Goal: Communication & Community: Answer question/provide support

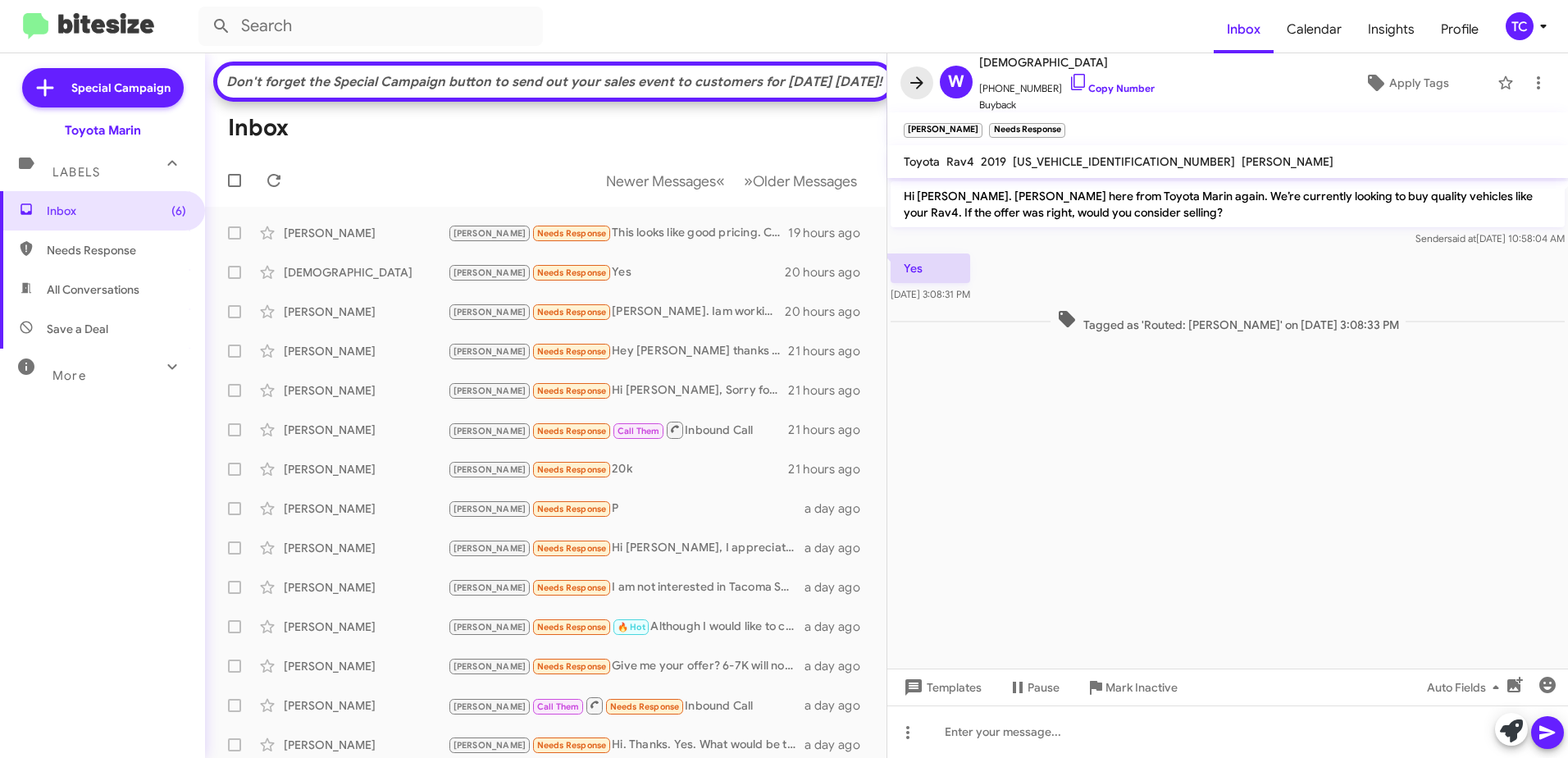
click at [911, 85] on icon at bounding box center [917, 83] width 20 height 20
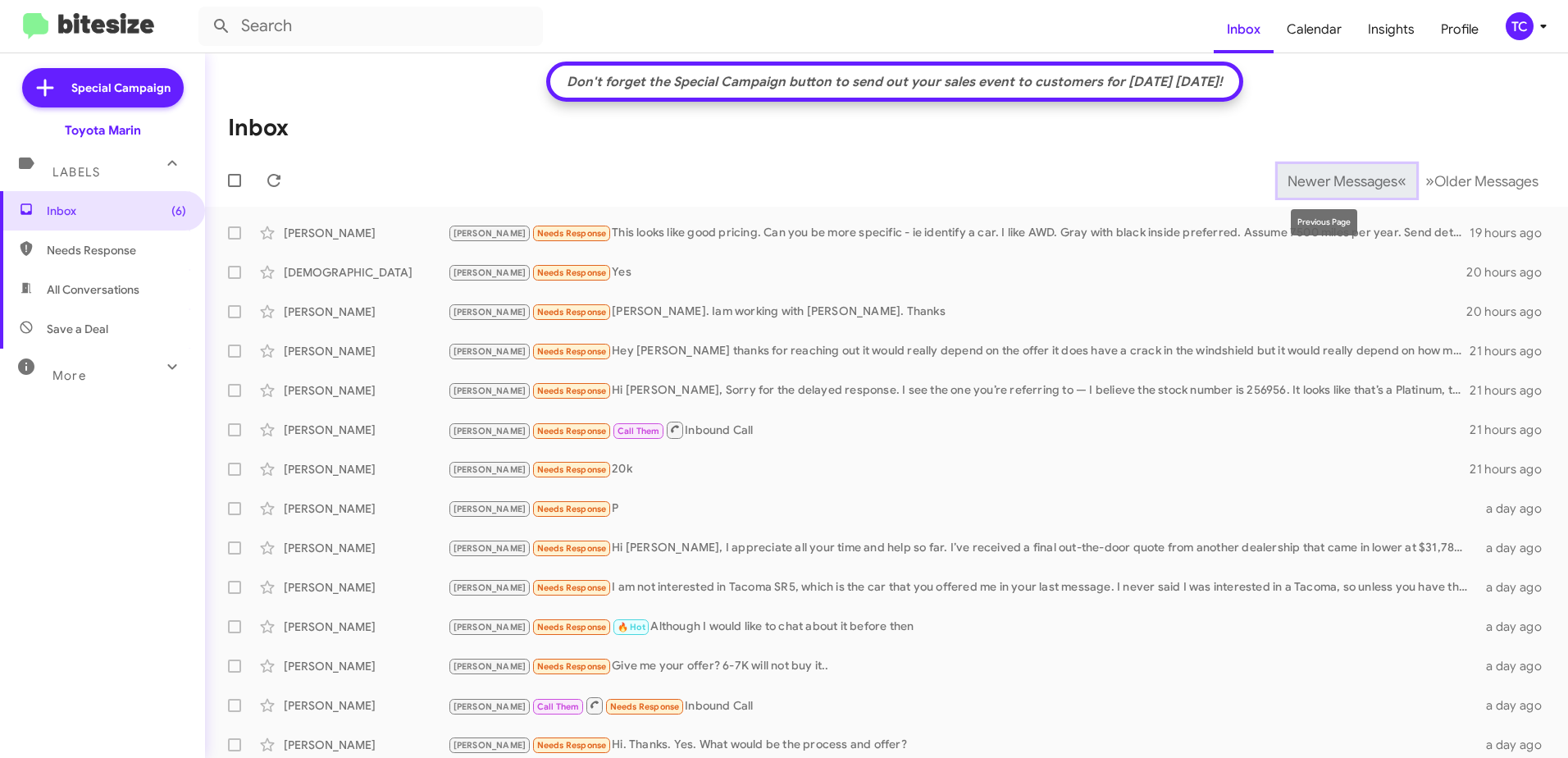
click at [1363, 183] on span "Newer Messages" at bounding box center [1342, 181] width 110 height 18
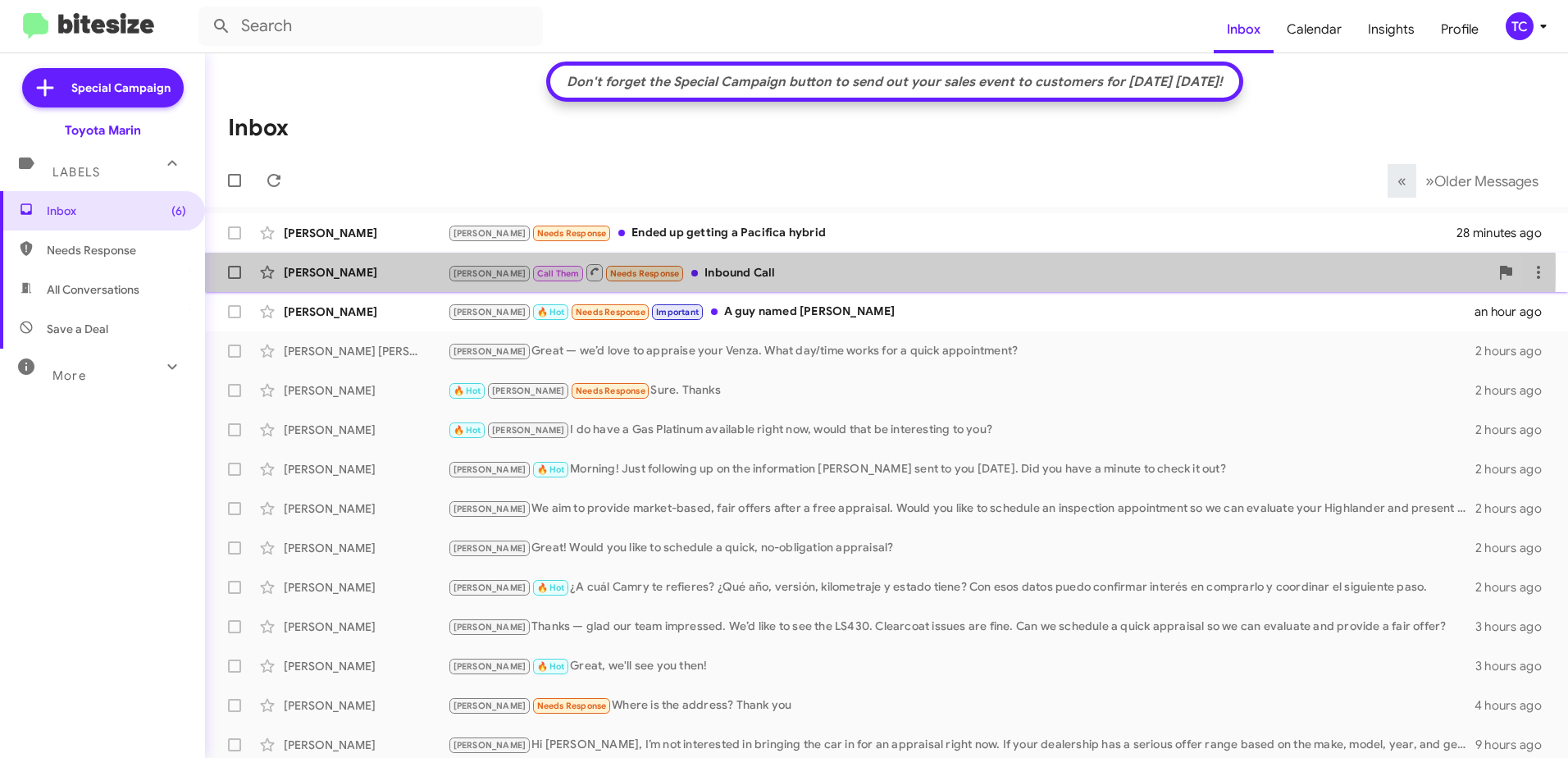
click at [706, 271] on div "[PERSON_NAME] Call Them Needs Response Inbound Call" at bounding box center [969, 273] width 1042 height 21
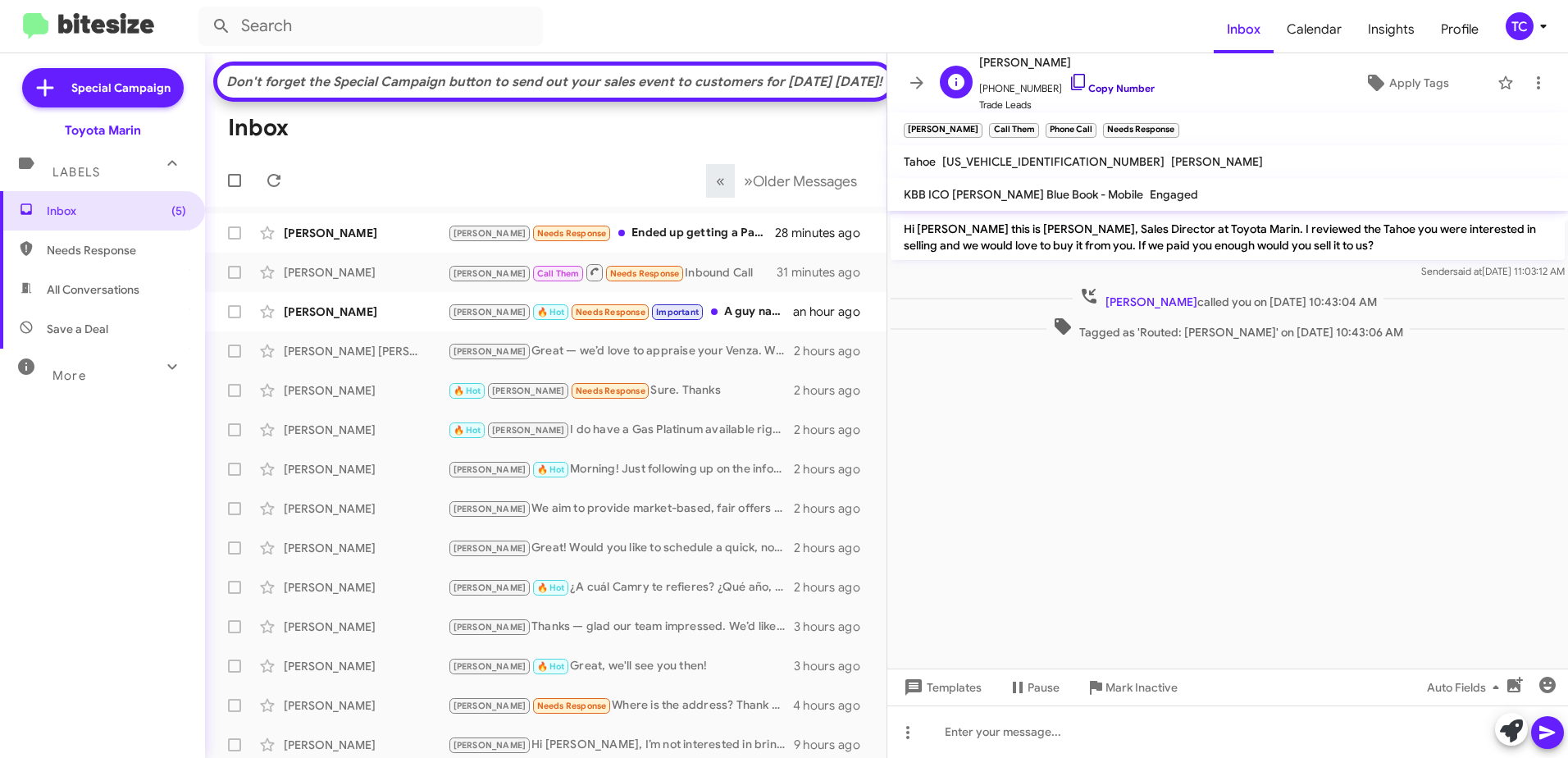
click at [1069, 78] on icon at bounding box center [1079, 82] width 20 height 20
click at [1512, 722] on icon at bounding box center [1512, 732] width 23 height 23
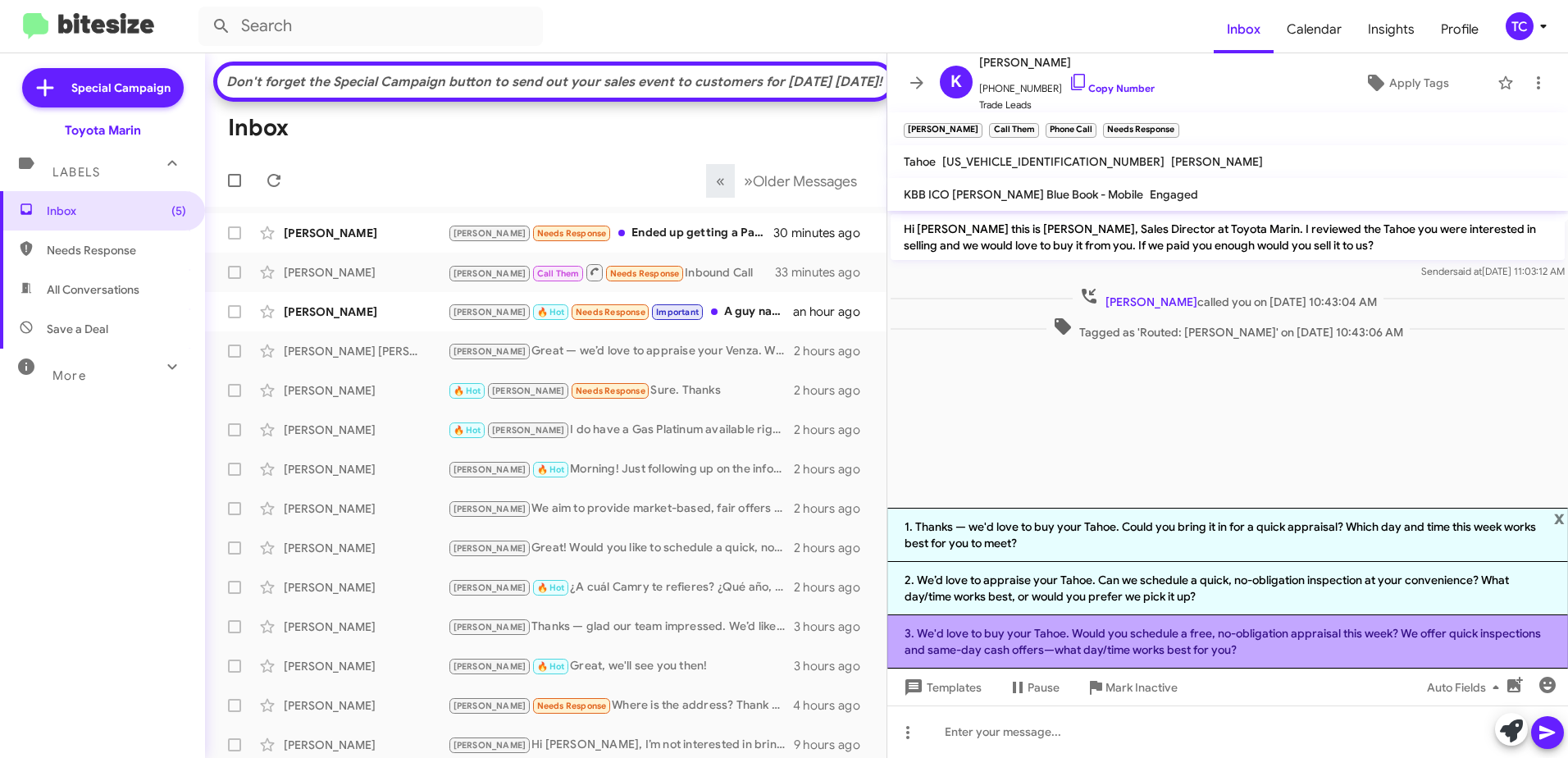
click at [1188, 644] on li "3. We'd love to buy your Tahoe. Would you schedule a free, no-obligation apprai…" at bounding box center [1227, 642] width 681 height 54
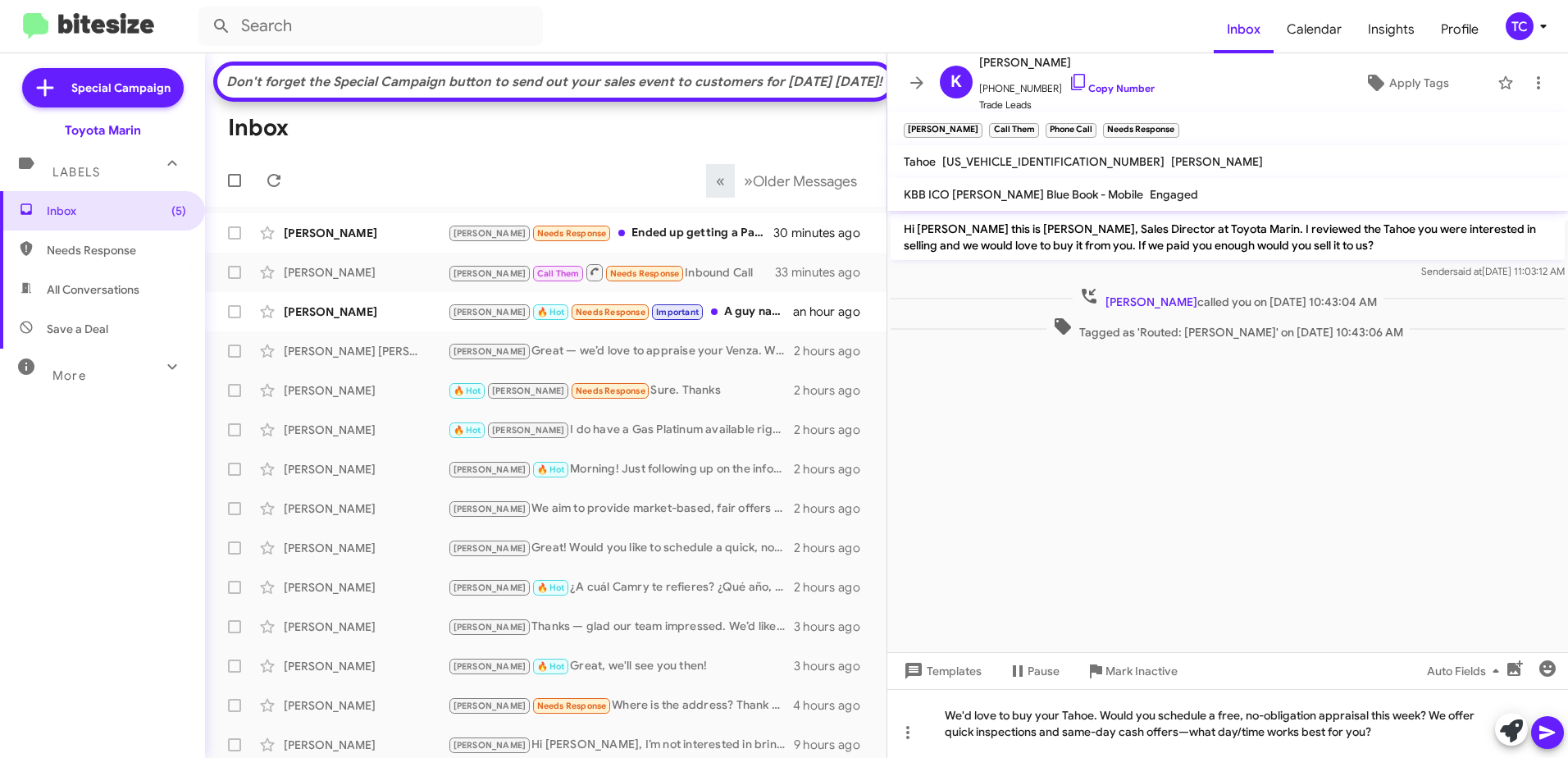
click at [1552, 732] on icon at bounding box center [1547, 734] width 16 height 14
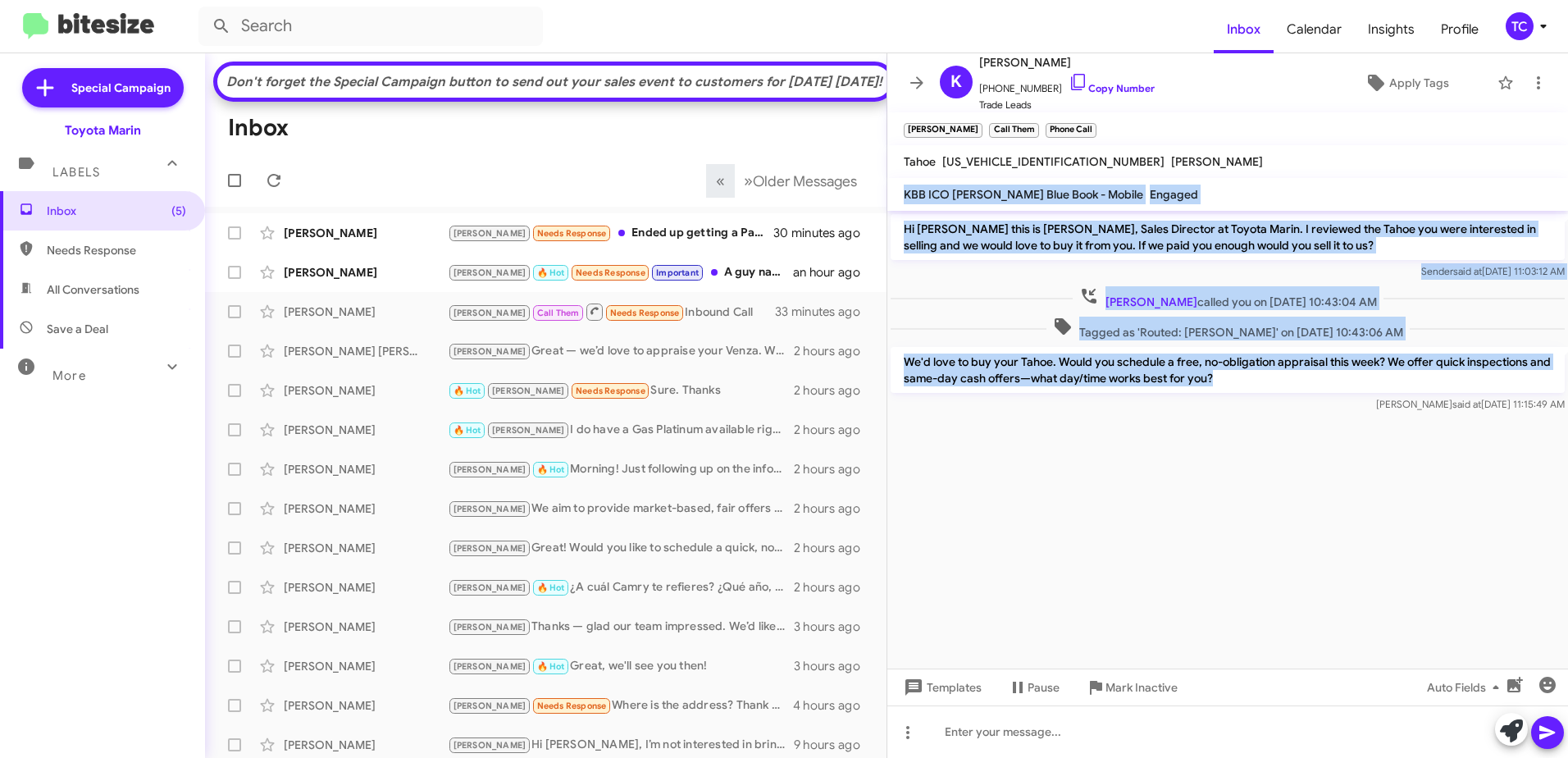
drag, startPoint x: 1231, startPoint y: 378, endPoint x: 903, endPoint y: 188, distance: 379.1
click at [903, 188] on div "[PERSON_NAME] [PHONE_NUMBER] Copy Number Trade Leads Apply Tags [PERSON_NAME] C…" at bounding box center [1227, 406] width 681 height 705
copy div "KBB ICO [PERSON_NAME] Blue Book - Mobile Engaged Hi [PERSON_NAME] this is [PERS…"
click at [922, 80] on icon at bounding box center [917, 83] width 20 height 20
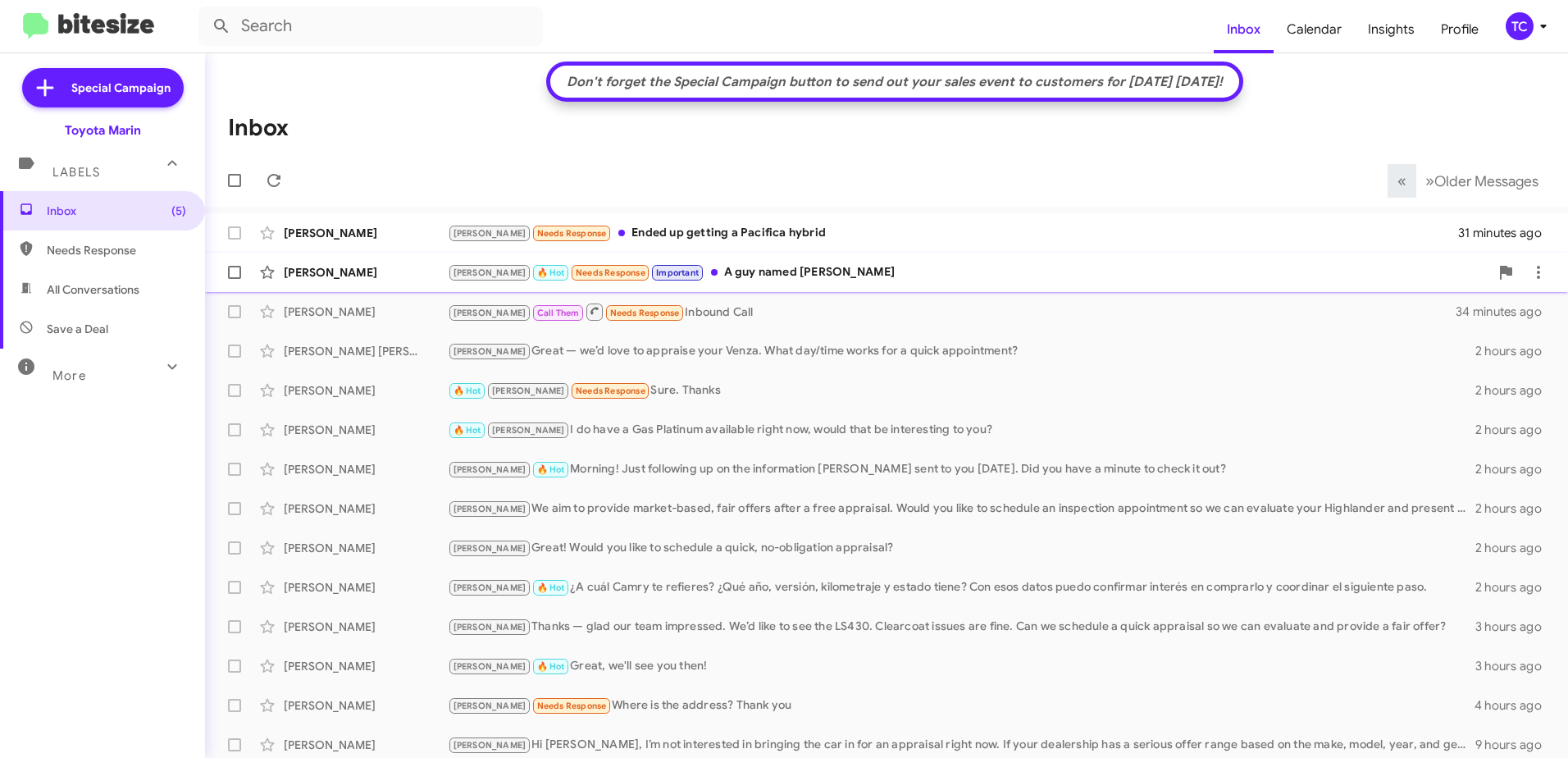
click at [735, 267] on div "[PERSON_NAME] 🔥 Hot Needs Response Important A guy named [PERSON_NAME]" at bounding box center [969, 273] width 1042 height 19
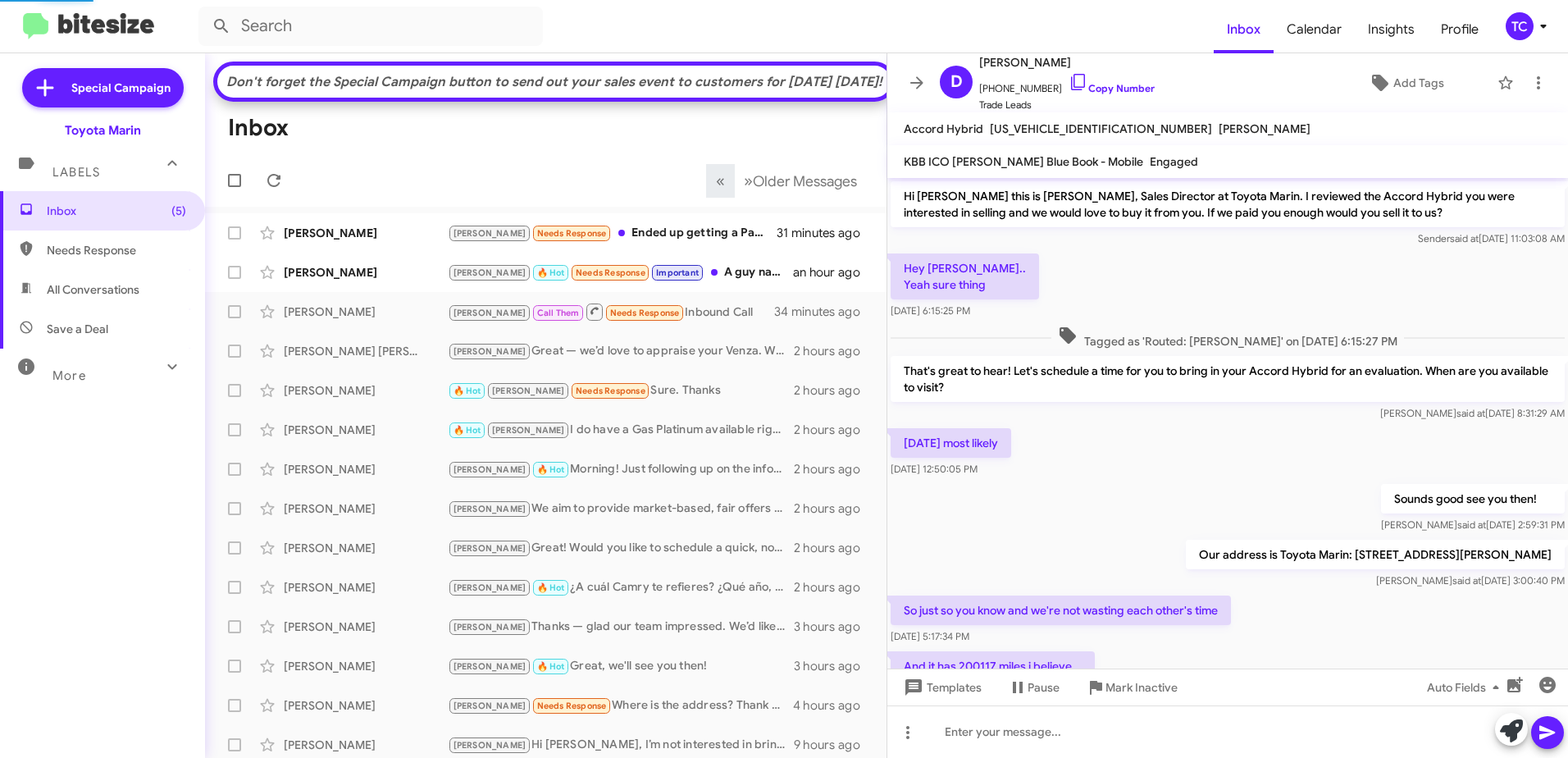
scroll to position [372, 0]
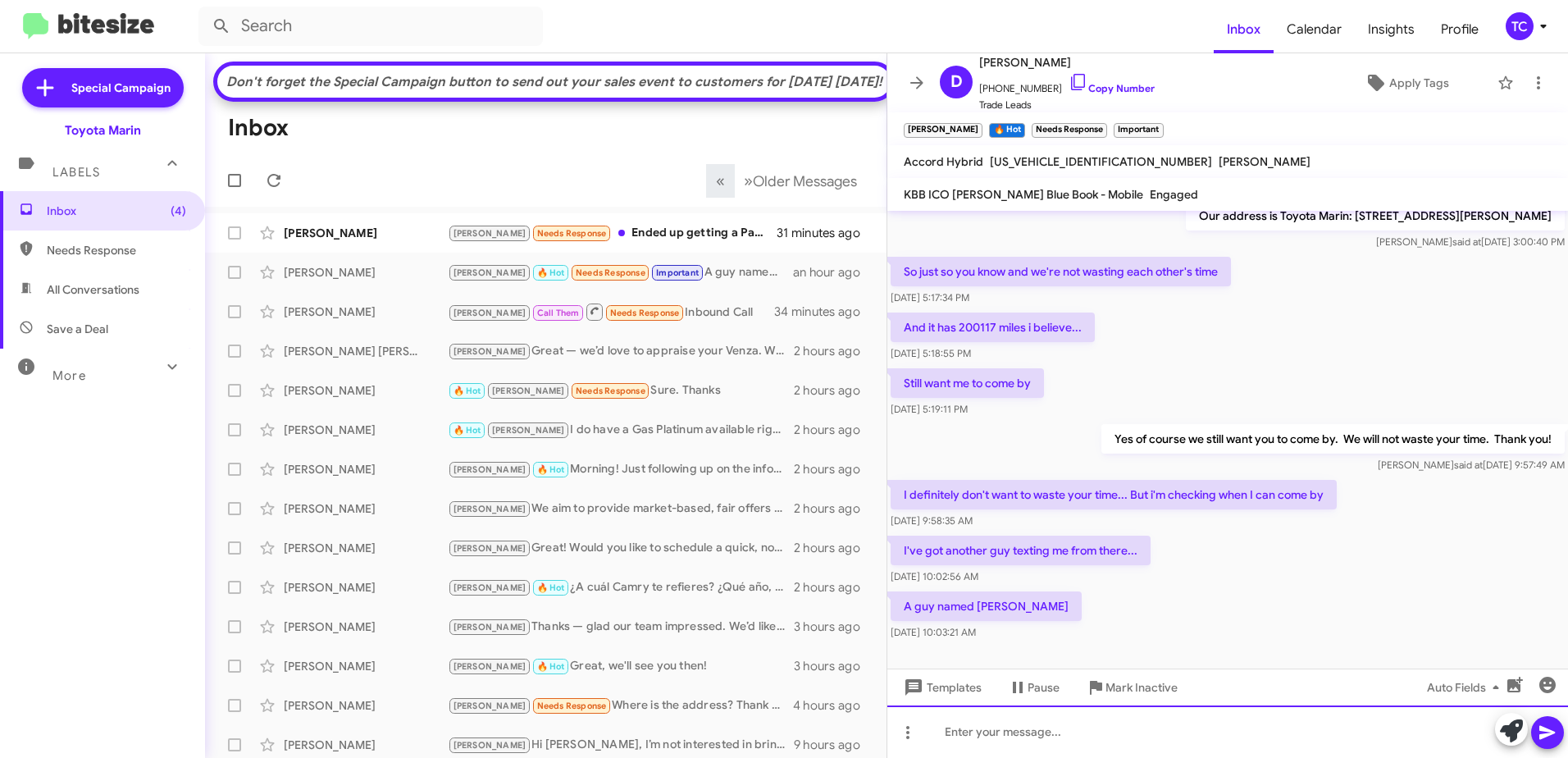
click at [1029, 734] on div at bounding box center [1227, 733] width 681 height 53
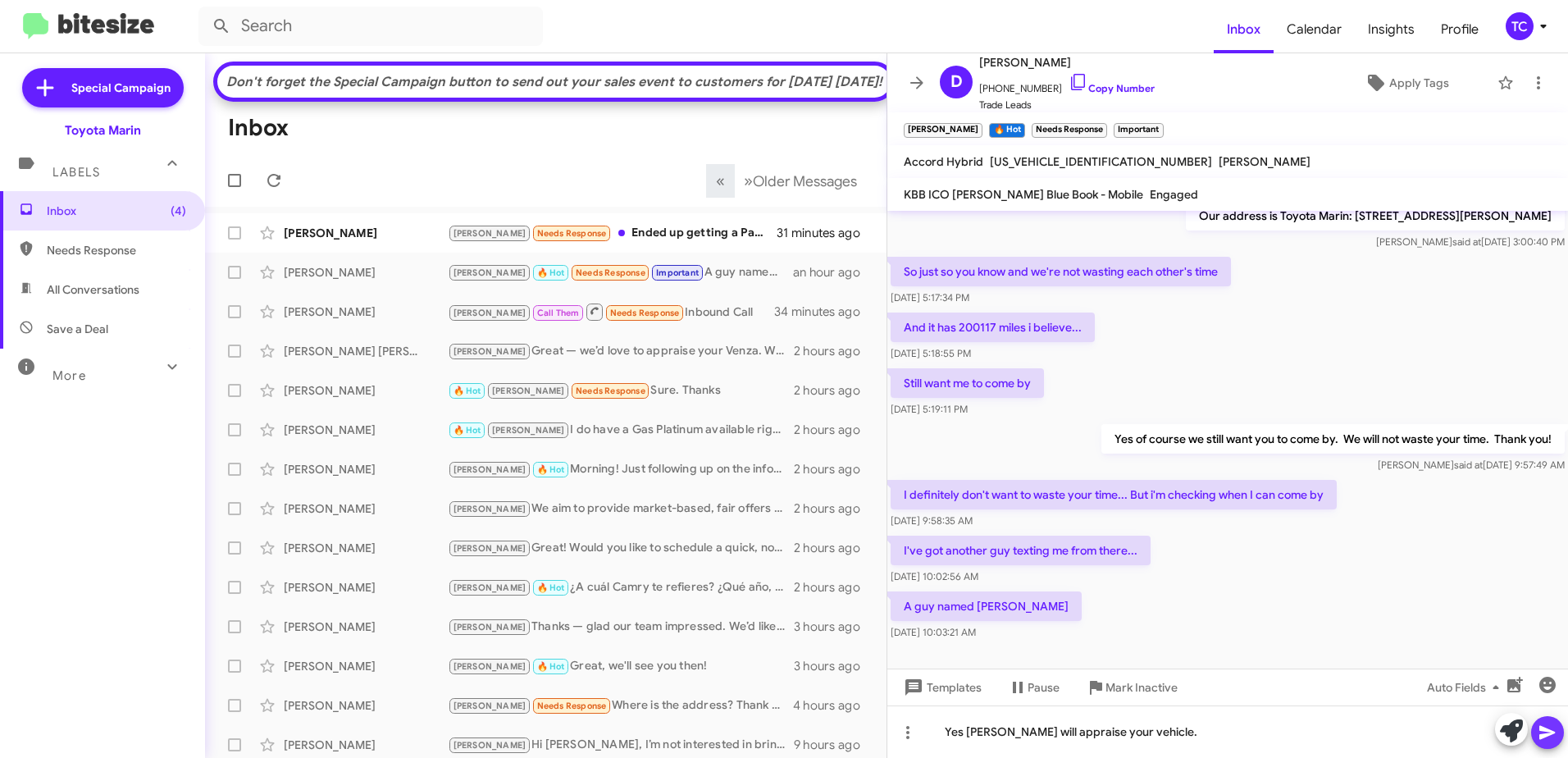
click at [1542, 736] on icon at bounding box center [1547, 734] width 16 height 14
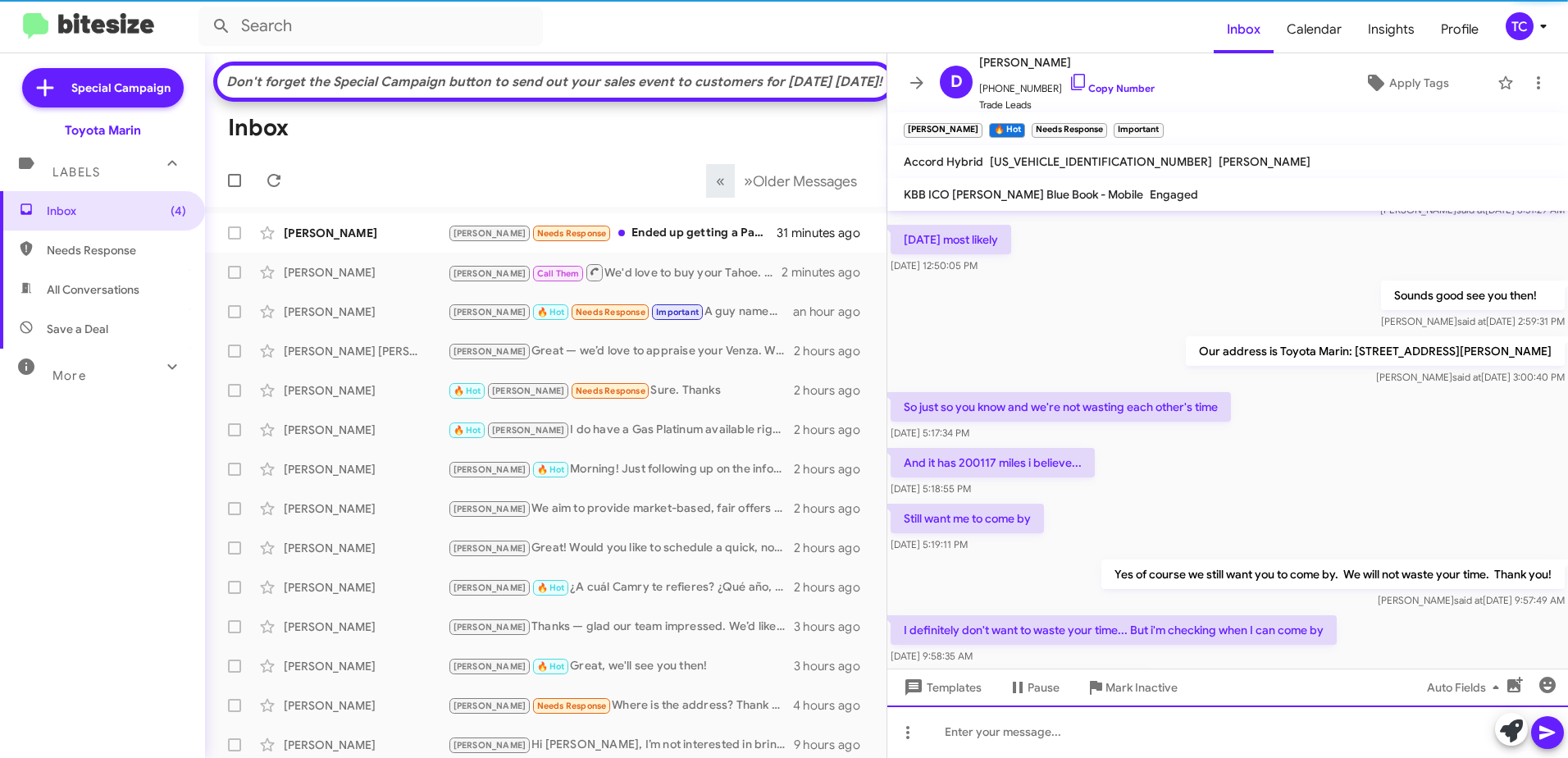
scroll to position [465, 0]
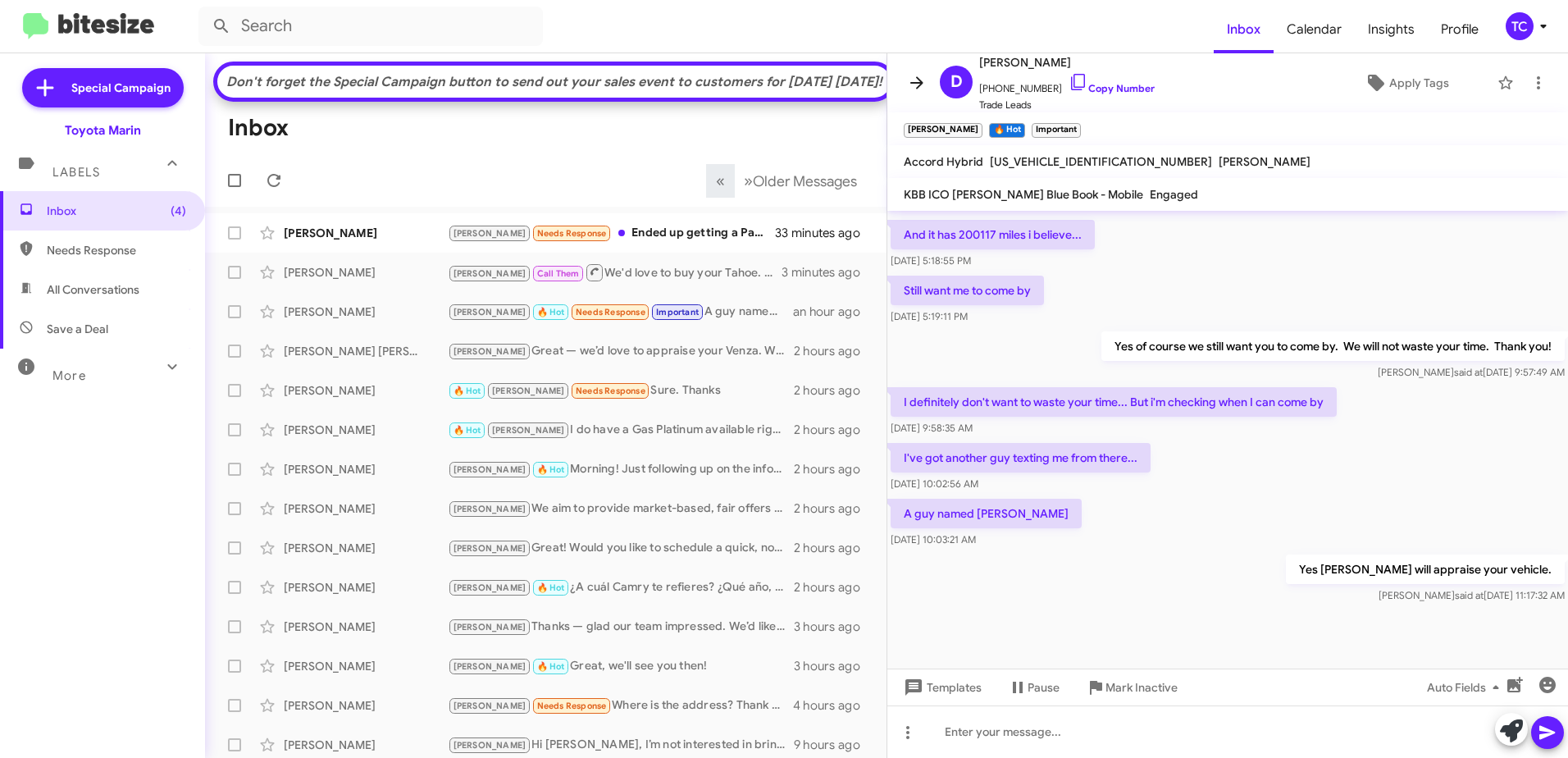
click at [902, 86] on span at bounding box center [918, 83] width 33 height 20
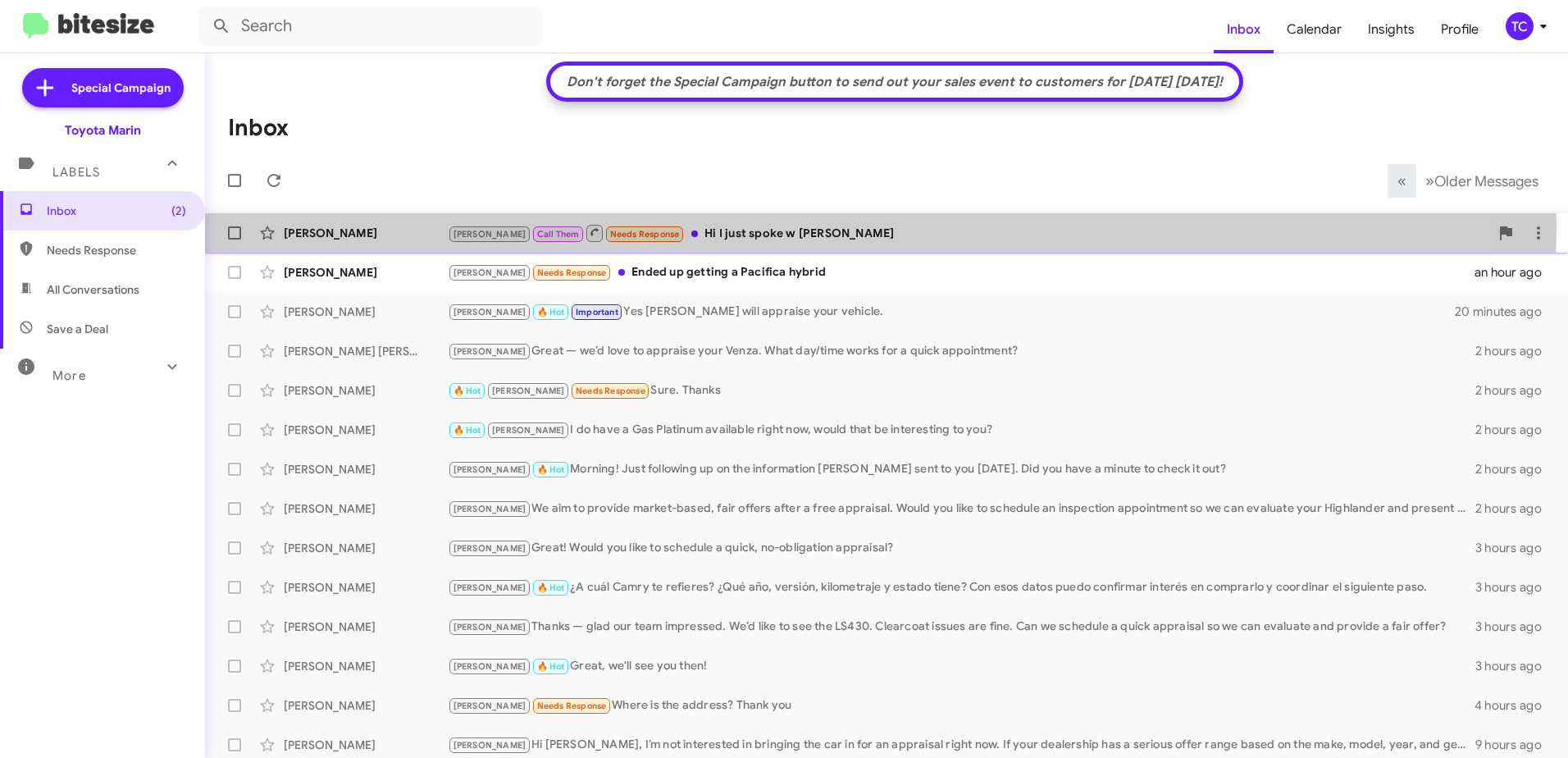
click at [793, 225] on div "[PERSON_NAME] Call Them Needs Response Hi I just spoke w [PERSON_NAME]" at bounding box center [969, 233] width 1042 height 21
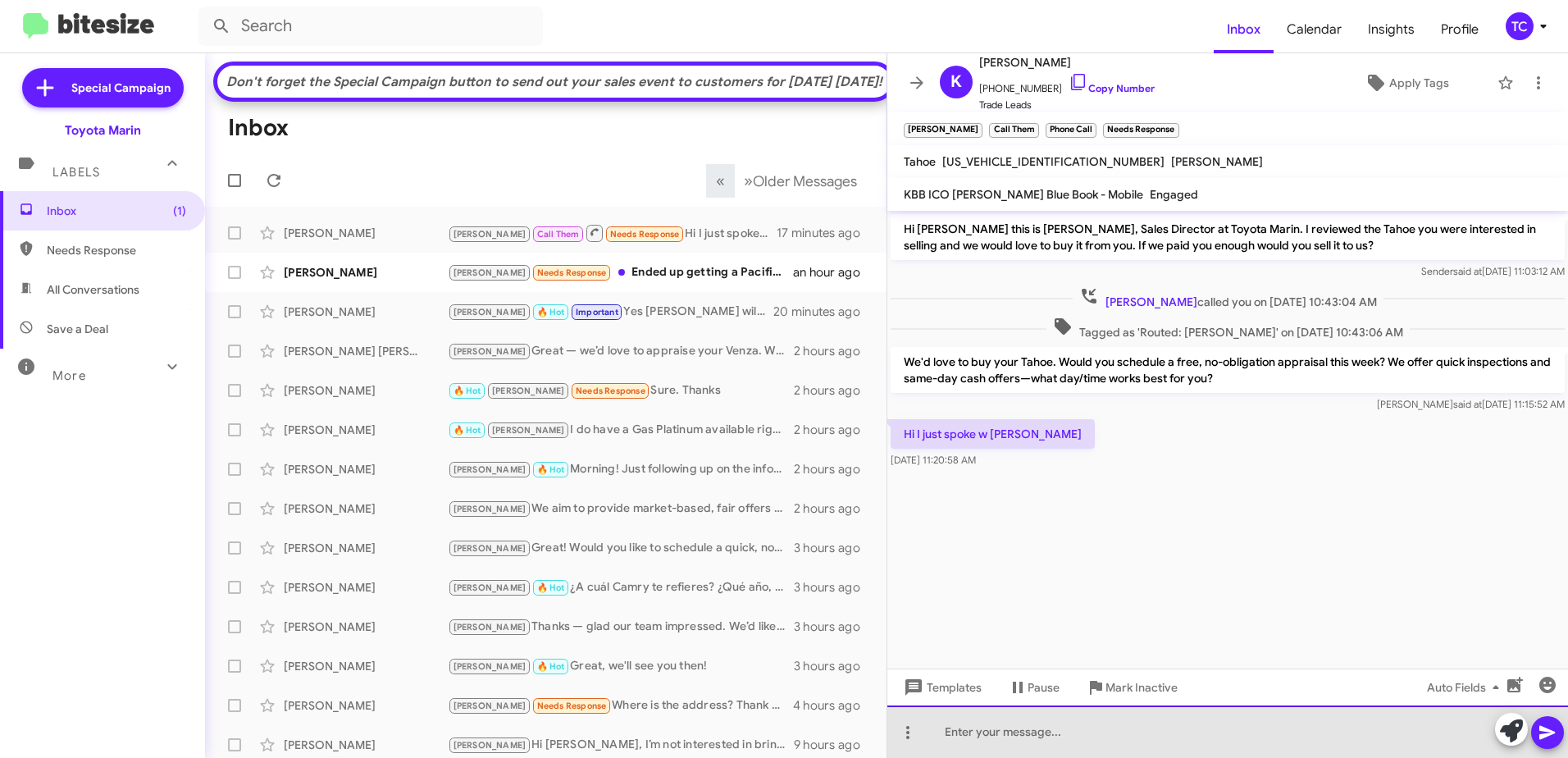
click at [1127, 720] on div at bounding box center [1227, 733] width 681 height 53
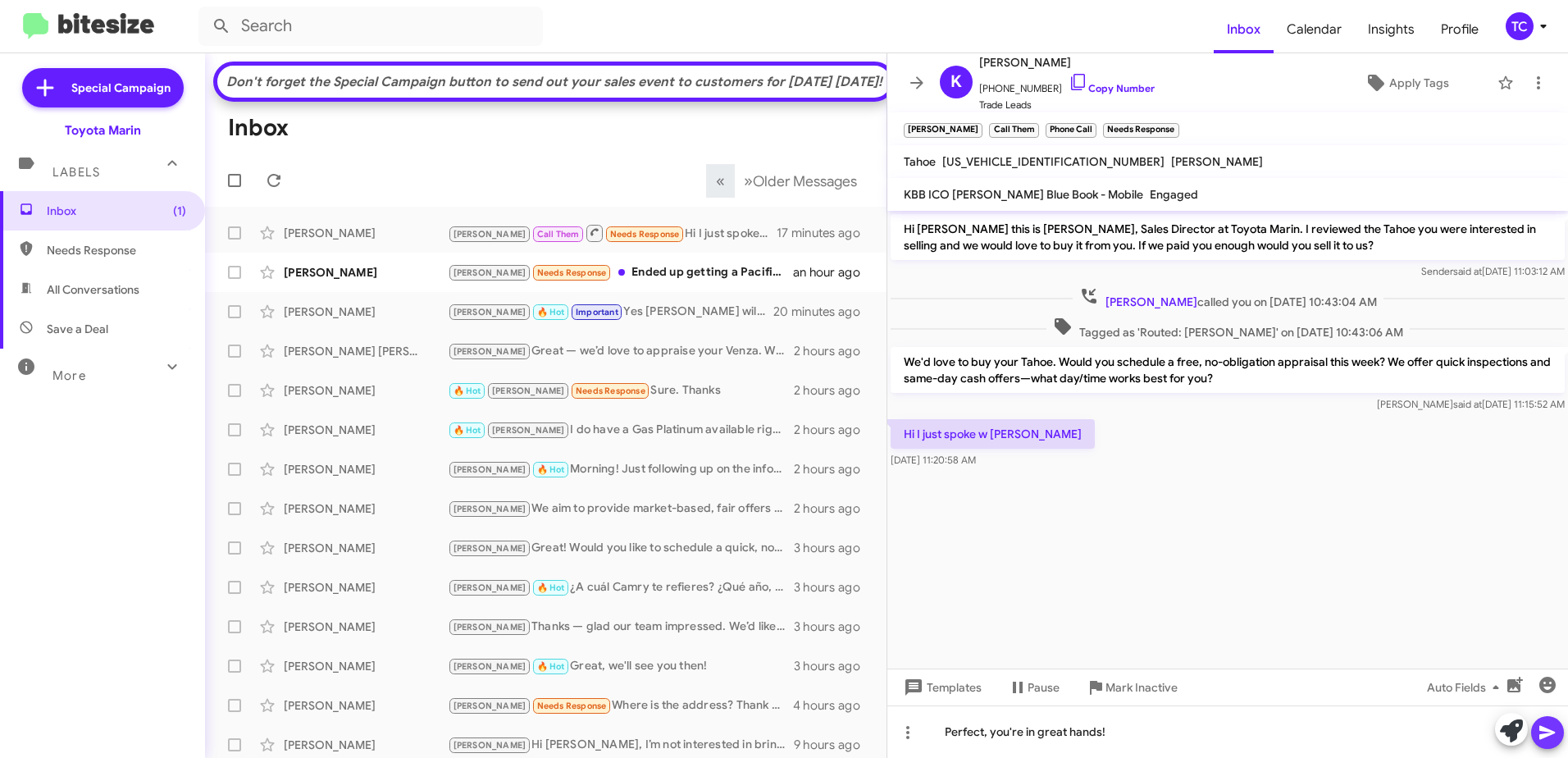
click at [1547, 738] on icon at bounding box center [1547, 733] width 20 height 20
click at [920, 87] on icon at bounding box center [917, 82] width 13 height 13
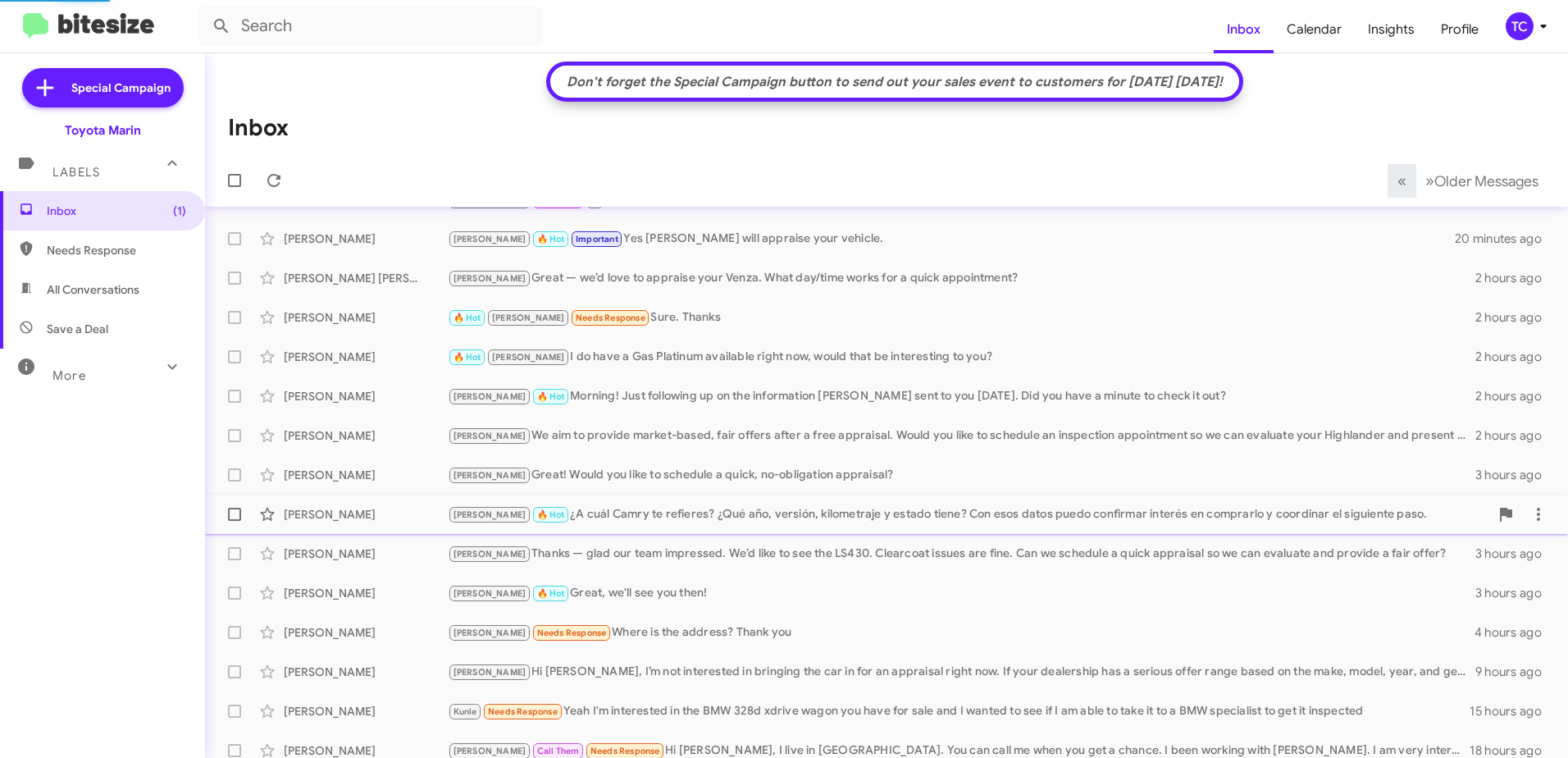
scroll to position [243, 0]
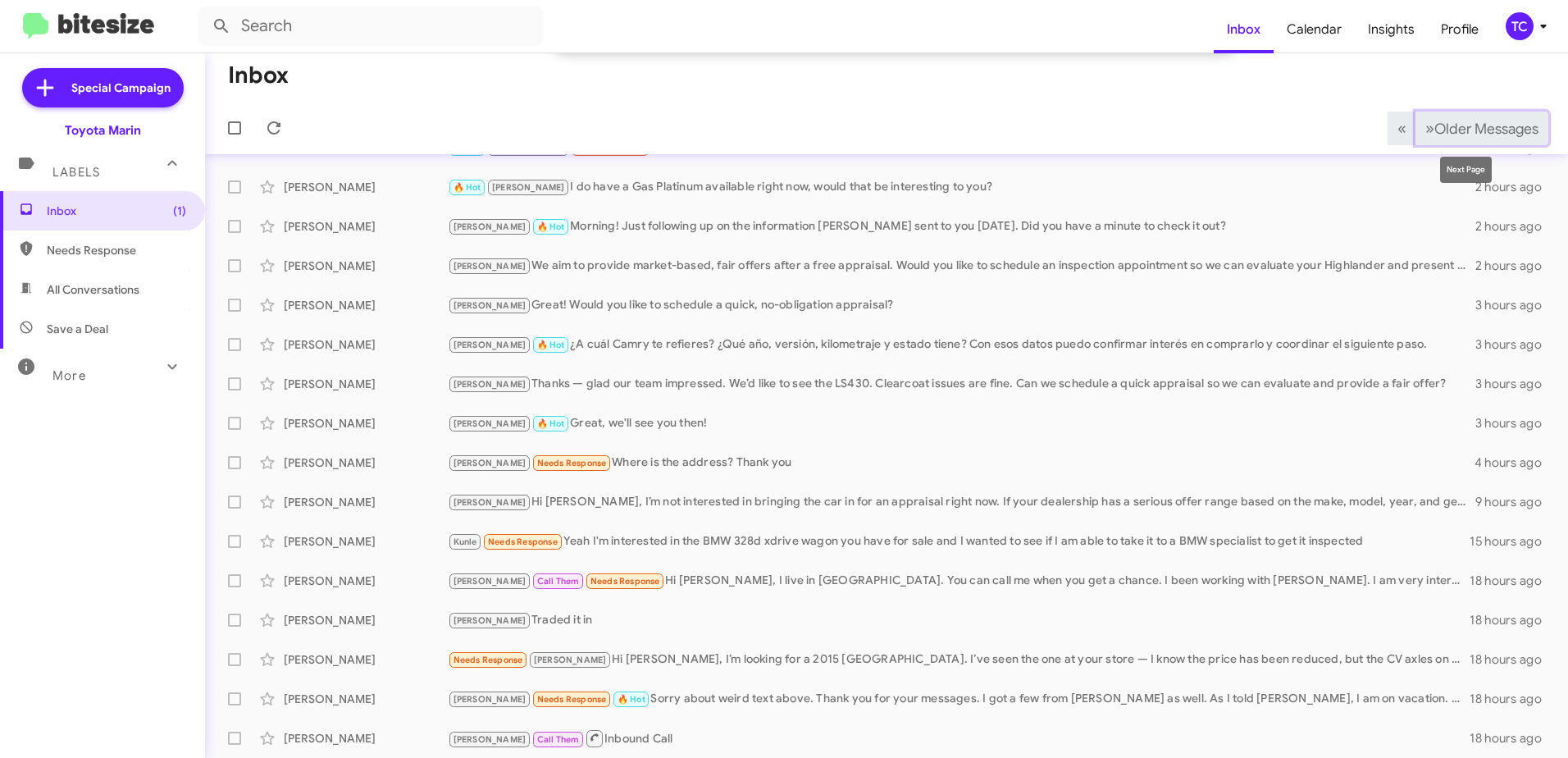
click at [1435, 127] on span "Older Messages" at bounding box center [1487, 129] width 104 height 18
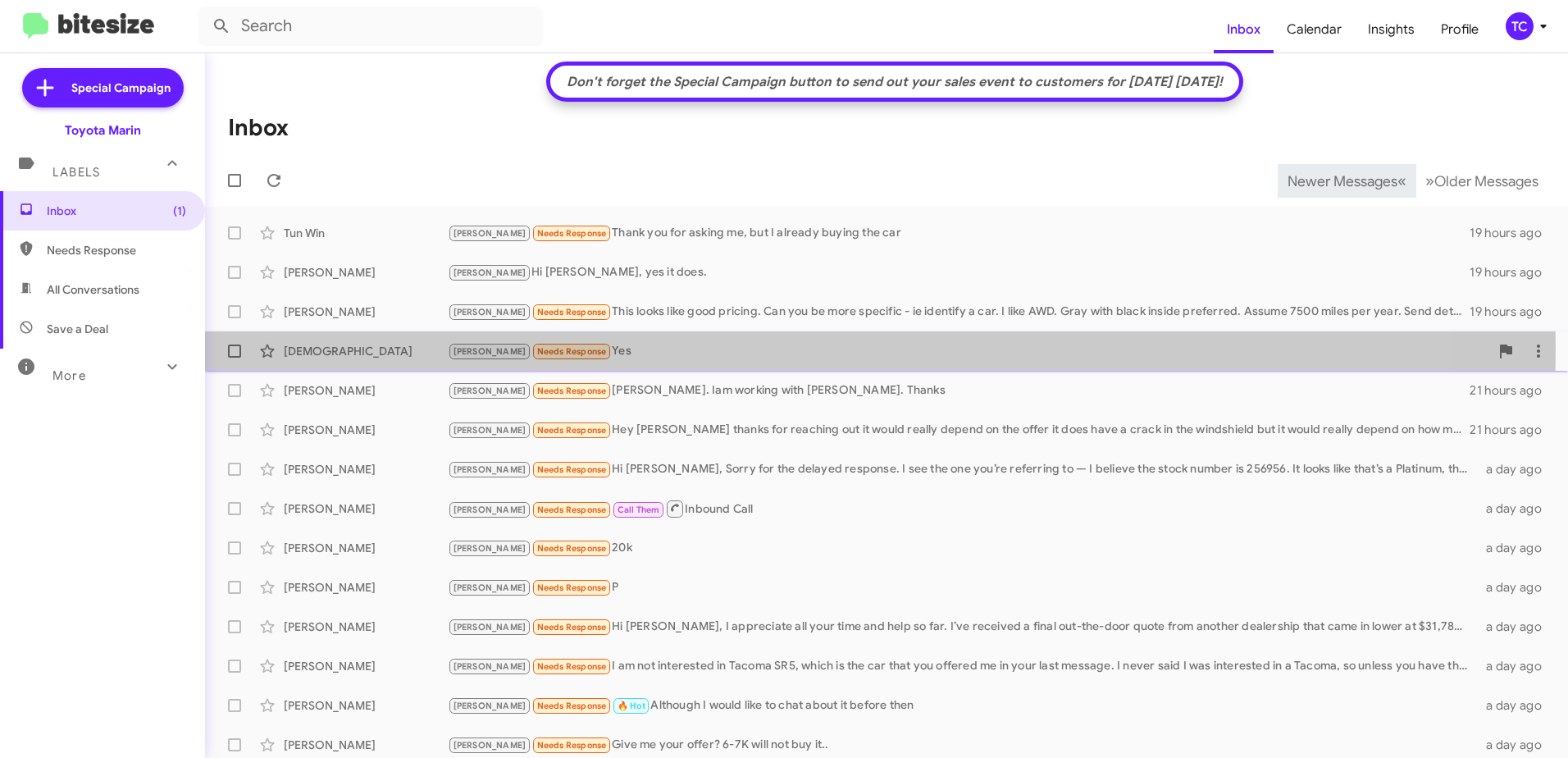
click at [567, 350] on div "[PERSON_NAME] Needs Response Yes" at bounding box center [969, 351] width 1042 height 19
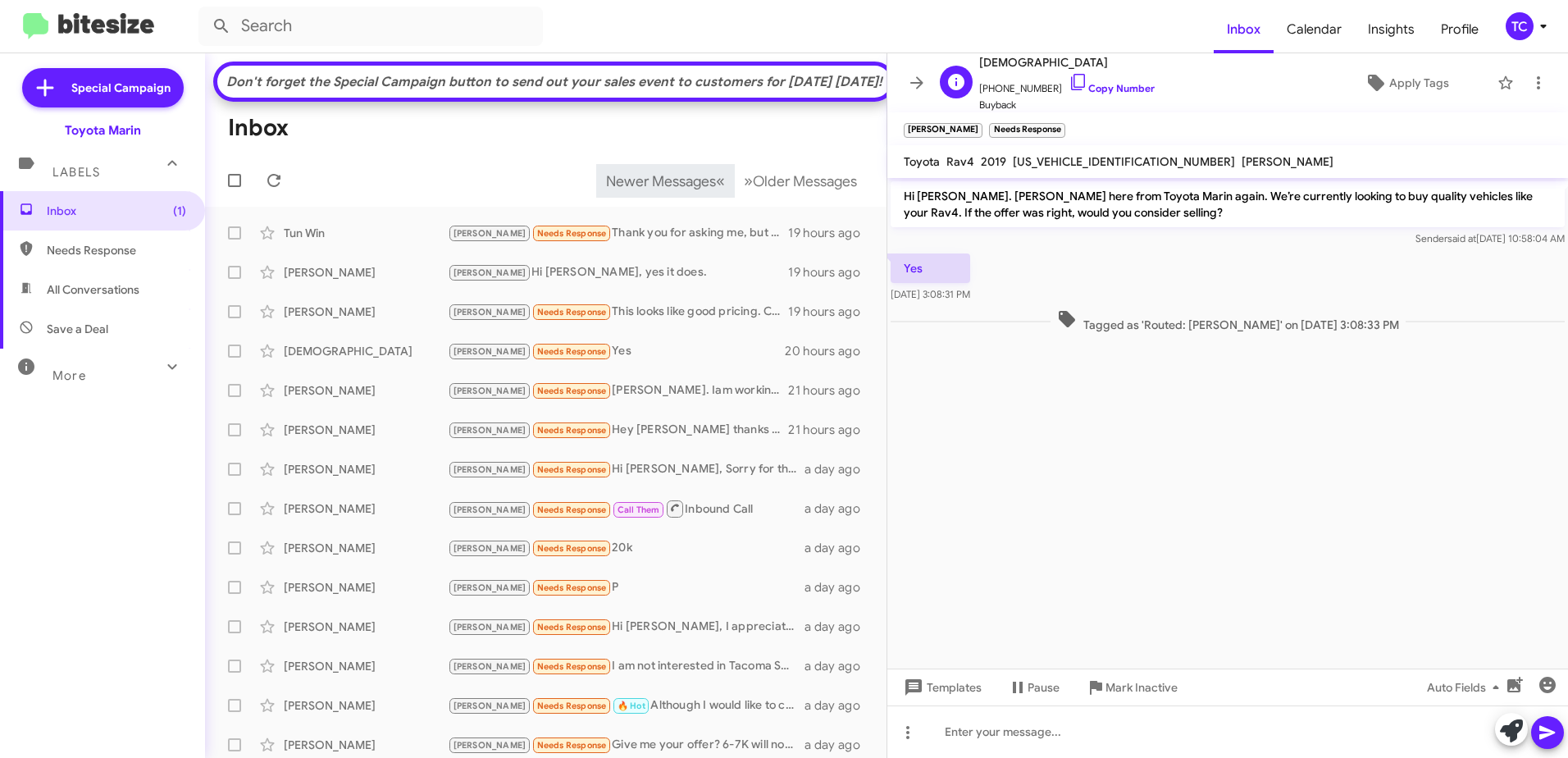
click at [1070, 75] on span "[PHONE_NUMBER] Copy Number" at bounding box center [1067, 84] width 176 height 24
click at [1069, 78] on icon at bounding box center [1079, 82] width 20 height 20
click at [1512, 728] on icon at bounding box center [1512, 732] width 23 height 23
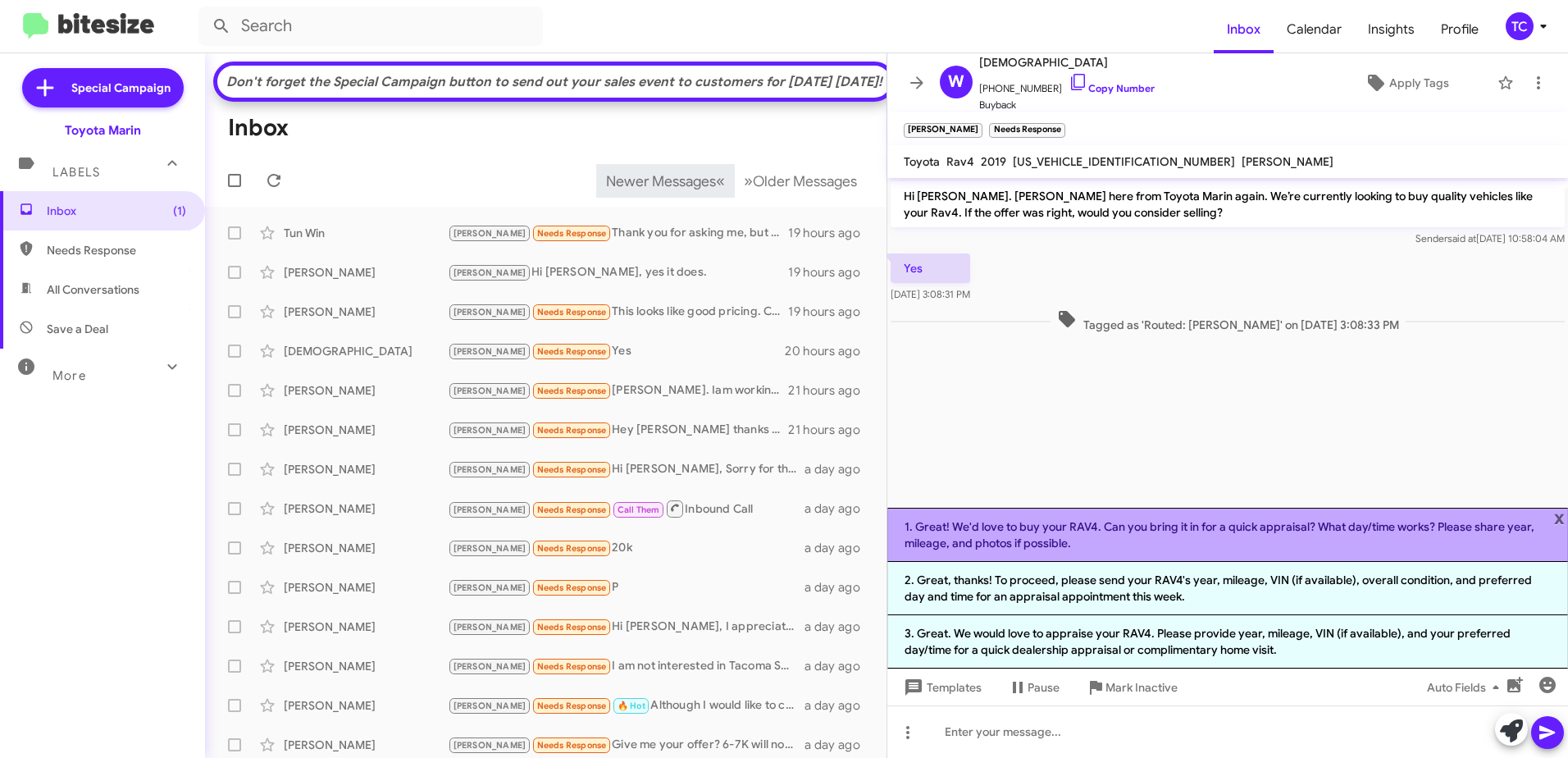
click at [1236, 536] on li "1. Great! We'd love to buy your RAV4. Can you bring it in for a quick appraisal…" at bounding box center [1227, 534] width 681 height 54
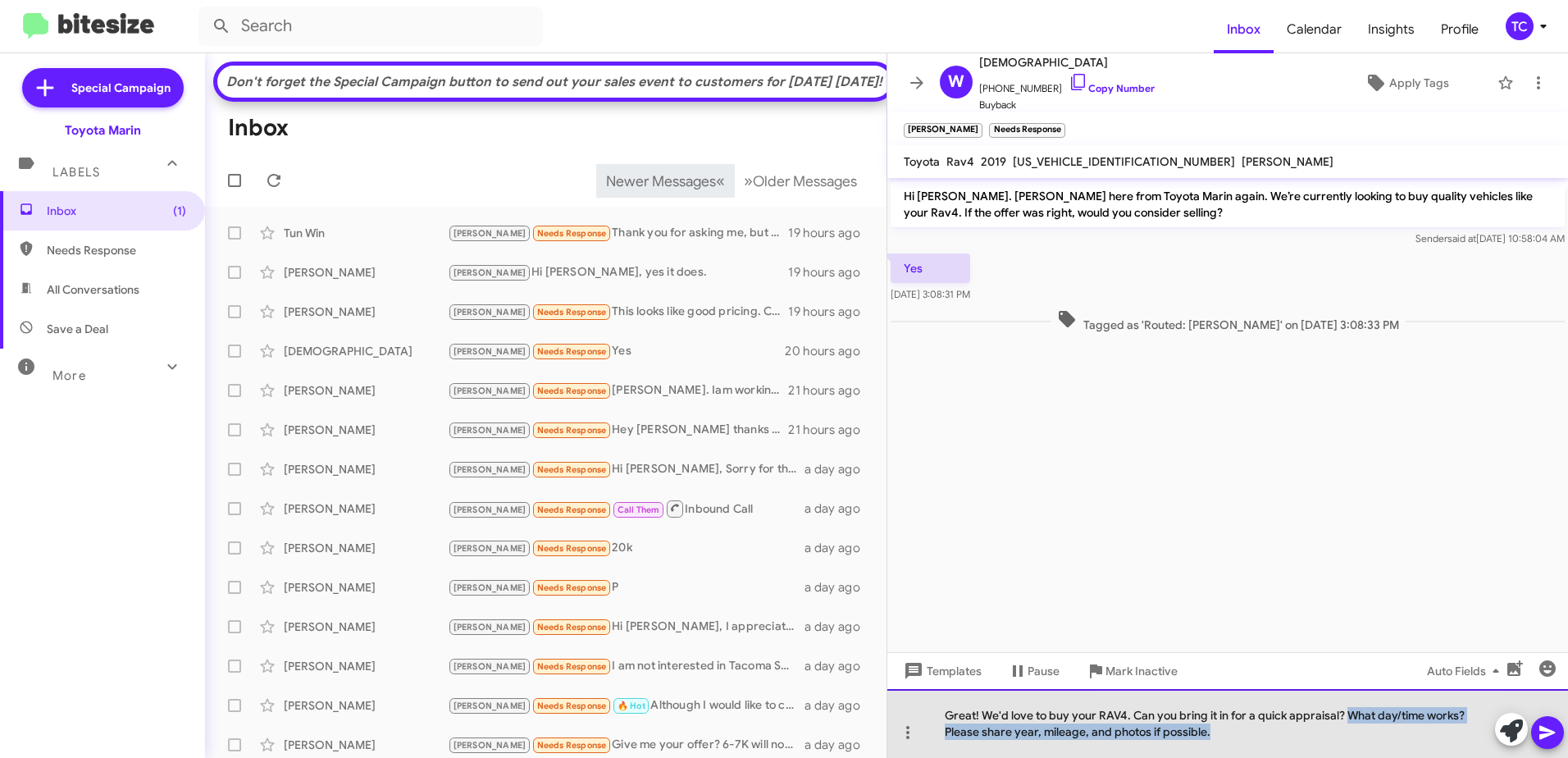
drag, startPoint x: 1230, startPoint y: 733, endPoint x: 1345, endPoint y: 721, distance: 115.6
click at [1345, 721] on div "Great! We'd love to buy your RAV4. Can you bring it in for a quick appraisal? W…" at bounding box center [1227, 724] width 681 height 69
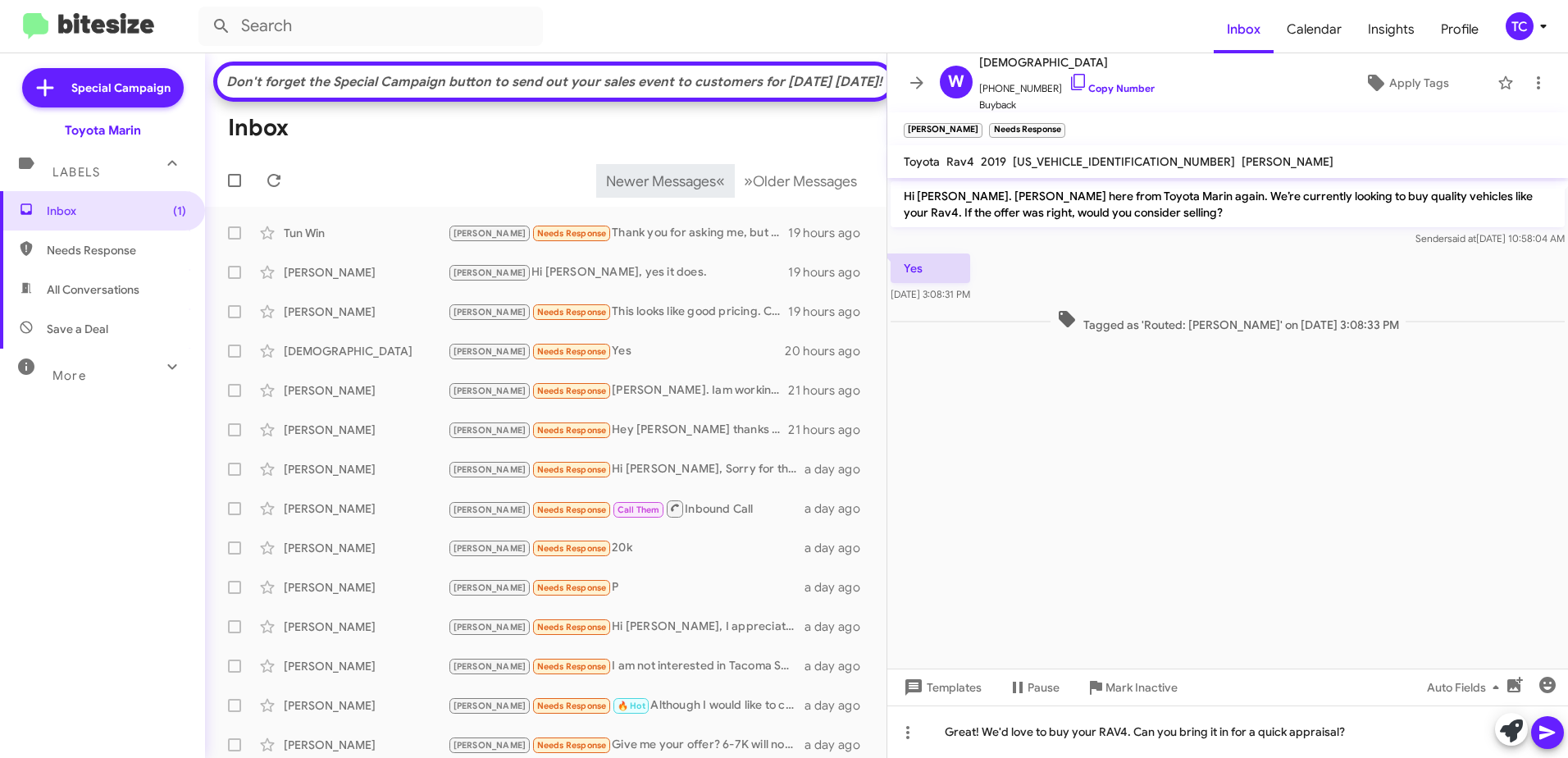
click at [1553, 730] on icon at bounding box center [1547, 733] width 20 height 20
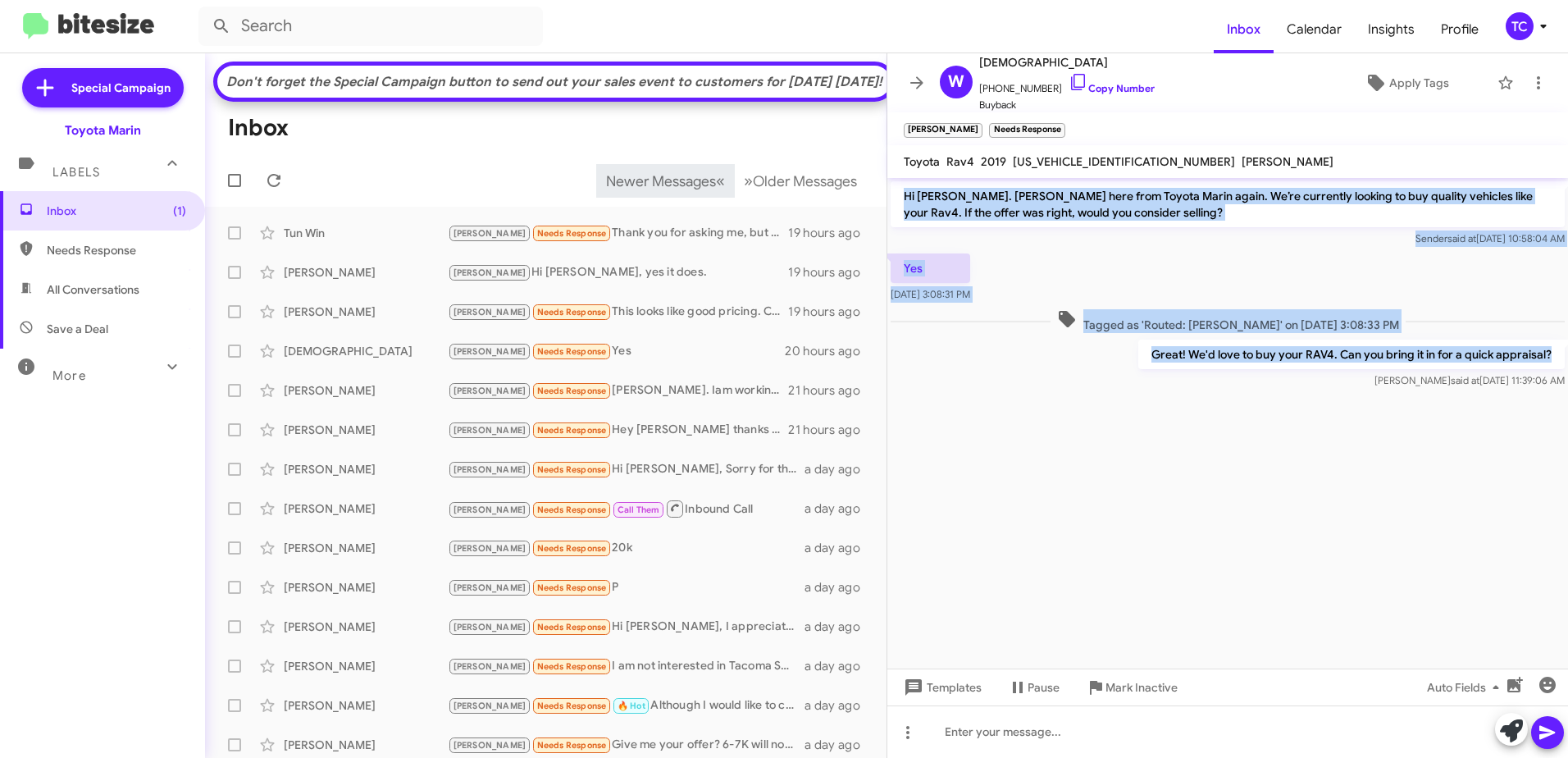
drag, startPoint x: 1553, startPoint y: 354, endPoint x: 906, endPoint y: 202, distance: 664.6
click at [906, 202] on div "Hi [PERSON_NAME]. [PERSON_NAME] here from Toyota Marin again. We’re currently l…" at bounding box center [1227, 284] width 681 height 214
copy div "Hi [PERSON_NAME]. [PERSON_NAME] here from Toyota Marin again. We’re currently l…"
click at [917, 77] on icon at bounding box center [917, 83] width 20 height 20
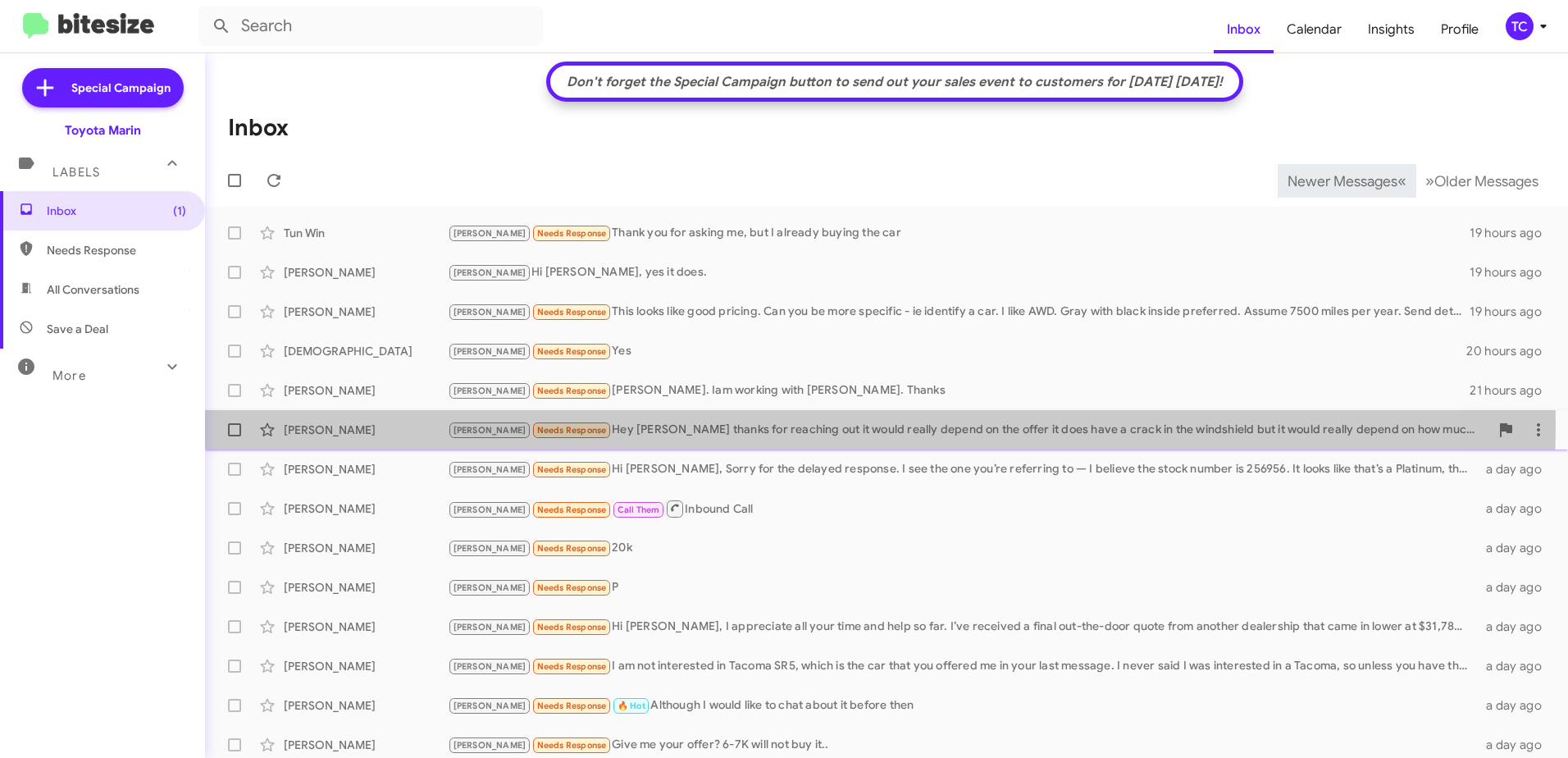
click at [675, 425] on div "[PERSON_NAME] Needs Response Hey [PERSON_NAME] thanks for reaching out it would…" at bounding box center [969, 430] width 1042 height 19
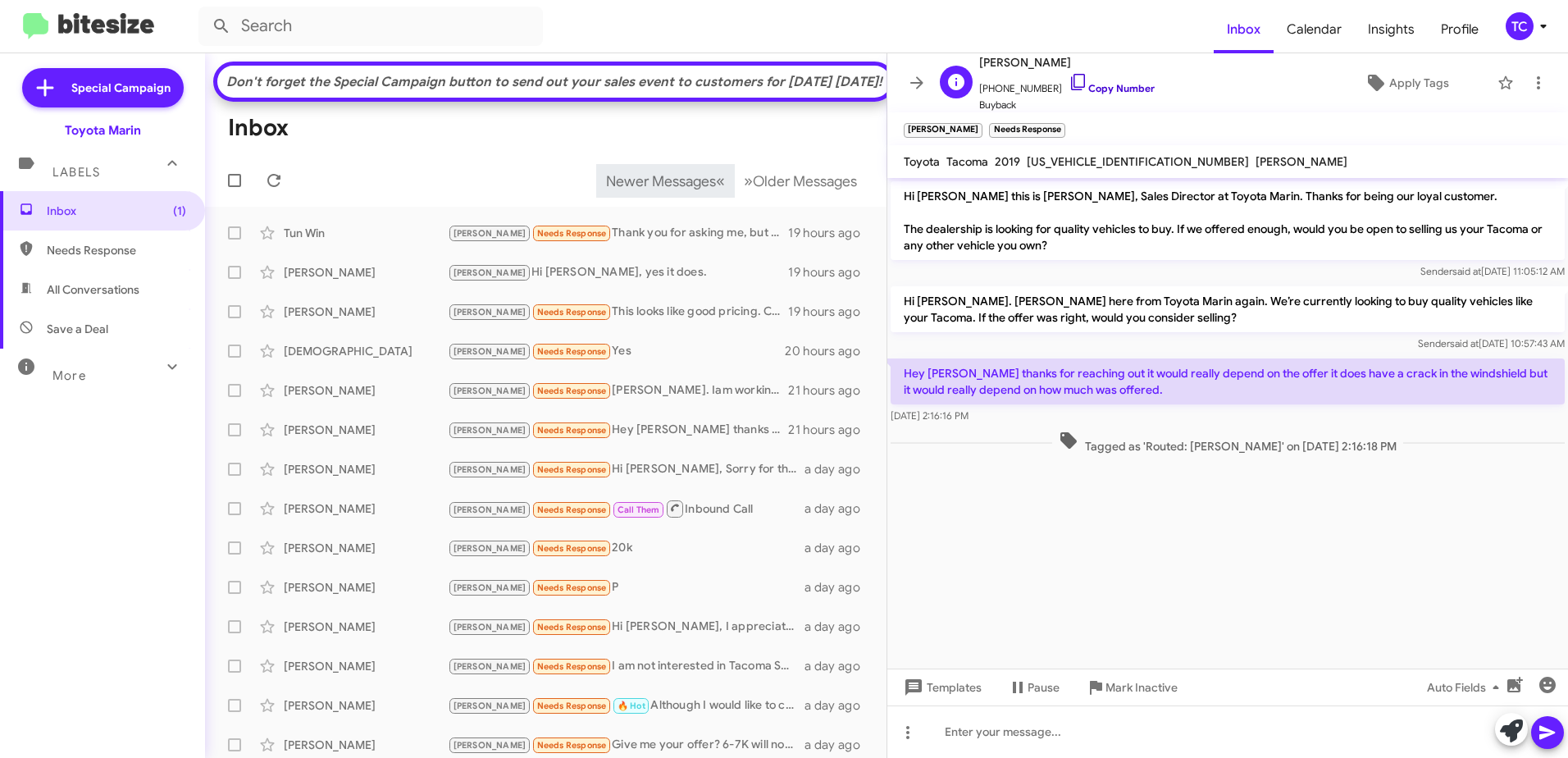
click at [1069, 84] on icon at bounding box center [1079, 82] width 20 height 20
click at [1513, 732] on icon at bounding box center [1512, 732] width 23 height 23
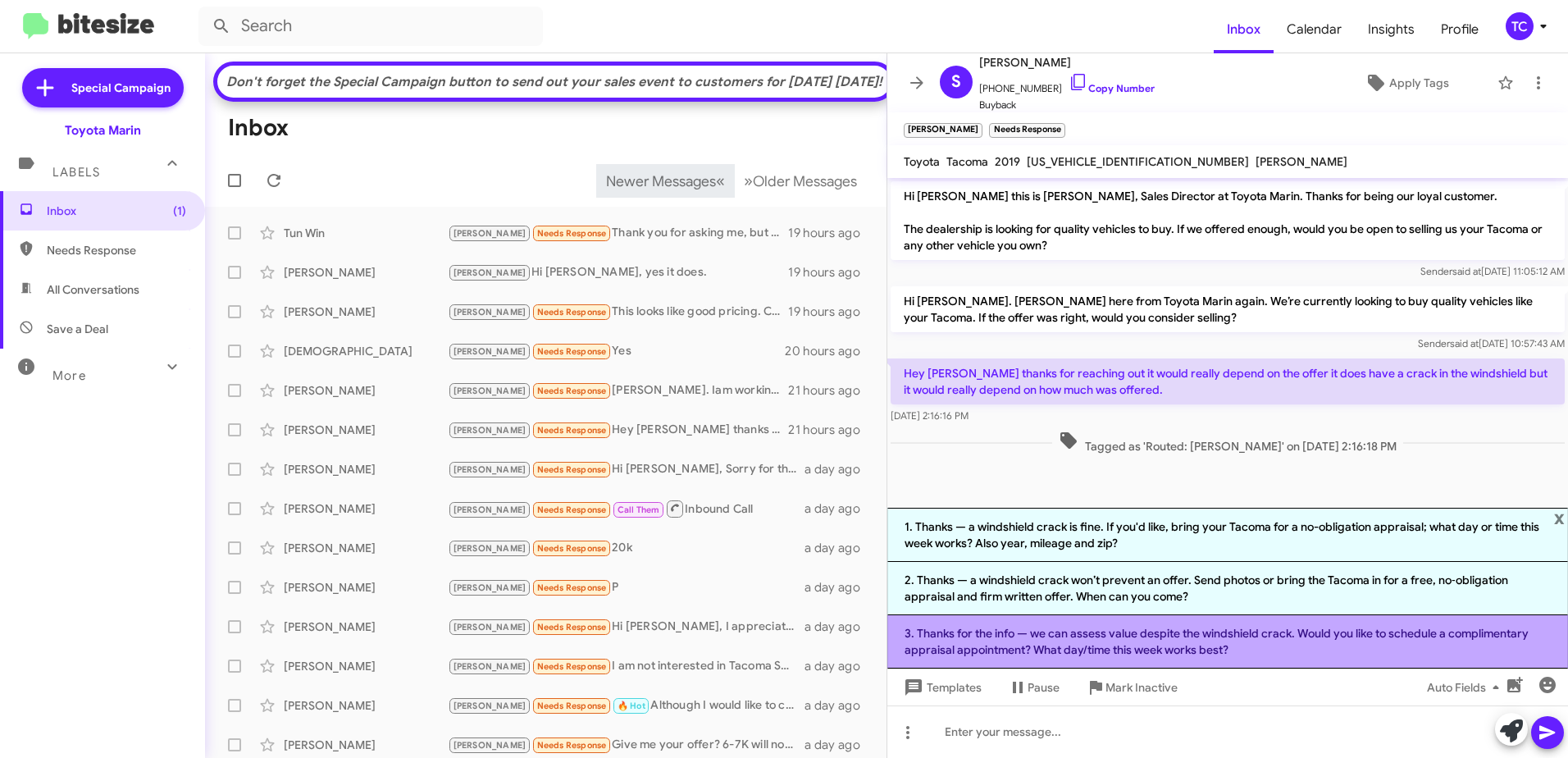
click at [1188, 640] on li "3. Thanks for the info — we can assess value despite the windshield crack. Woul…" at bounding box center [1227, 642] width 681 height 54
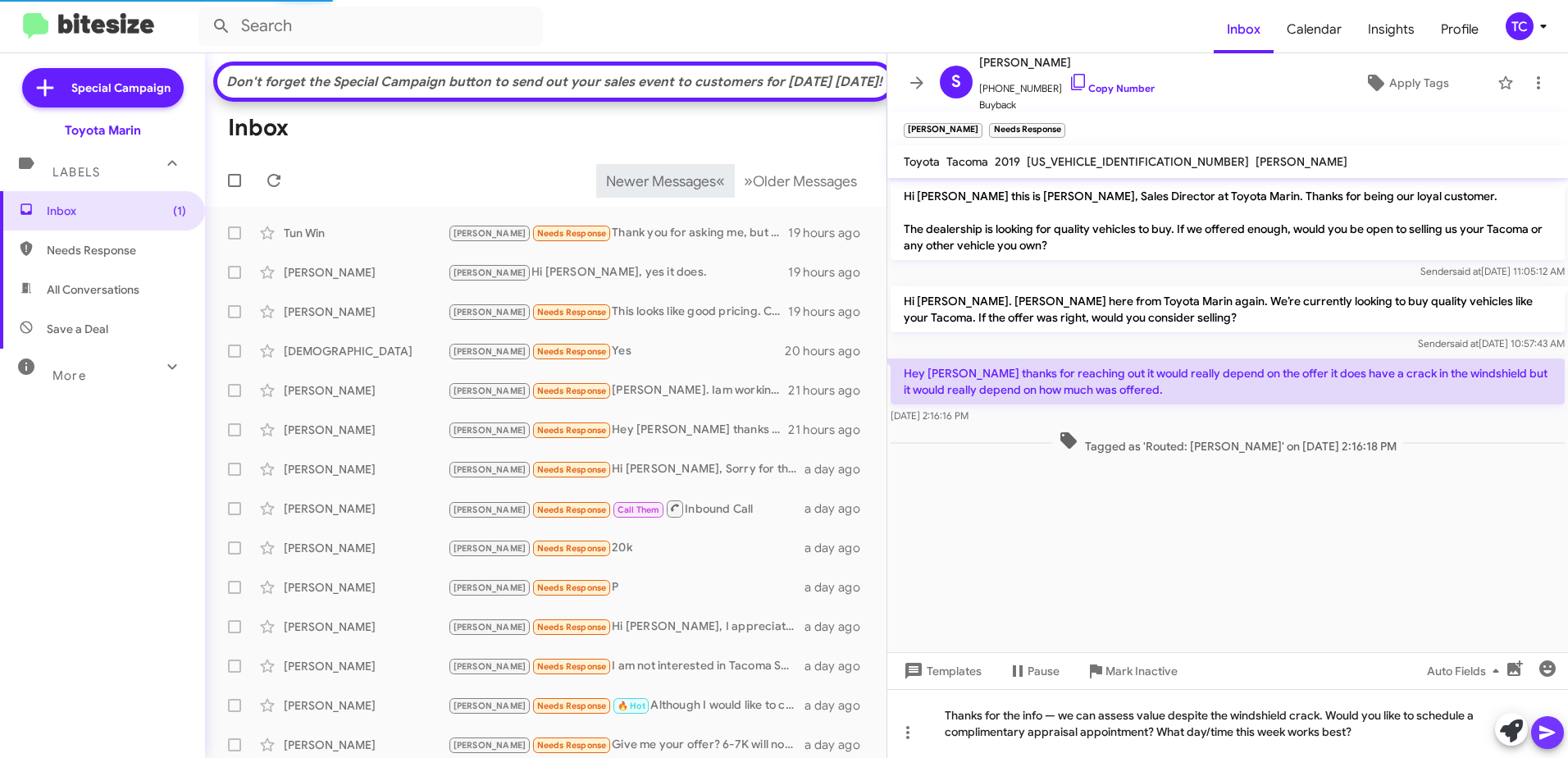
click at [1549, 727] on icon at bounding box center [1547, 733] width 20 height 20
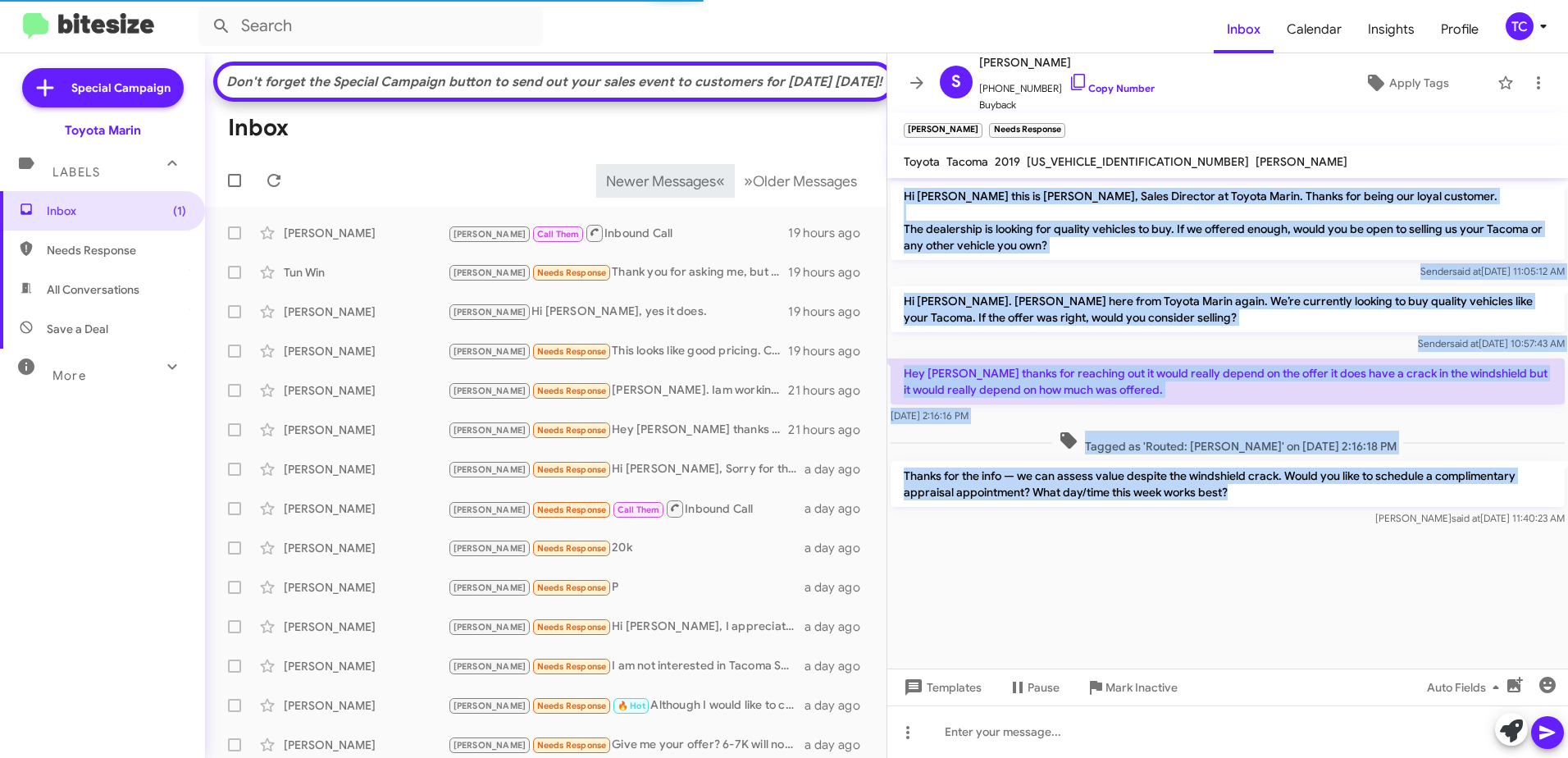
drag, startPoint x: 1233, startPoint y: 492, endPoint x: 903, endPoint y: 197, distance: 442.6
click at [903, 197] on div "Hi [PERSON_NAME] this is [PERSON_NAME], Sales Director at Toyota Marin. Thanks …" at bounding box center [1227, 354] width 681 height 352
copy div "Hi [PERSON_NAME] this is [PERSON_NAME], Sales Director at Toyota Marin. Thanks …"
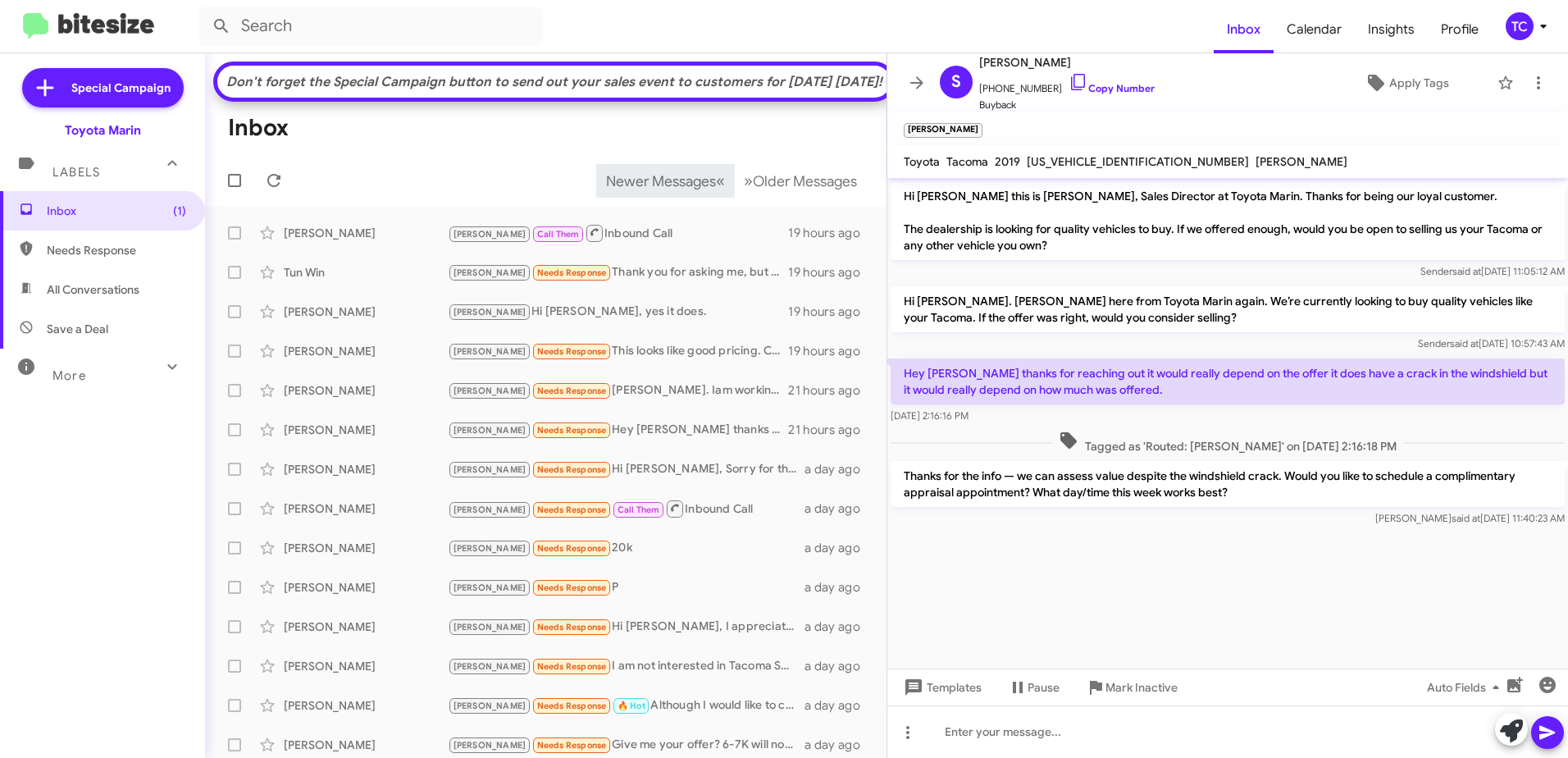
click at [38, 477] on div "Inbox (1) Needs Response All Conversations Save a Deal More Important 🔥 Hot App…" at bounding box center [103, 418] width 205 height 454
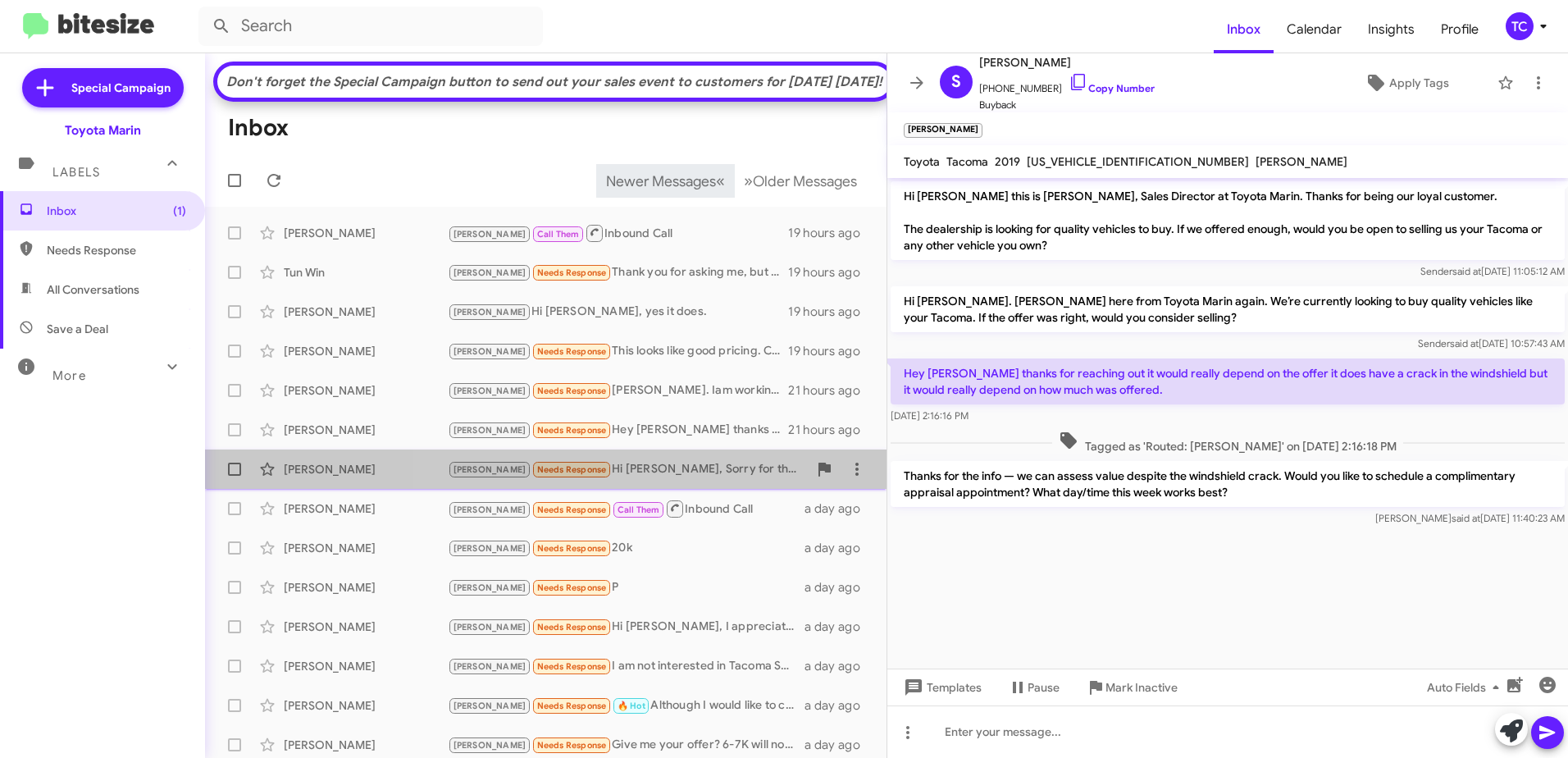
click at [611, 480] on div "[PERSON_NAME] Needs Response Hi [PERSON_NAME], Sorry for the delayed response. …" at bounding box center [628, 469] width 360 height 19
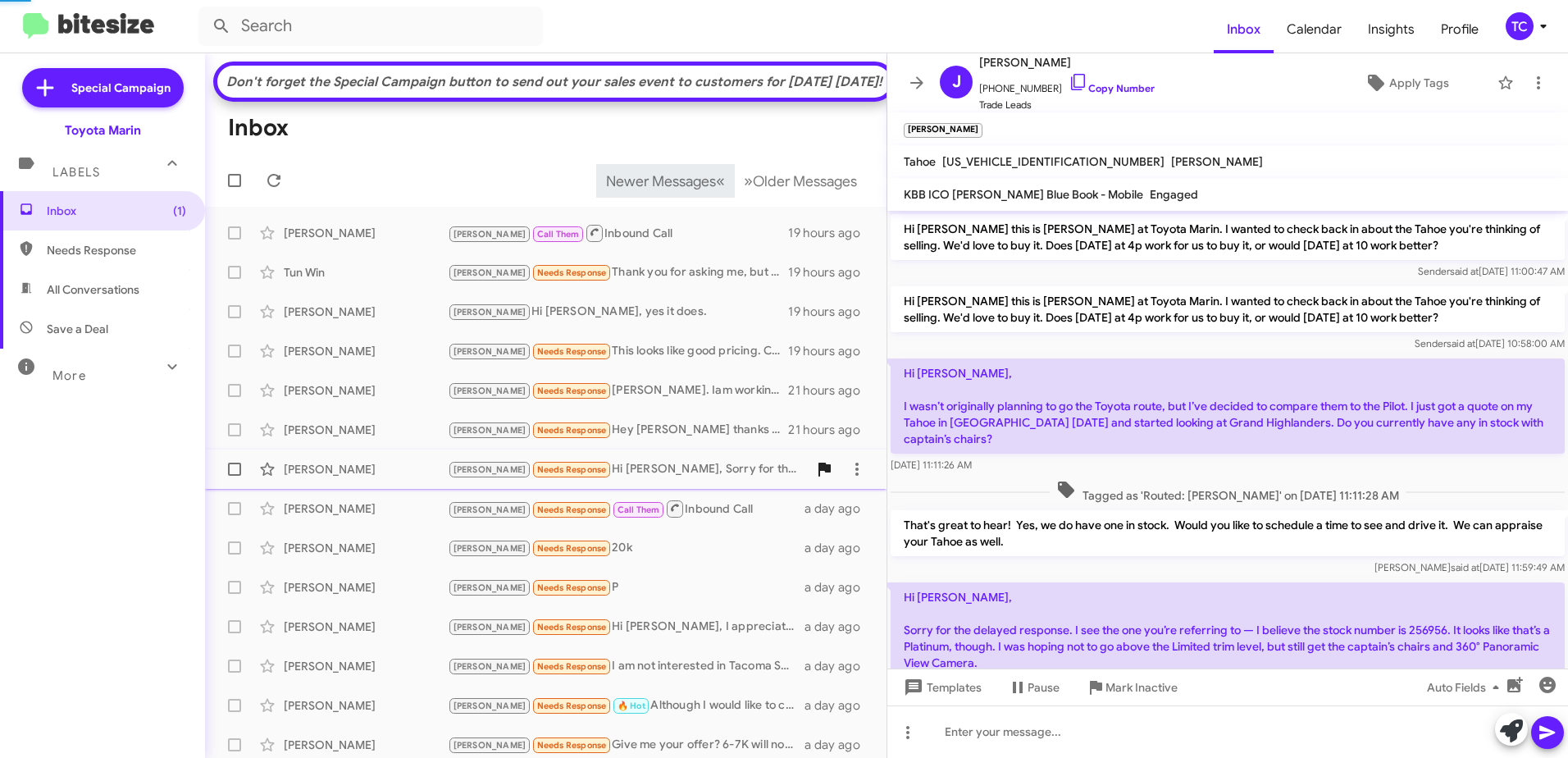
scroll to position [105, 0]
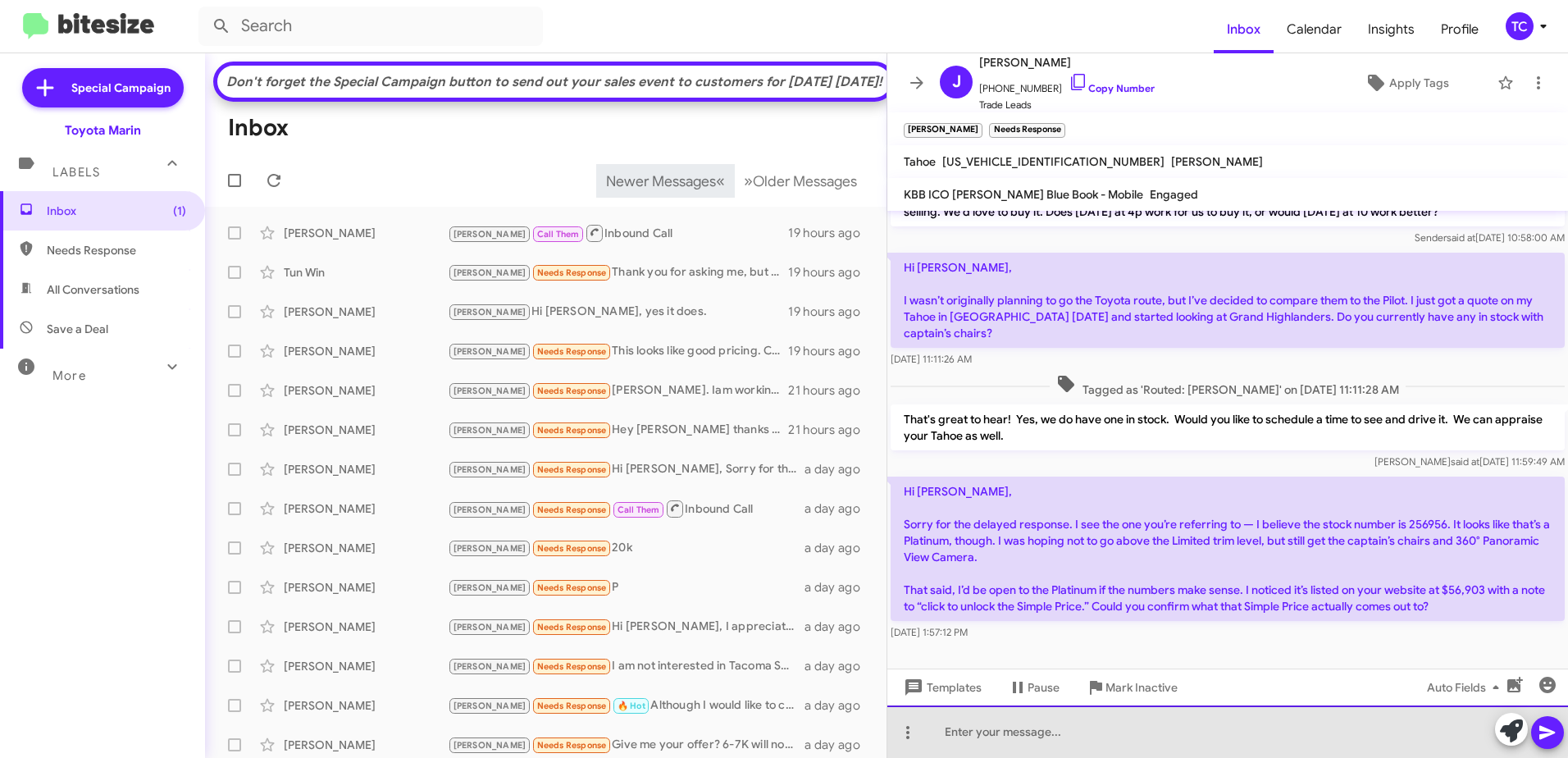
click at [1035, 727] on div at bounding box center [1227, 733] width 681 height 53
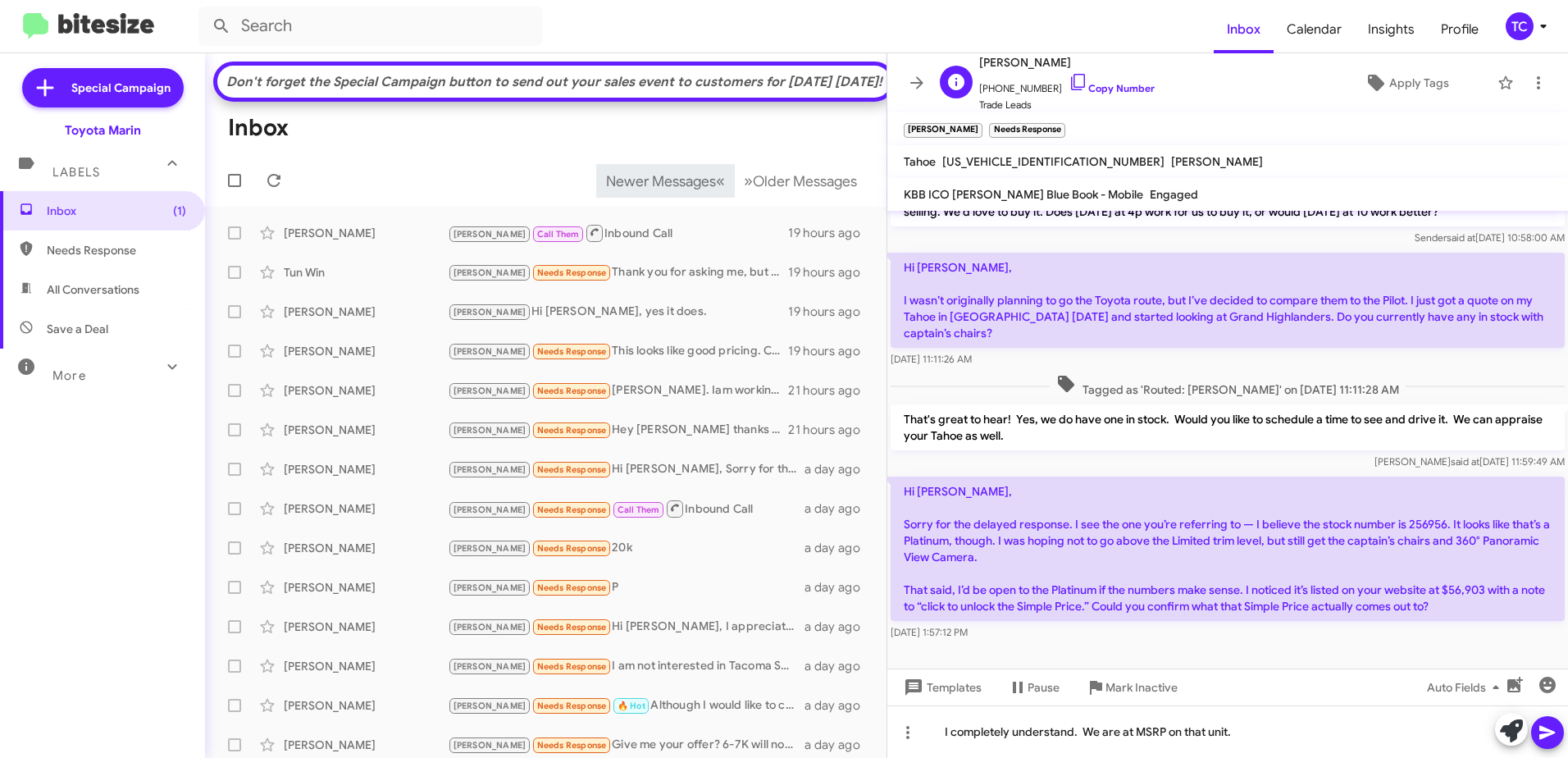
click at [1075, 76] on span "[PHONE_NUMBER] Copy Number" at bounding box center [1067, 84] width 176 height 24
click at [1069, 79] on icon at bounding box center [1079, 82] width 20 height 20
copy link "C"
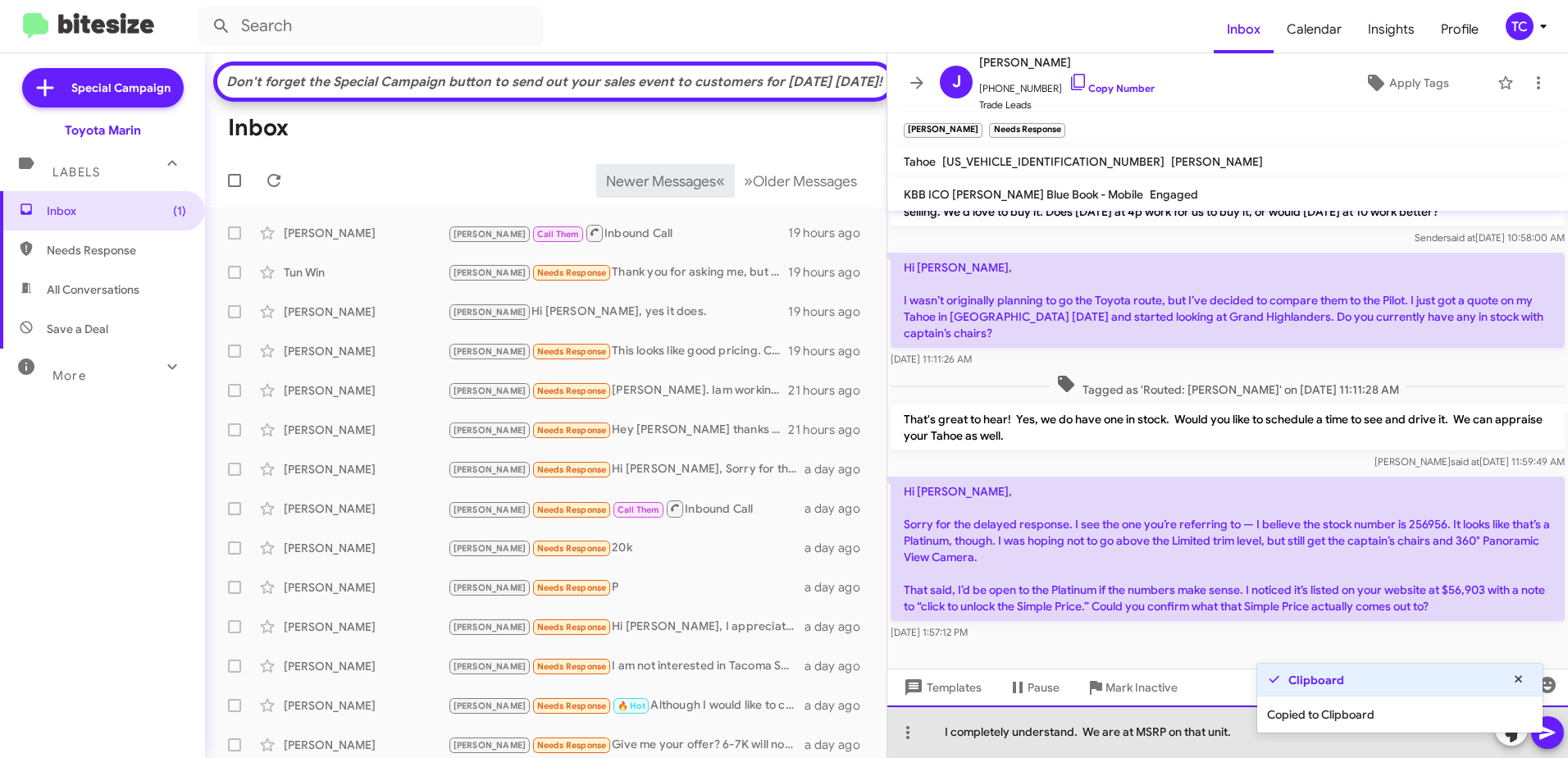
click at [1237, 733] on div "I completely understand. We are at MSRP on that unit." at bounding box center [1227, 733] width 681 height 53
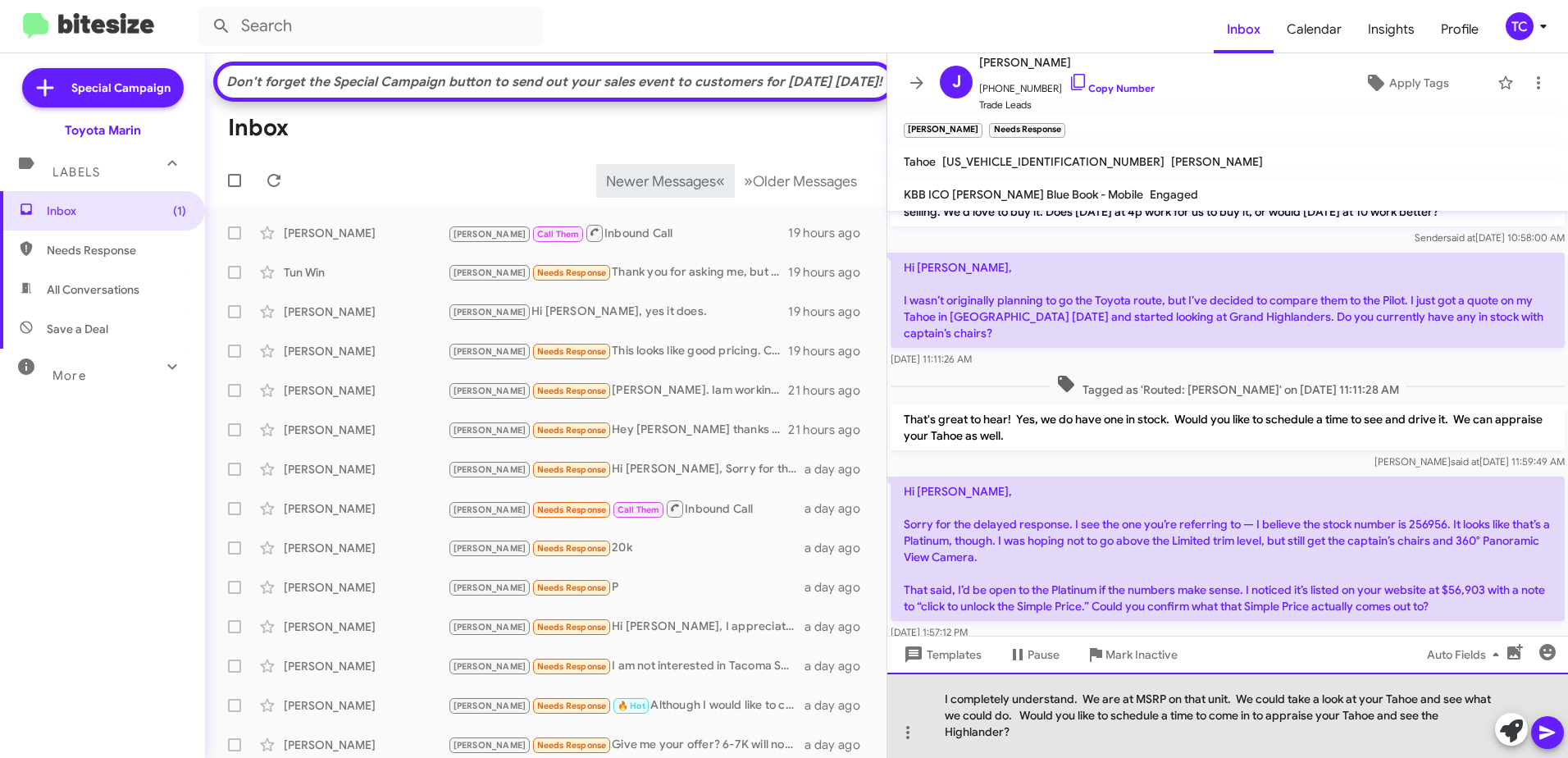
click at [947, 730] on div "I completely understand. We are at MSRP on that unit. We could take a look at y…" at bounding box center [1227, 715] width 681 height 85
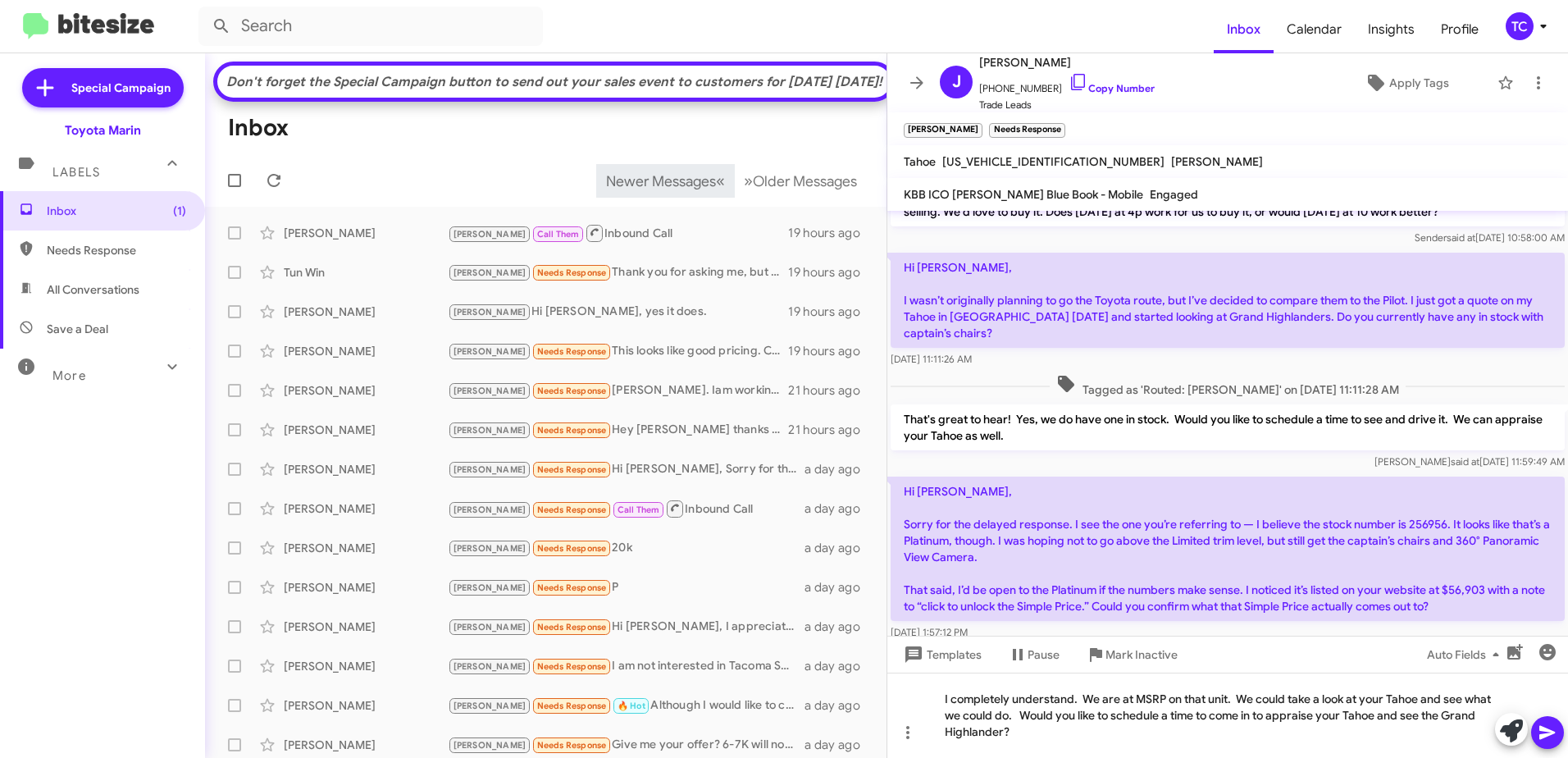
click at [1555, 729] on icon at bounding box center [1547, 733] width 20 height 20
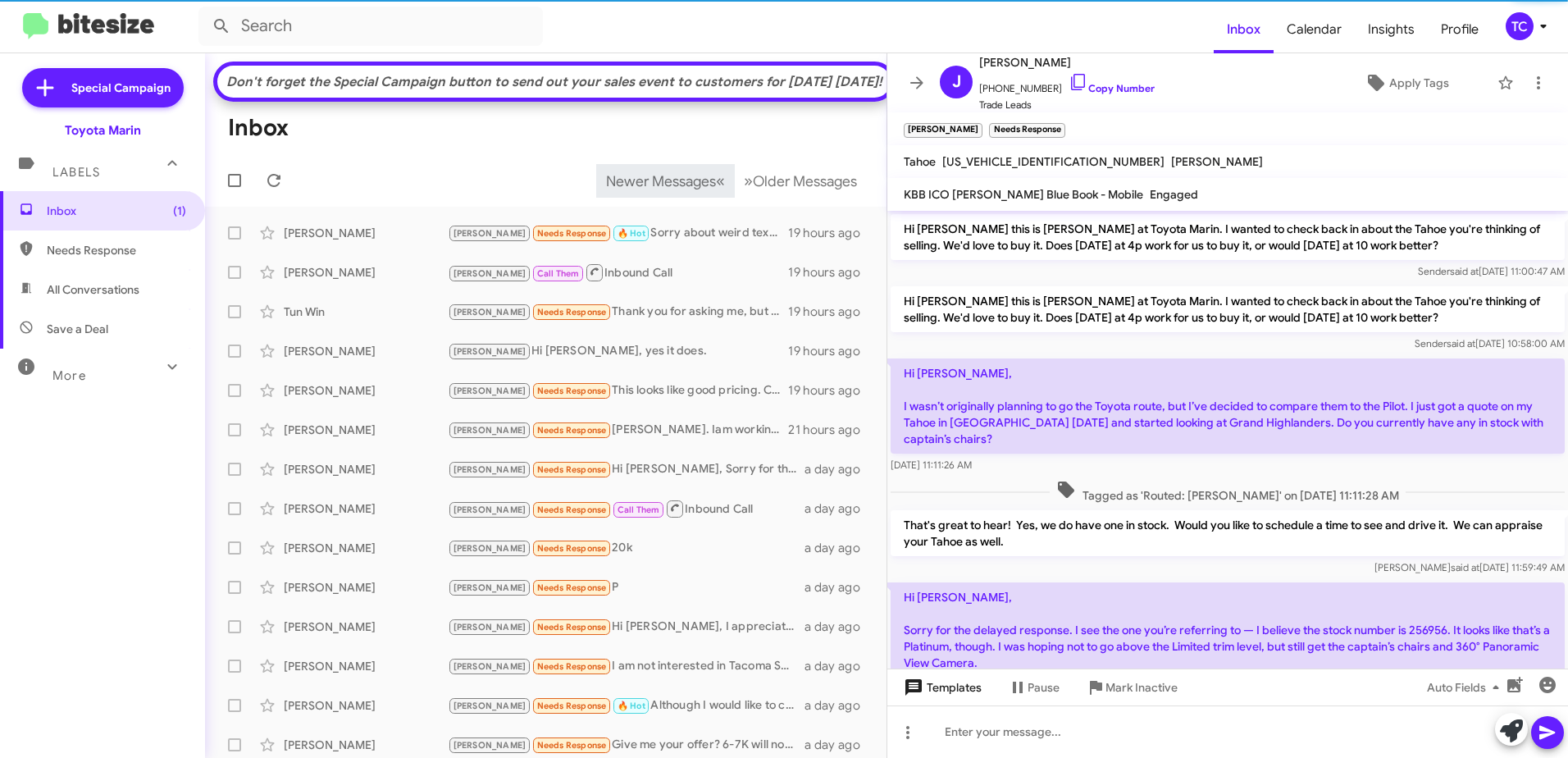
scroll to position [183, 0]
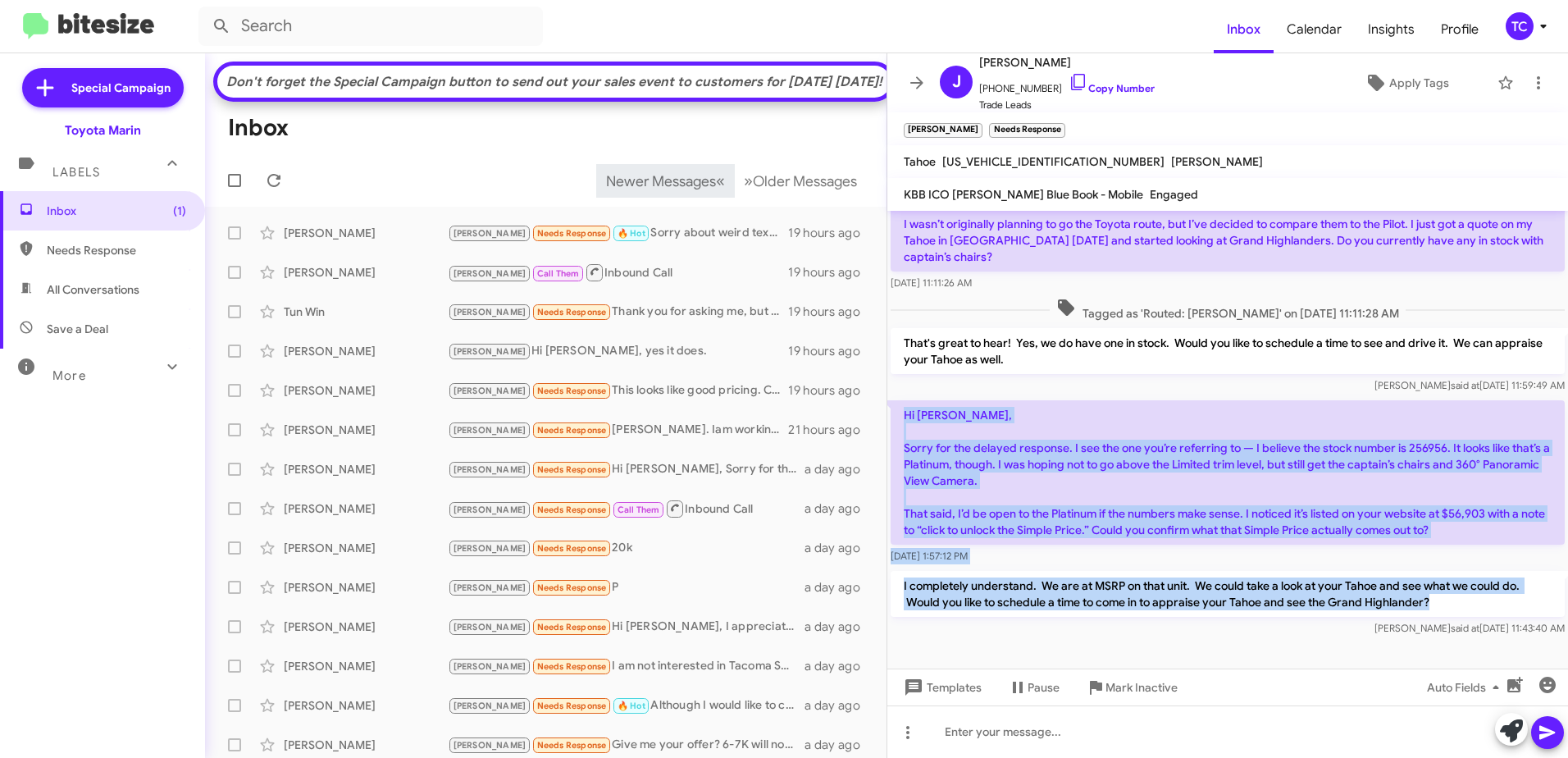
drag, startPoint x: 1445, startPoint y: 603, endPoint x: 903, endPoint y: 406, distance: 576.7
click at [903, 406] on div "Hi [PERSON_NAME] this is [PERSON_NAME] at Toyota Marin. I wanted to check back …" at bounding box center [1227, 334] width 681 height 611
copy div "Hi [PERSON_NAME], Sorry for the delayed response. I see the one you’re referrin…"
click at [914, 82] on icon at bounding box center [917, 82] width 13 height 13
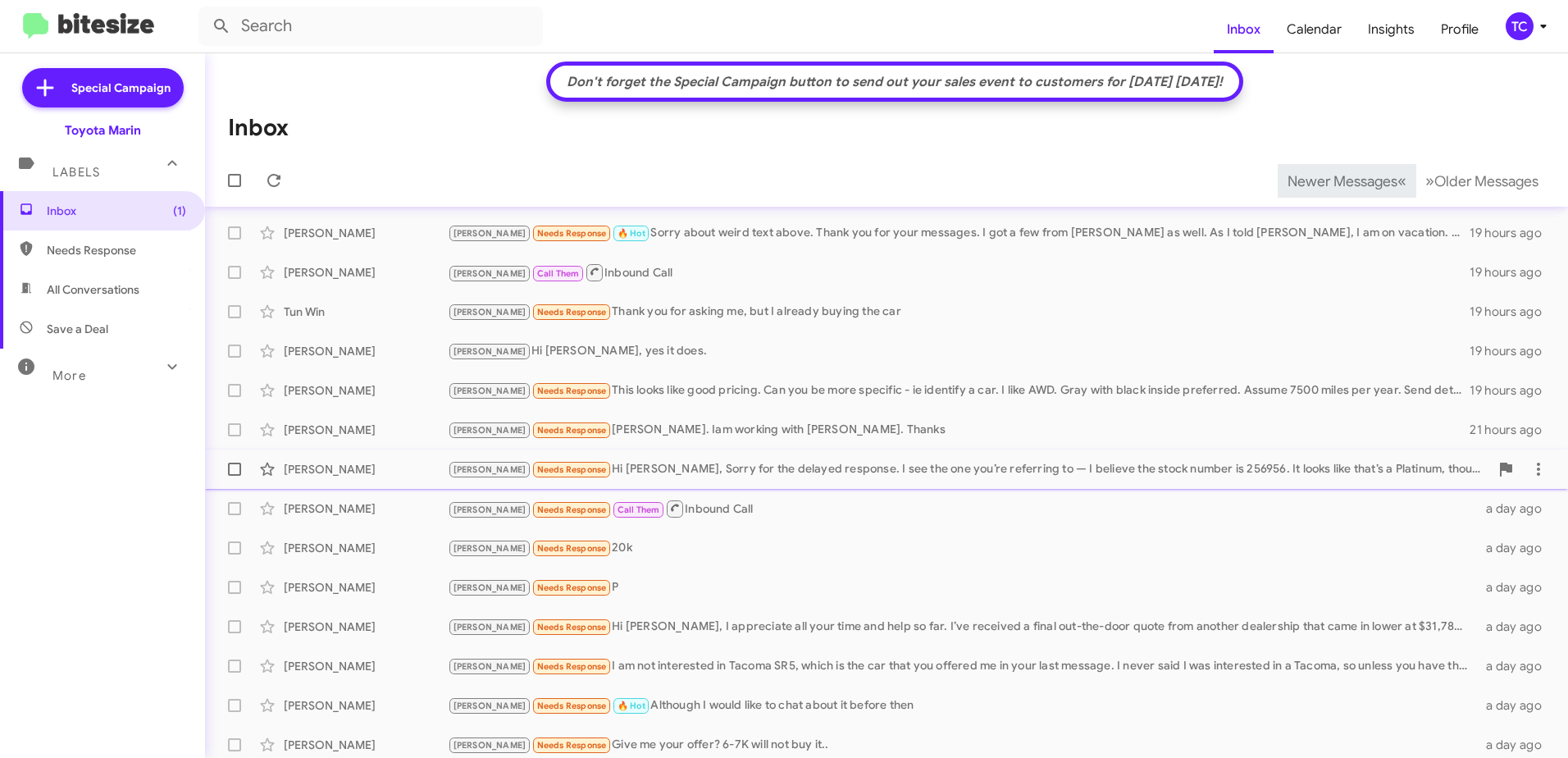
scroll to position [82, 0]
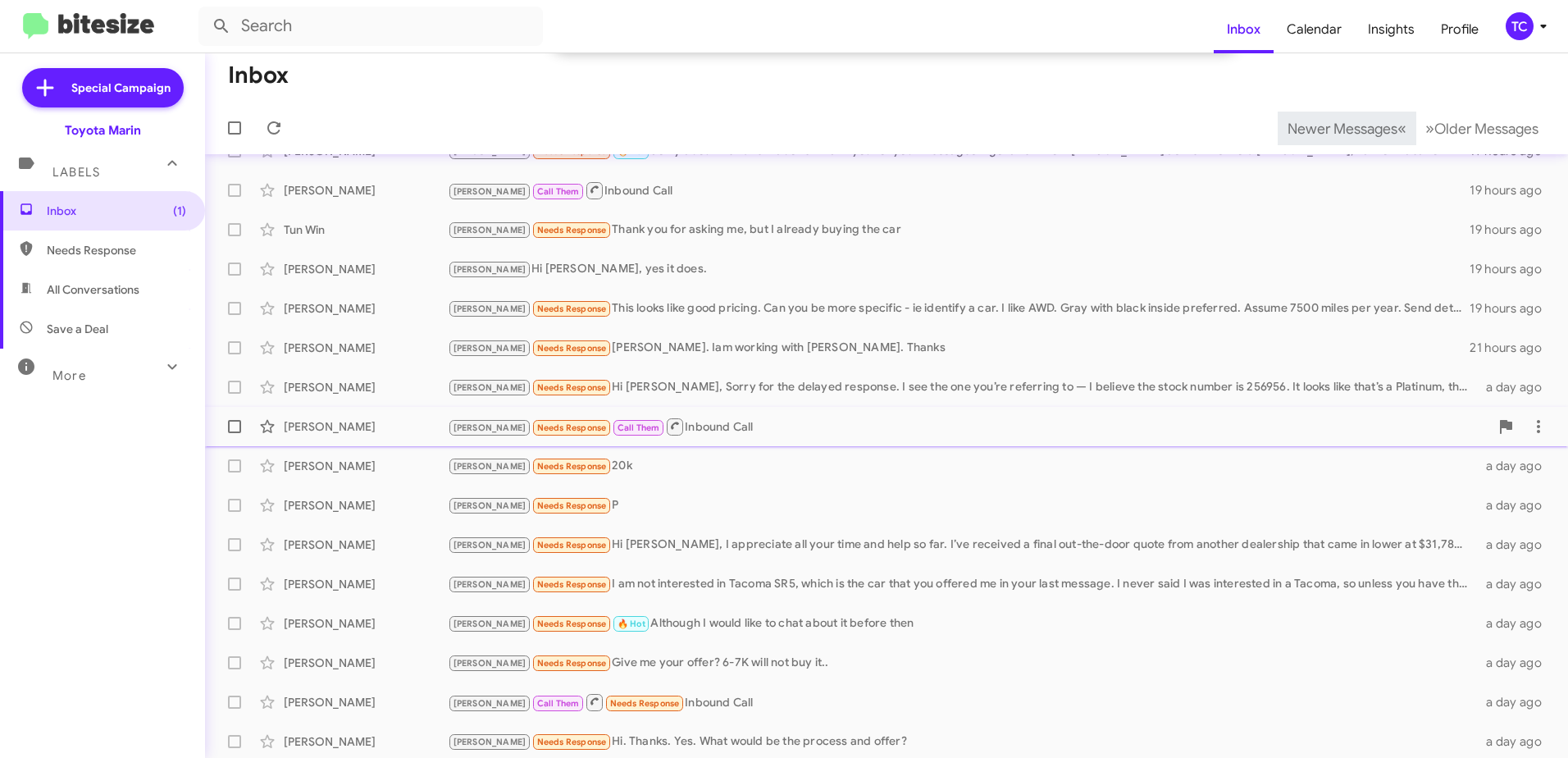
click at [658, 427] on div "[PERSON_NAME] Needs Response Call Them Inbound Call" at bounding box center [969, 427] width 1042 height 21
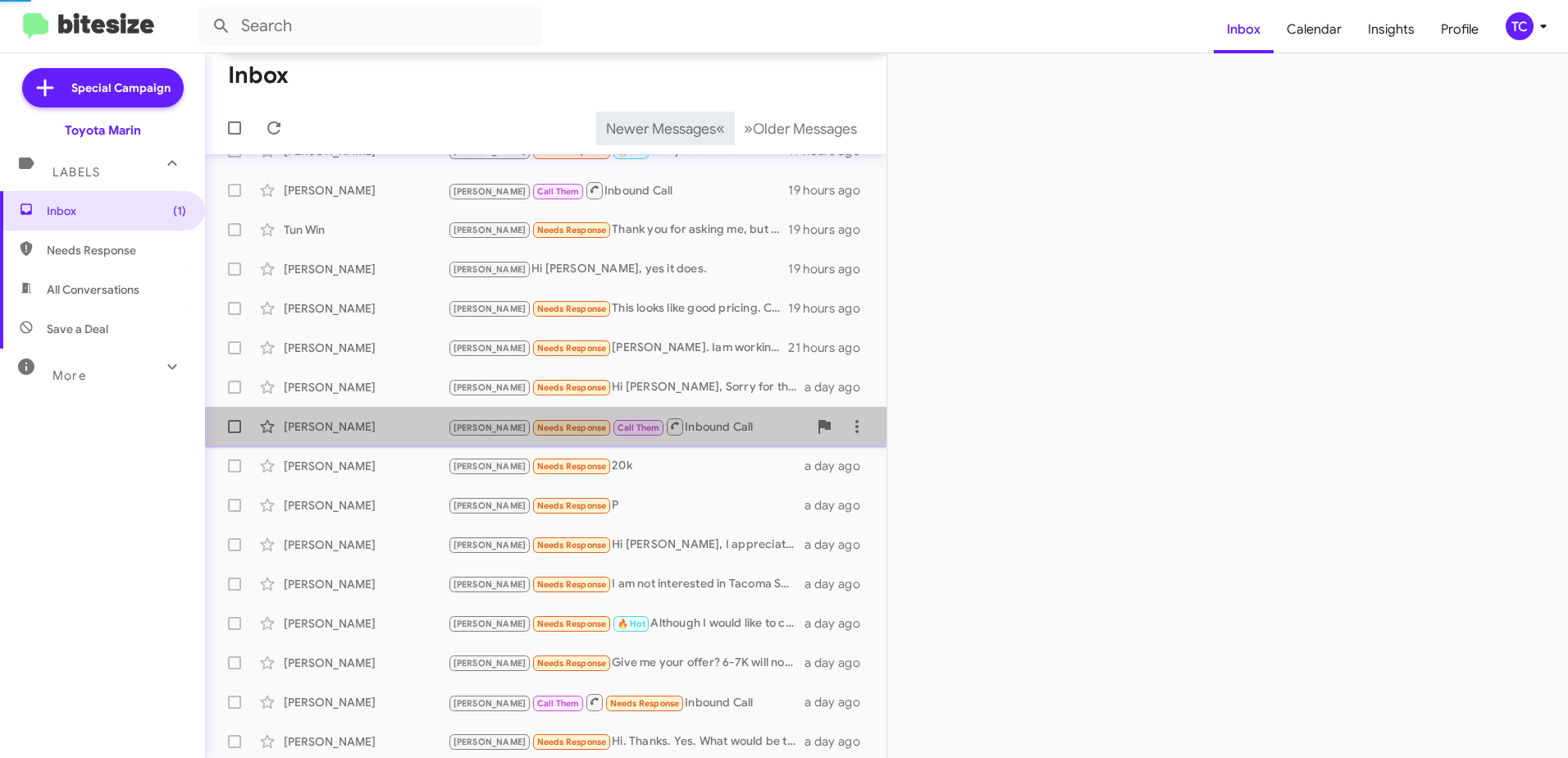
scroll to position [110, 0]
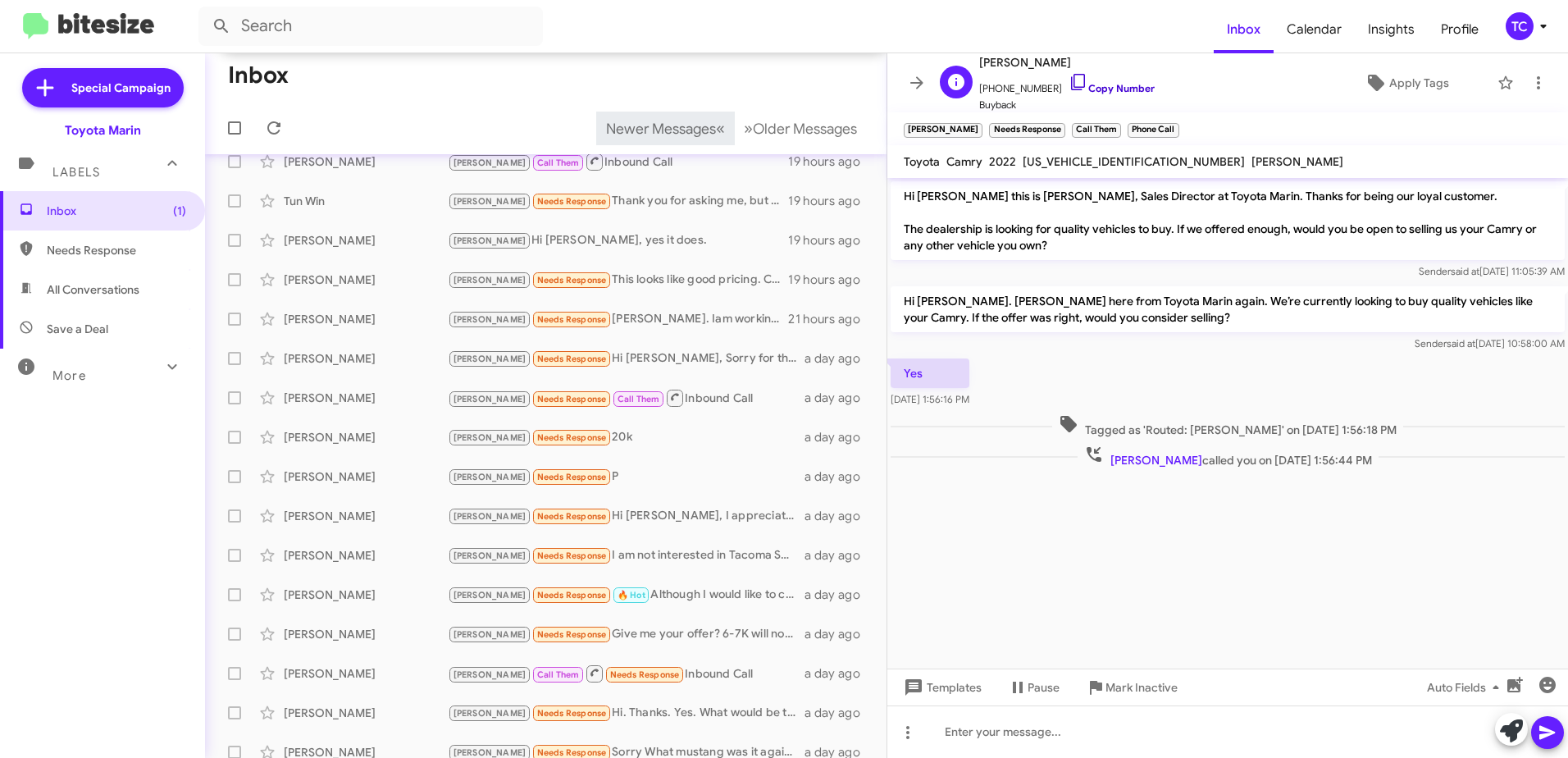
click at [1069, 82] on icon at bounding box center [1079, 82] width 20 height 20
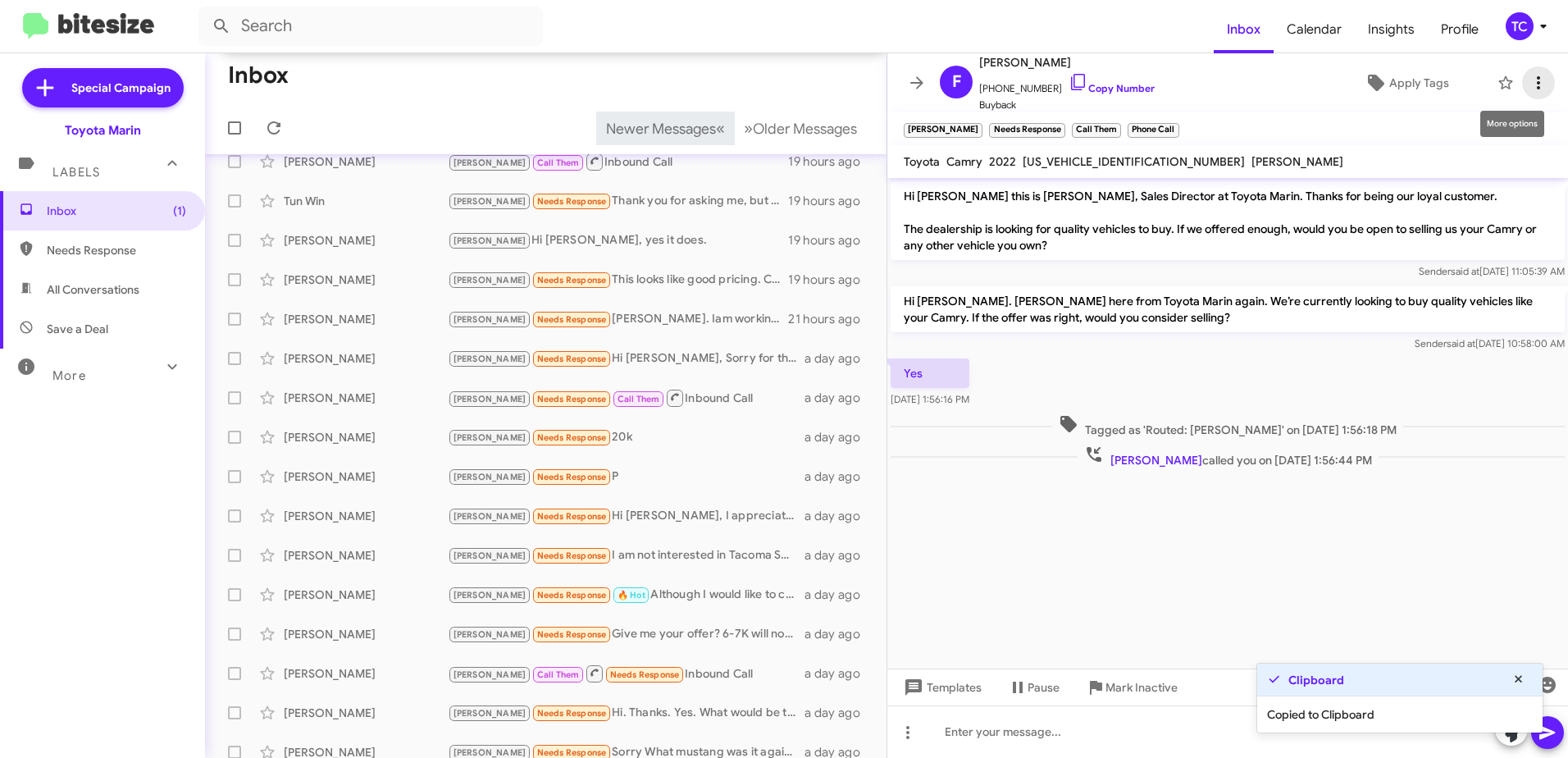
click at [1529, 85] on icon at bounding box center [1539, 83] width 20 height 20
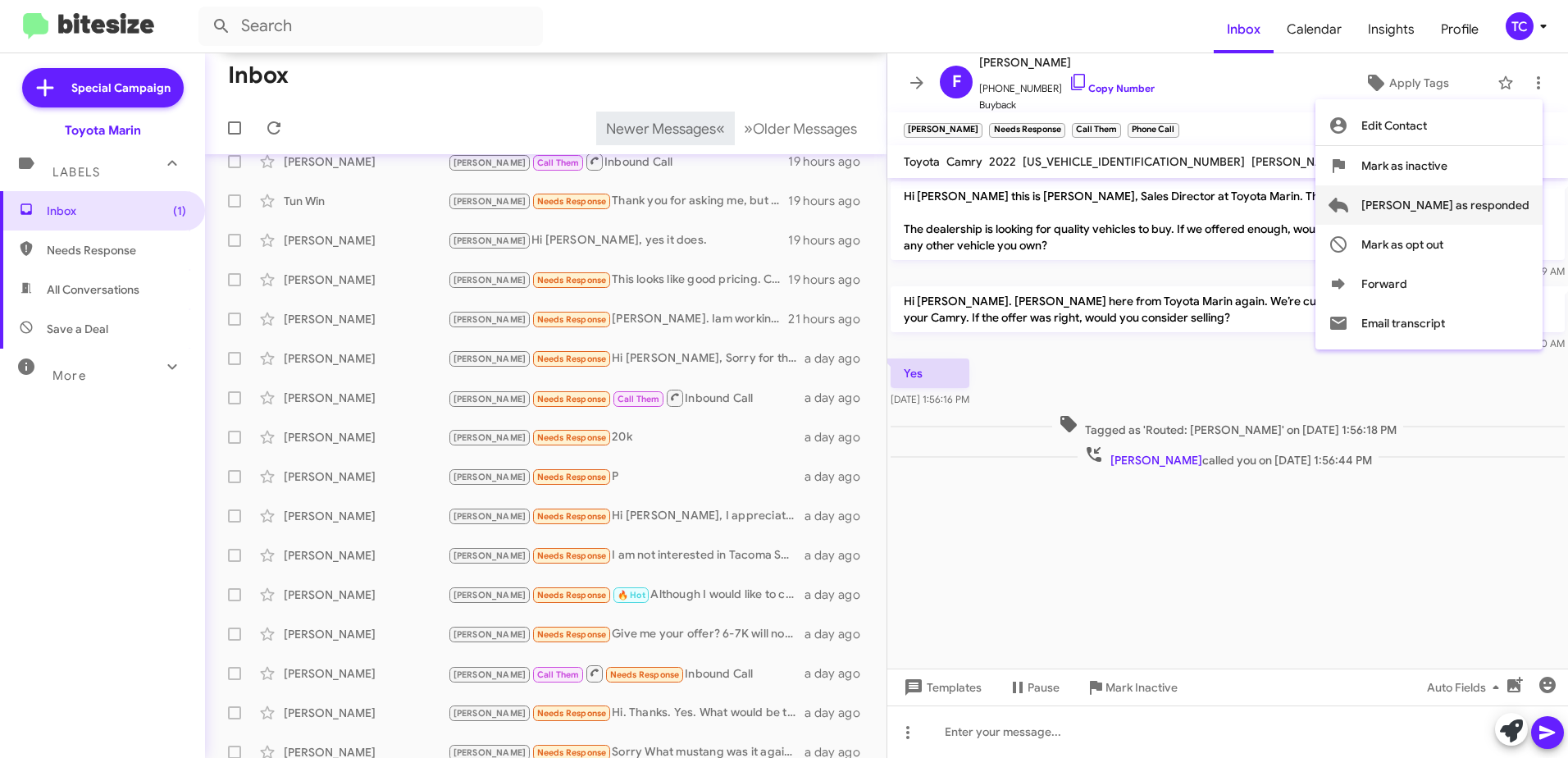
click at [1458, 197] on span "[PERSON_NAME] as responded" at bounding box center [1446, 205] width 168 height 39
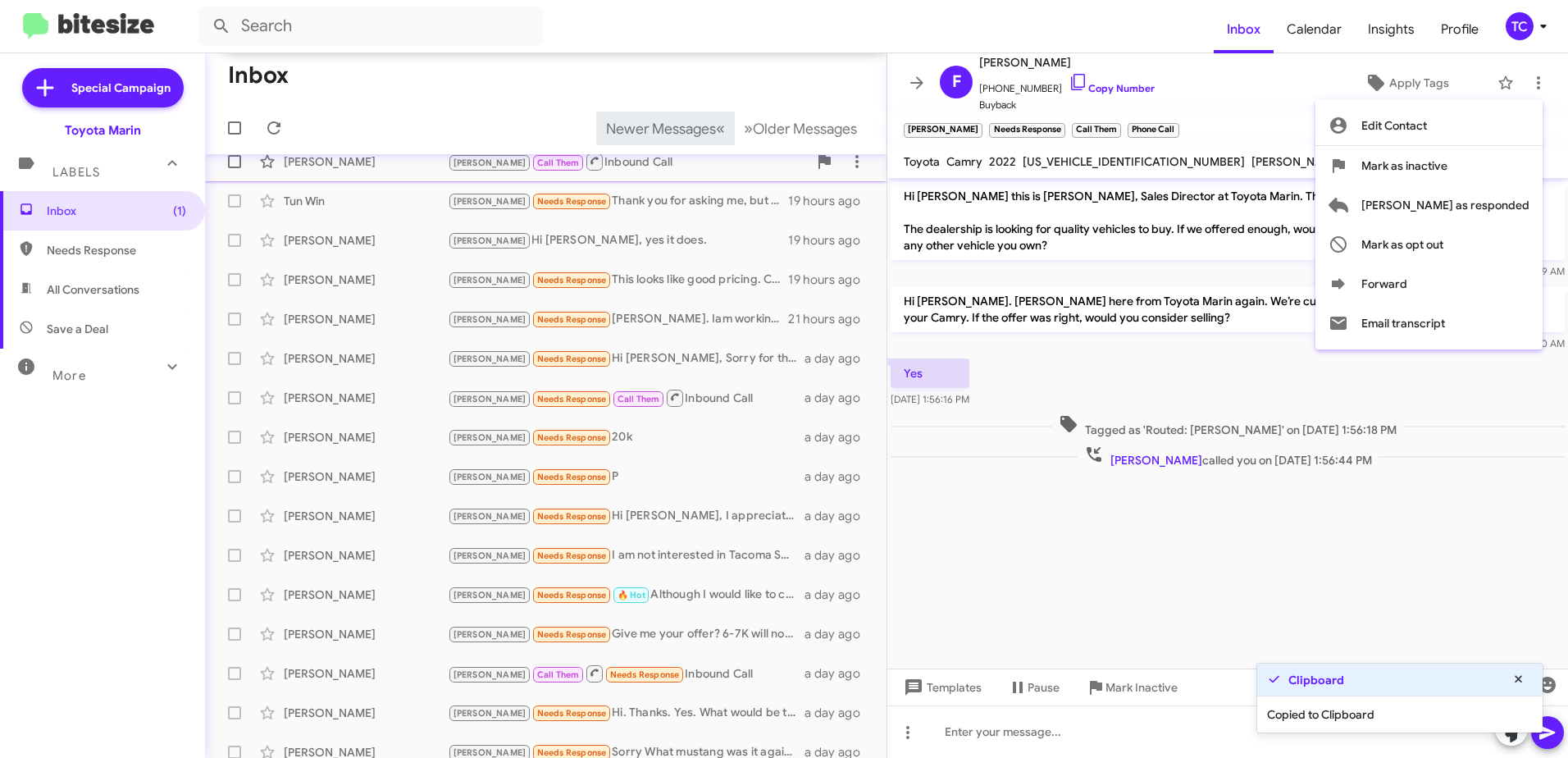
scroll to position [82, 0]
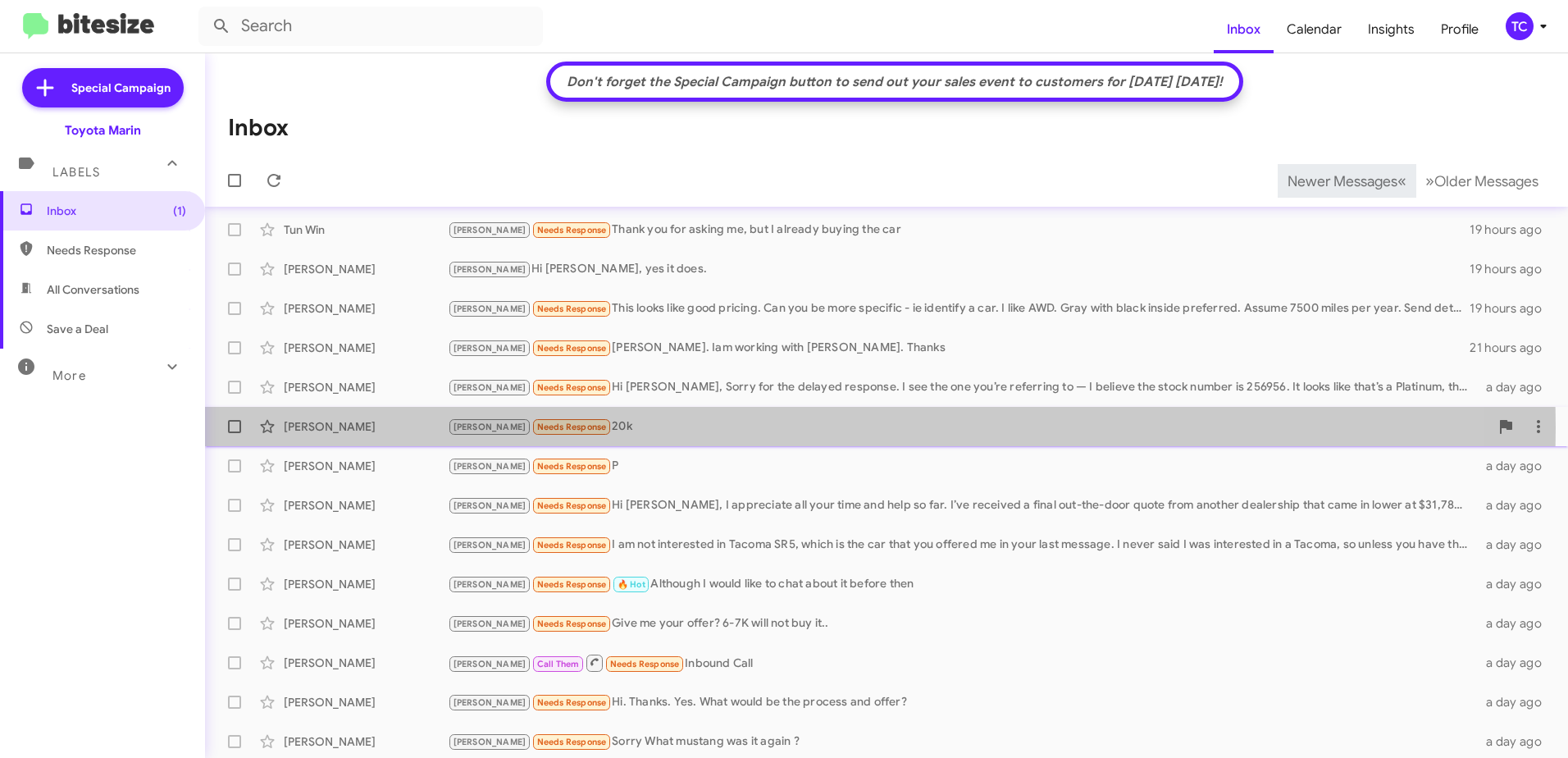
click at [583, 428] on div "[PERSON_NAME] Needs Response 20k" at bounding box center [969, 427] width 1042 height 19
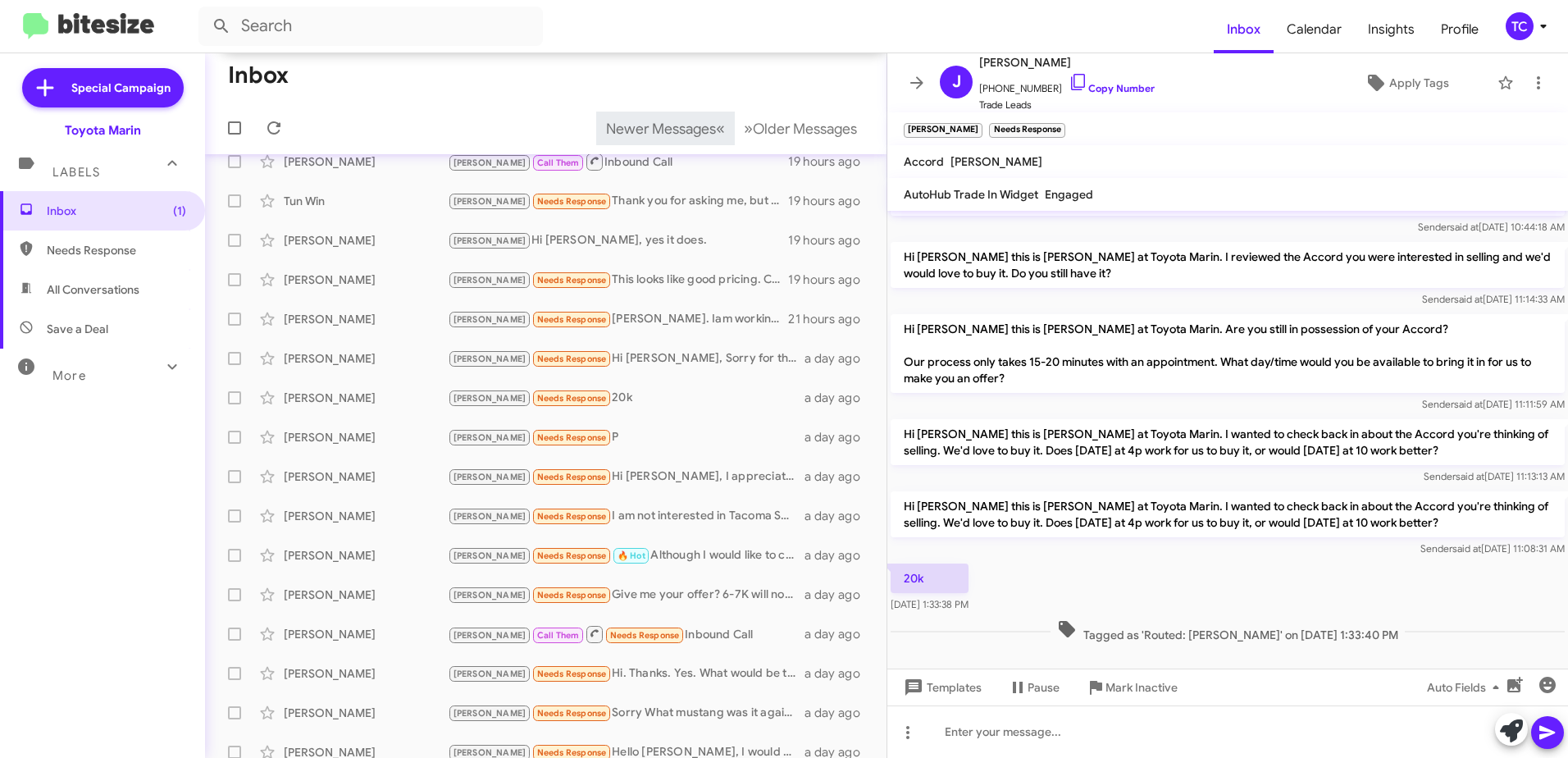
scroll to position [127, 0]
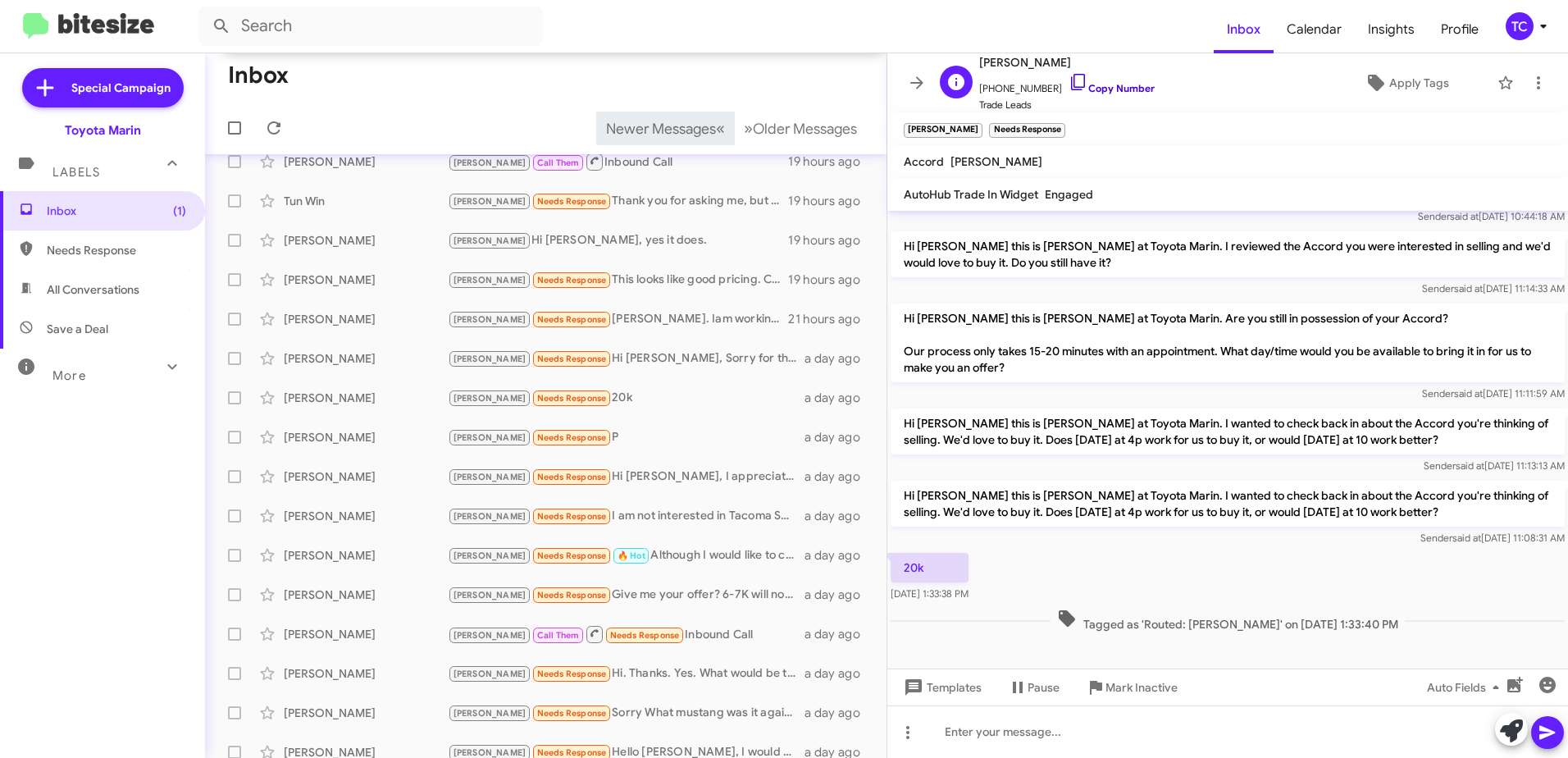
click at [1069, 76] on icon at bounding box center [1079, 82] width 20 height 20
click at [1503, 732] on icon at bounding box center [1512, 732] width 23 height 23
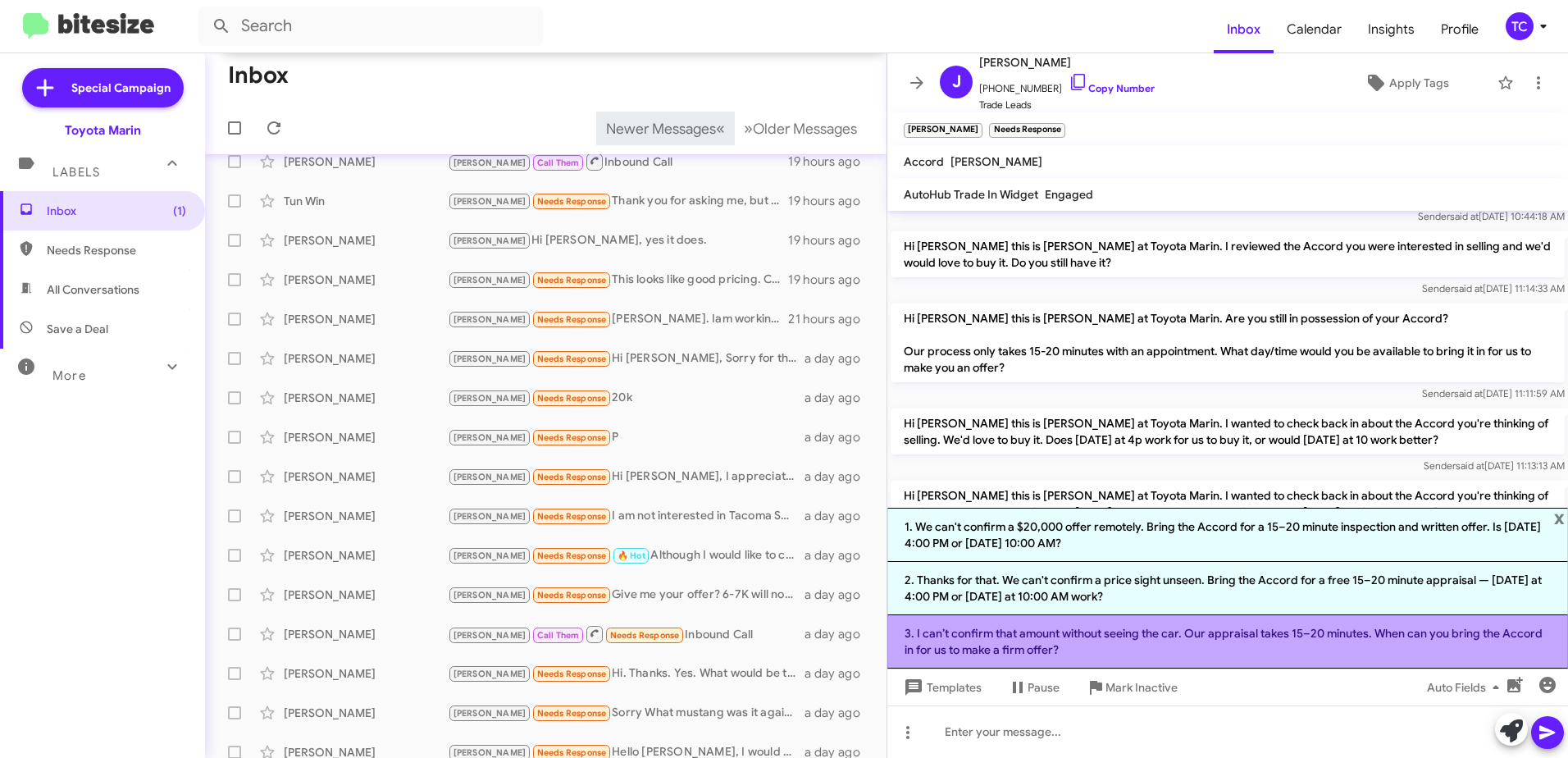
click at [1204, 649] on li "3. I can’t confirm that amount without seeing the car. Our appraisal takes 15–2…" at bounding box center [1227, 642] width 681 height 54
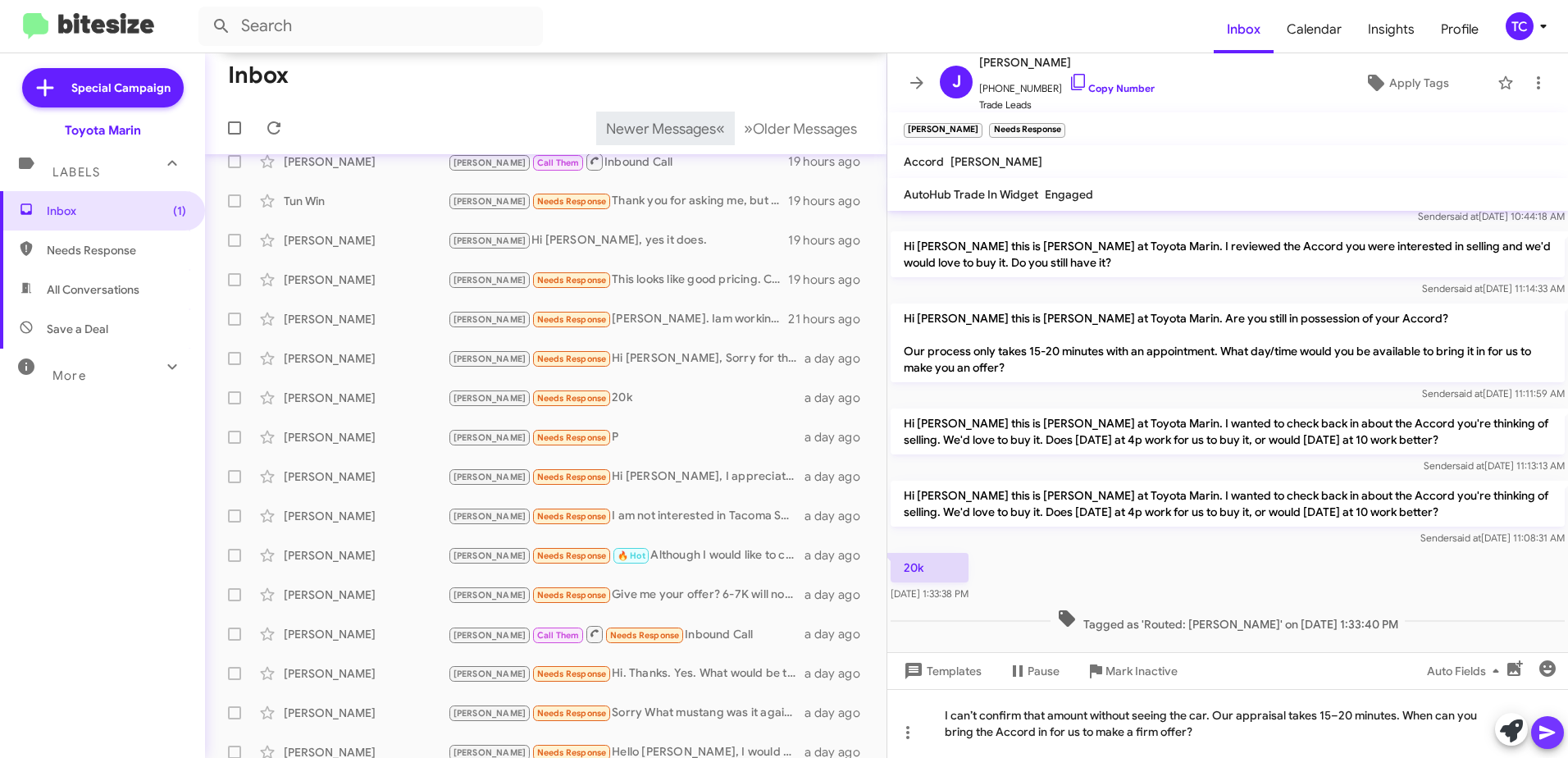
click at [1543, 736] on icon at bounding box center [1547, 734] width 16 height 14
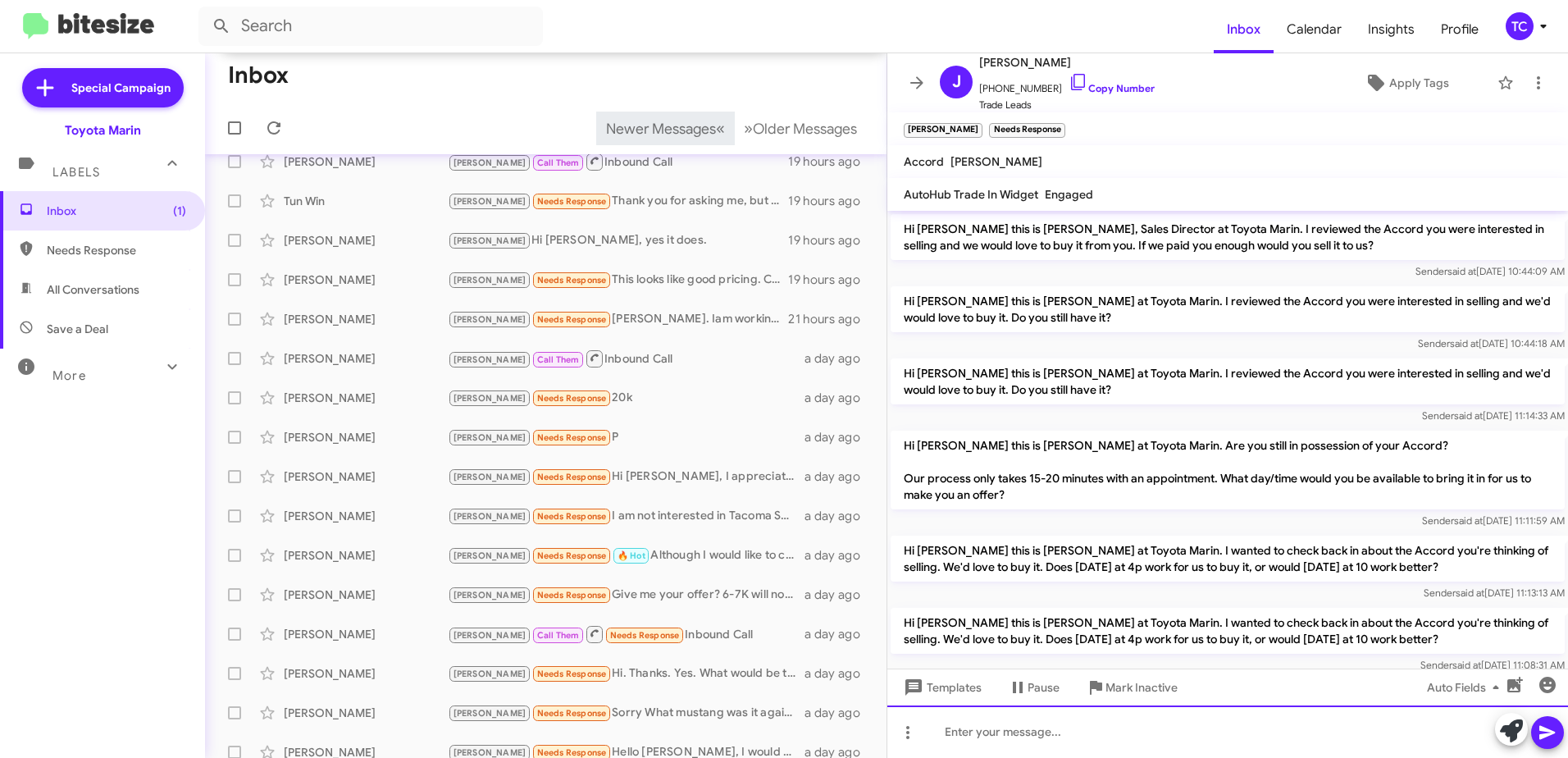
scroll to position [203, 0]
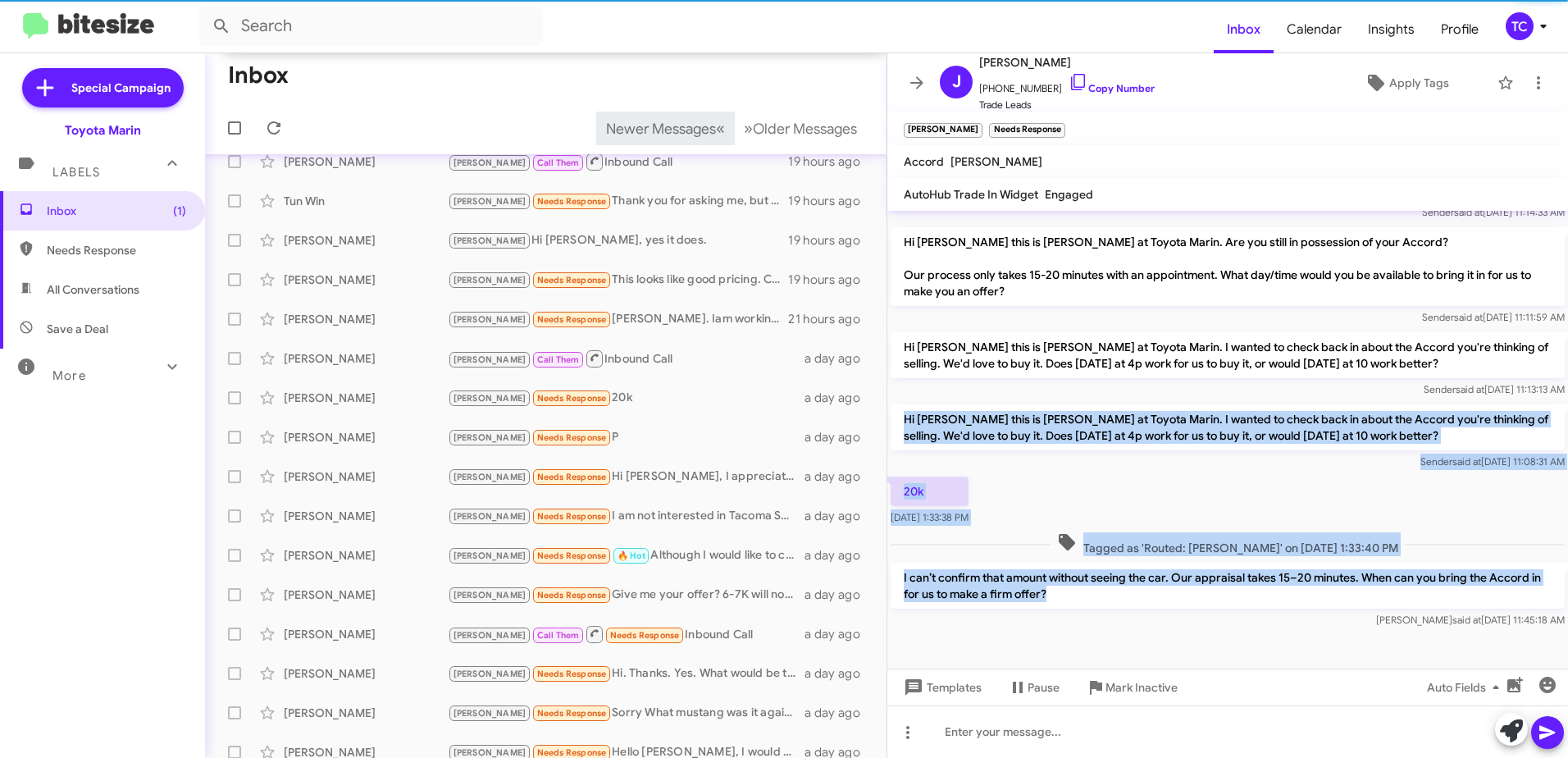
drag, startPoint x: 1072, startPoint y: 601, endPoint x: 906, endPoint y: 413, distance: 250.8
click at [906, 413] on div "Hi [PERSON_NAME] this is [PERSON_NAME], Sales Director at Toyota Marin. I revie…" at bounding box center [1227, 319] width 681 height 624
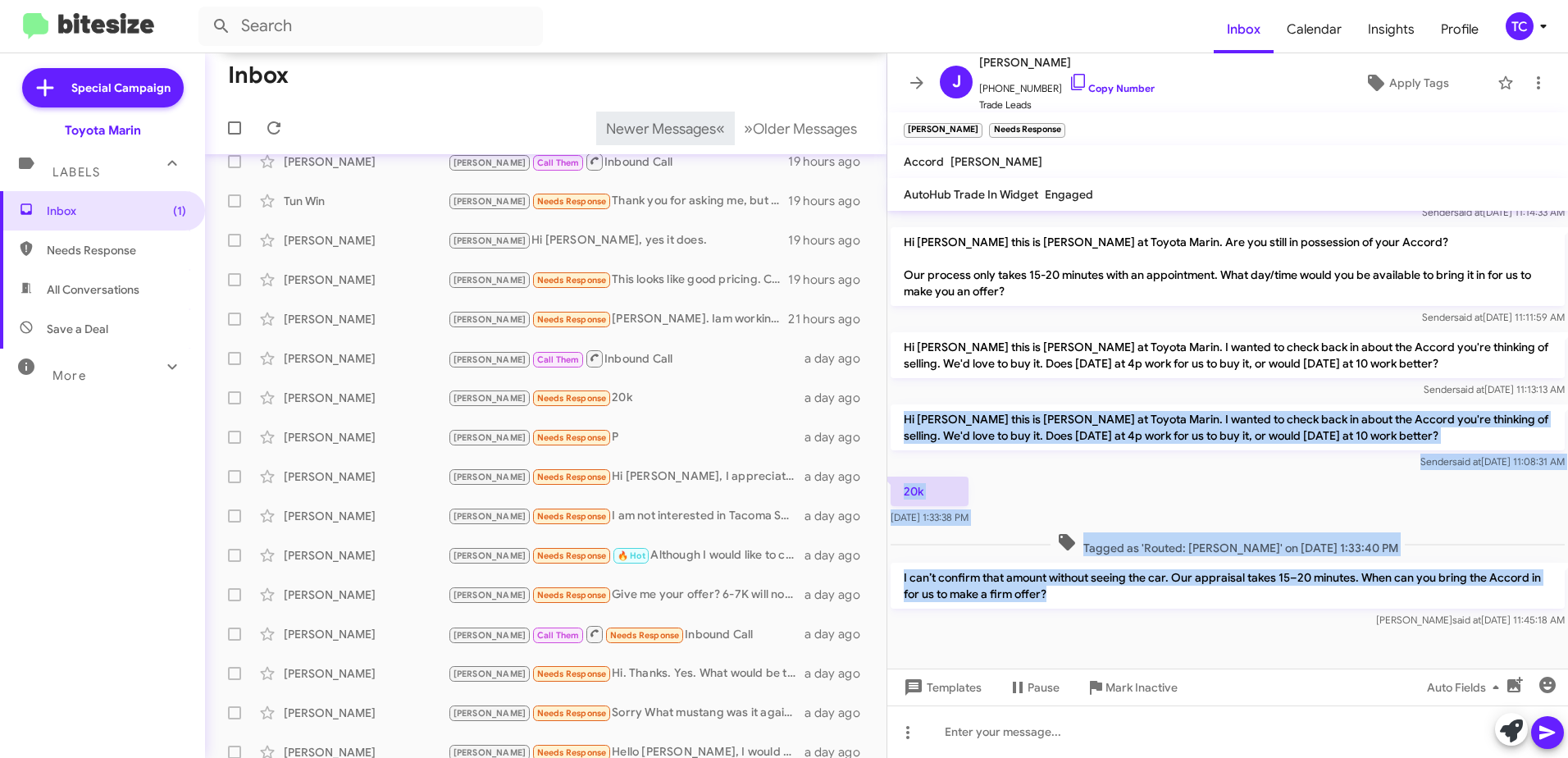
copy div "Hi [PERSON_NAME] this is [PERSON_NAME] at Toyota Marin. I wanted to check back …"
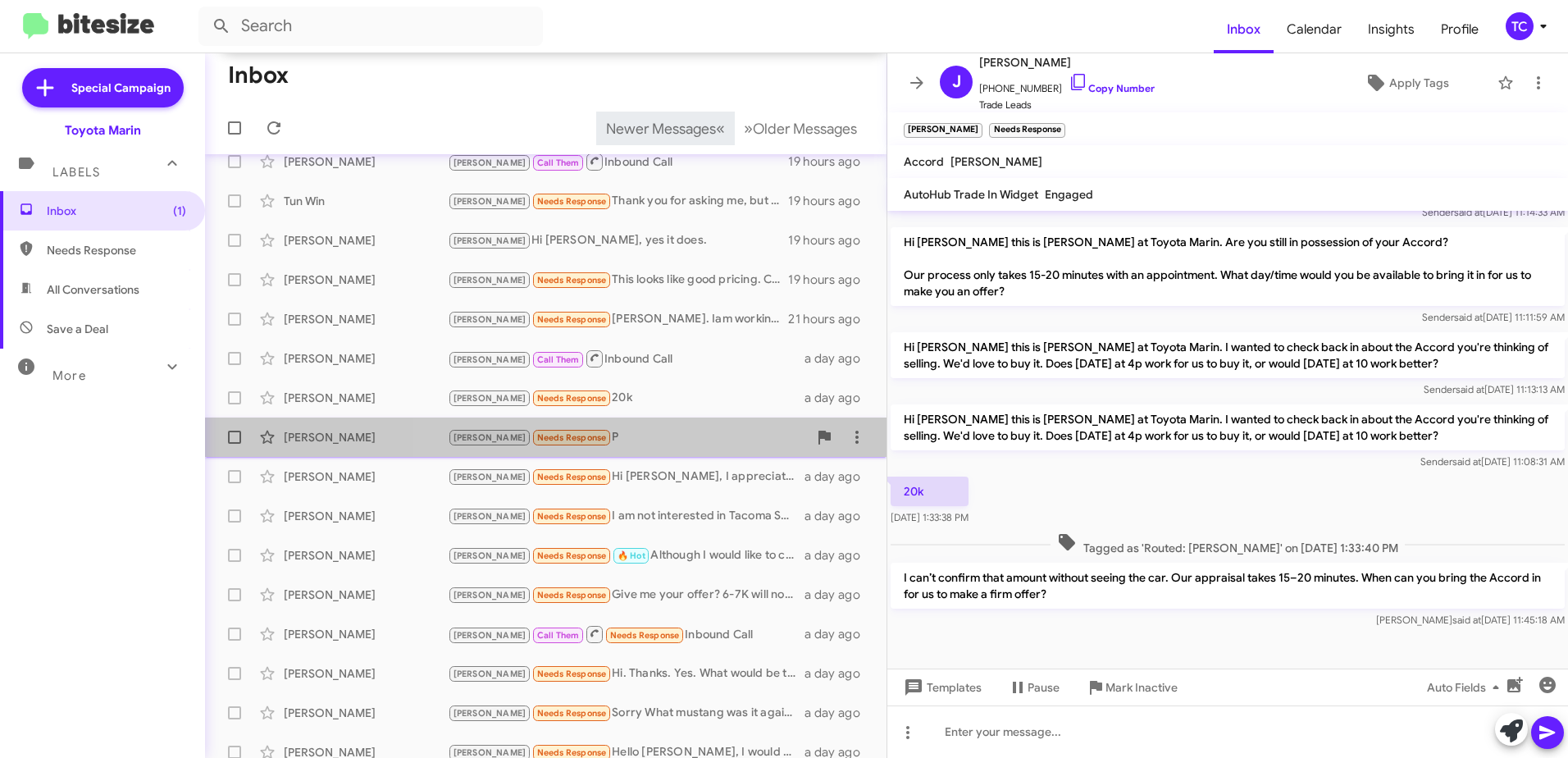
click at [576, 447] on div "[PERSON_NAME] Needs Response P" at bounding box center [628, 438] width 360 height 19
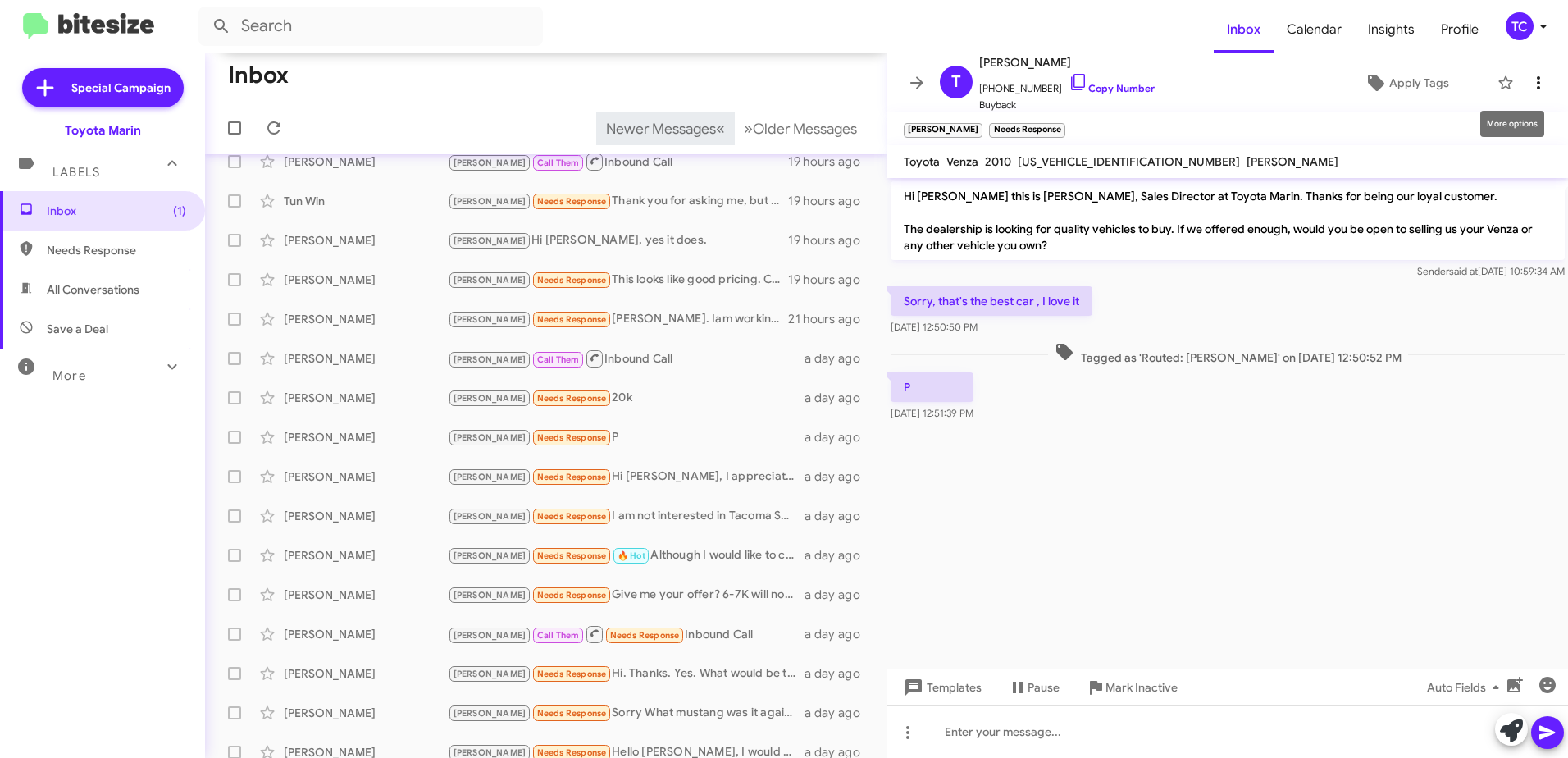
click at [1532, 74] on icon at bounding box center [1539, 83] width 20 height 20
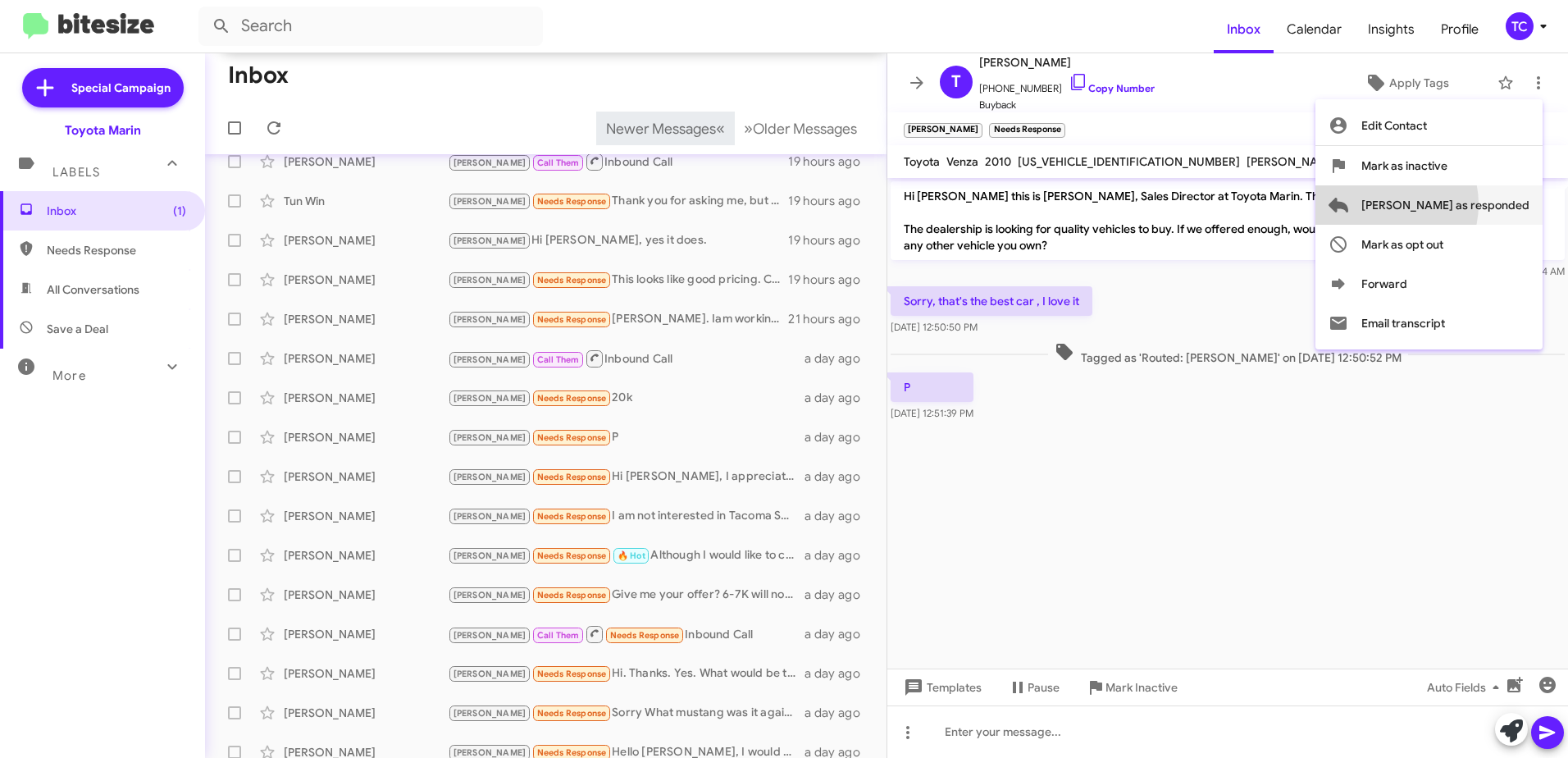
click at [1450, 204] on span "[PERSON_NAME] as responded" at bounding box center [1446, 205] width 168 height 39
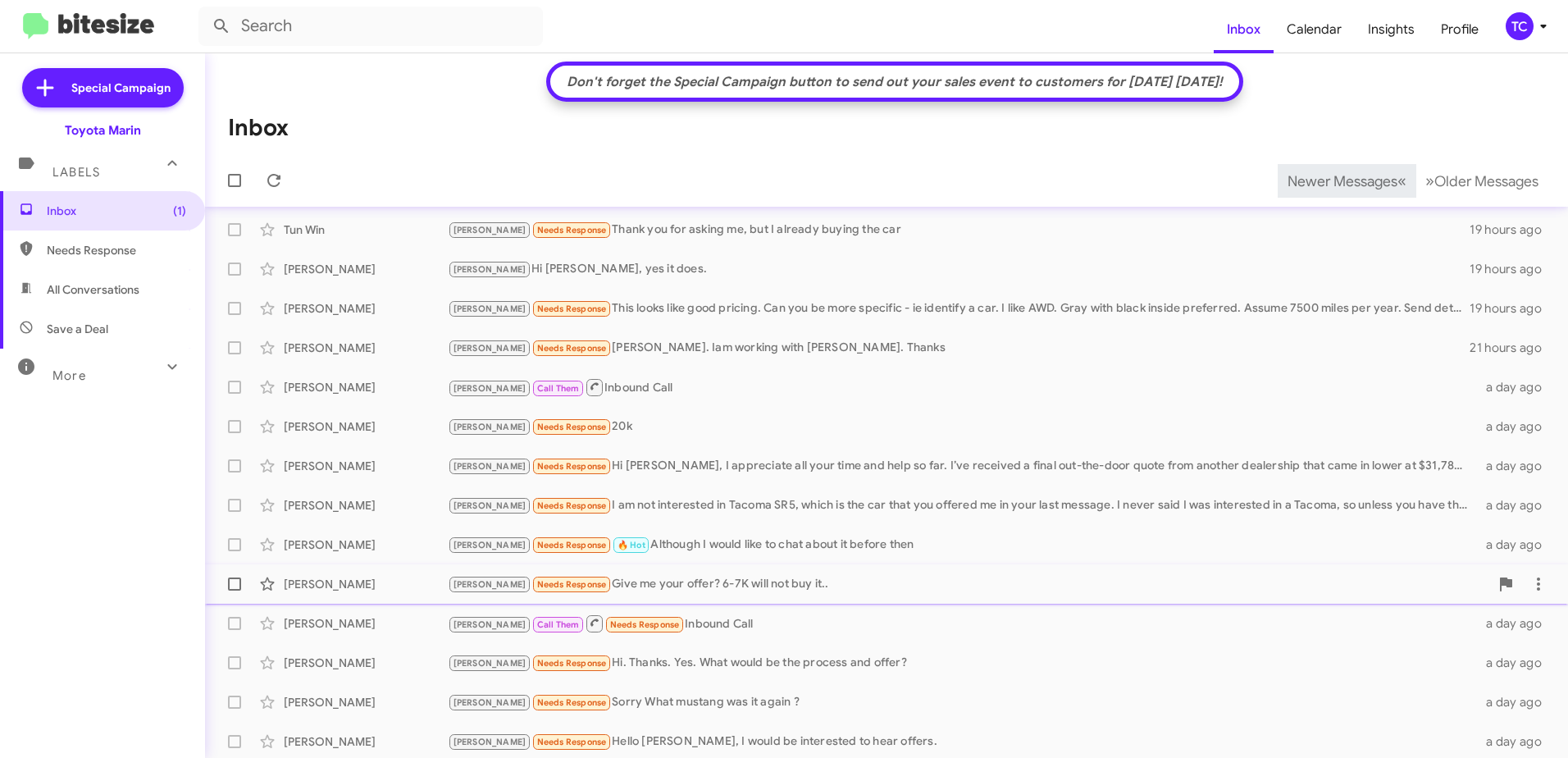
click at [670, 585] on div "[PERSON_NAME] Needs Response Give me your offer? 6-7K will not buy it.." at bounding box center [969, 584] width 1042 height 19
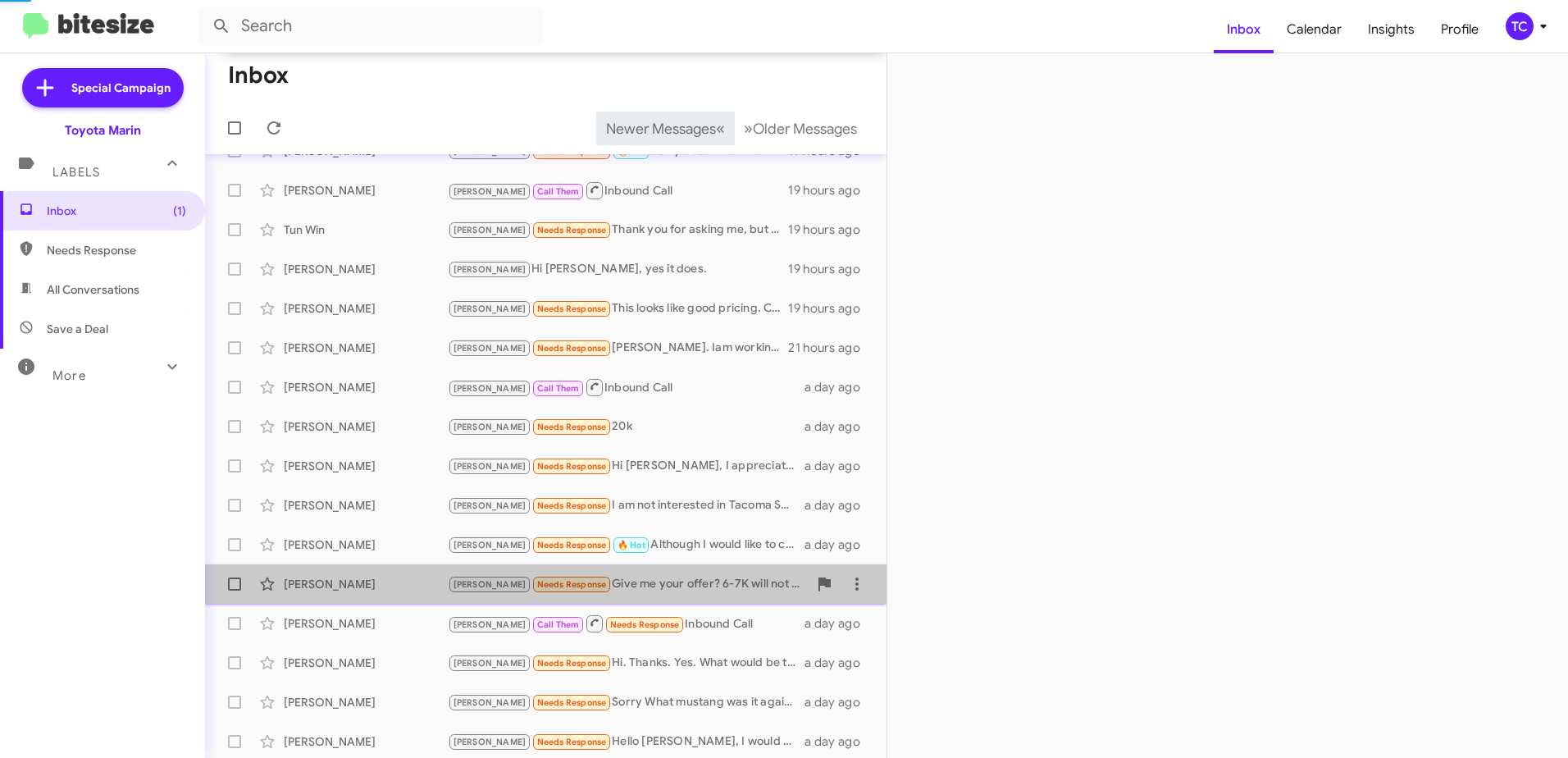
scroll to position [150, 0]
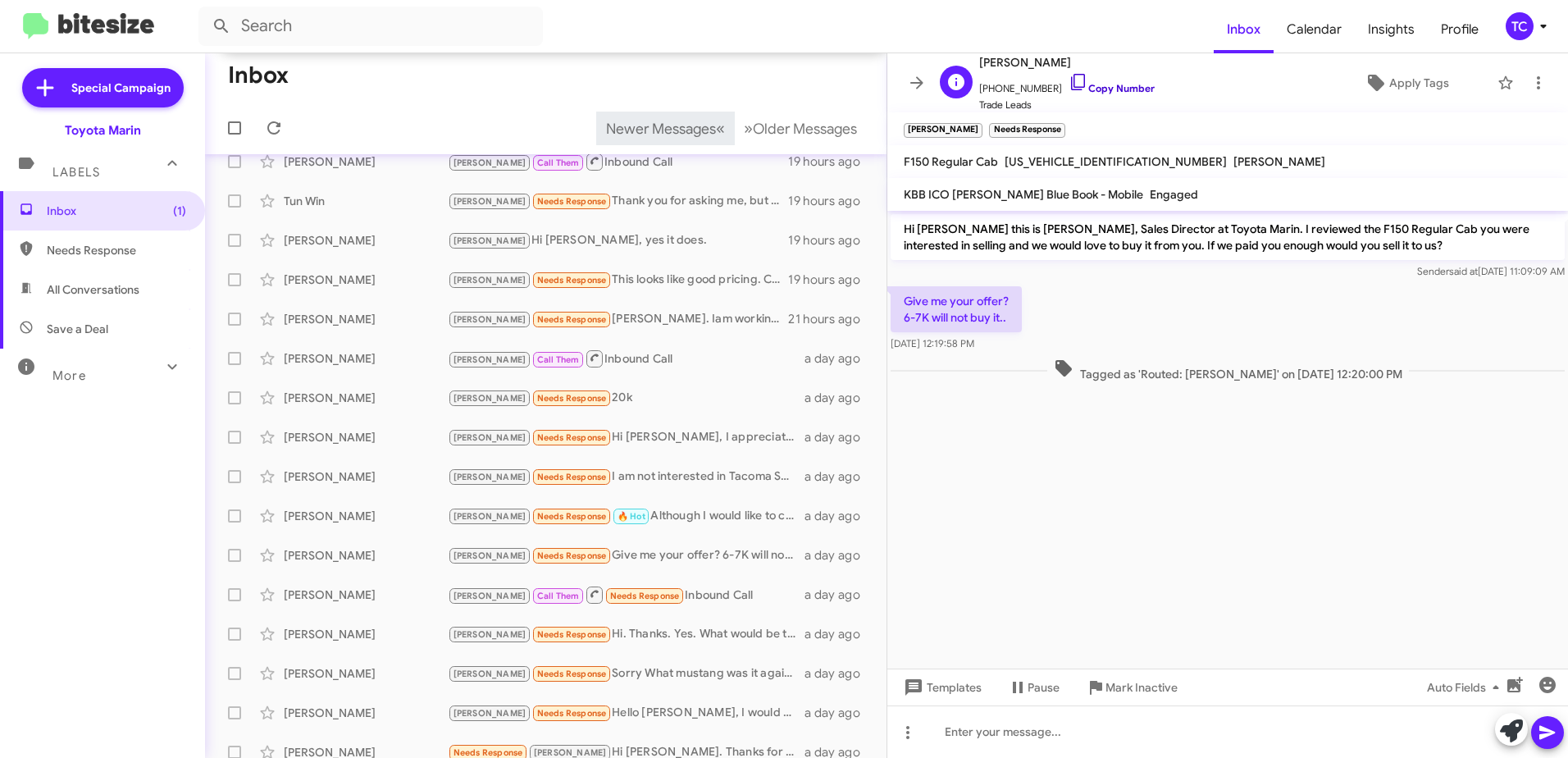
click at [1069, 80] on icon at bounding box center [1079, 82] width 20 height 20
click at [1538, 82] on icon at bounding box center [1539, 82] width 3 height 13
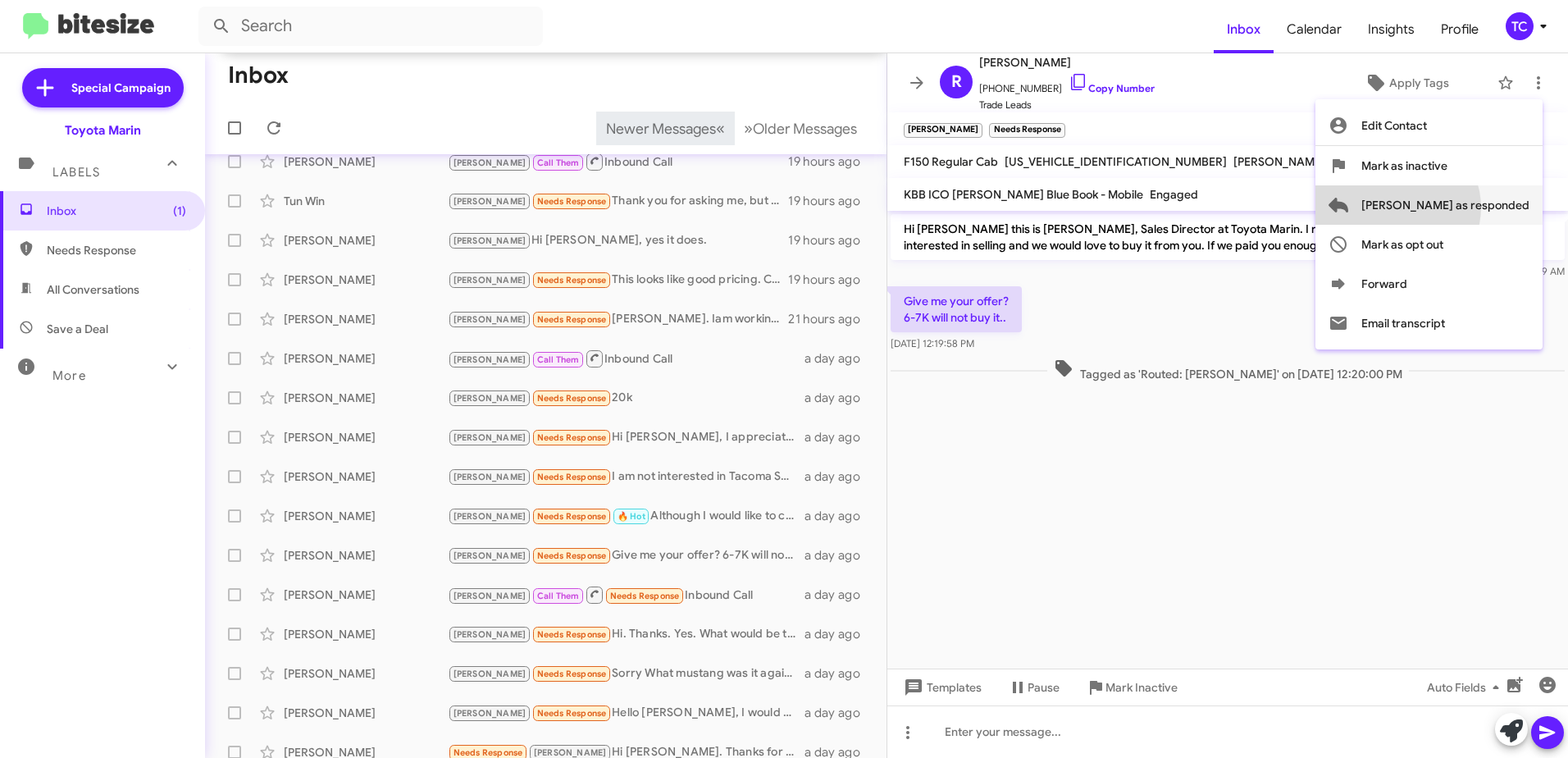
click at [1464, 208] on span "[PERSON_NAME] as responded" at bounding box center [1446, 205] width 168 height 39
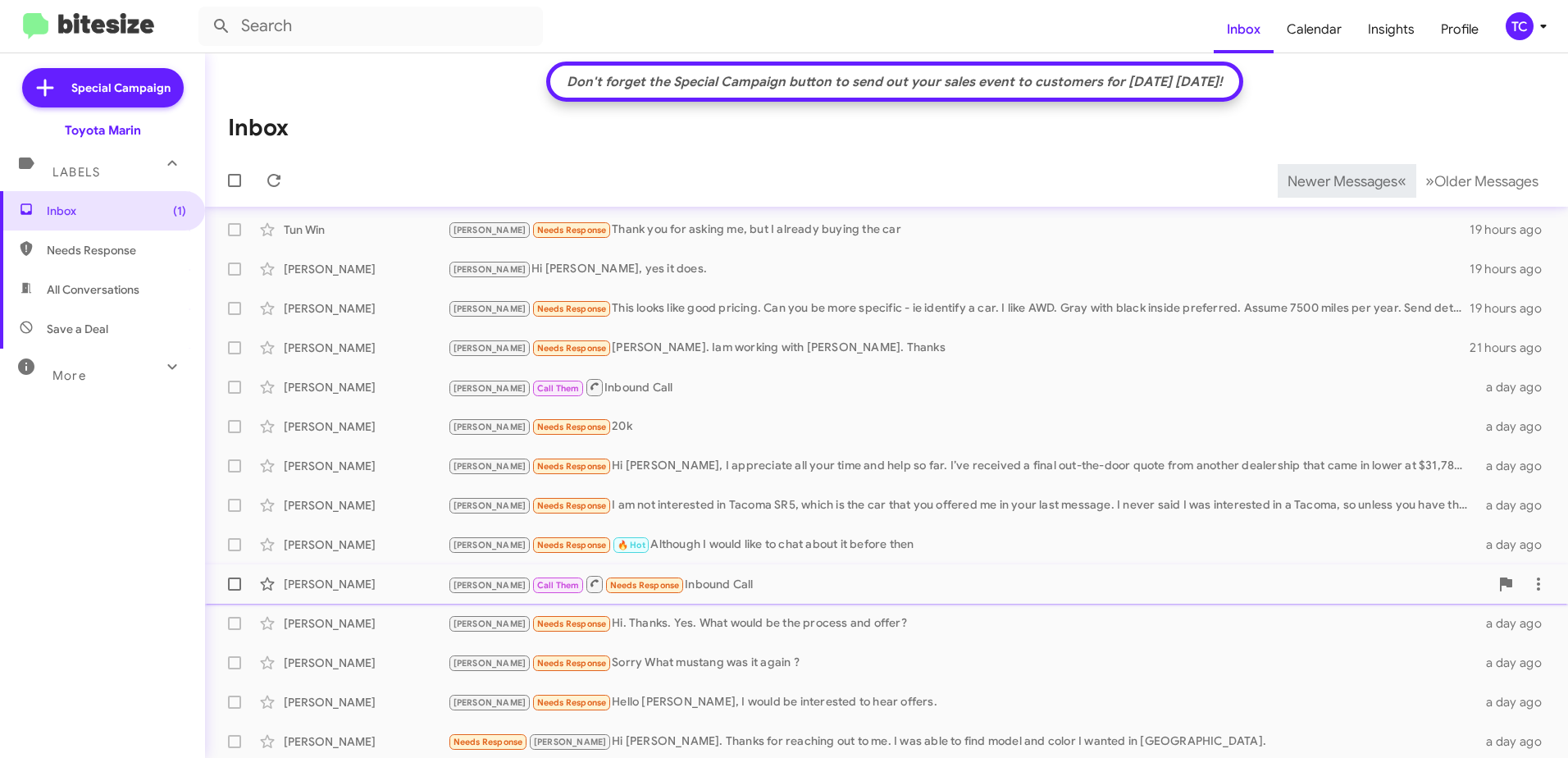
scroll to position [164, 0]
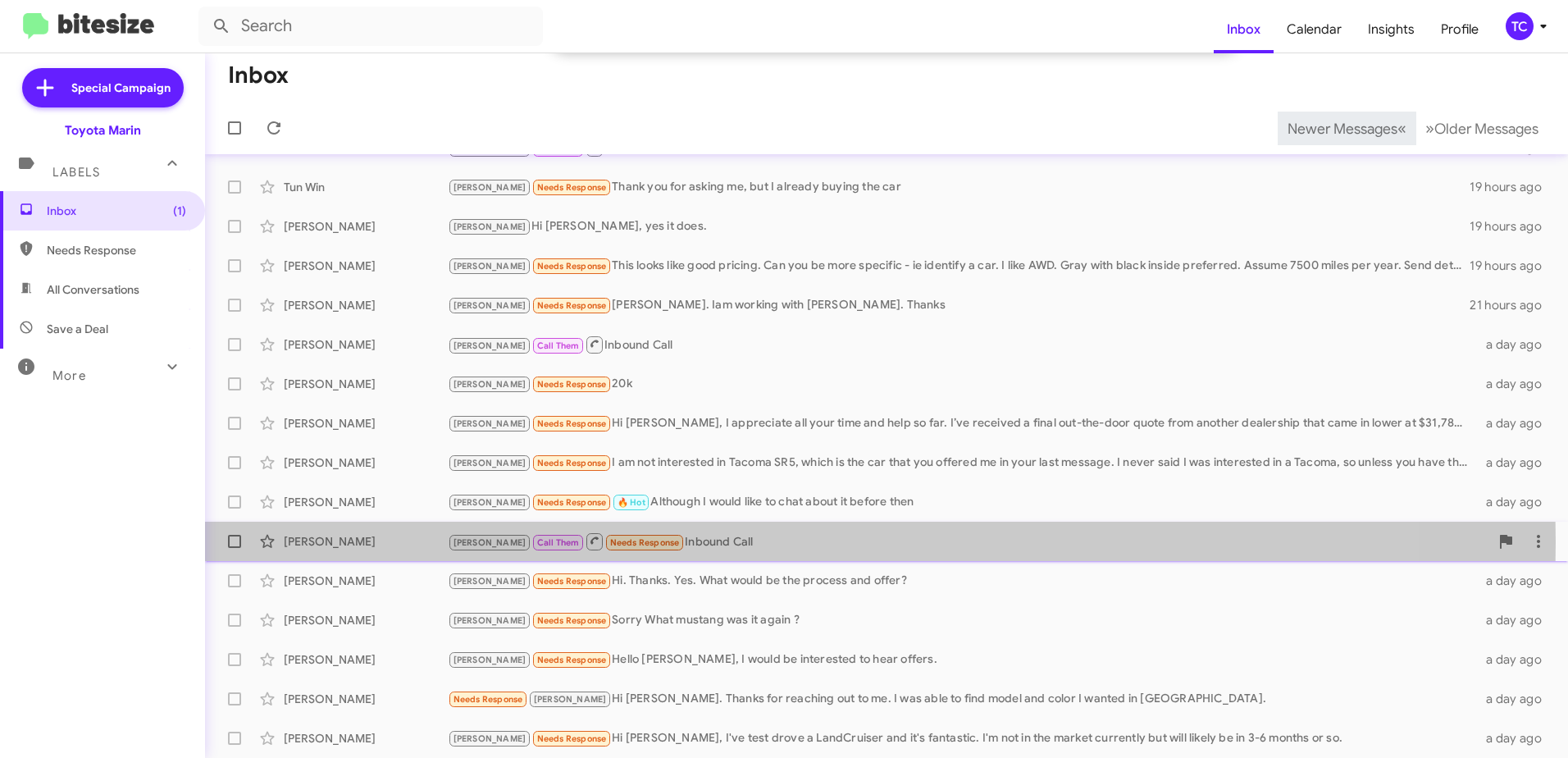
click at [654, 542] on div "[PERSON_NAME] Call Them Needs Response Inbound Call" at bounding box center [969, 541] width 1042 height 21
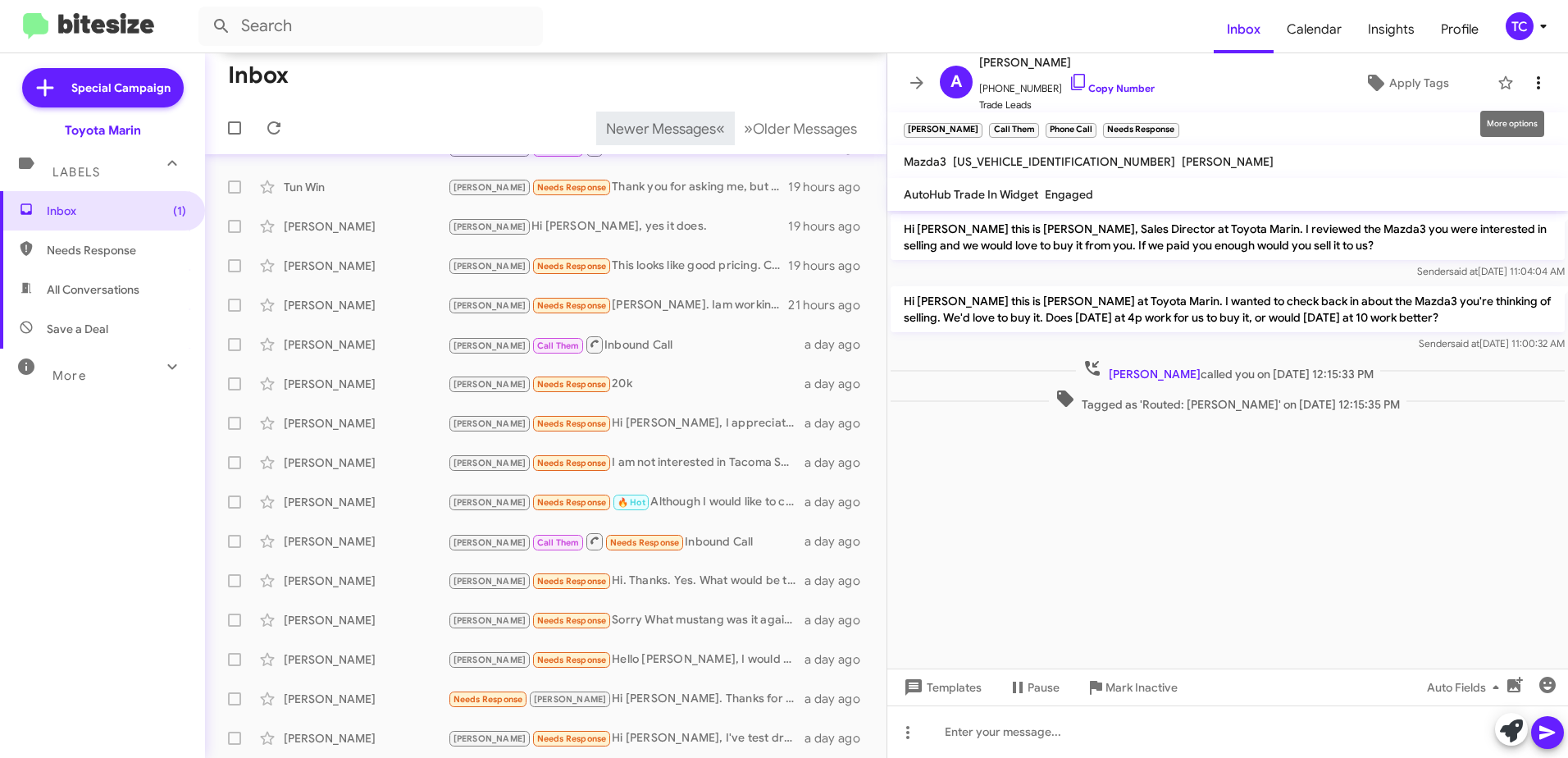
click at [1530, 77] on icon at bounding box center [1539, 83] width 20 height 20
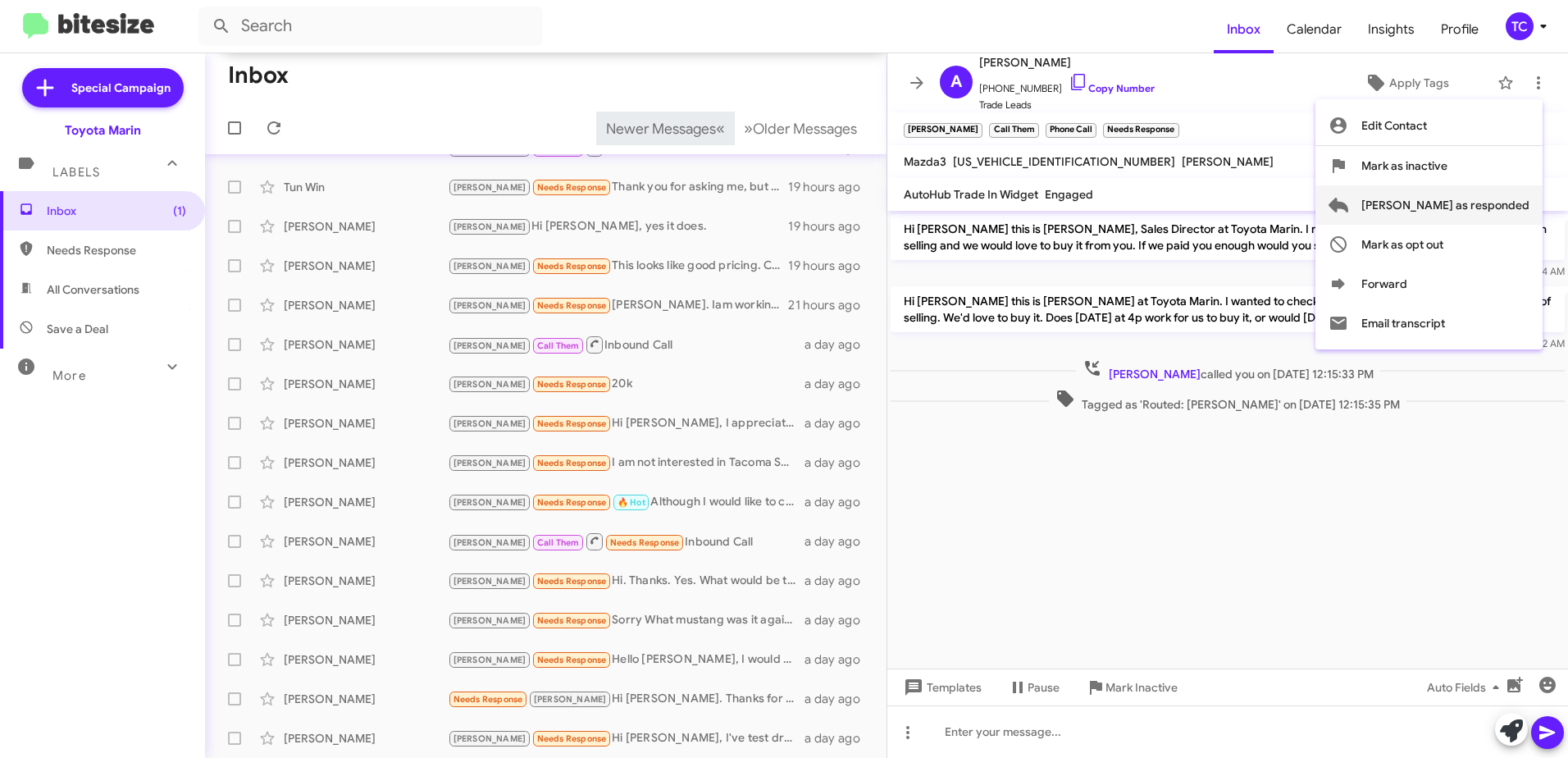
click at [1454, 196] on span "[PERSON_NAME] as responded" at bounding box center [1446, 205] width 168 height 39
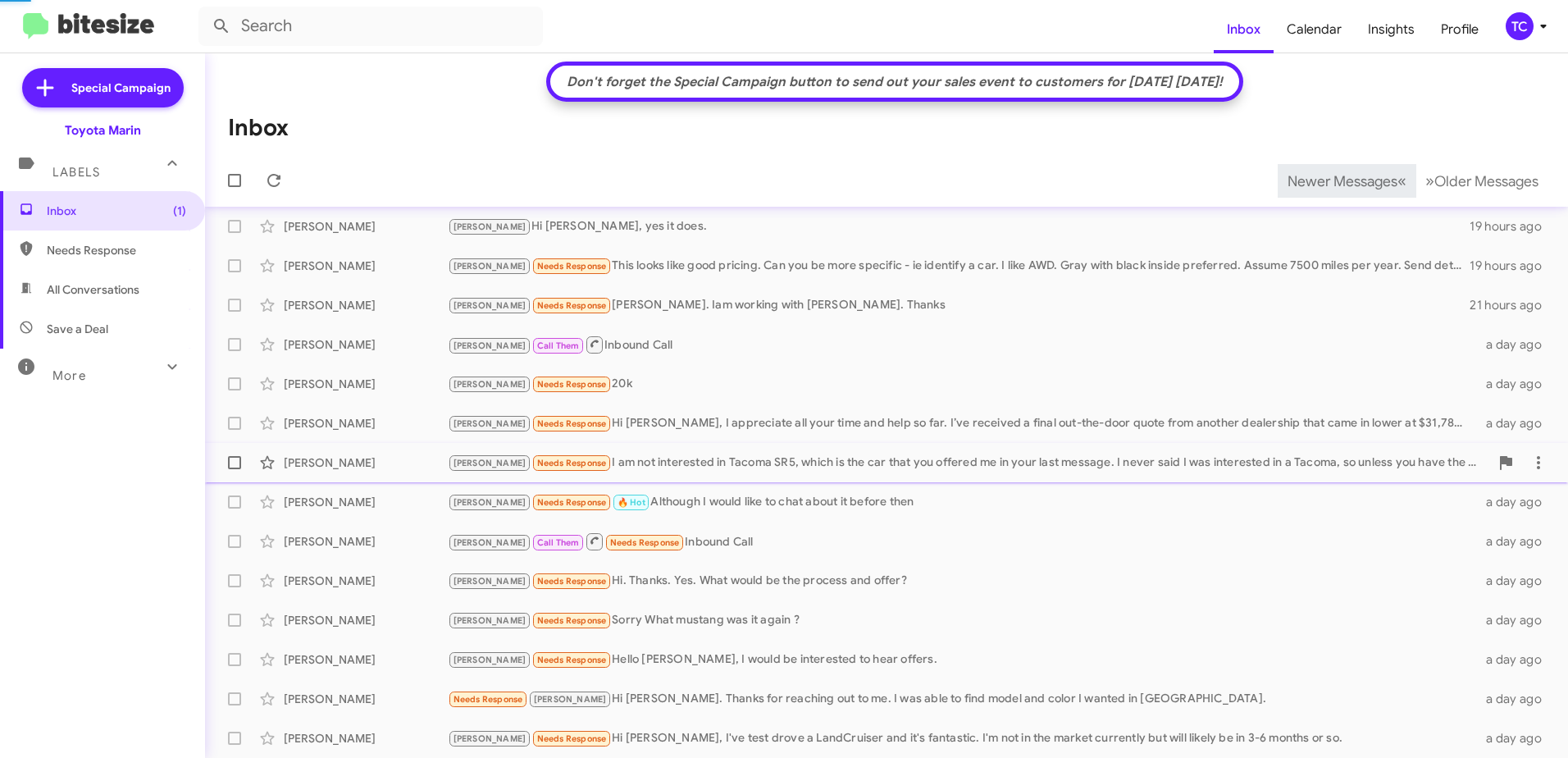
scroll to position [125, 0]
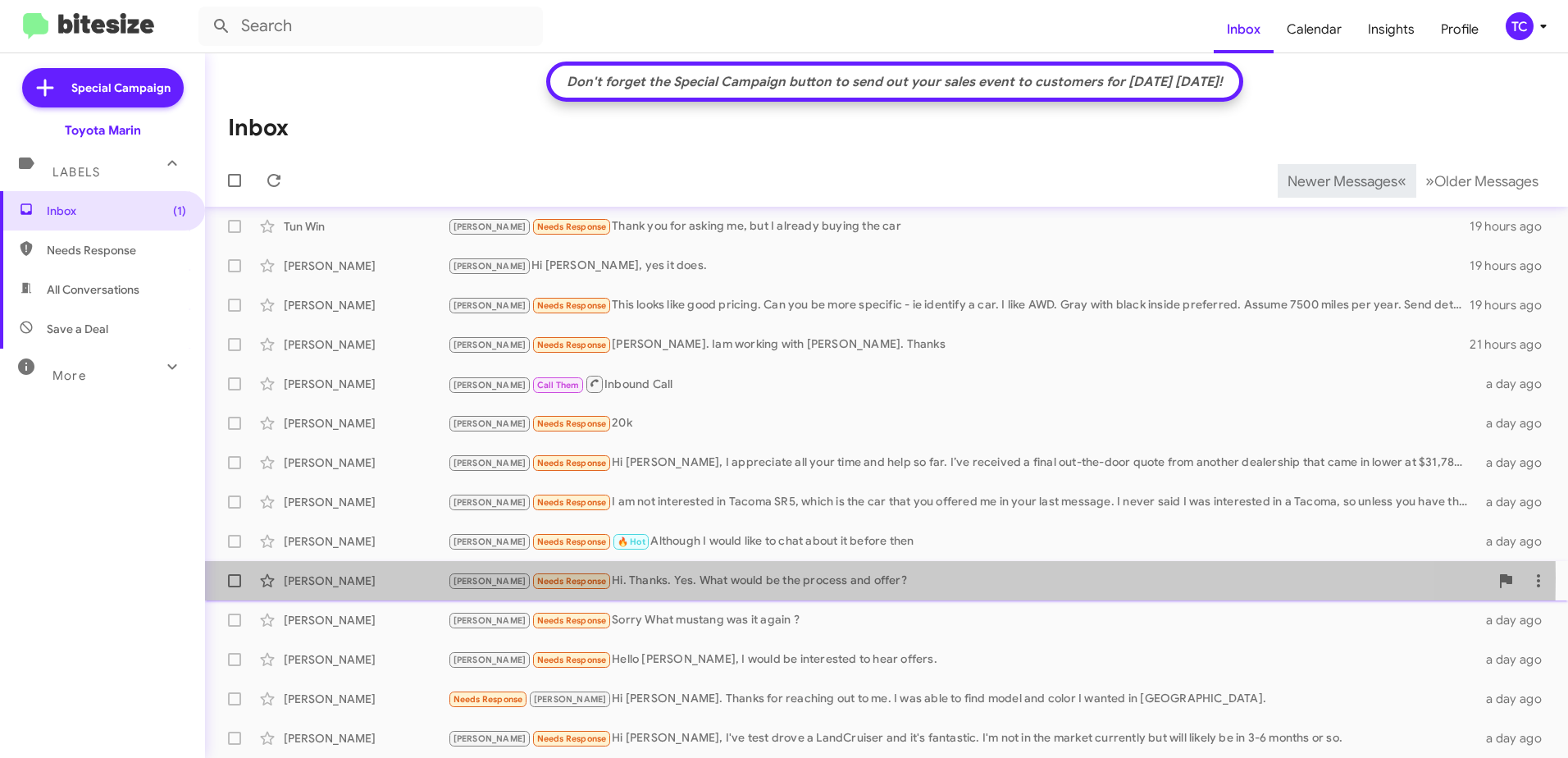
click at [661, 578] on div "[PERSON_NAME] Needs Response Hi. Thanks. Yes. What would be the process and off…" at bounding box center [969, 581] width 1042 height 19
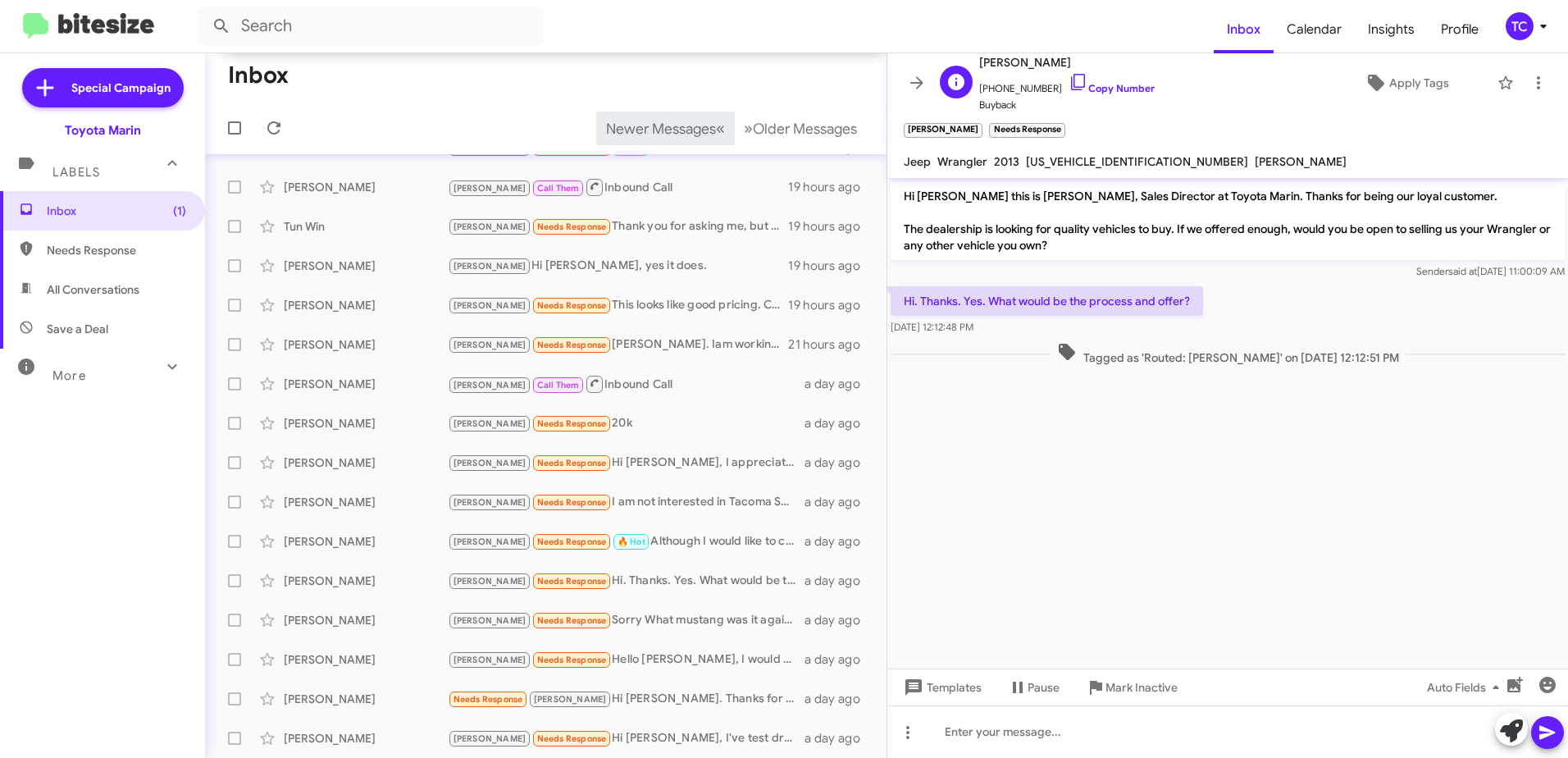
drag, startPoint x: 1069, startPoint y: 79, endPoint x: 1048, endPoint y: 77, distance: 21.1
click at [1069, 79] on icon at bounding box center [1079, 82] width 20 height 20
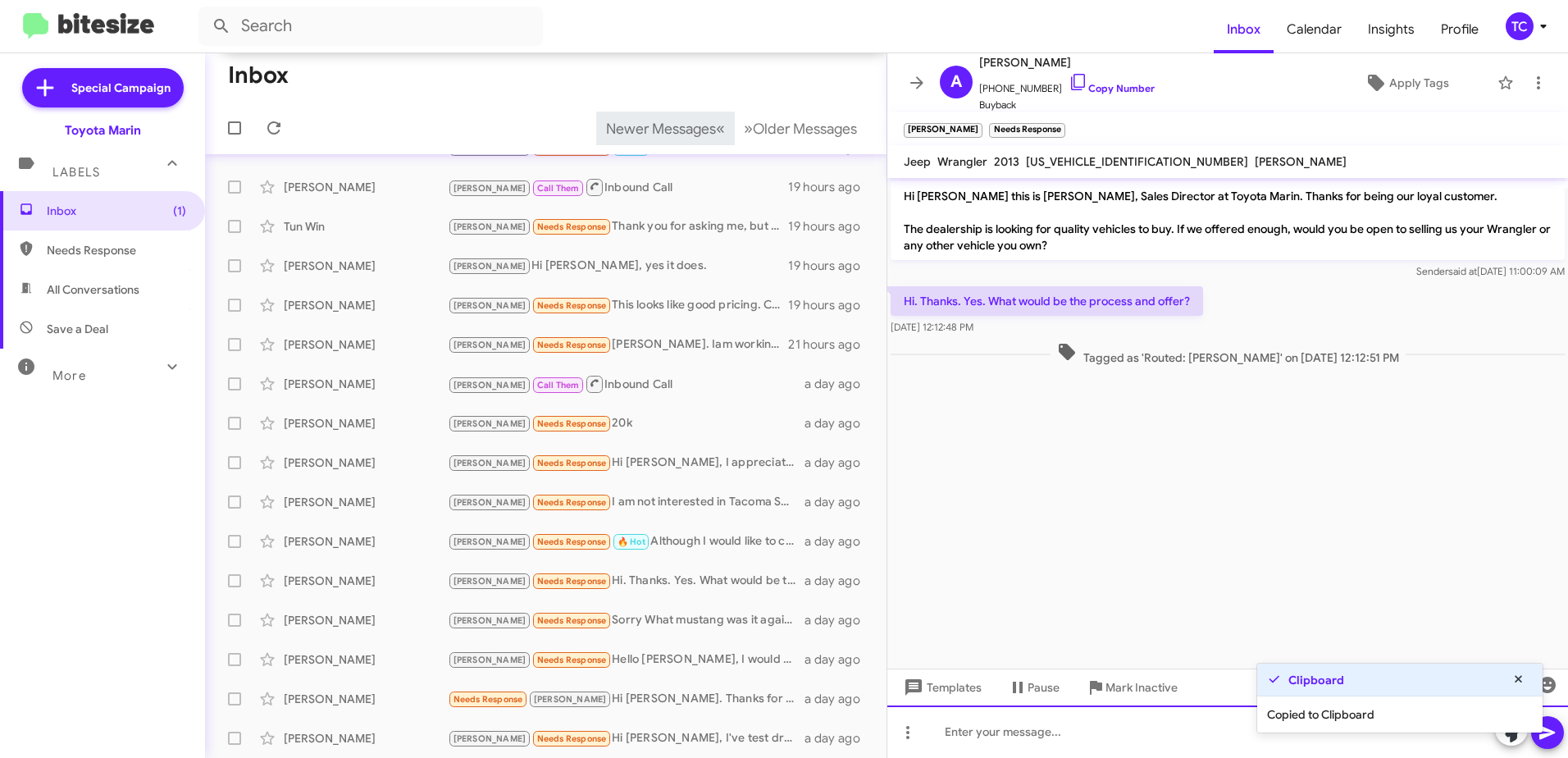
click at [1191, 736] on div at bounding box center [1227, 733] width 681 height 53
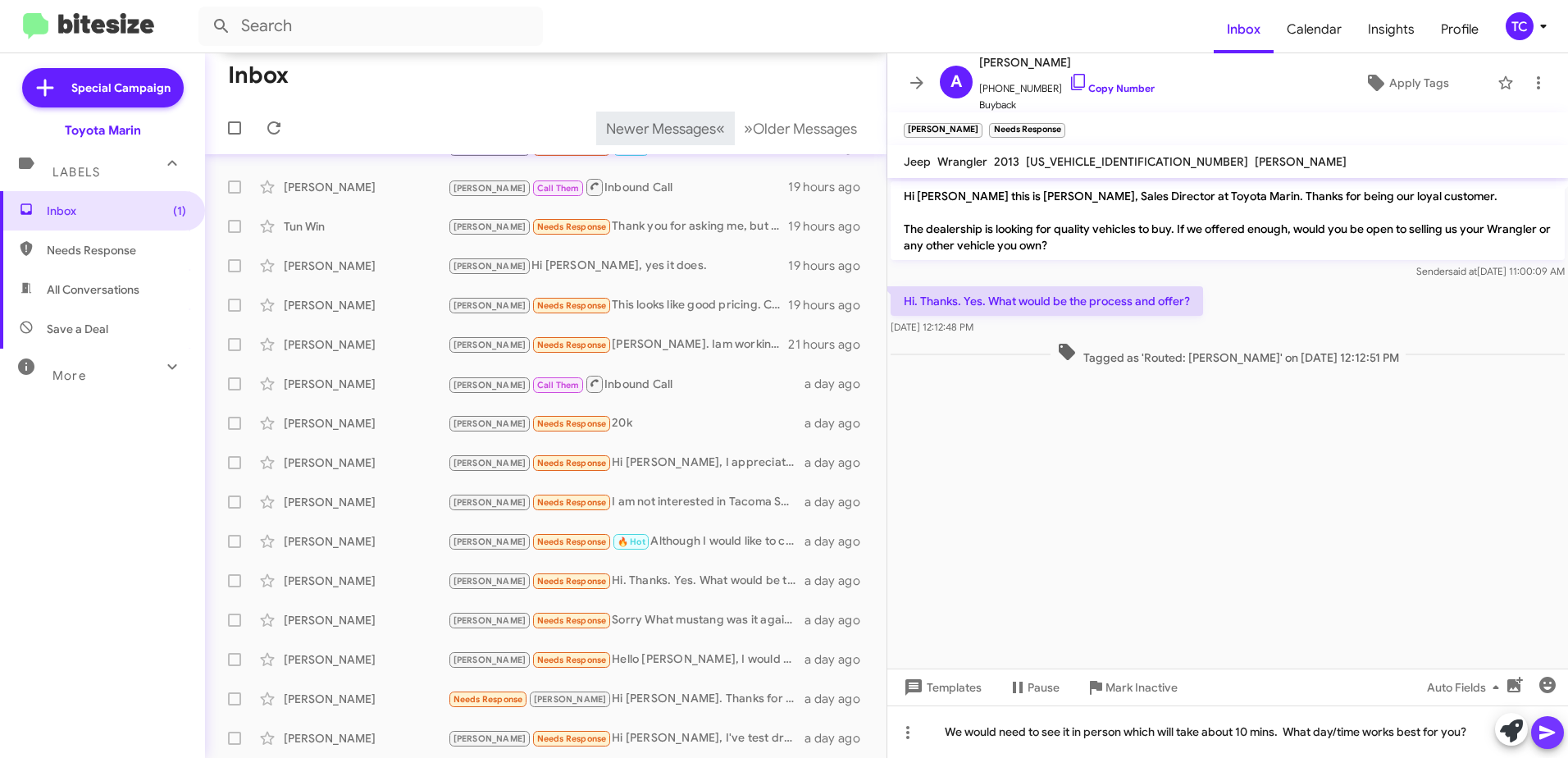
click at [1548, 744] on span at bounding box center [1547, 734] width 20 height 33
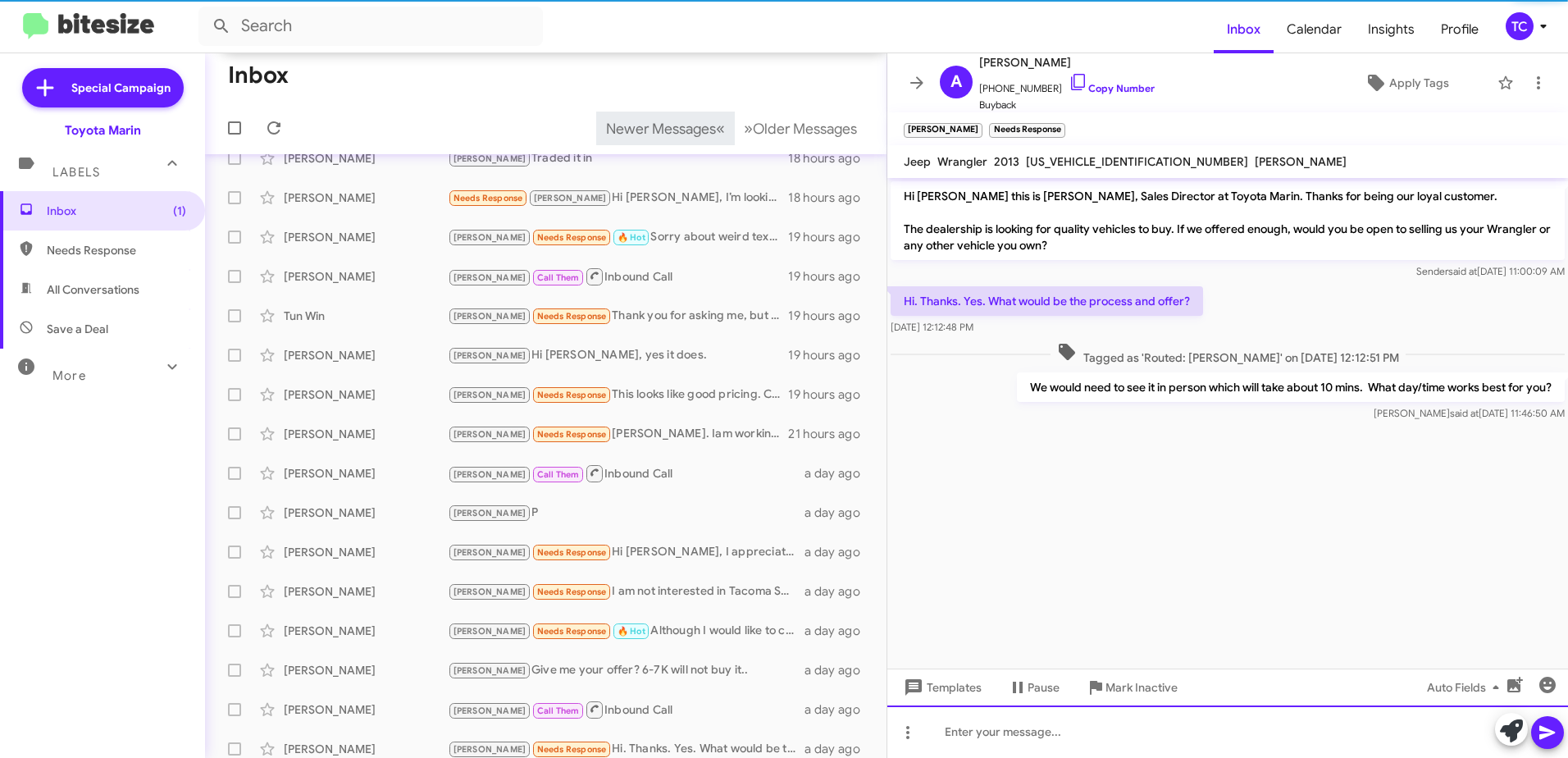
scroll to position [272, 0]
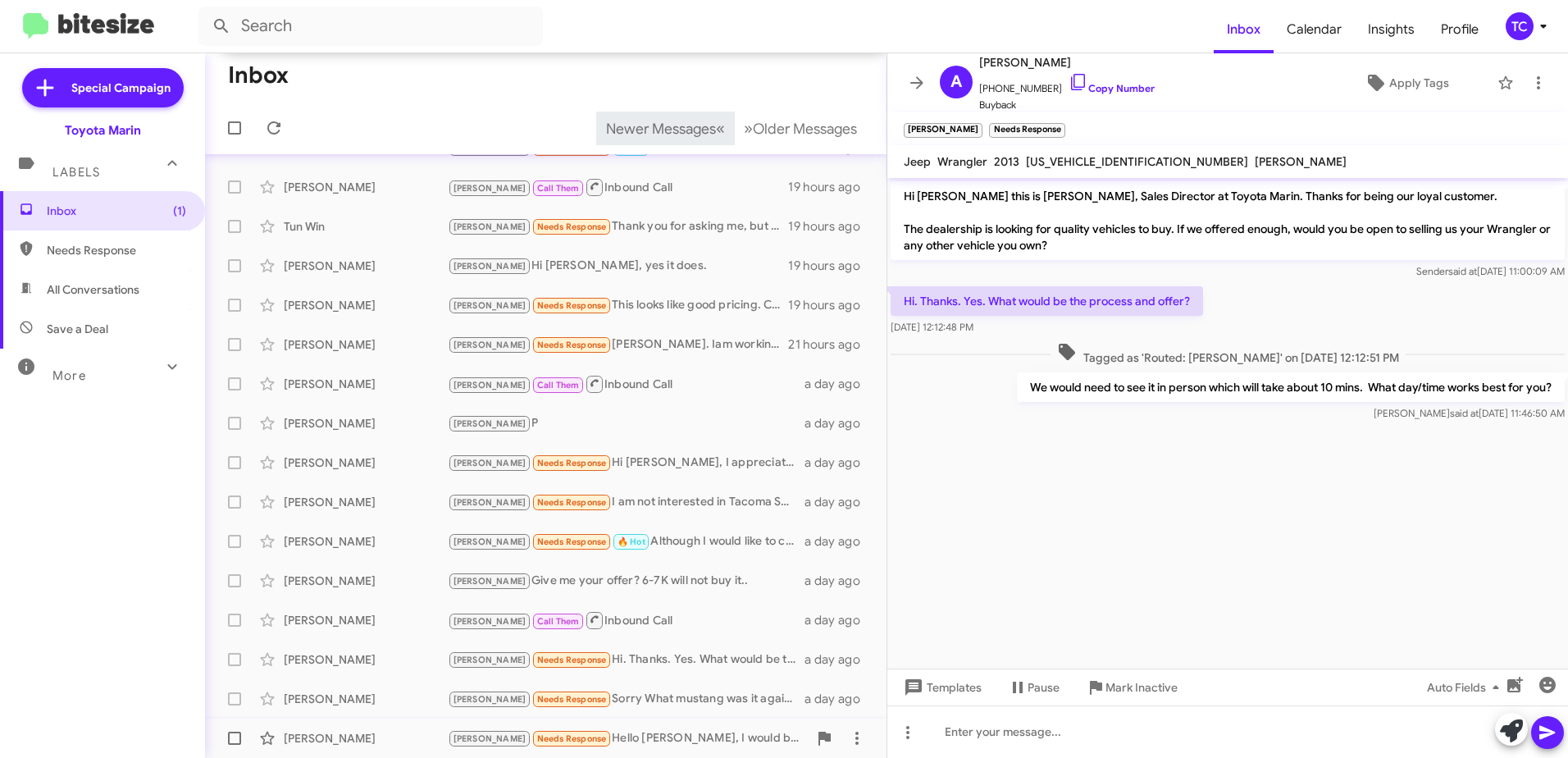
click at [635, 740] on div "[PERSON_NAME] Needs Response Hello [PERSON_NAME], I would be interested to hear…" at bounding box center [628, 738] width 360 height 19
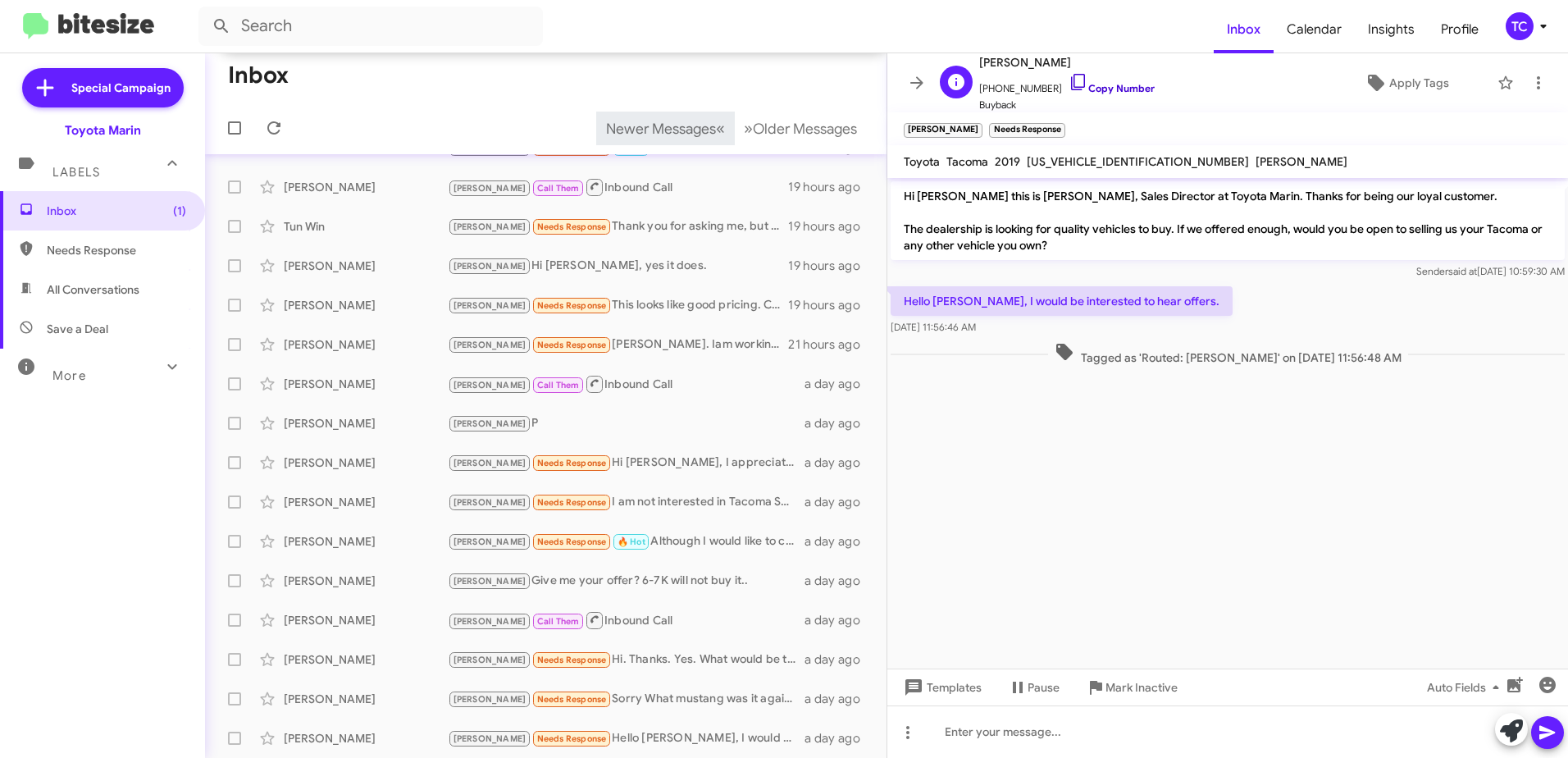
click at [1069, 80] on icon at bounding box center [1079, 82] width 20 height 20
click at [1517, 739] on icon at bounding box center [1512, 732] width 23 height 23
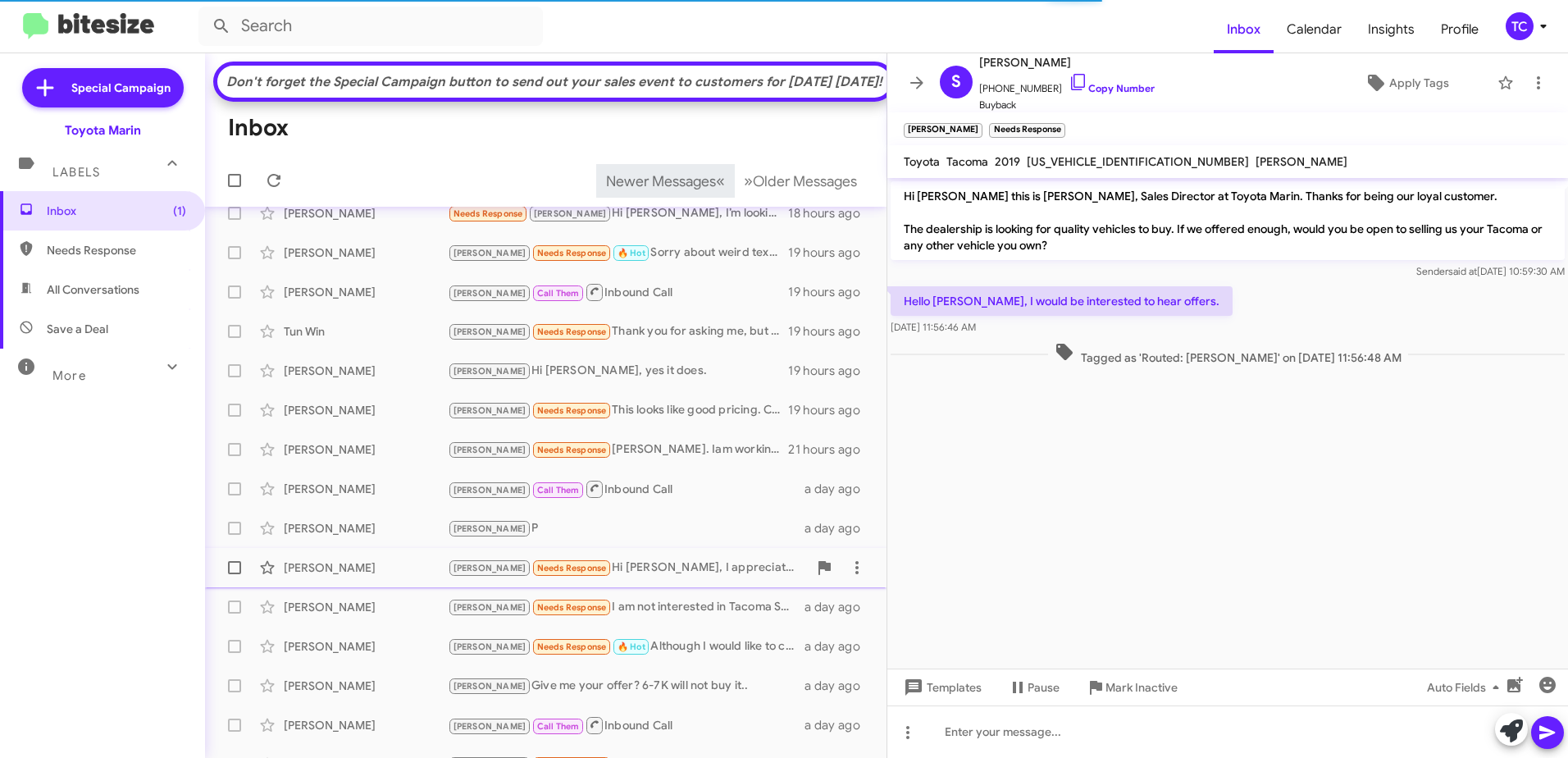
scroll to position [272, 0]
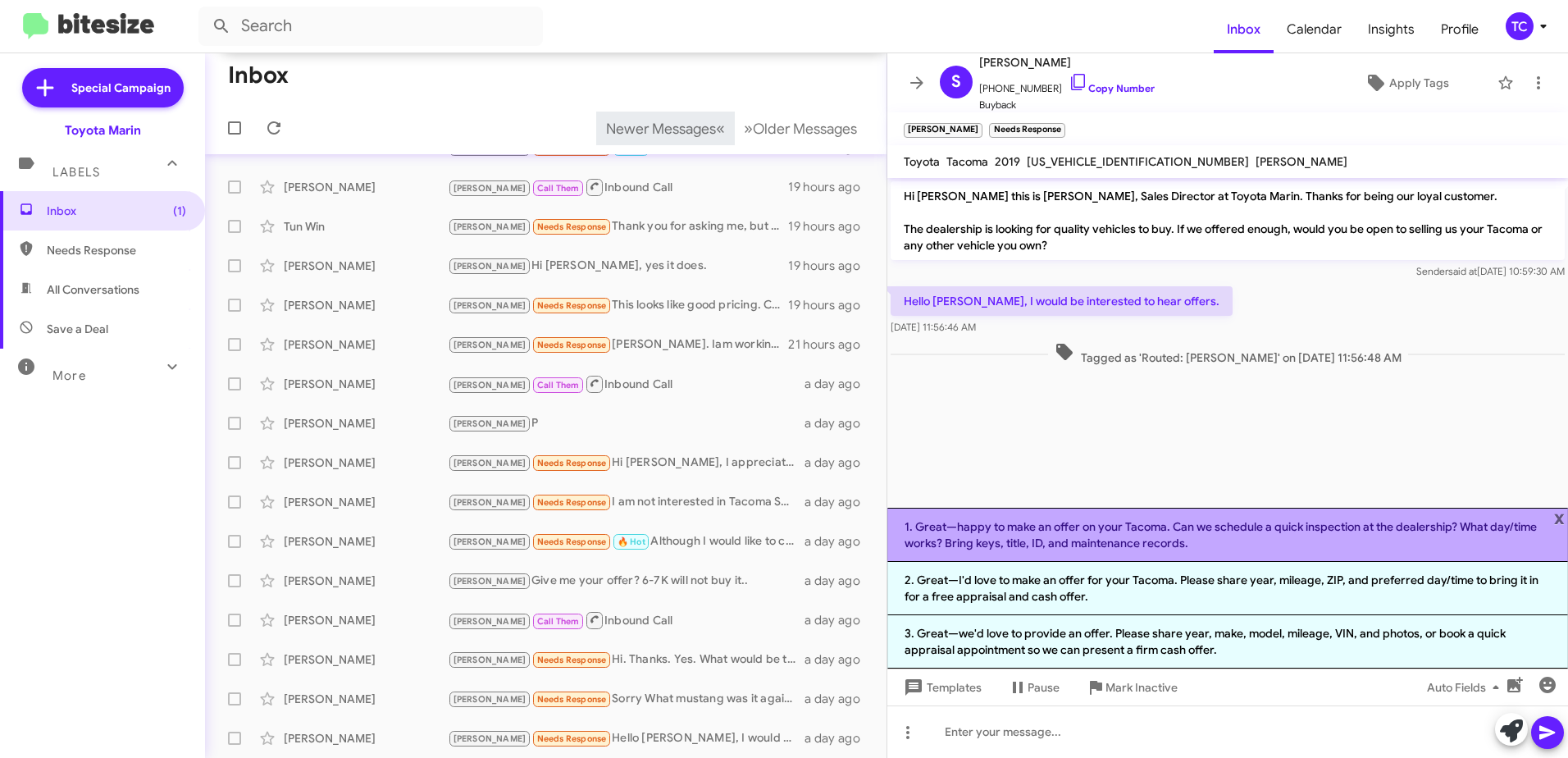
click at [1271, 535] on li "1. Great—happy to make an offer on your Tacoma. Can we schedule a quick inspect…" at bounding box center [1227, 534] width 681 height 54
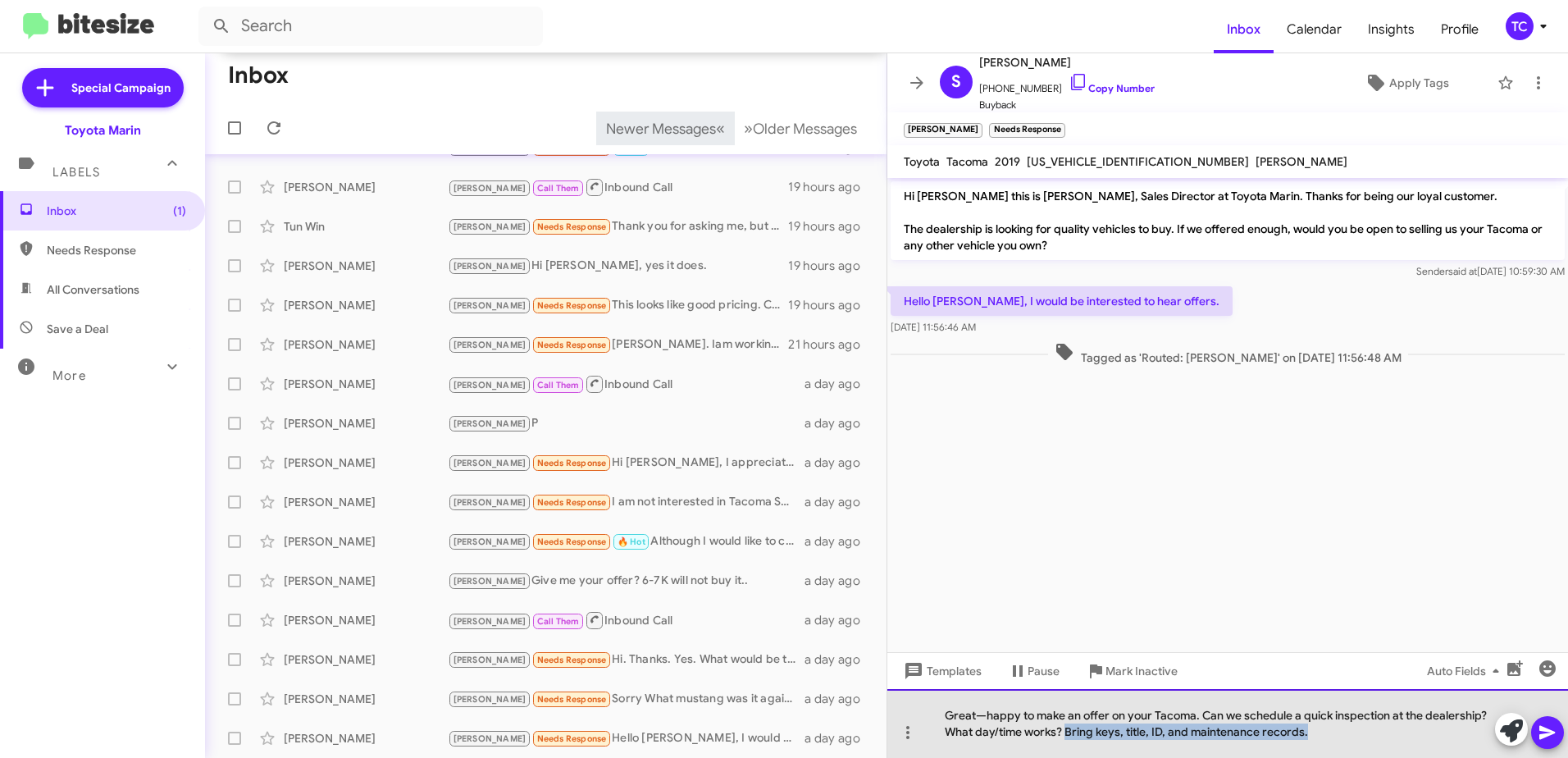
drag, startPoint x: 1322, startPoint y: 734, endPoint x: 1066, endPoint y: 732, distance: 256.0
click at [1066, 732] on div "Great—happy to make an offer on your Tacoma. Can we schedule a quick inspection…" at bounding box center [1227, 724] width 681 height 69
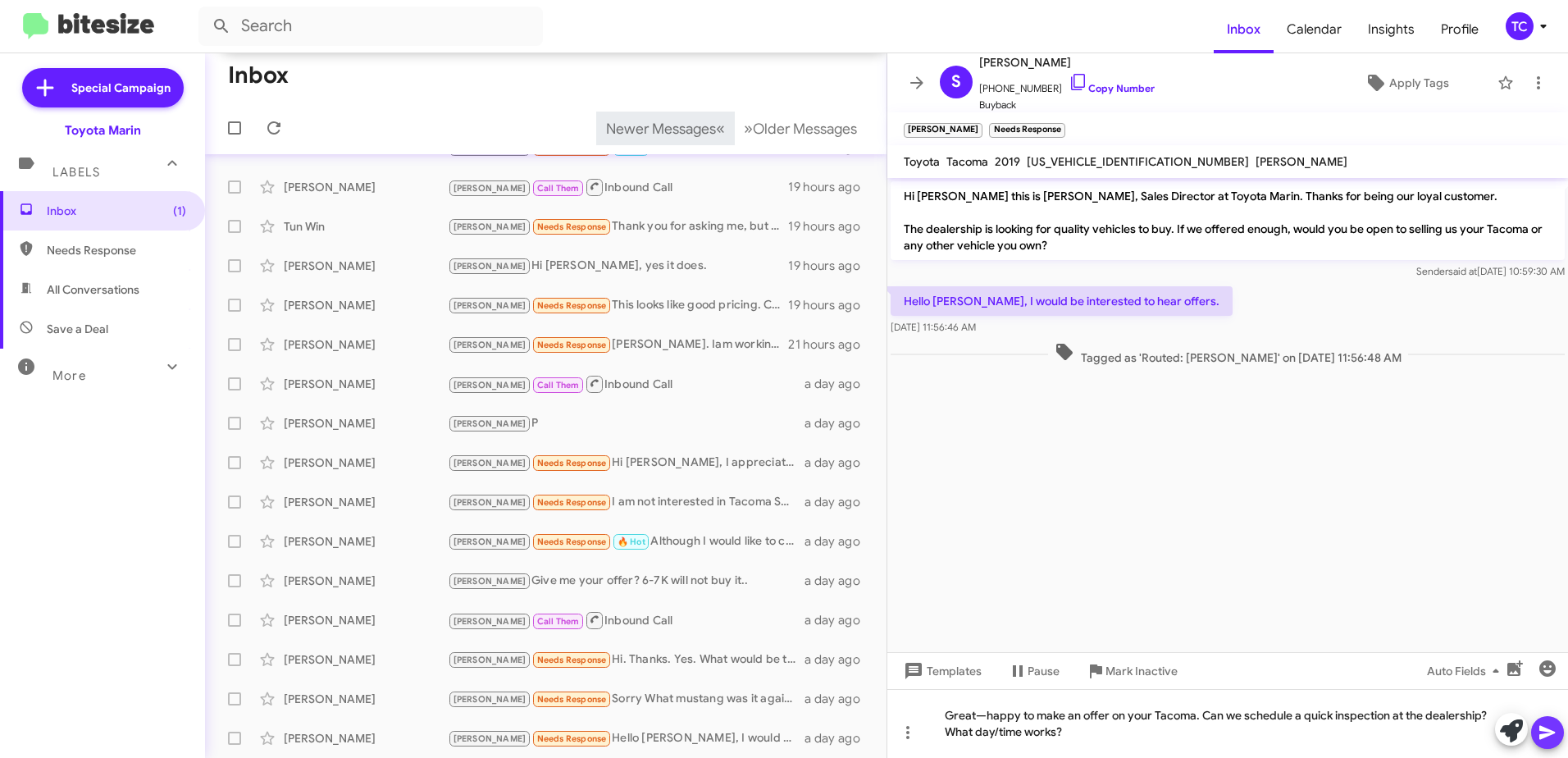
click at [1549, 731] on icon at bounding box center [1547, 734] width 16 height 14
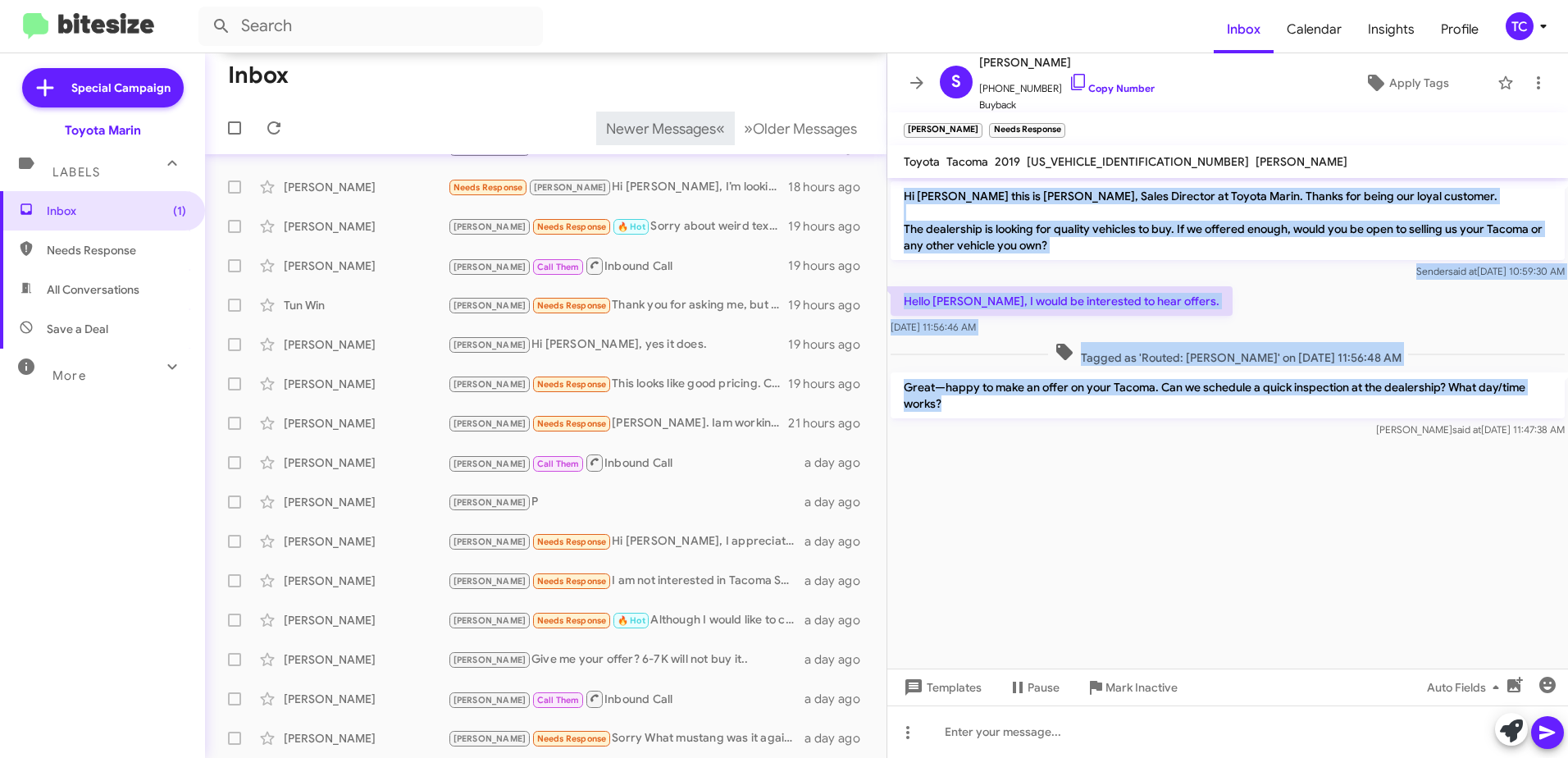
drag, startPoint x: 961, startPoint y: 400, endPoint x: 903, endPoint y: 194, distance: 214.0
click at [903, 194] on div "Hi [PERSON_NAME] this is [PERSON_NAME], Sales Director at Toyota Marin. Thanks …" at bounding box center [1227, 310] width 681 height 264
copy div "Hi [PERSON_NAME] this is [PERSON_NAME], Sales Director at Toyota Marin. Thanks …"
click at [919, 84] on icon at bounding box center [917, 82] width 13 height 13
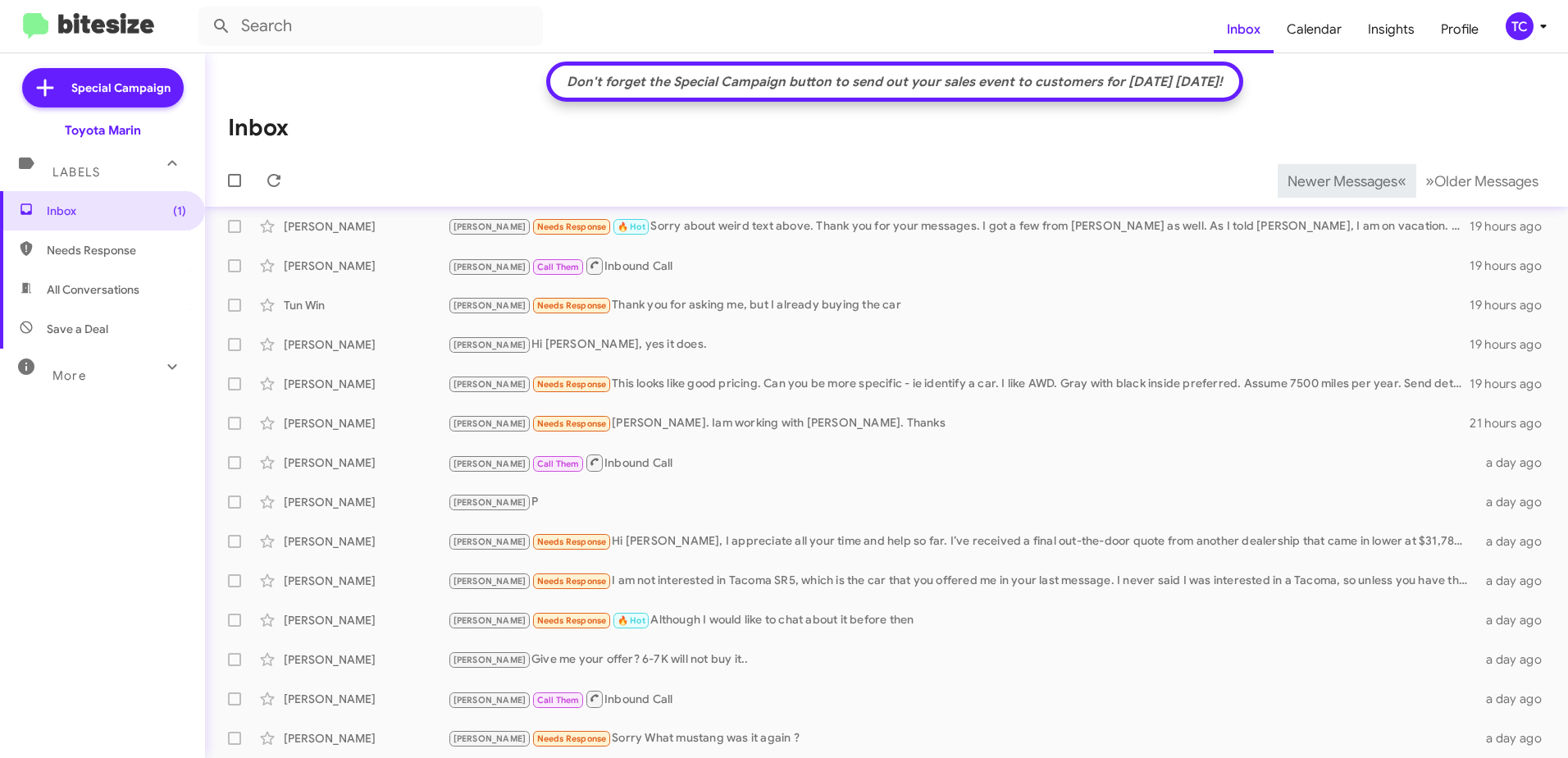
scroll to position [243, 0]
click at [1425, 183] on span "»" at bounding box center [1429, 181] width 9 height 21
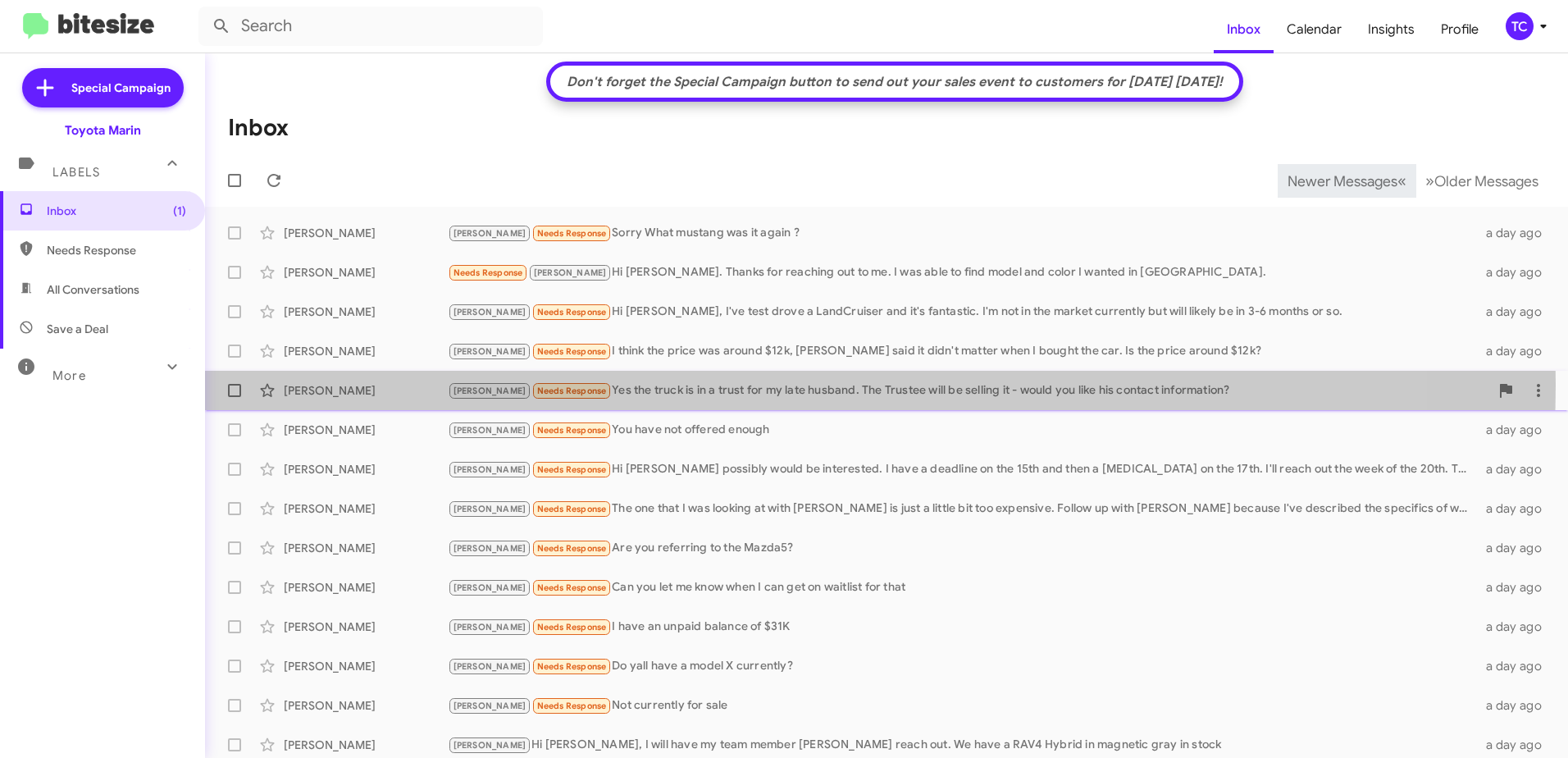
click at [658, 385] on div "[PERSON_NAME] Needs Response Yes the truck is in a trust for my late husband. T…" at bounding box center [969, 391] width 1042 height 19
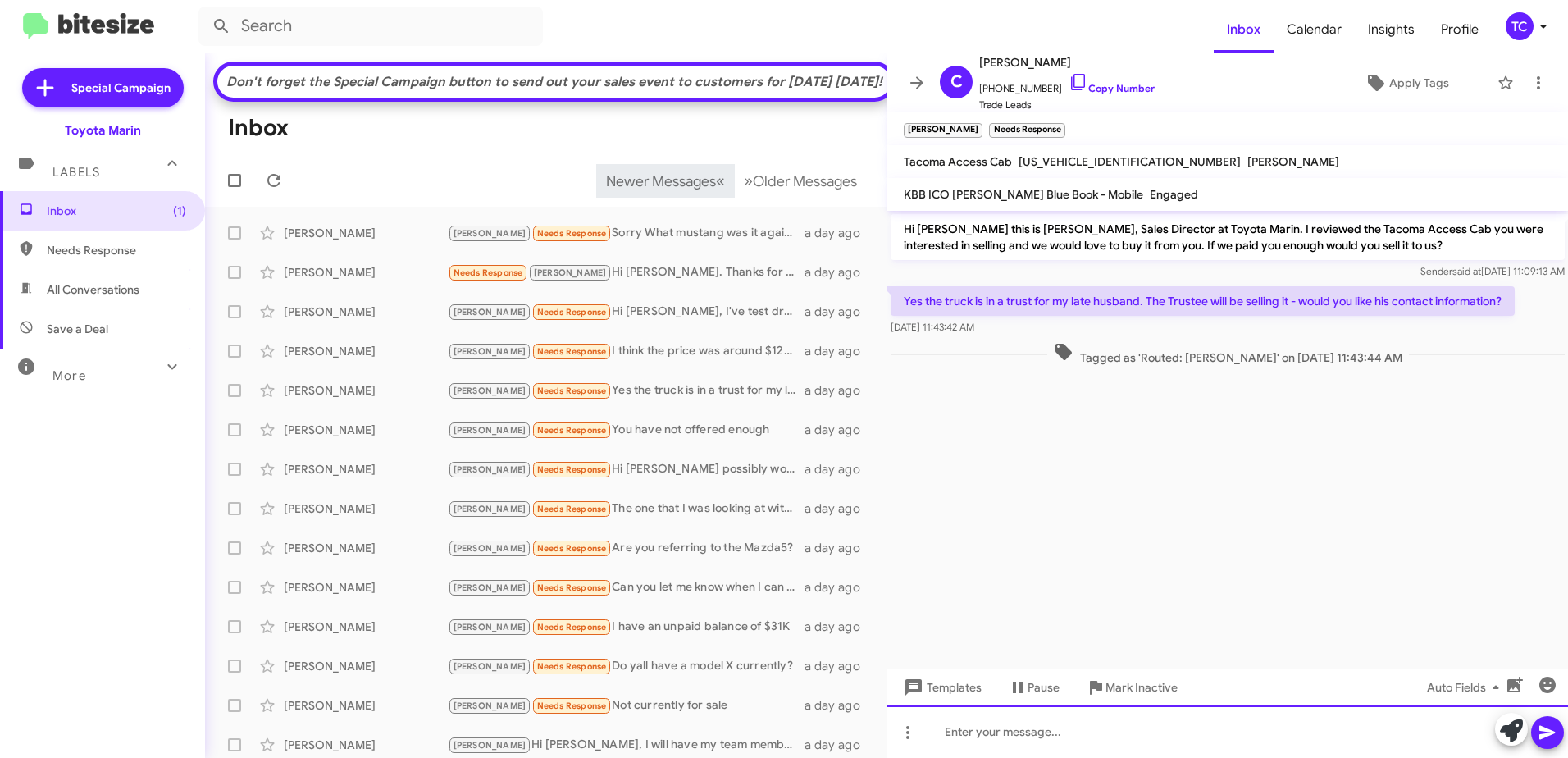
drag, startPoint x: 1279, startPoint y: 738, endPoint x: 1270, endPoint y: 732, distance: 10.8
click at [1277, 738] on div at bounding box center [1227, 733] width 681 height 53
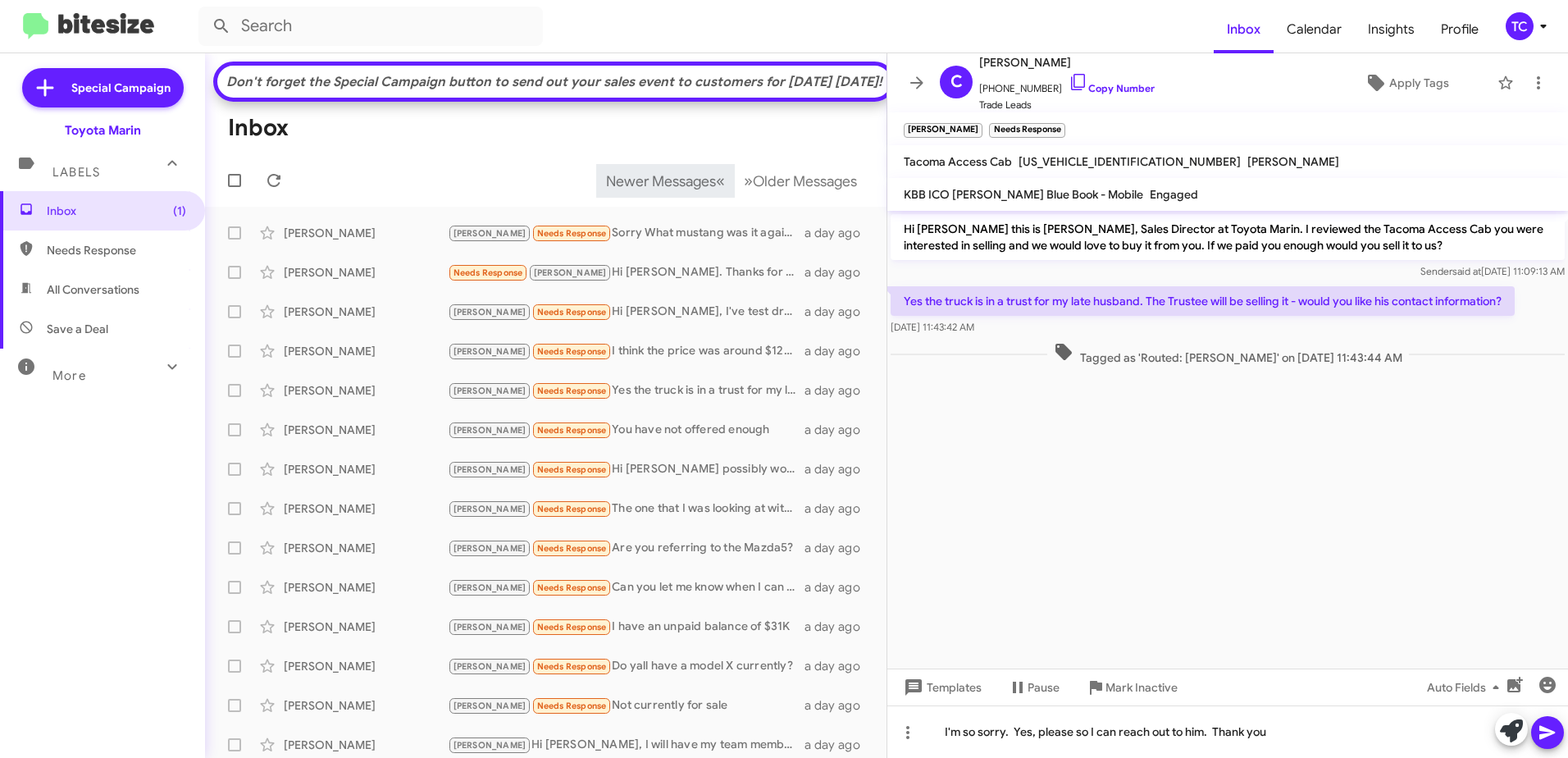
click at [1547, 732] on icon at bounding box center [1547, 734] width 16 height 14
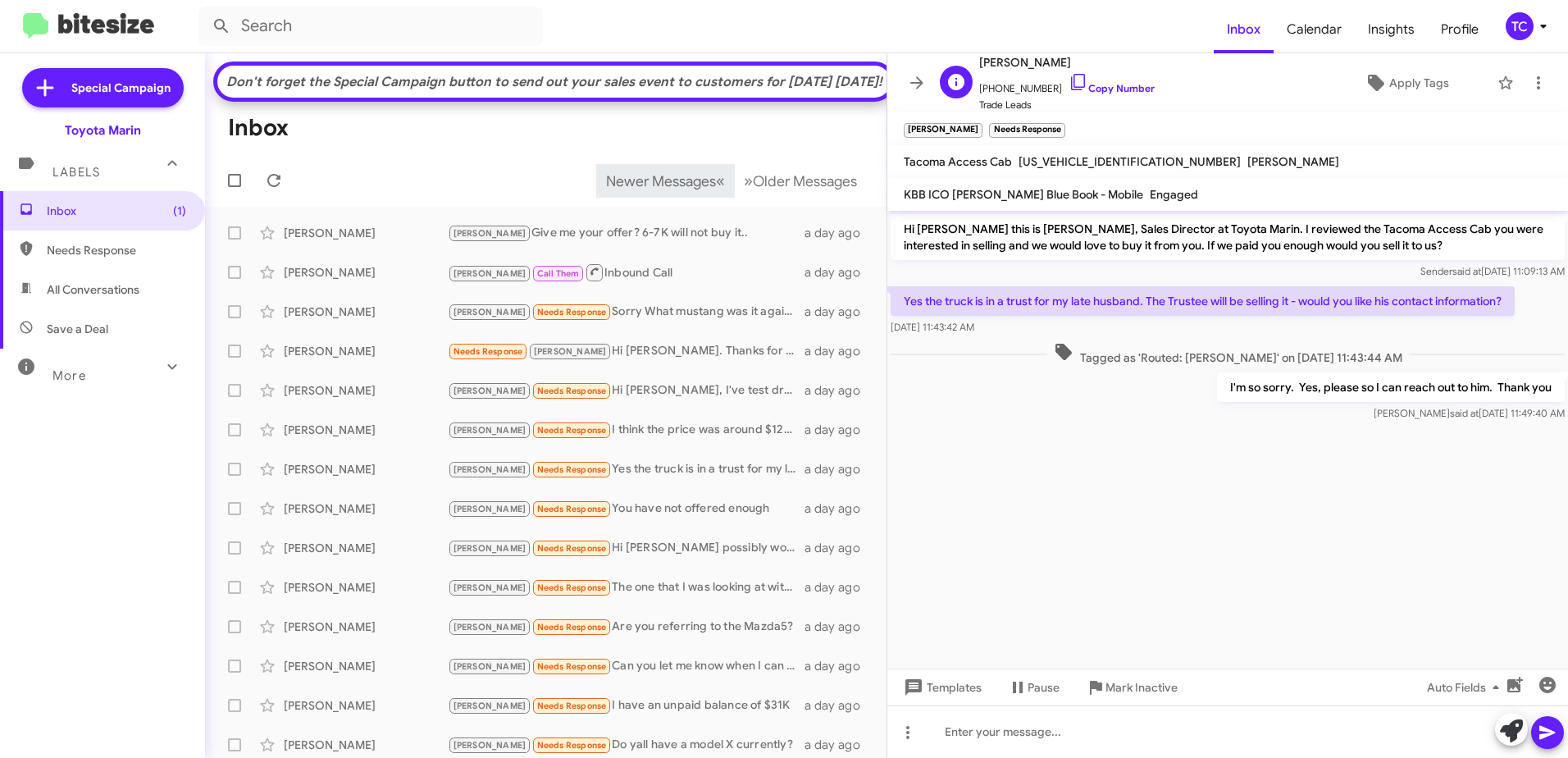
click at [1069, 75] on icon at bounding box center [1079, 82] width 20 height 20
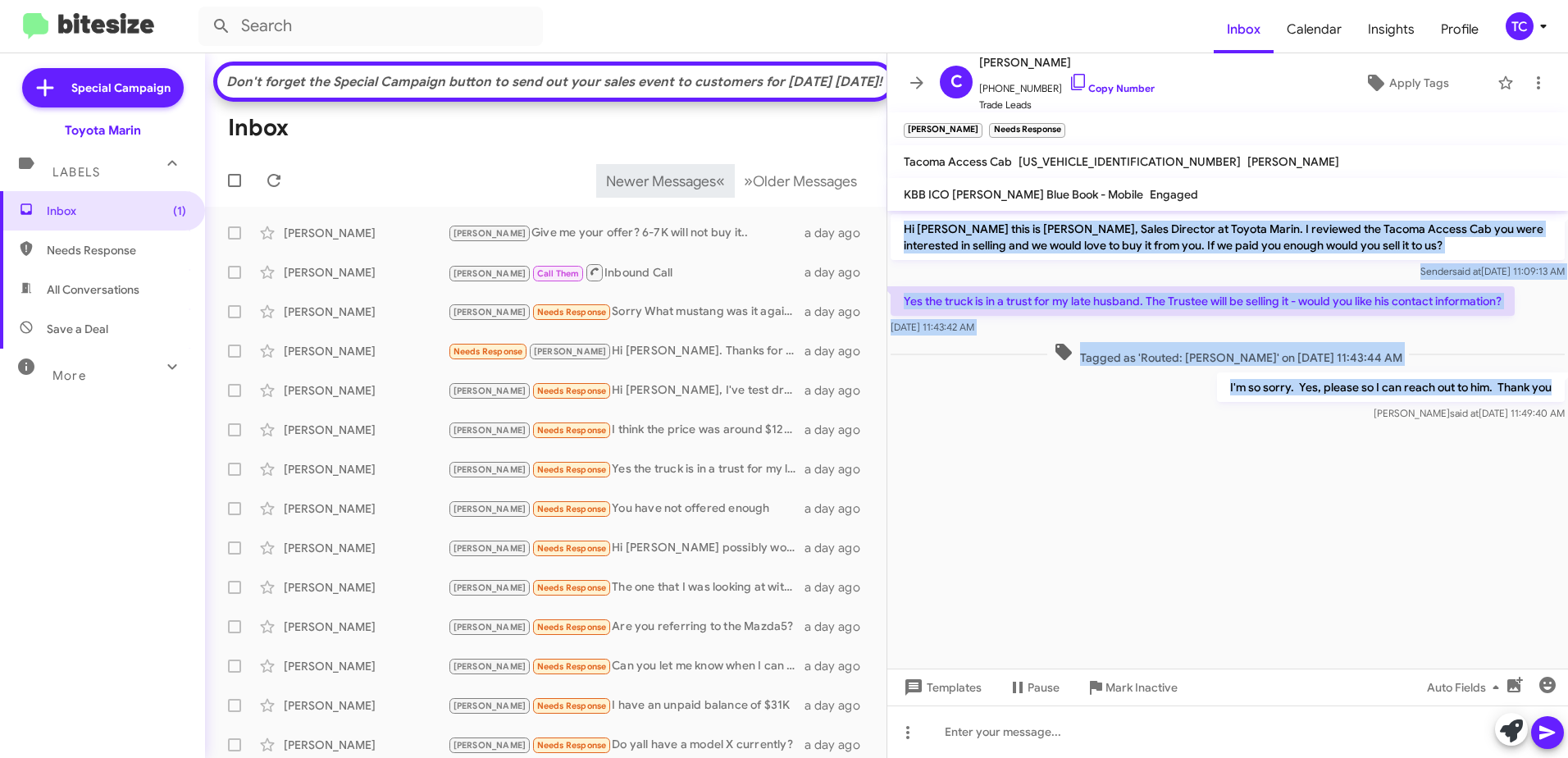
drag, startPoint x: 1553, startPoint y: 383, endPoint x: 899, endPoint y: 232, distance: 671.2
click at [899, 232] on div "Hi [PERSON_NAME] this is [PERSON_NAME], Sales Director at Toyota Marin. I revie…" at bounding box center [1227, 317] width 681 height 214
copy div "Hi [PERSON_NAME] this is [PERSON_NAME], Sales Director at Toyota Marin. I revie…"
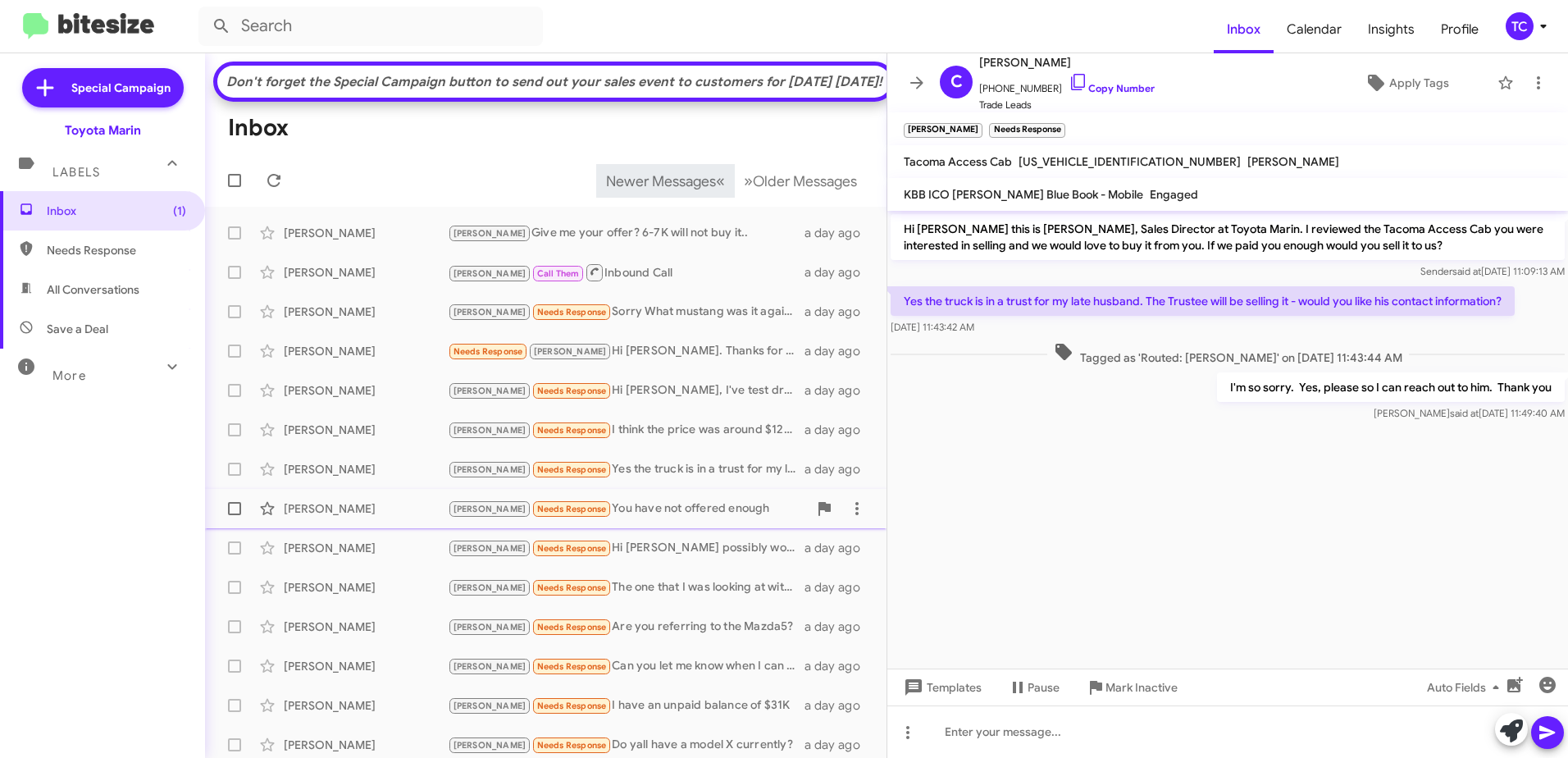
click at [635, 519] on div "[PERSON_NAME] Needs Response You have not offered enough" at bounding box center [628, 509] width 360 height 19
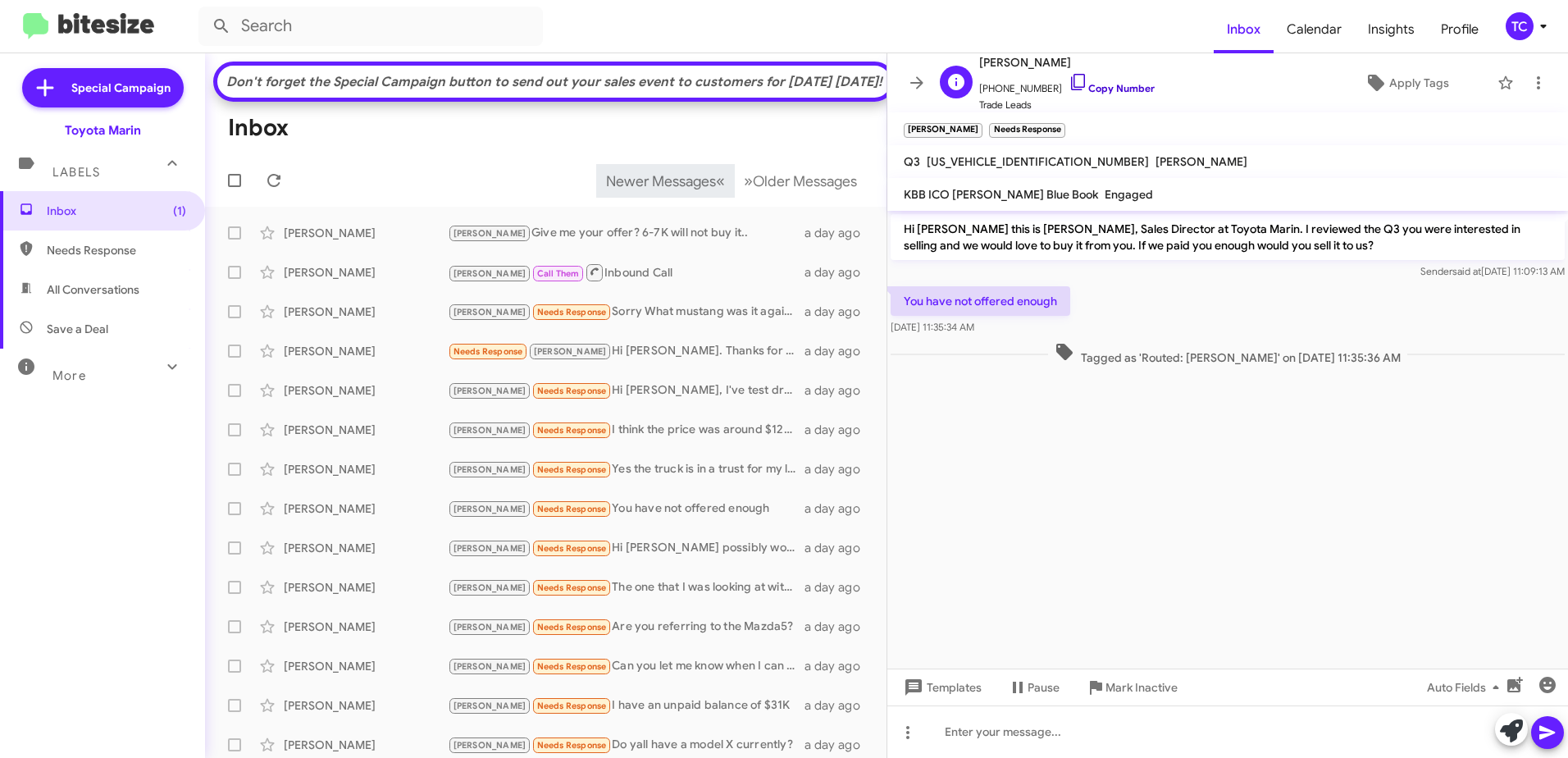
click at [1069, 73] on icon at bounding box center [1079, 82] width 20 height 20
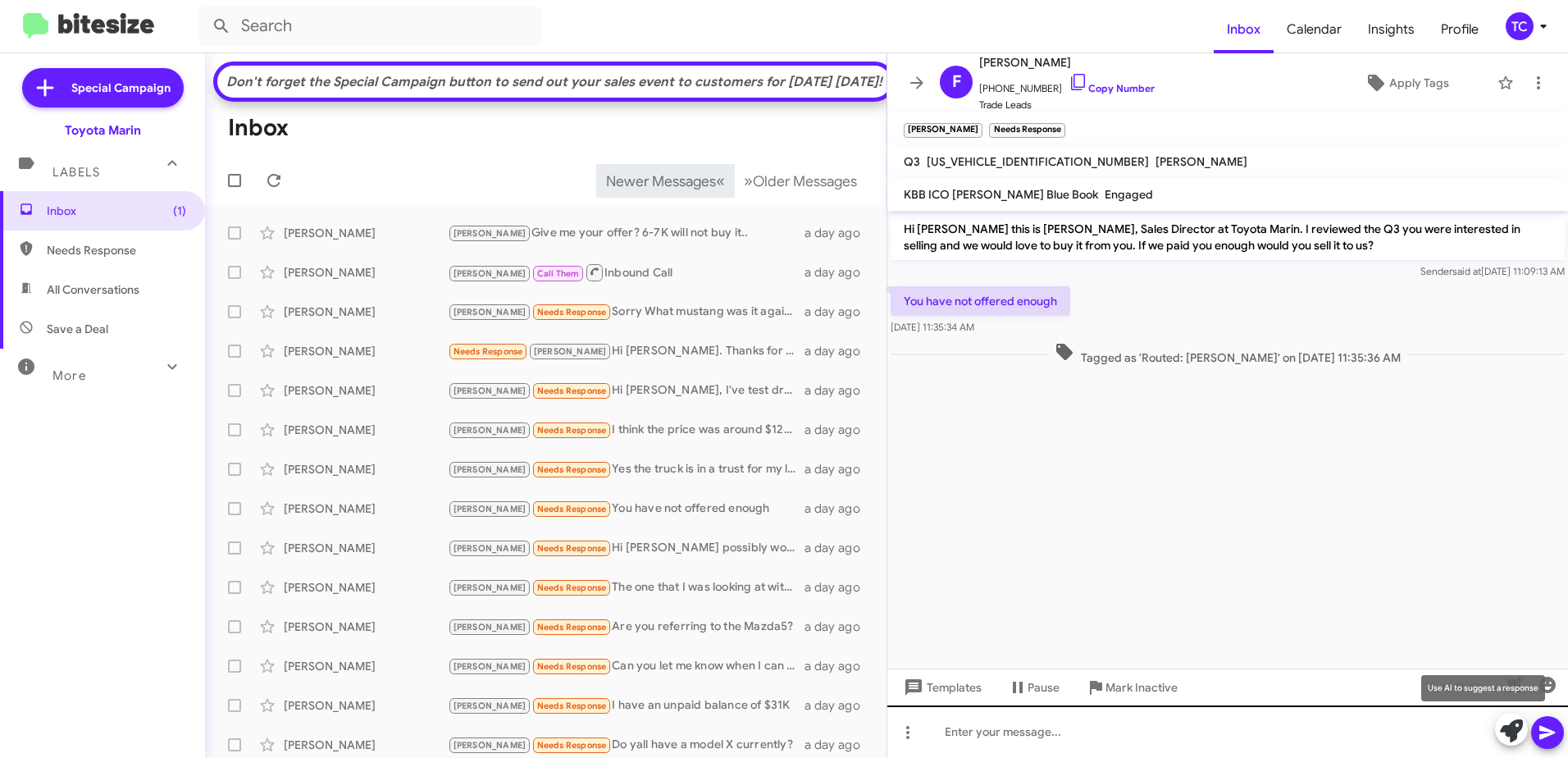
click at [1510, 728] on icon at bounding box center [1512, 732] width 23 height 23
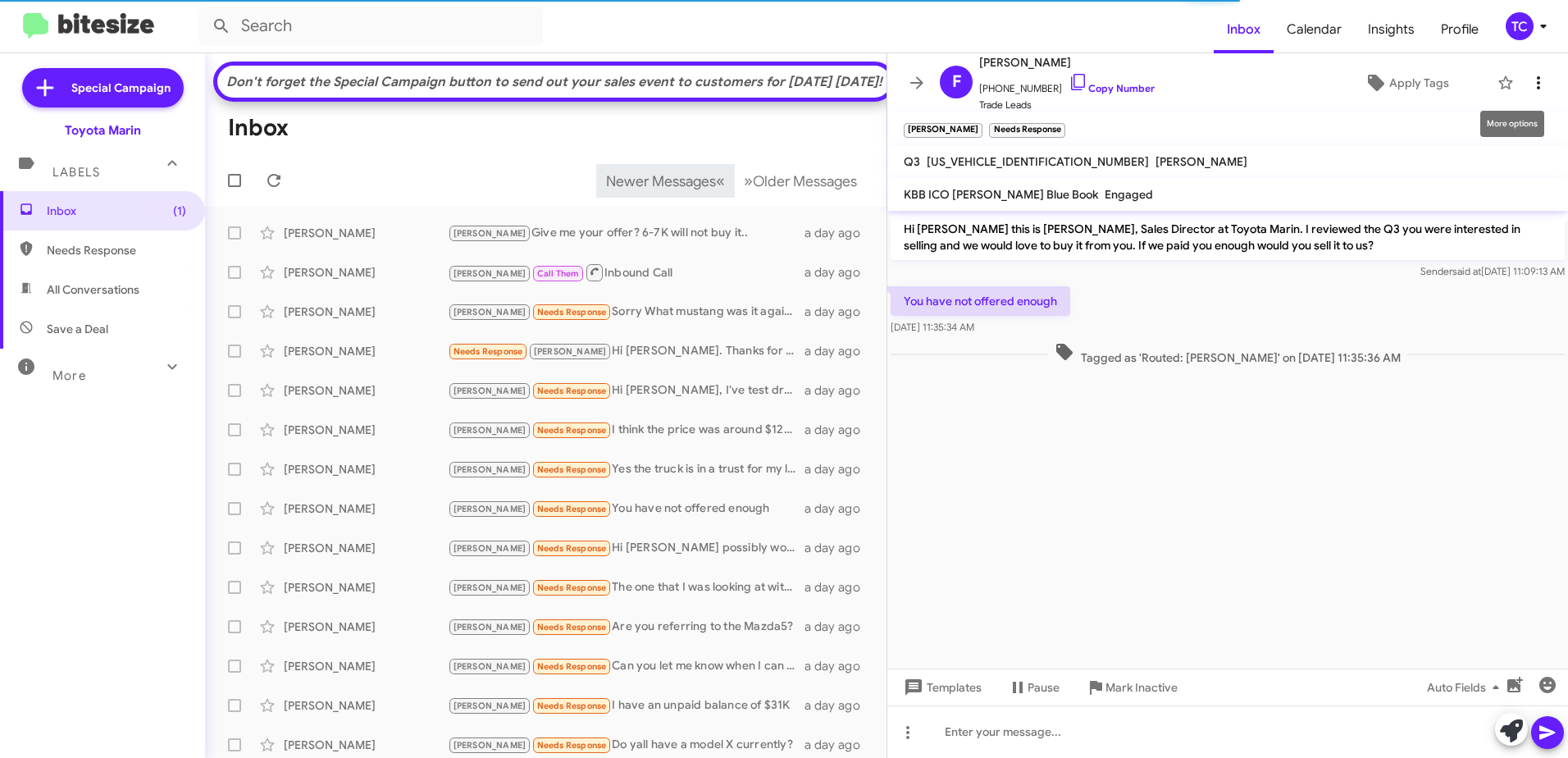
click at [1535, 85] on icon at bounding box center [1539, 83] width 20 height 20
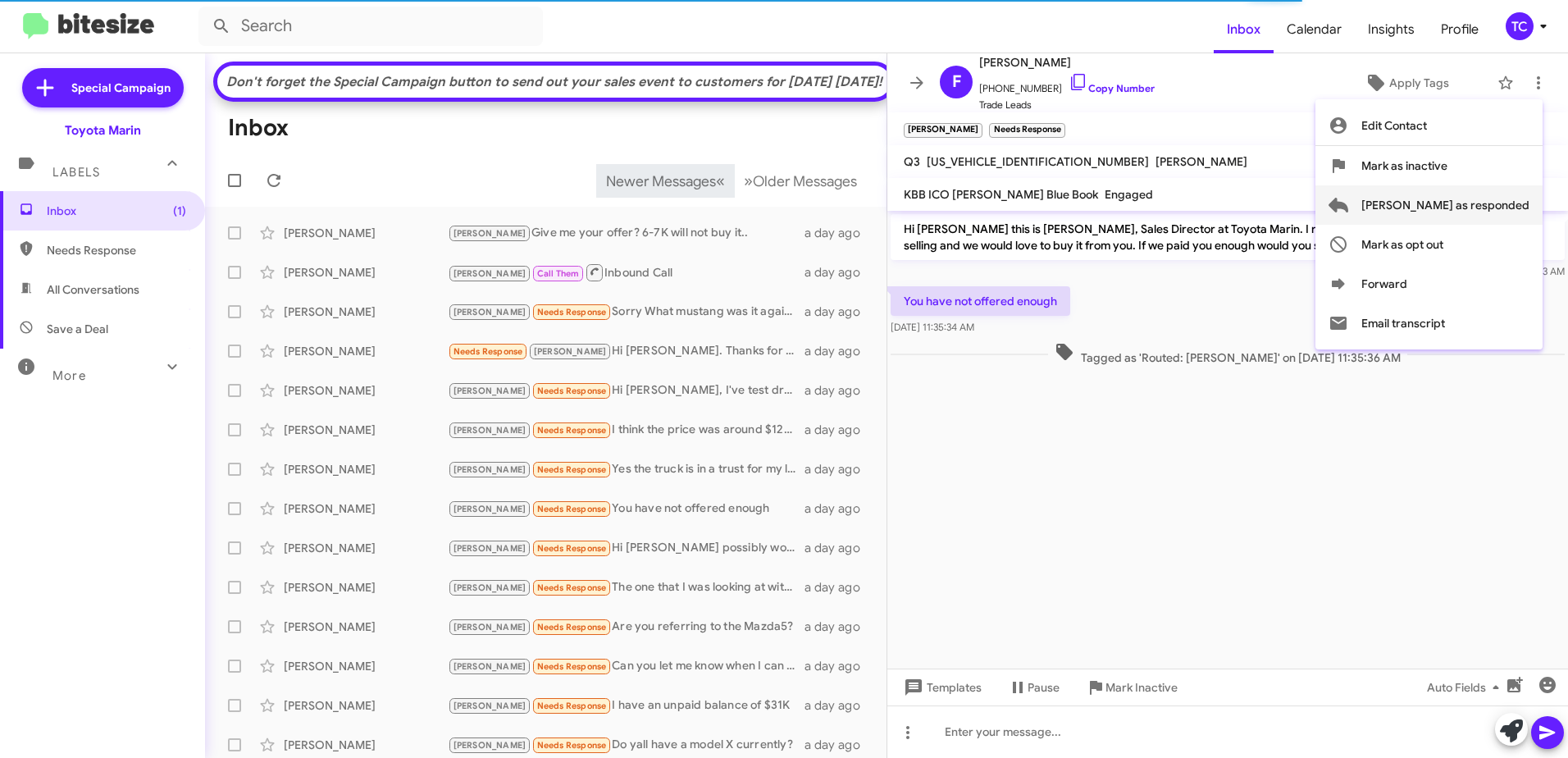
click at [1465, 207] on span "[PERSON_NAME] as responded" at bounding box center [1446, 205] width 168 height 39
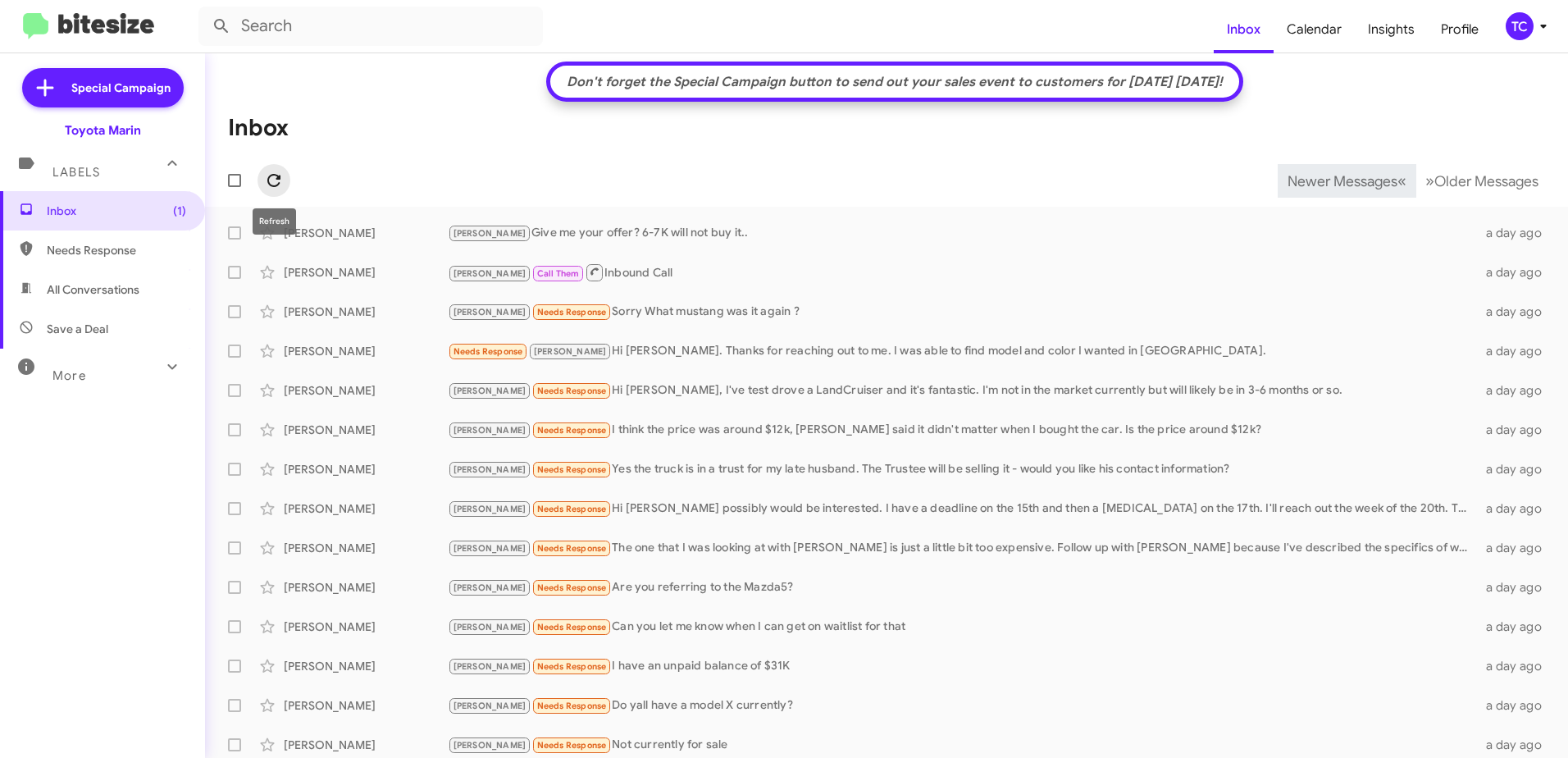
click at [269, 182] on icon at bounding box center [273, 180] width 13 height 13
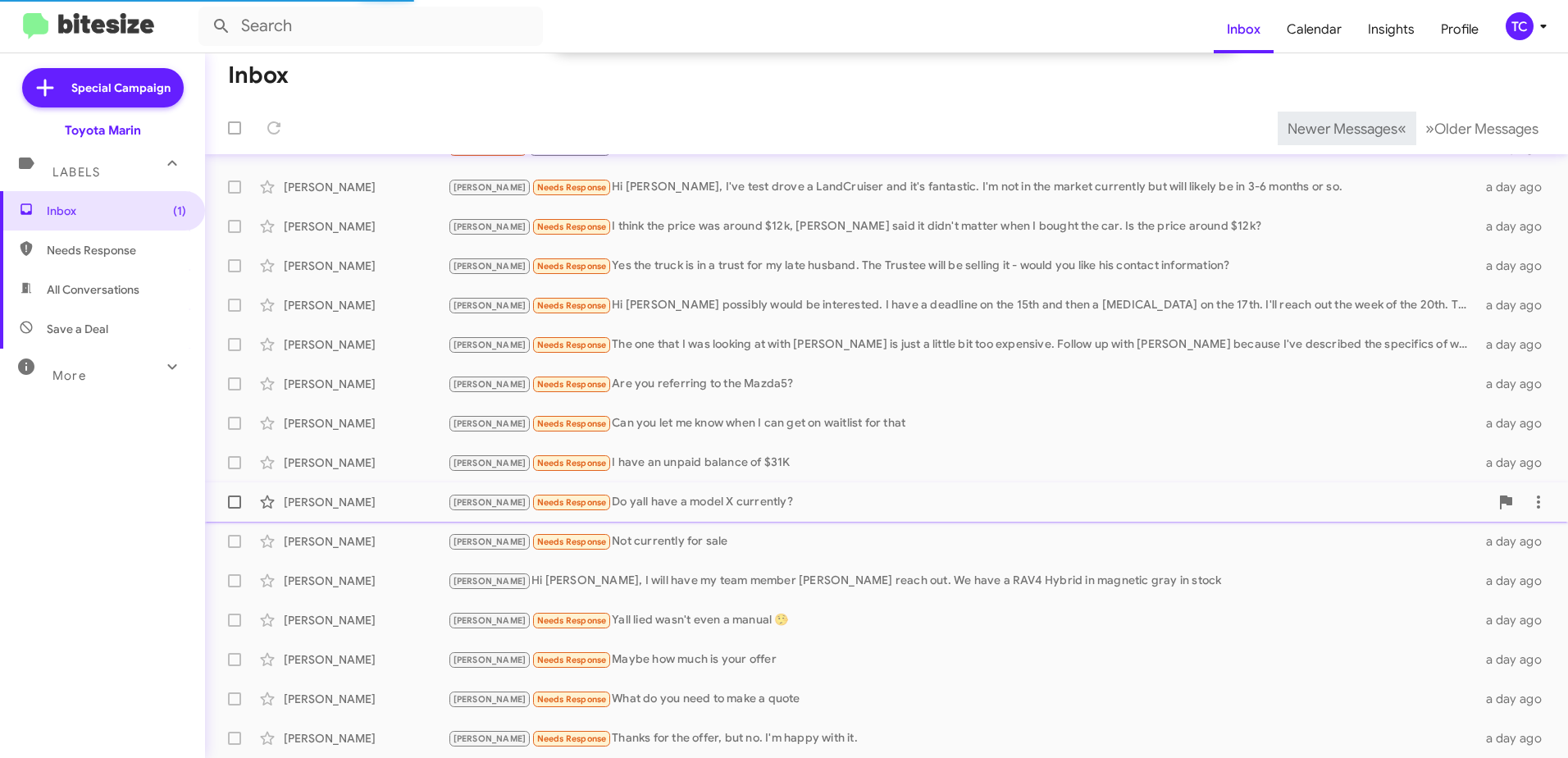
scroll to position [243, 0]
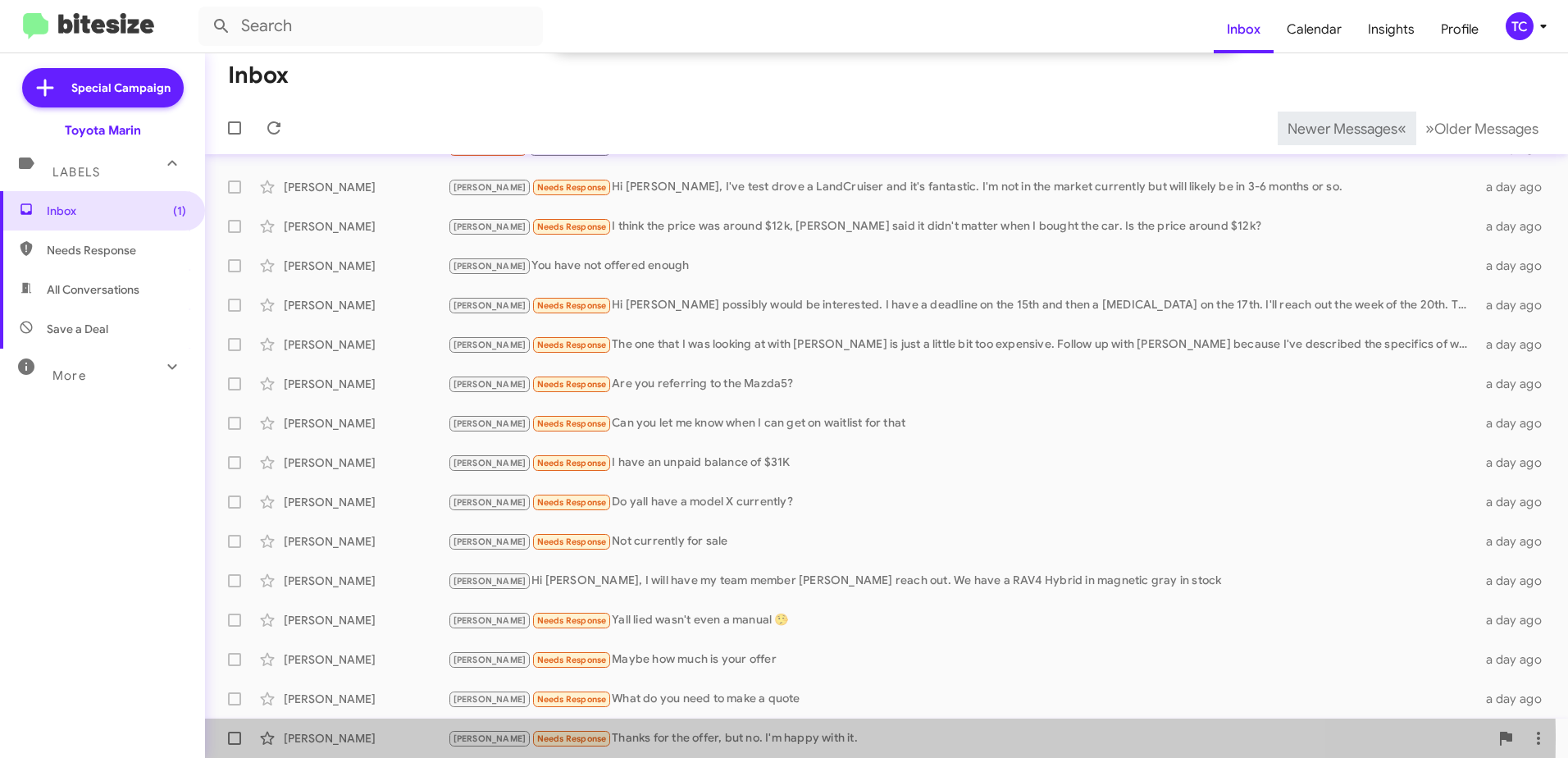
click at [711, 739] on div "[PERSON_NAME] Needs Response Thanks for the offer, but no. I'm happy with it." at bounding box center [969, 738] width 1042 height 19
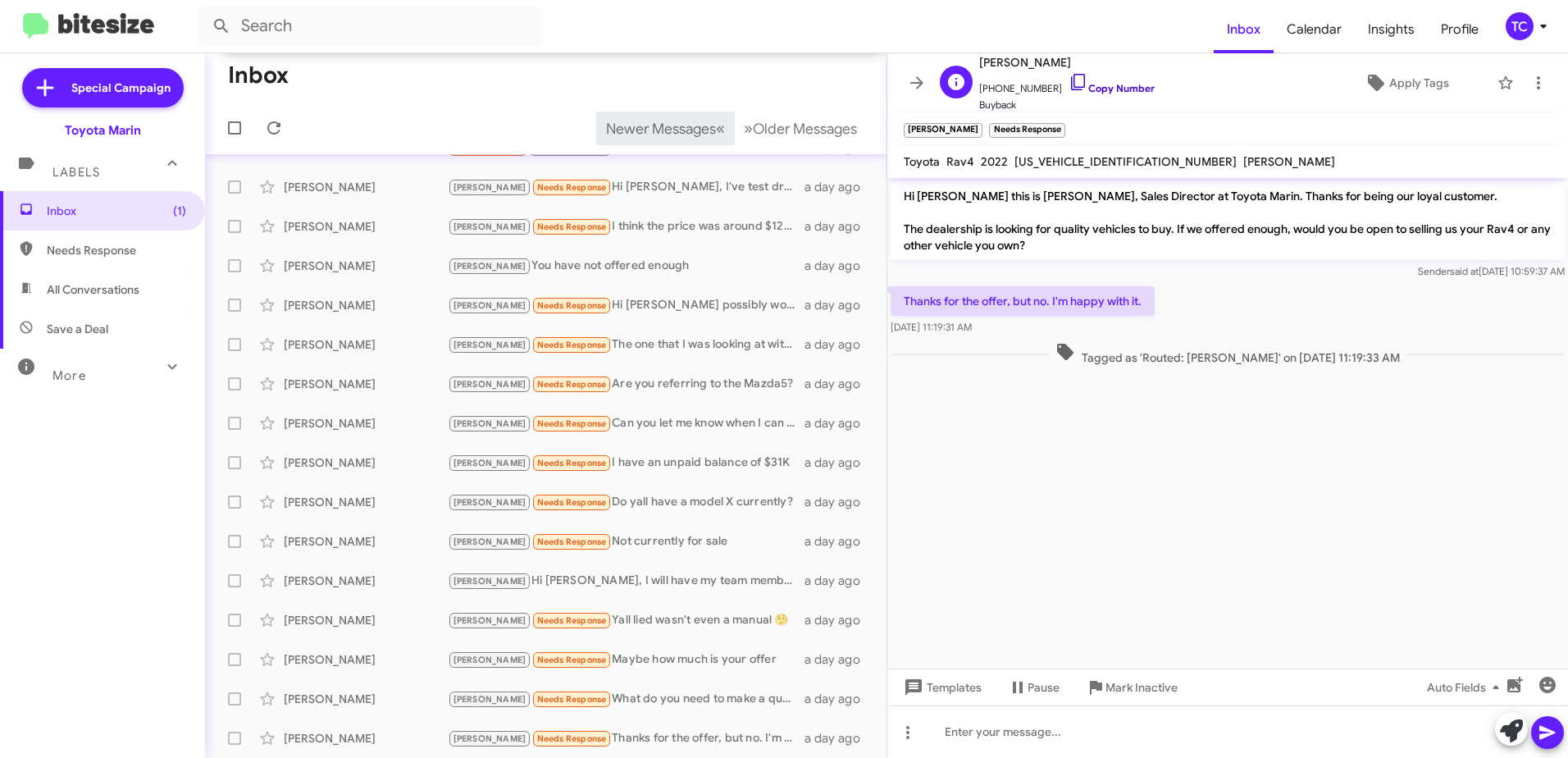
click at [1072, 88] on link "Copy Number" at bounding box center [1112, 88] width 86 height 13
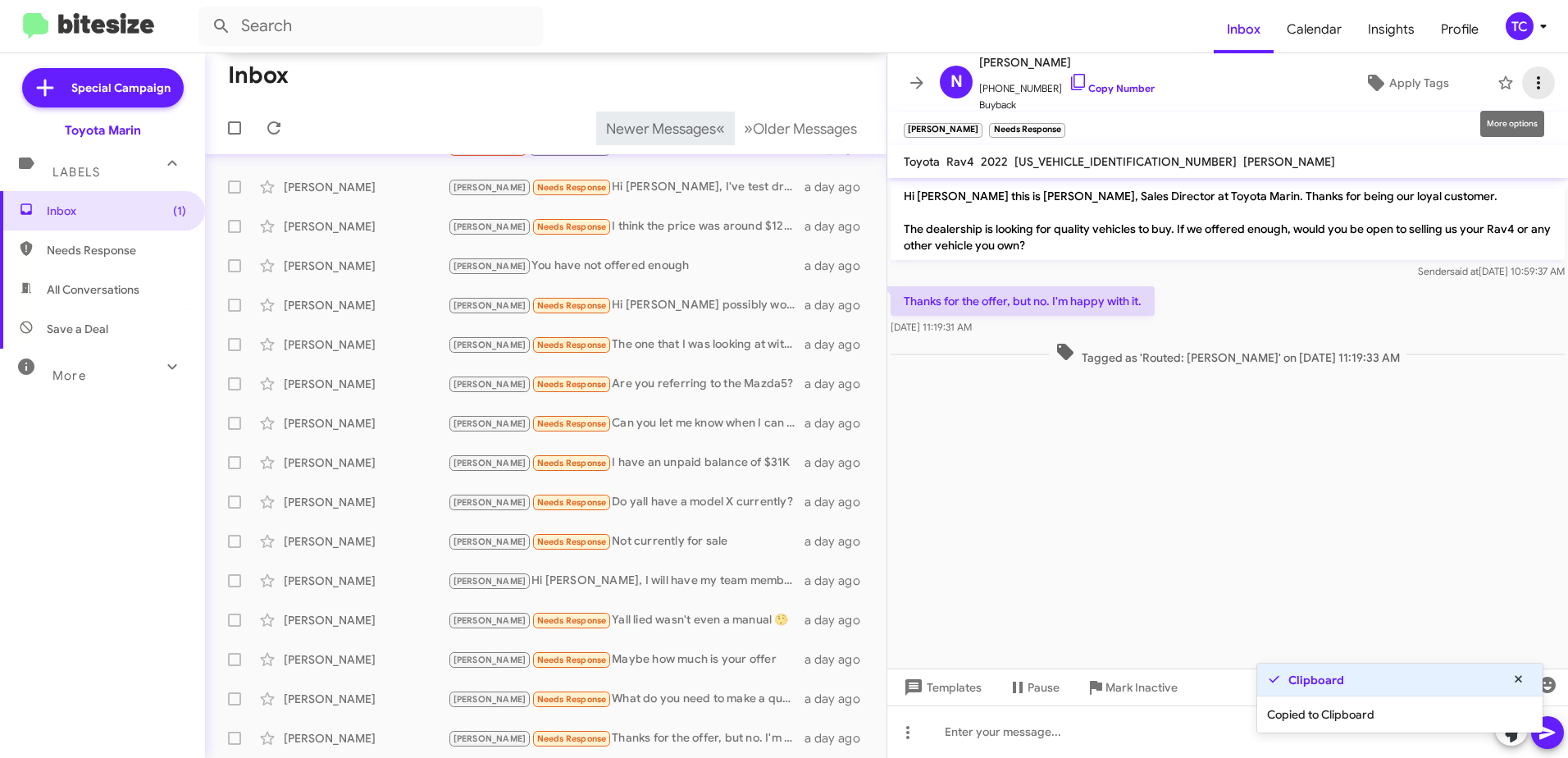
click at [1532, 90] on icon at bounding box center [1539, 83] width 20 height 20
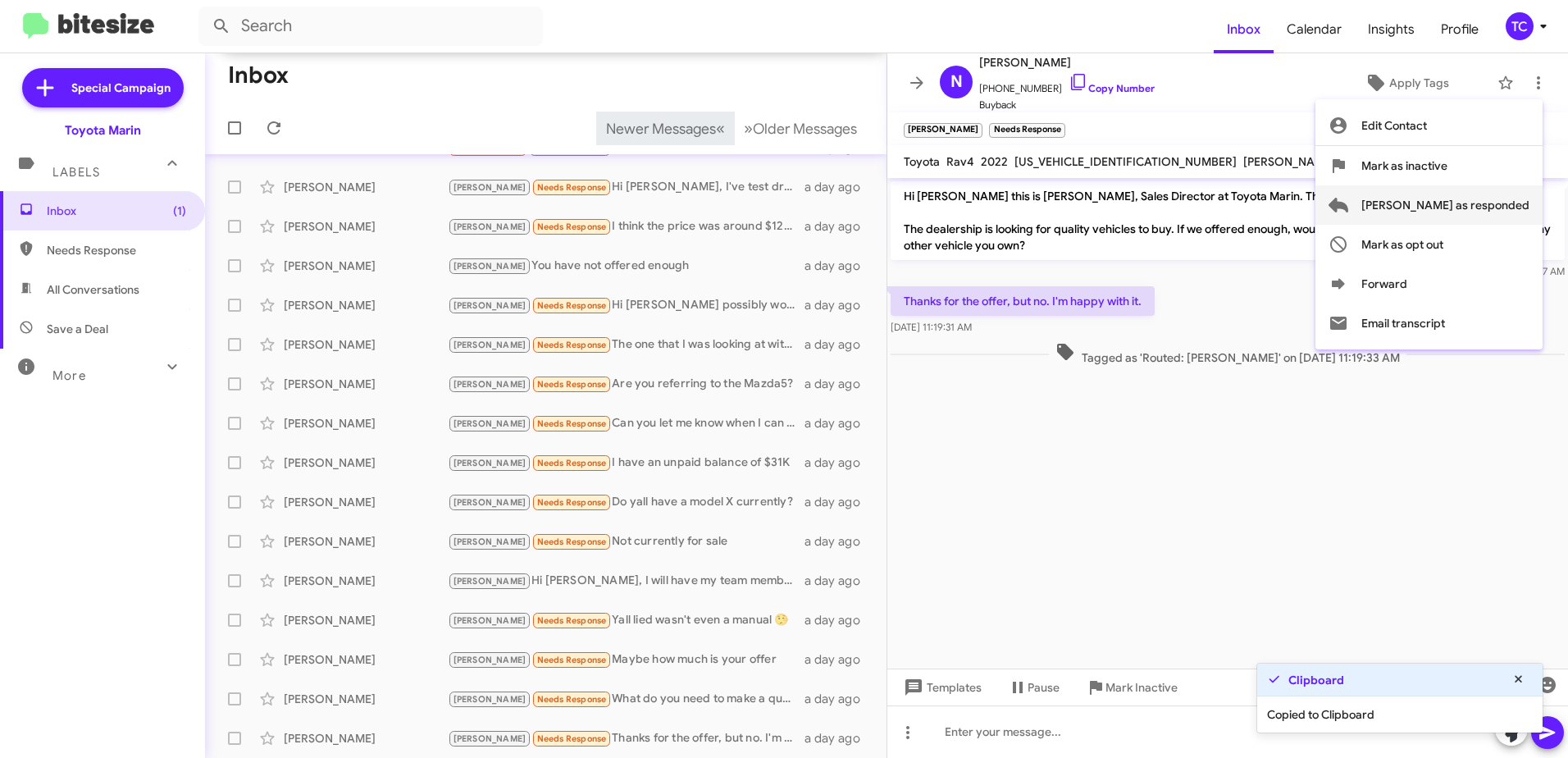
click at [1459, 200] on span "[PERSON_NAME] as responded" at bounding box center [1446, 205] width 168 height 39
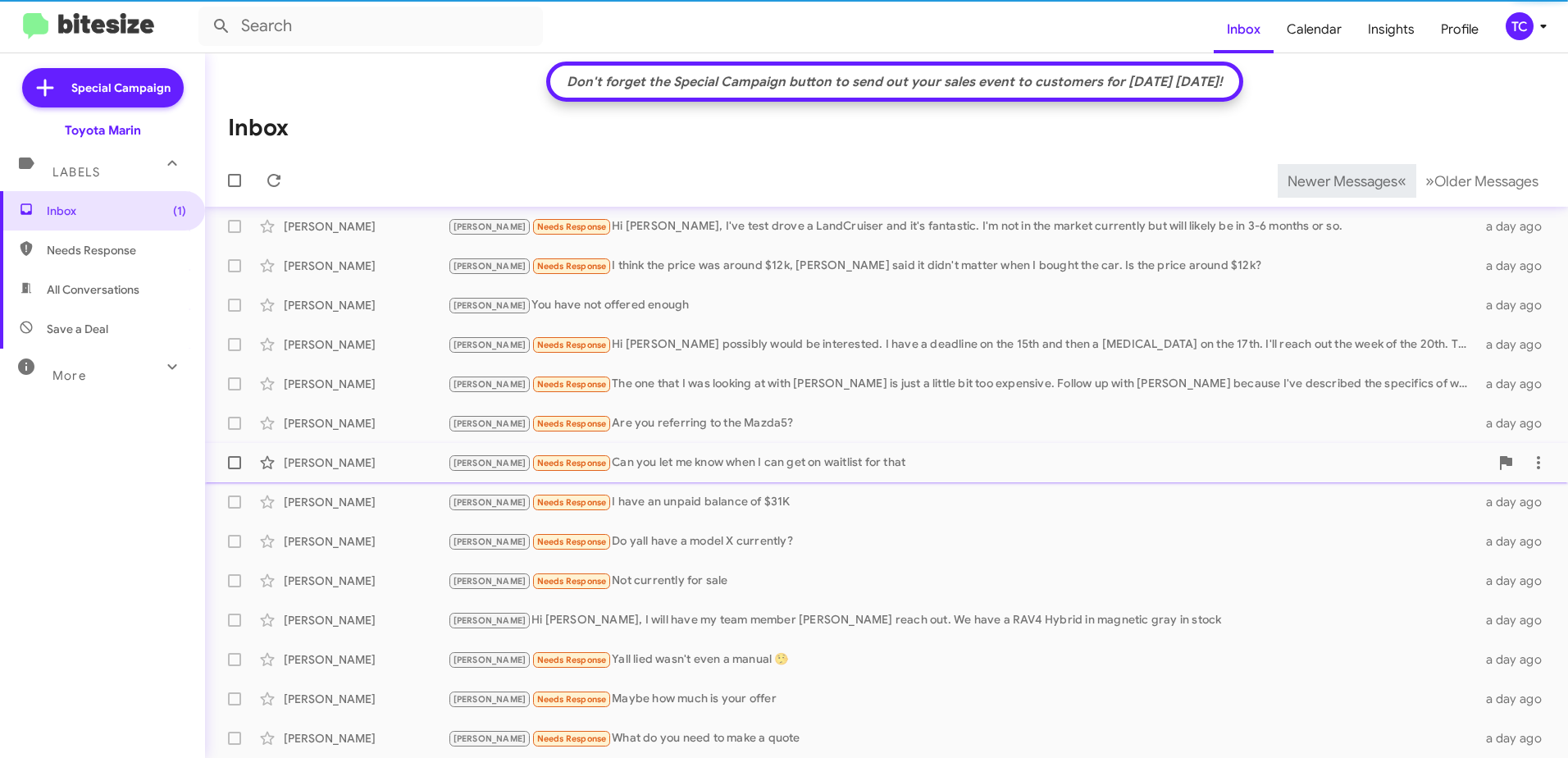
scroll to position [203, 0]
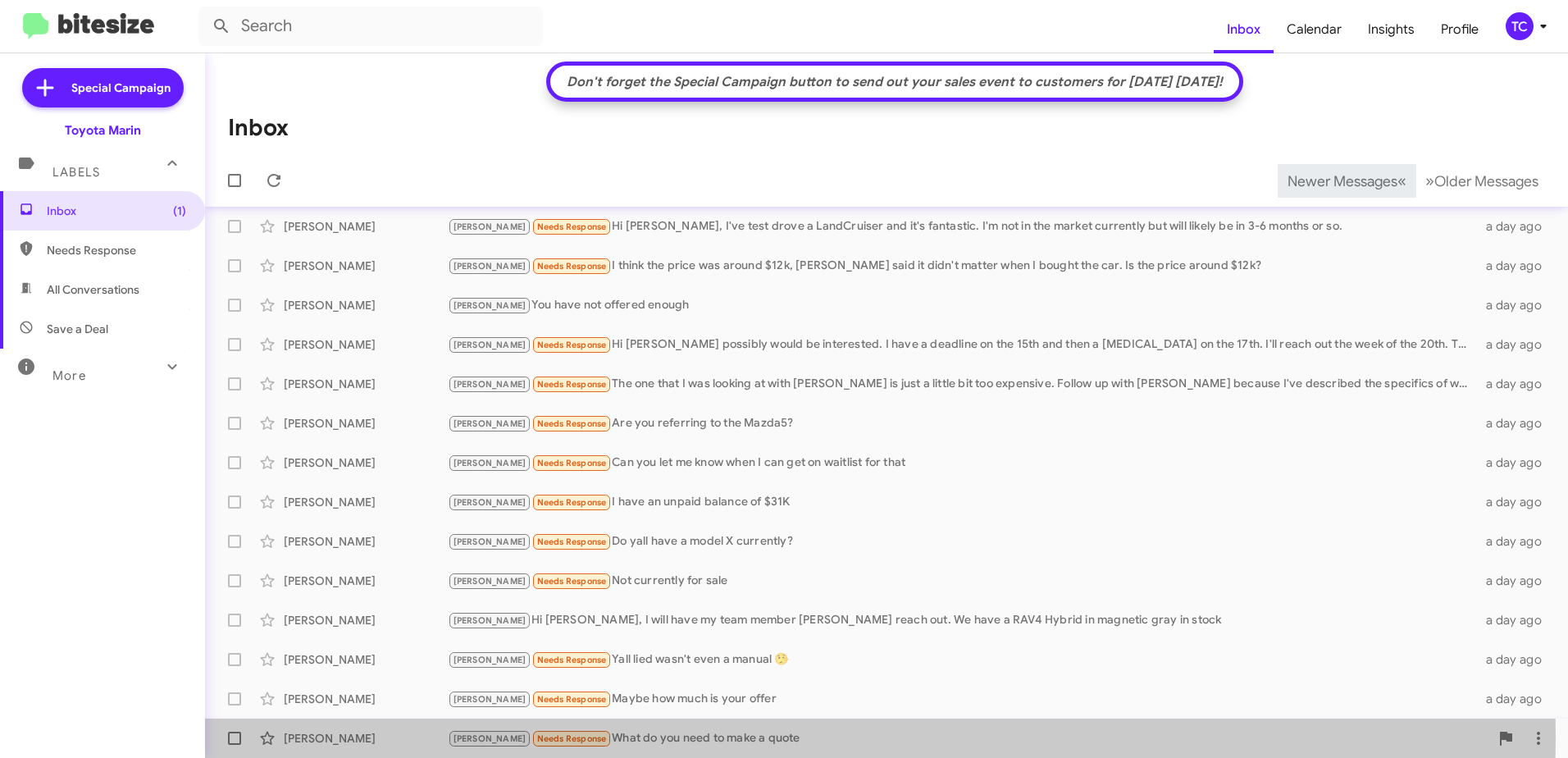
click at [670, 737] on div "[PERSON_NAME] Needs Response What do you need to make a quote" at bounding box center [969, 738] width 1042 height 19
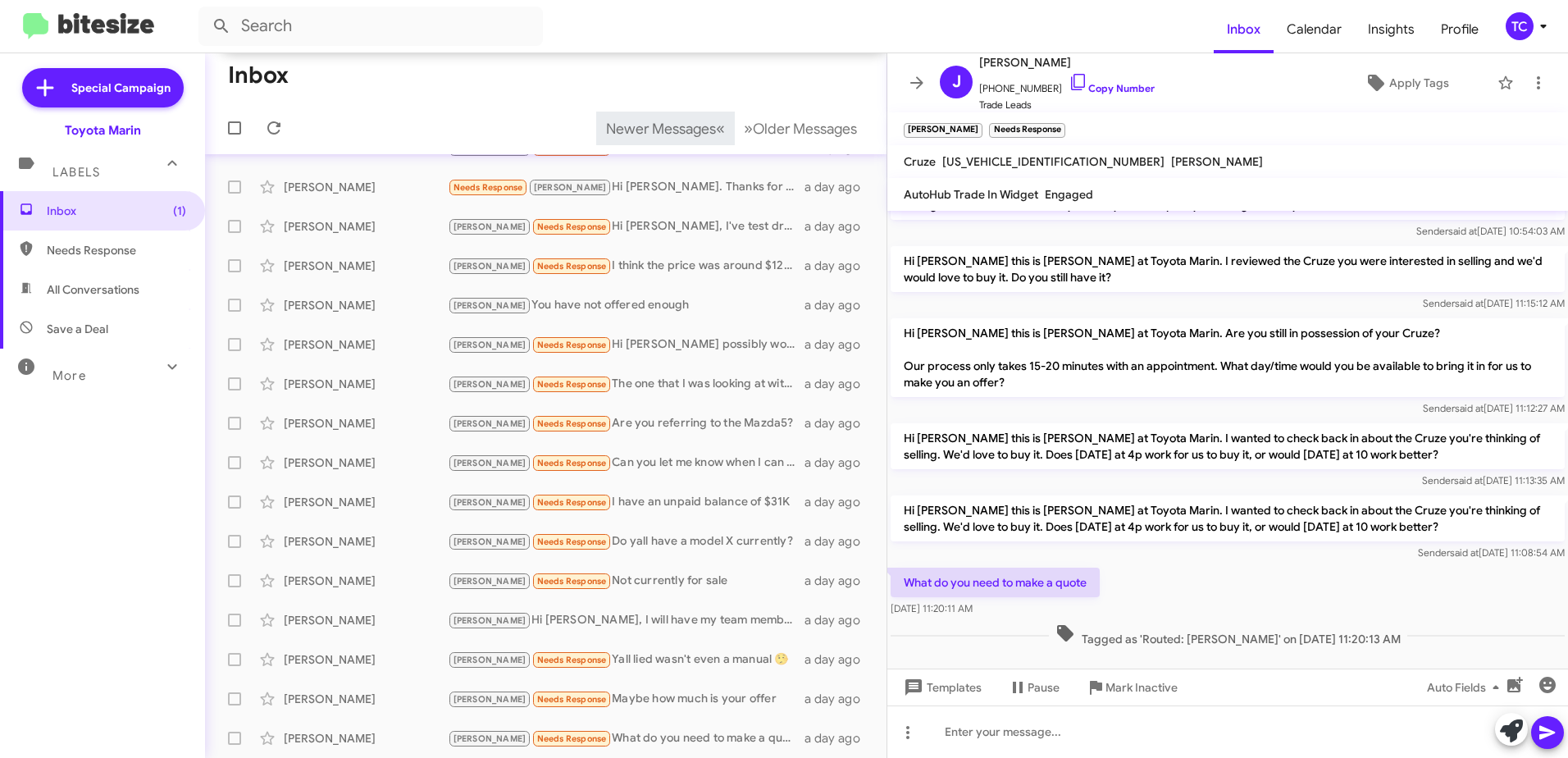
scroll to position [51, 0]
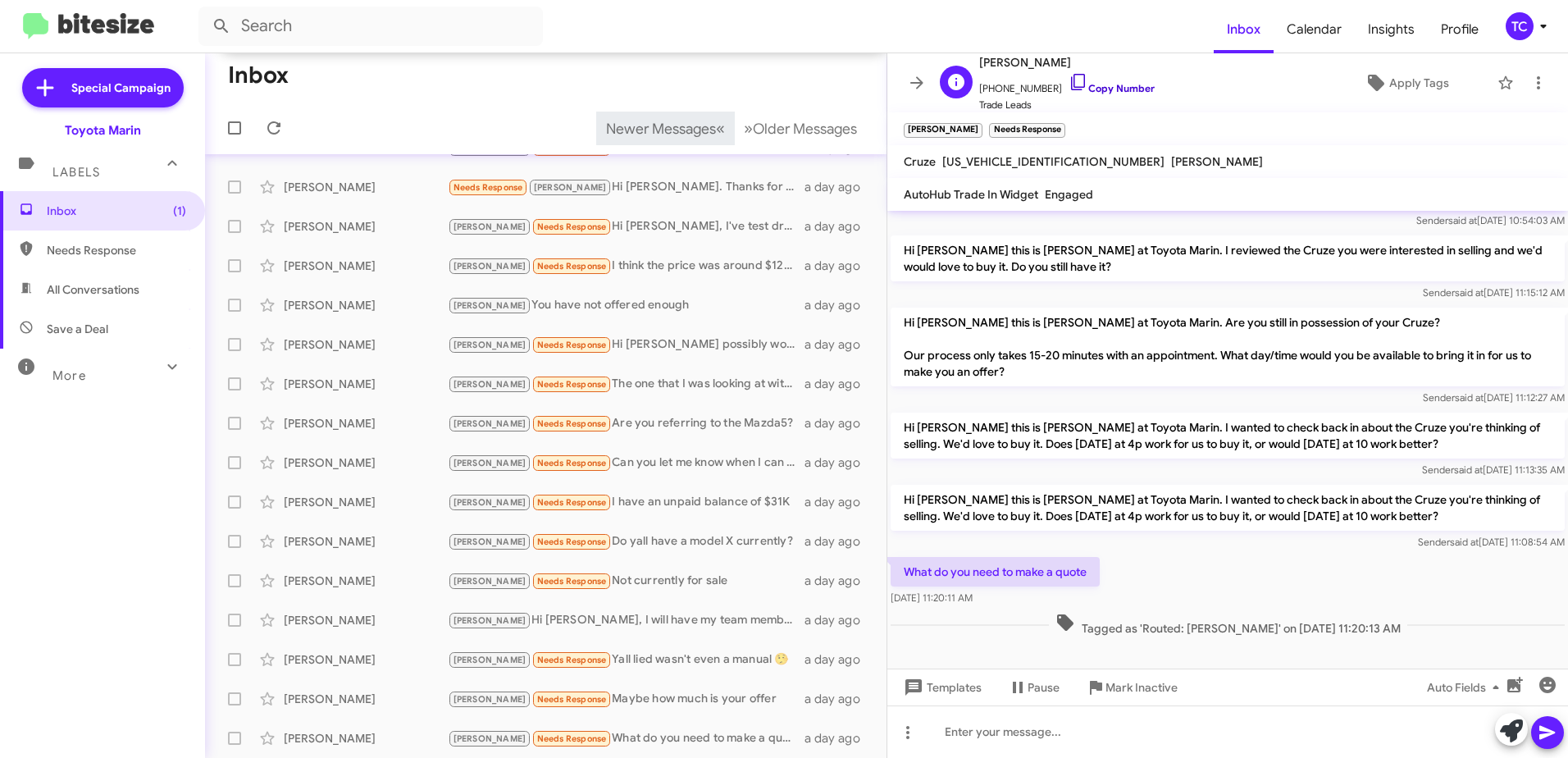
click at [1069, 76] on icon at bounding box center [1079, 82] width 20 height 20
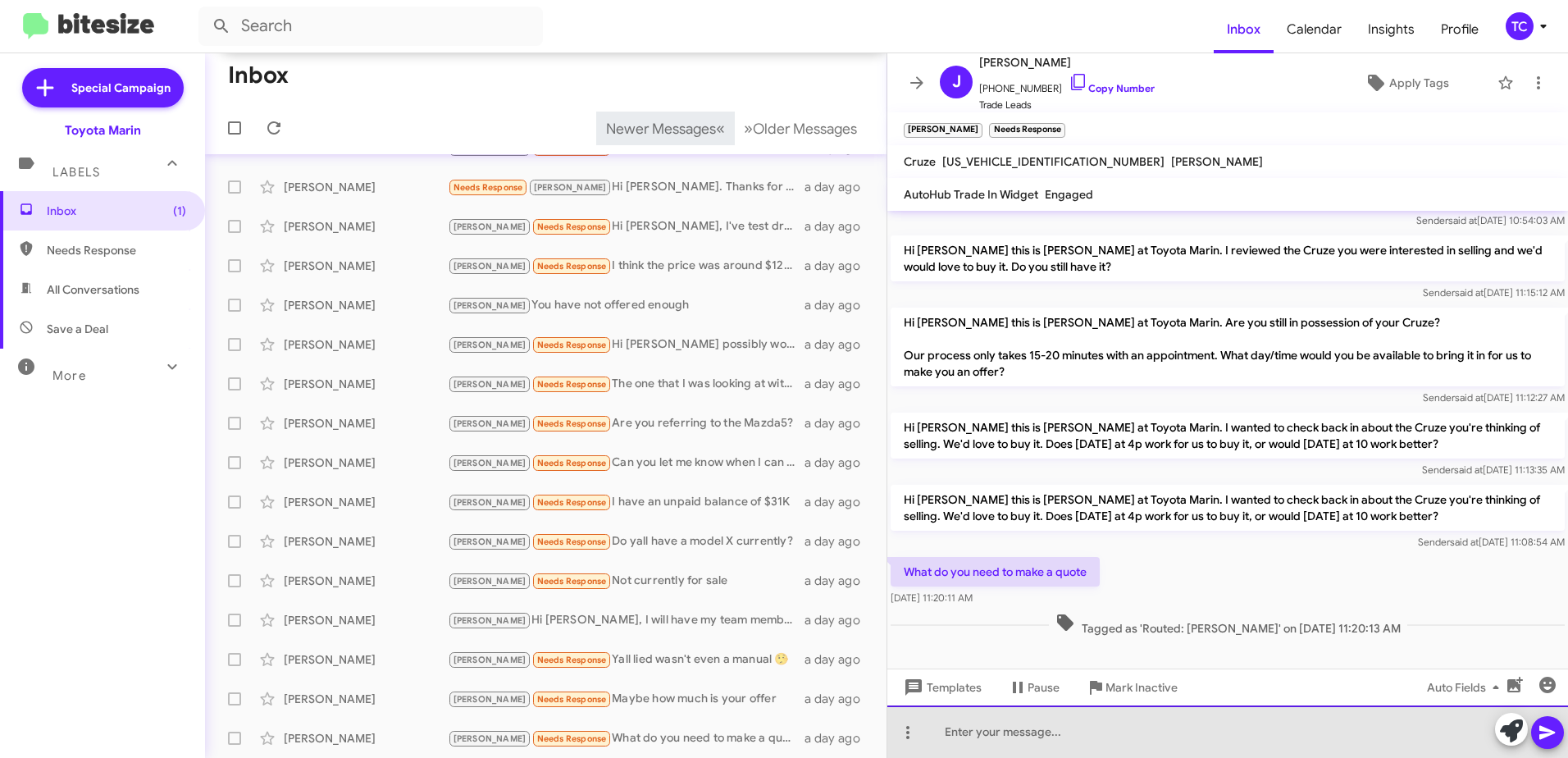
click at [1021, 729] on div at bounding box center [1227, 733] width 681 height 53
click at [1394, 735] on div "We would need to see the vehicle in person. What day/time works best for you?" at bounding box center [1227, 733] width 681 height 53
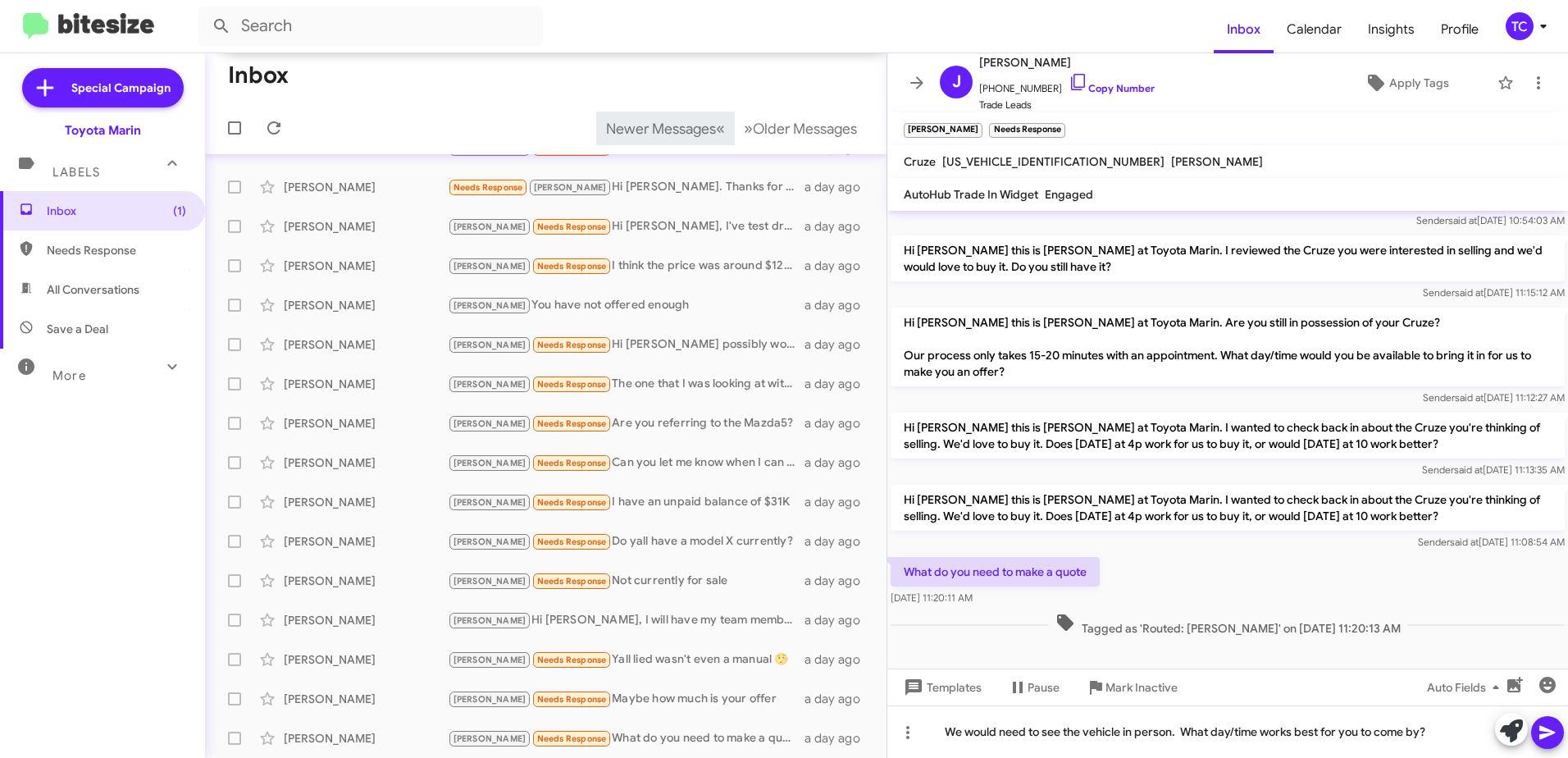
click at [1548, 737] on icon at bounding box center [1547, 733] width 20 height 20
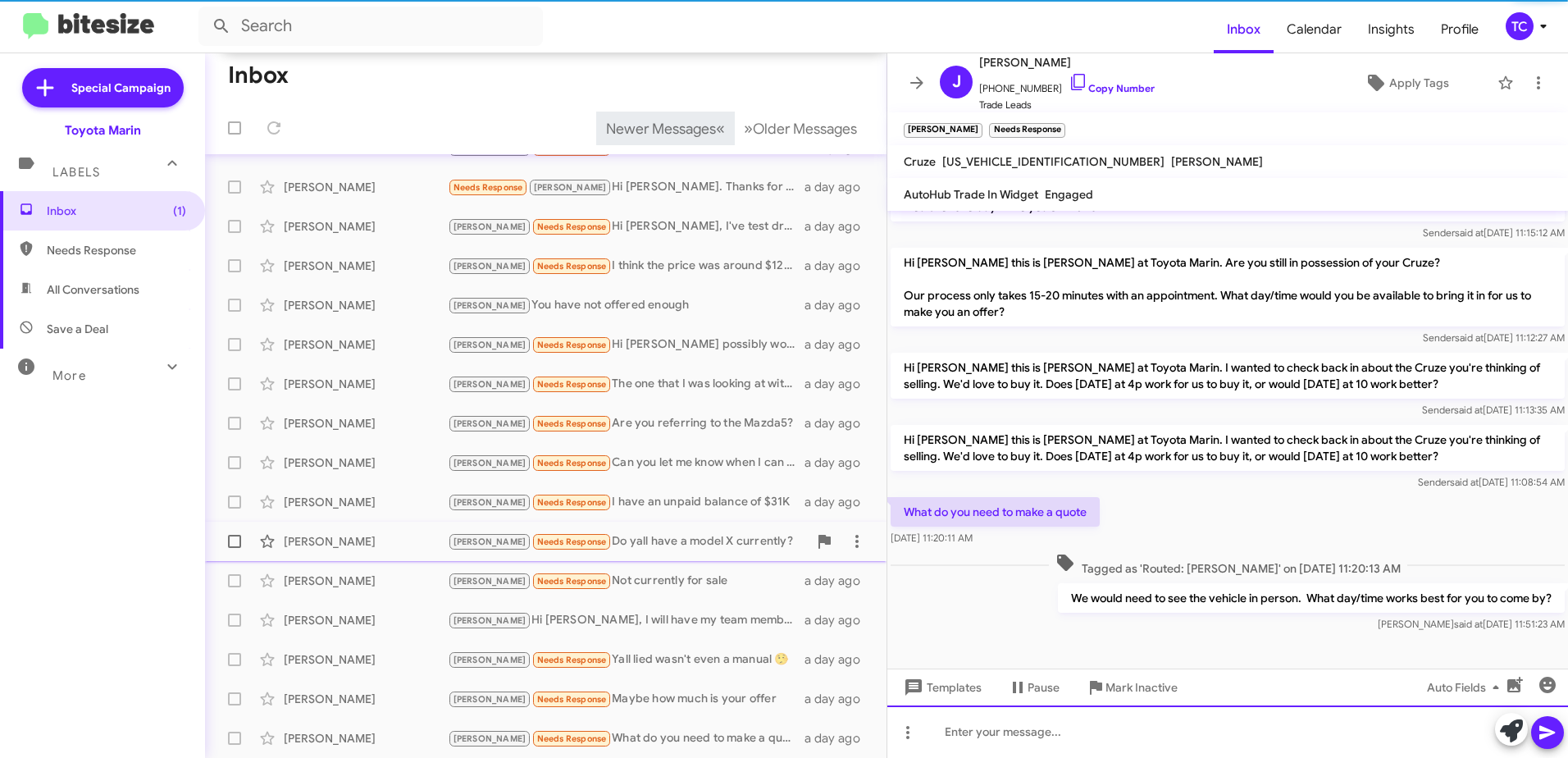
scroll to position [272, 0]
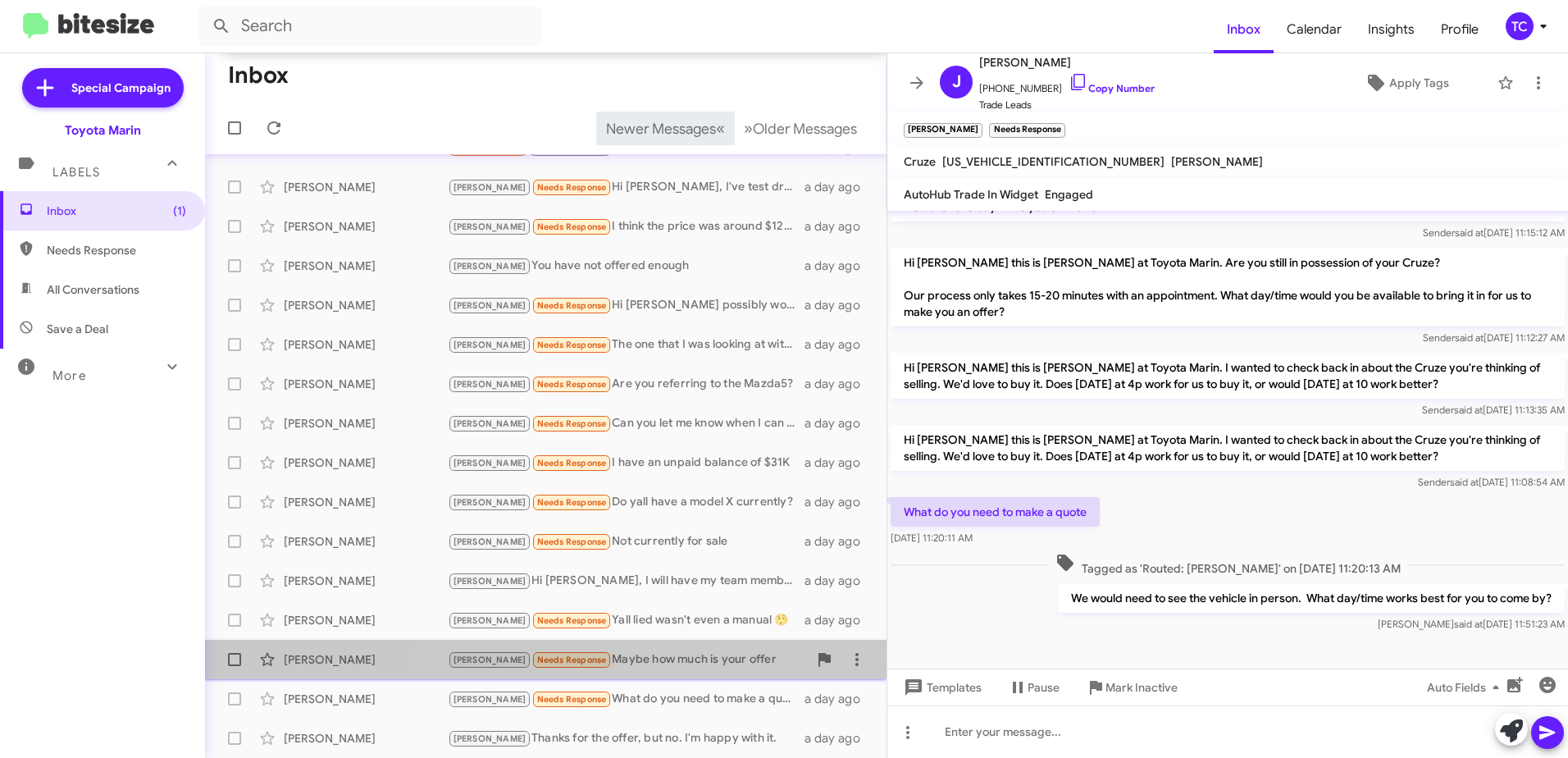
click at [650, 656] on div "[PERSON_NAME] Needs Response Maybe how much is your offer" at bounding box center [628, 659] width 360 height 19
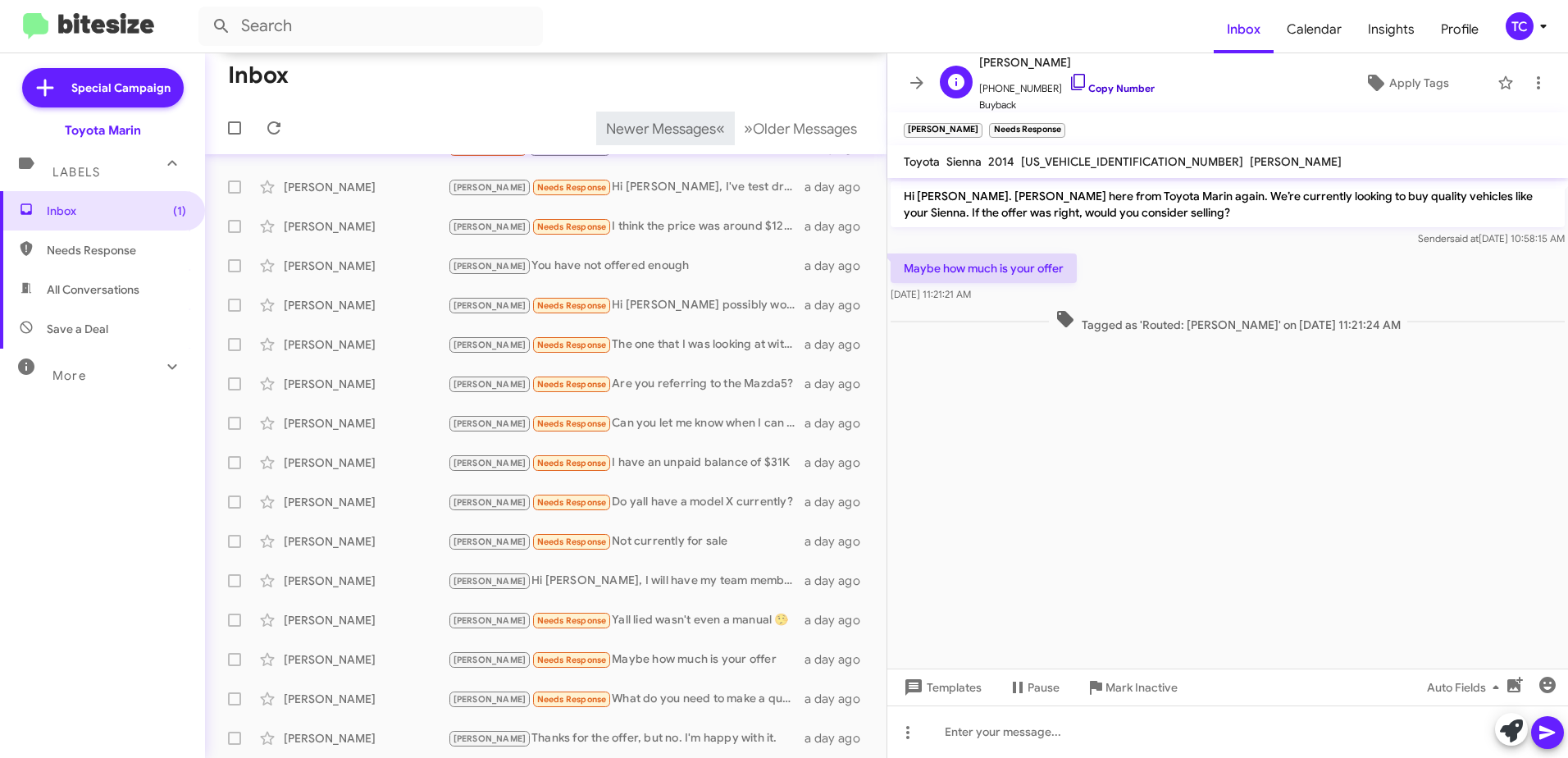
click at [1069, 83] on icon at bounding box center [1079, 82] width 20 height 20
click at [1512, 738] on icon at bounding box center [1512, 732] width 23 height 23
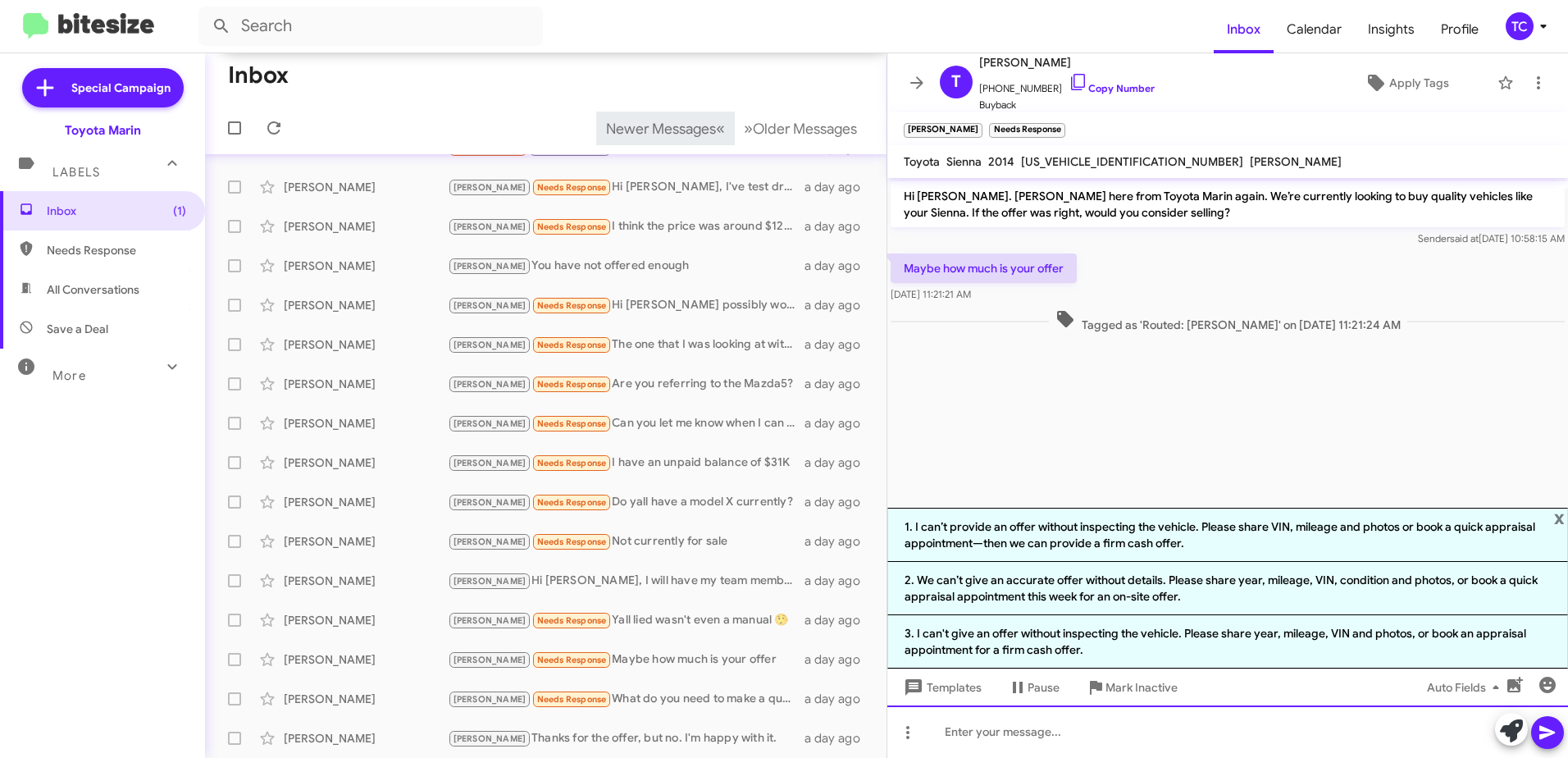
click at [1068, 722] on div at bounding box center [1227, 733] width 681 height 53
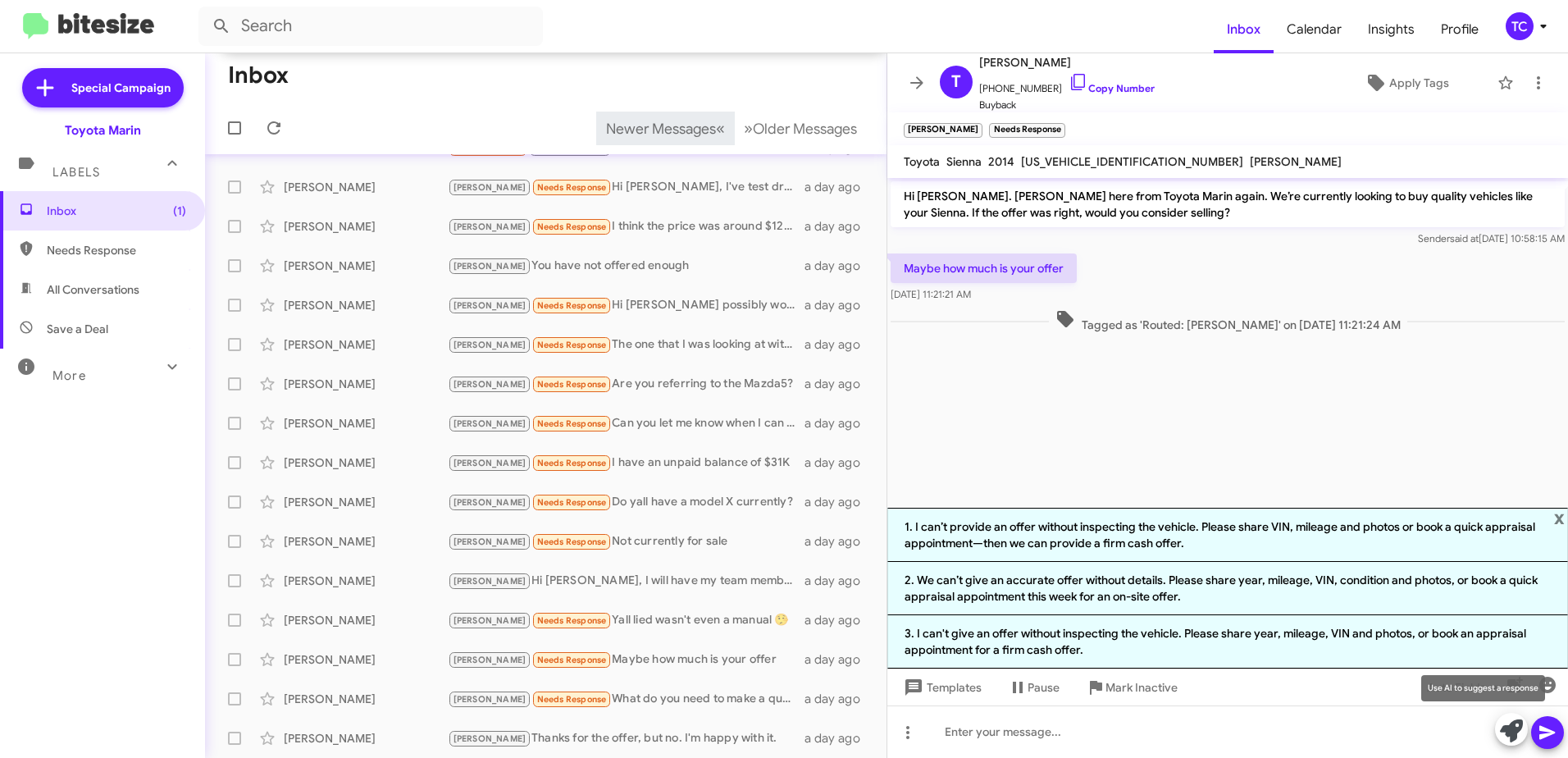
click at [1517, 727] on icon at bounding box center [1512, 732] width 23 height 23
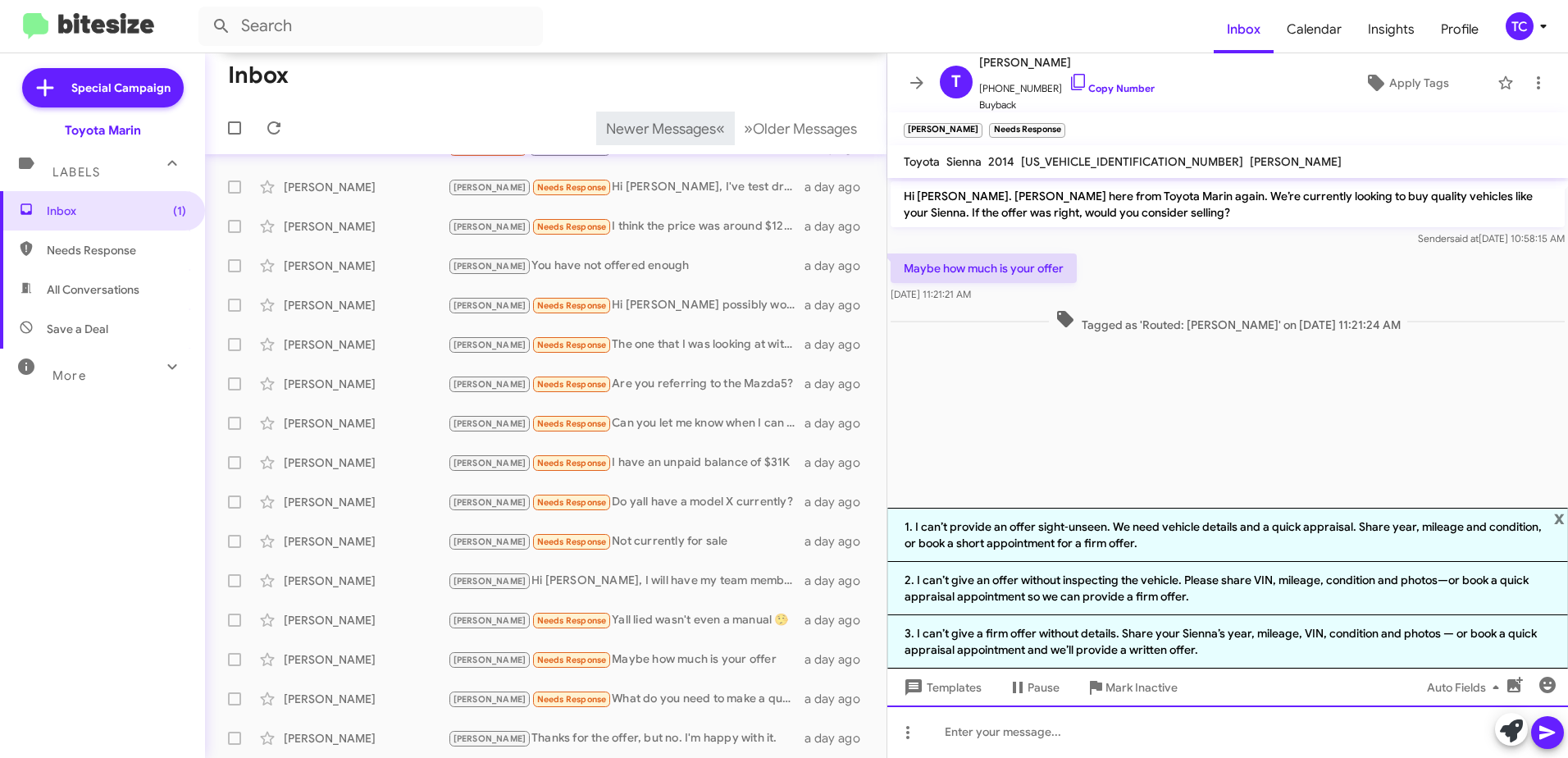
click at [1148, 708] on div at bounding box center [1227, 733] width 681 height 53
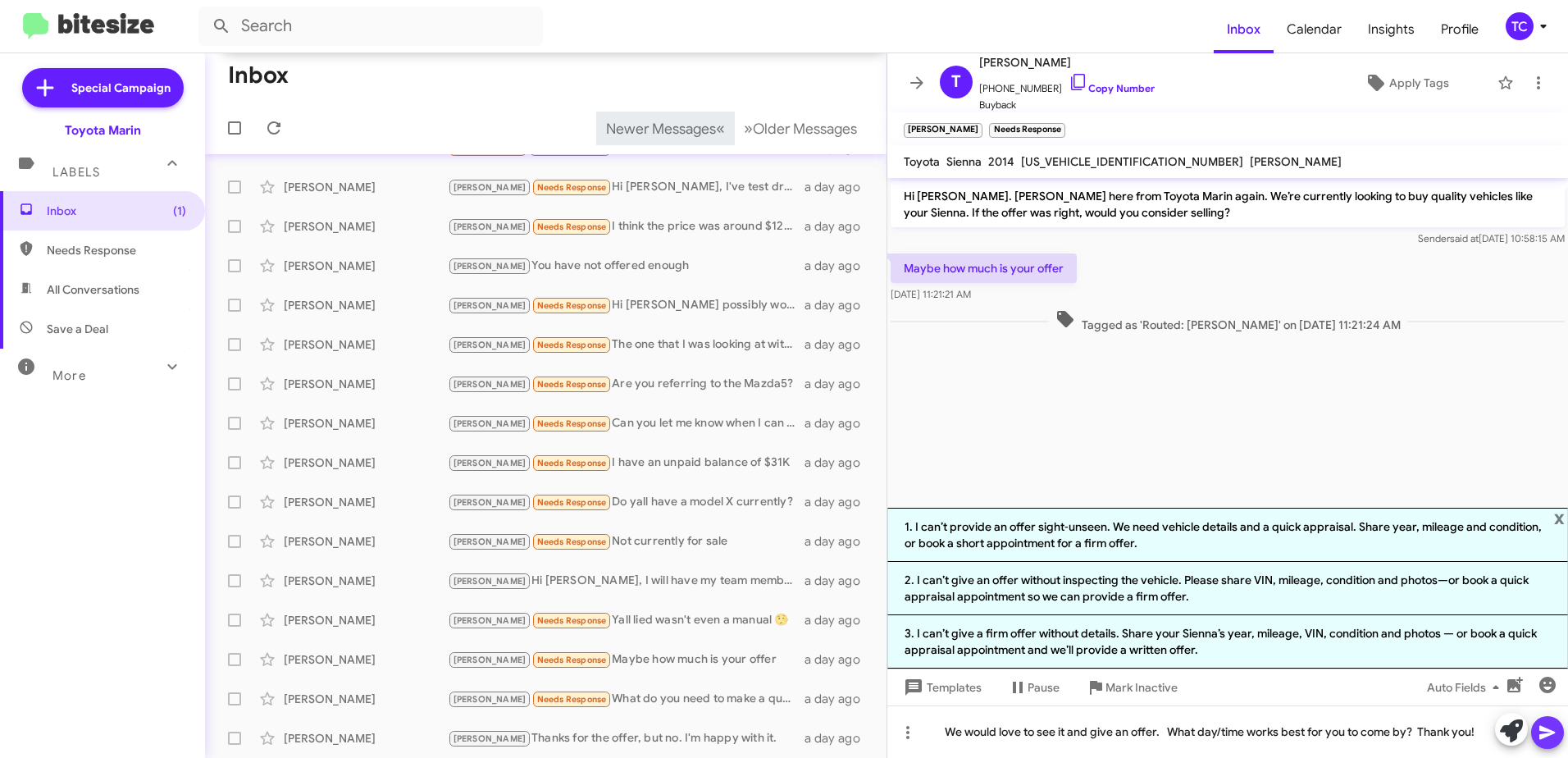
click at [1551, 729] on icon at bounding box center [1547, 733] width 20 height 20
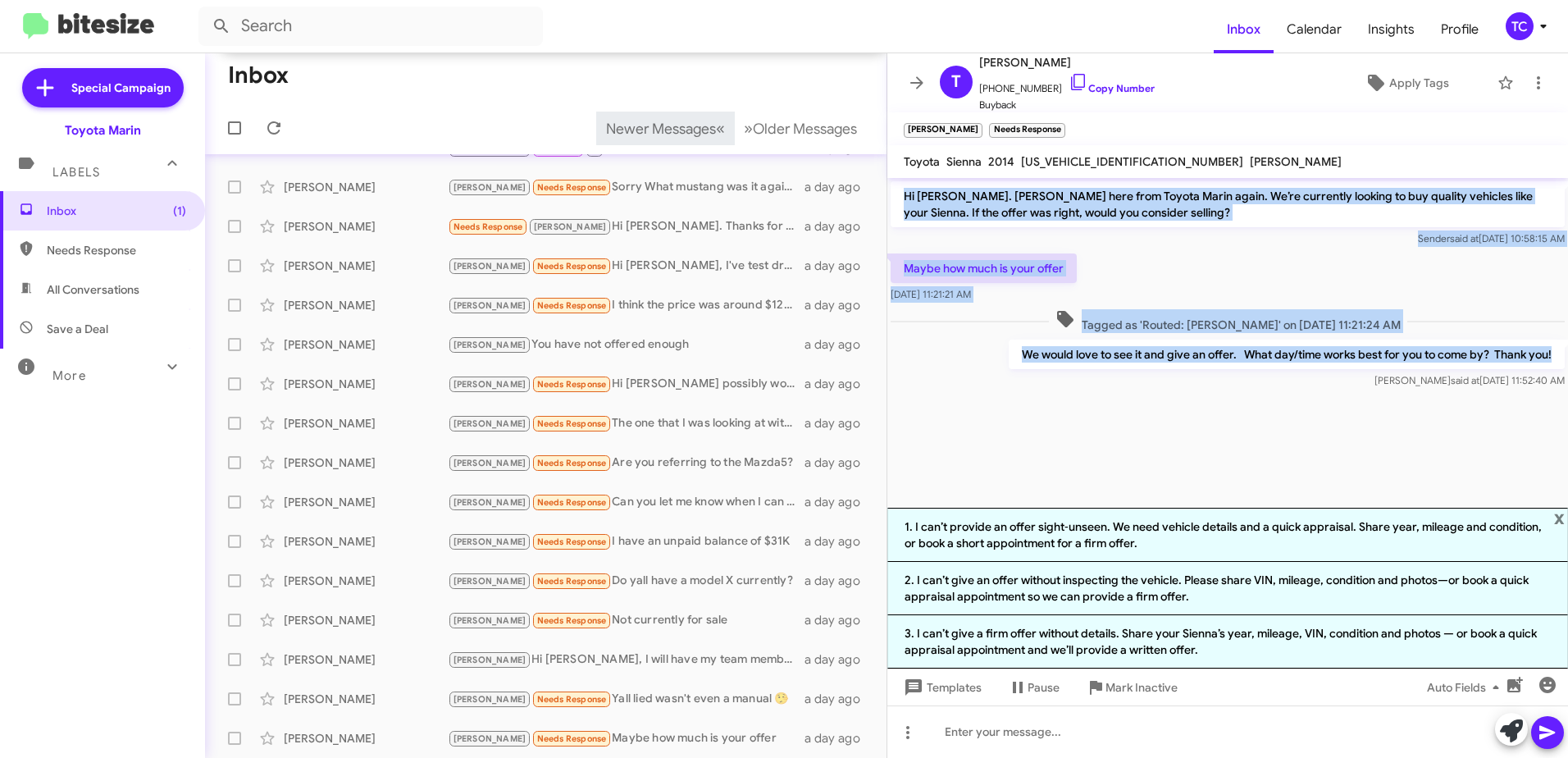
drag, startPoint x: 1557, startPoint y: 354, endPoint x: 901, endPoint y: 196, distance: 674.8
click at [901, 196] on div "Hi [PERSON_NAME]. [PERSON_NAME] here from Toyota Marin again. We’re currently l…" at bounding box center [1227, 284] width 681 height 214
copy div "Hi [PERSON_NAME]. [PERSON_NAME] here from Toyota Marin again. We’re currently l…"
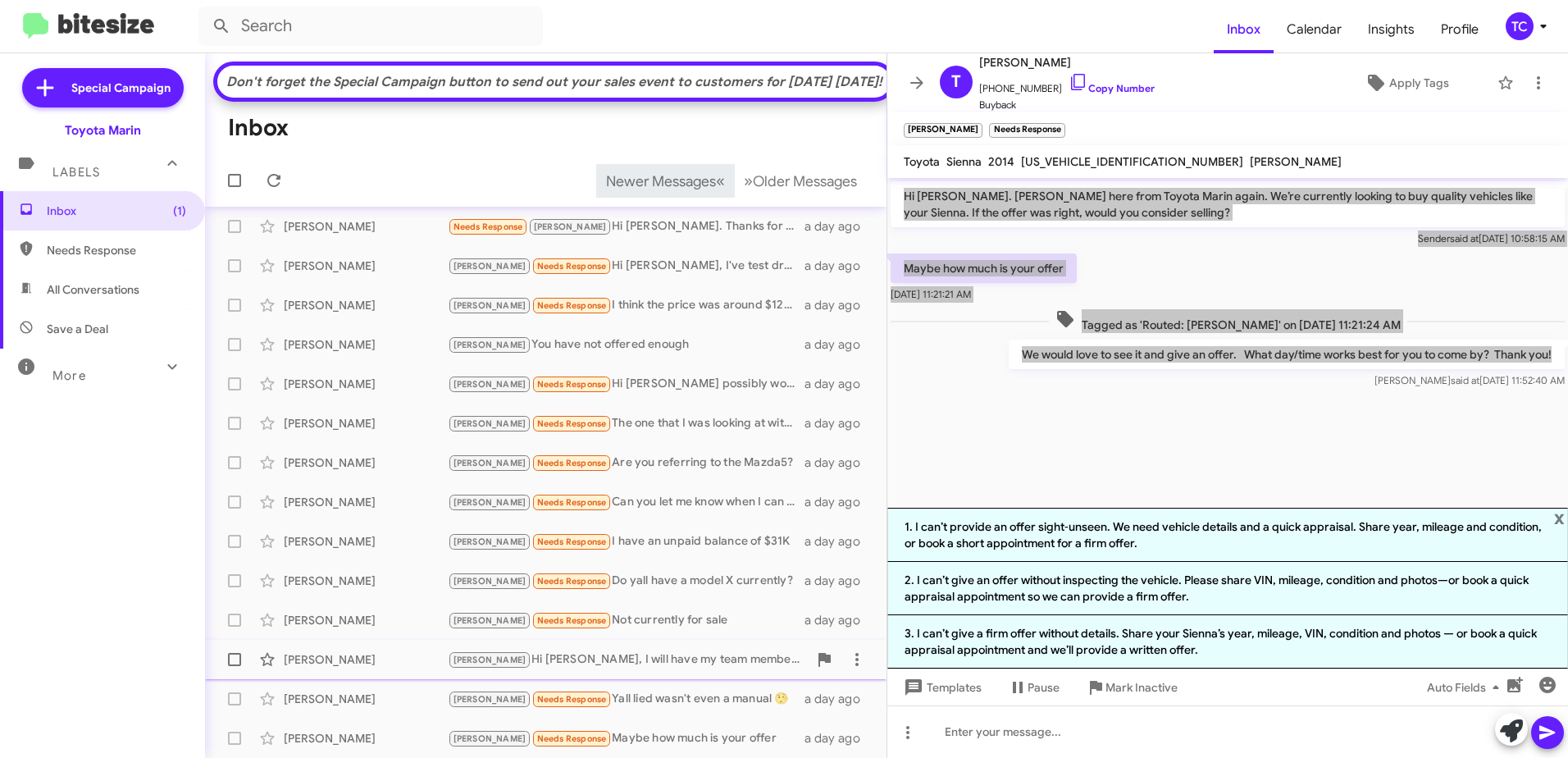
scroll to position [272, 0]
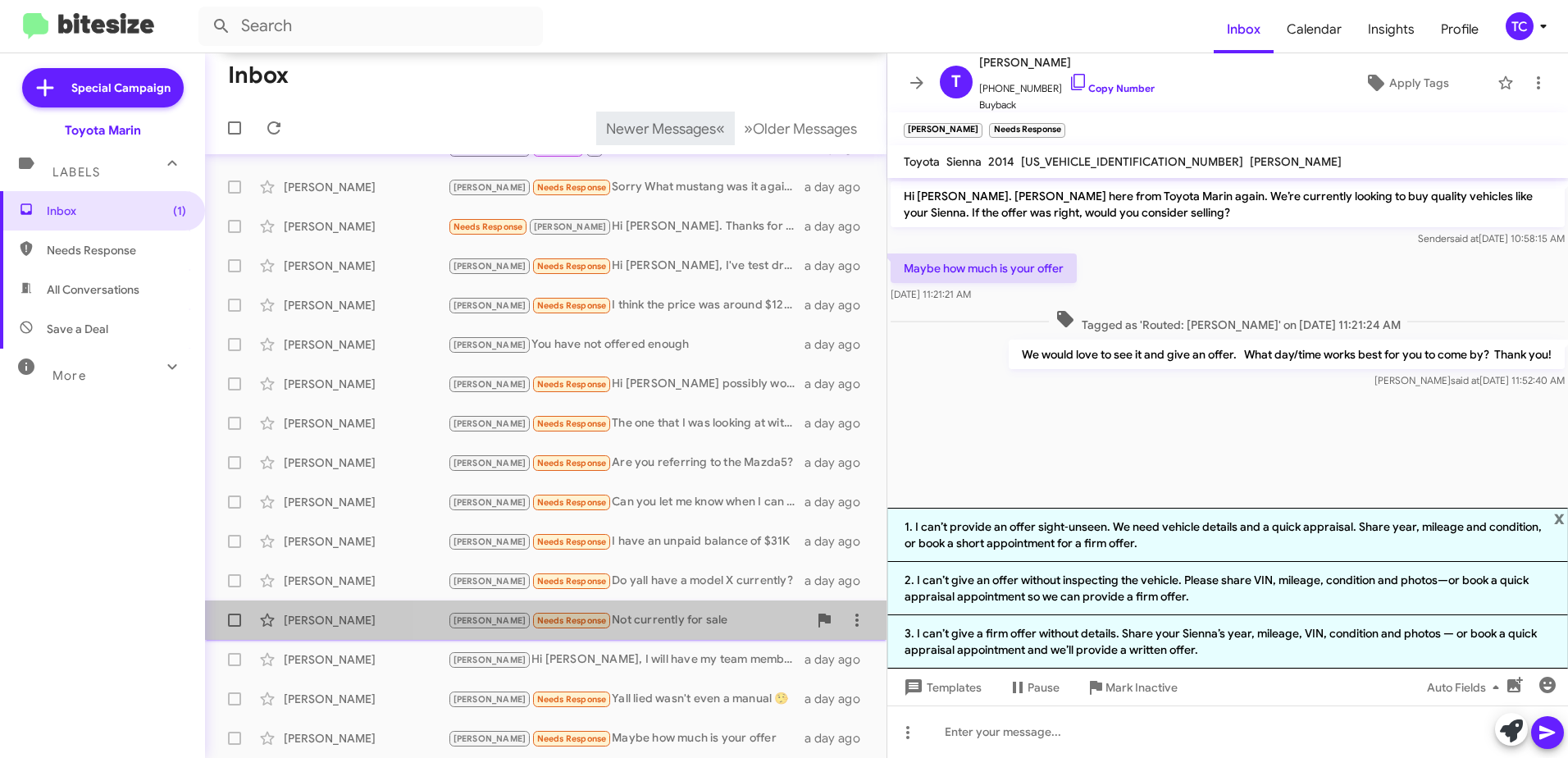
click at [630, 618] on div "[PERSON_NAME] Needs Response Not currently for sale" at bounding box center [628, 620] width 360 height 19
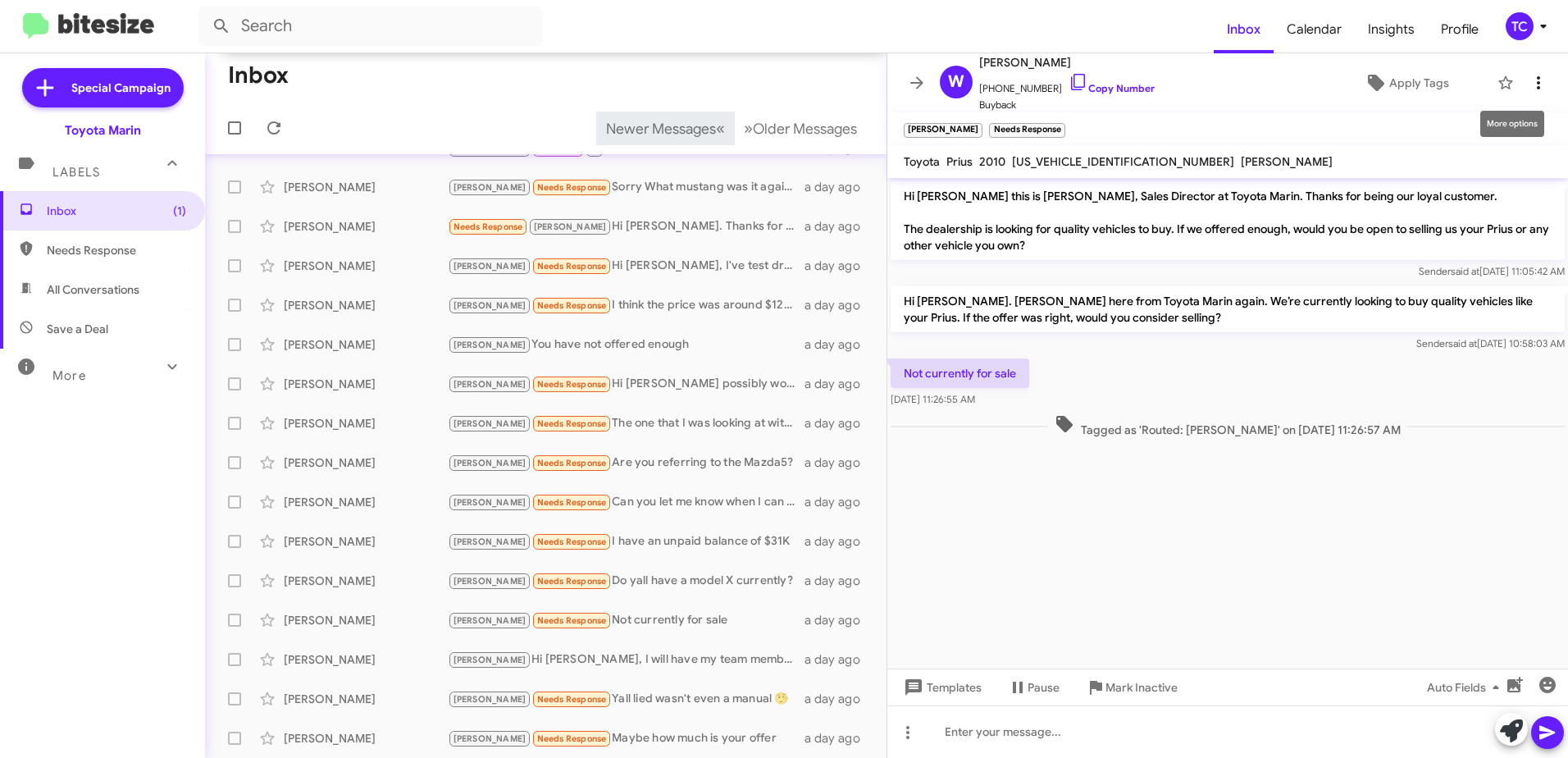
click at [1538, 88] on icon at bounding box center [1539, 82] width 3 height 13
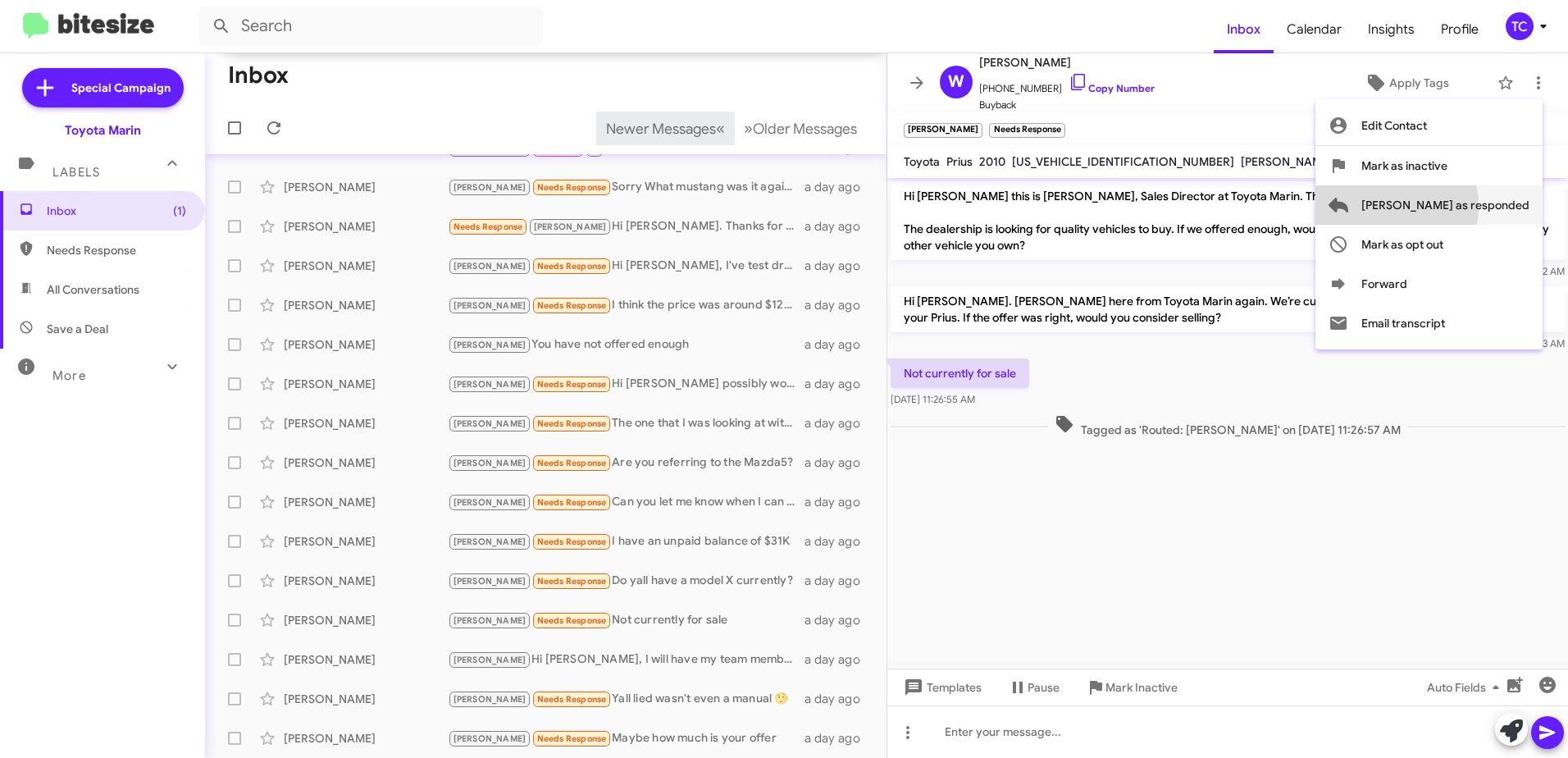
click at [1453, 206] on span "[PERSON_NAME] as responded" at bounding box center [1446, 205] width 168 height 39
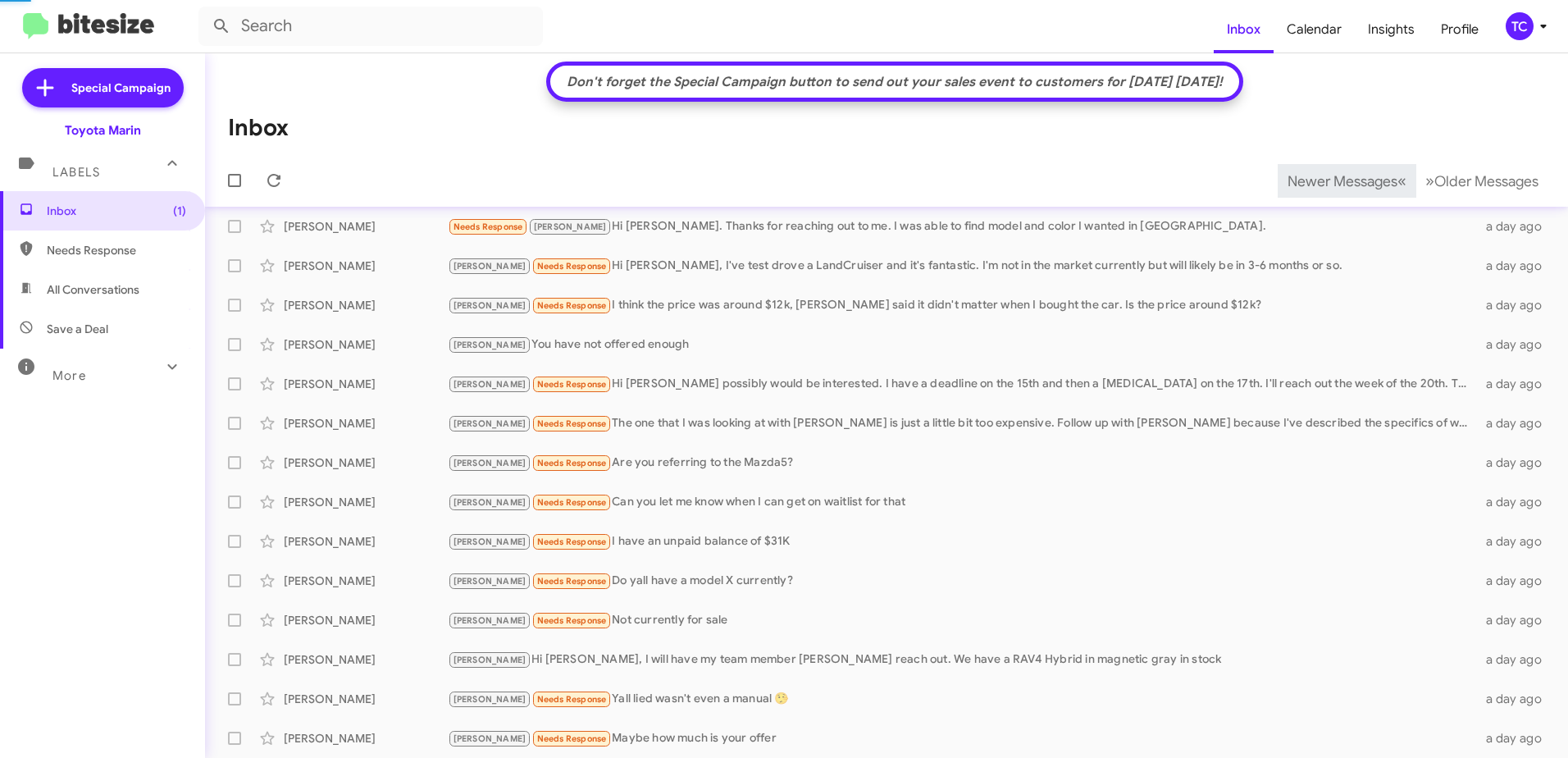
scroll to position [203, 0]
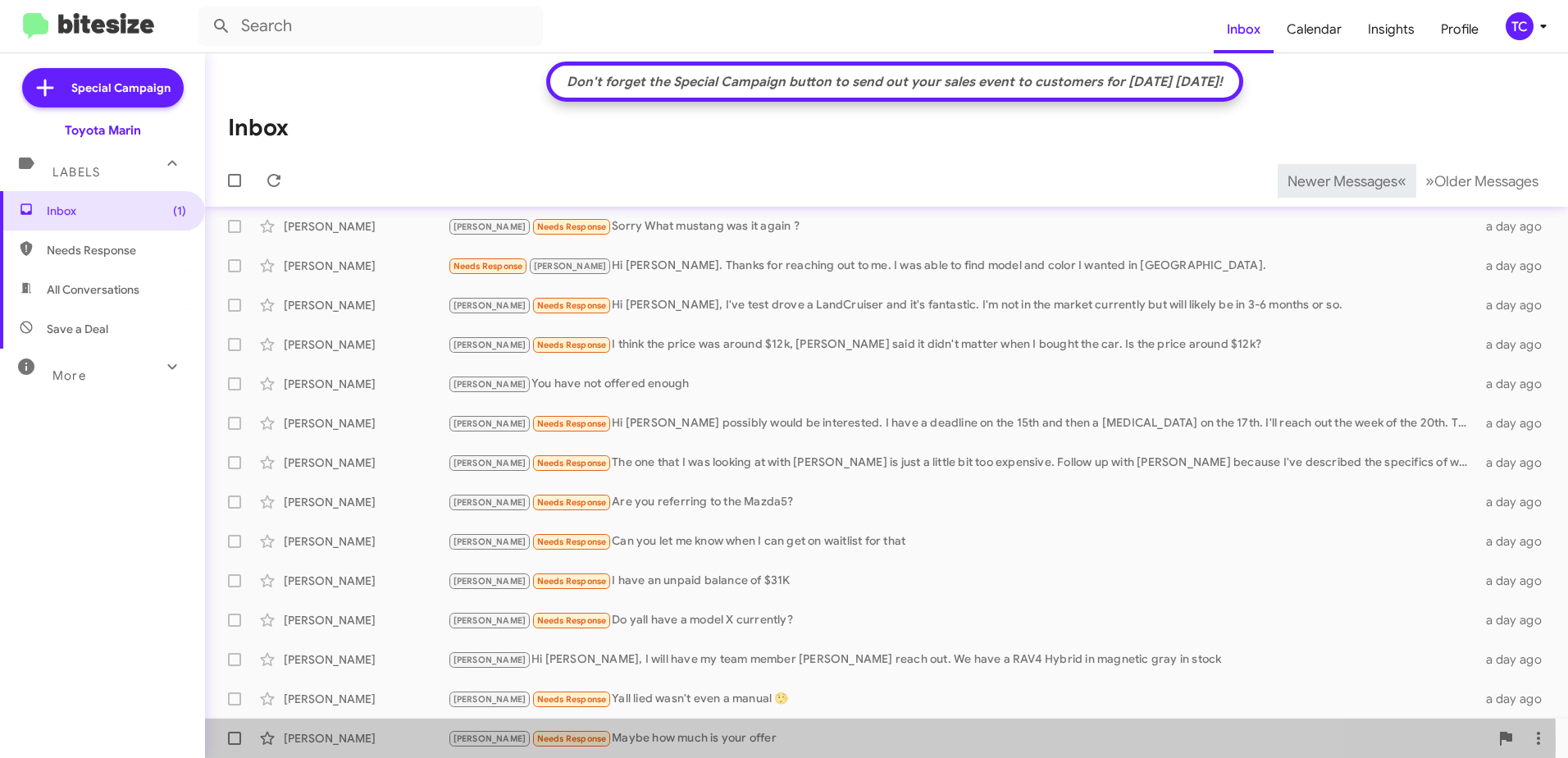
click at [616, 741] on div "[PERSON_NAME] Needs Response Maybe how much is your offer" at bounding box center [969, 738] width 1042 height 19
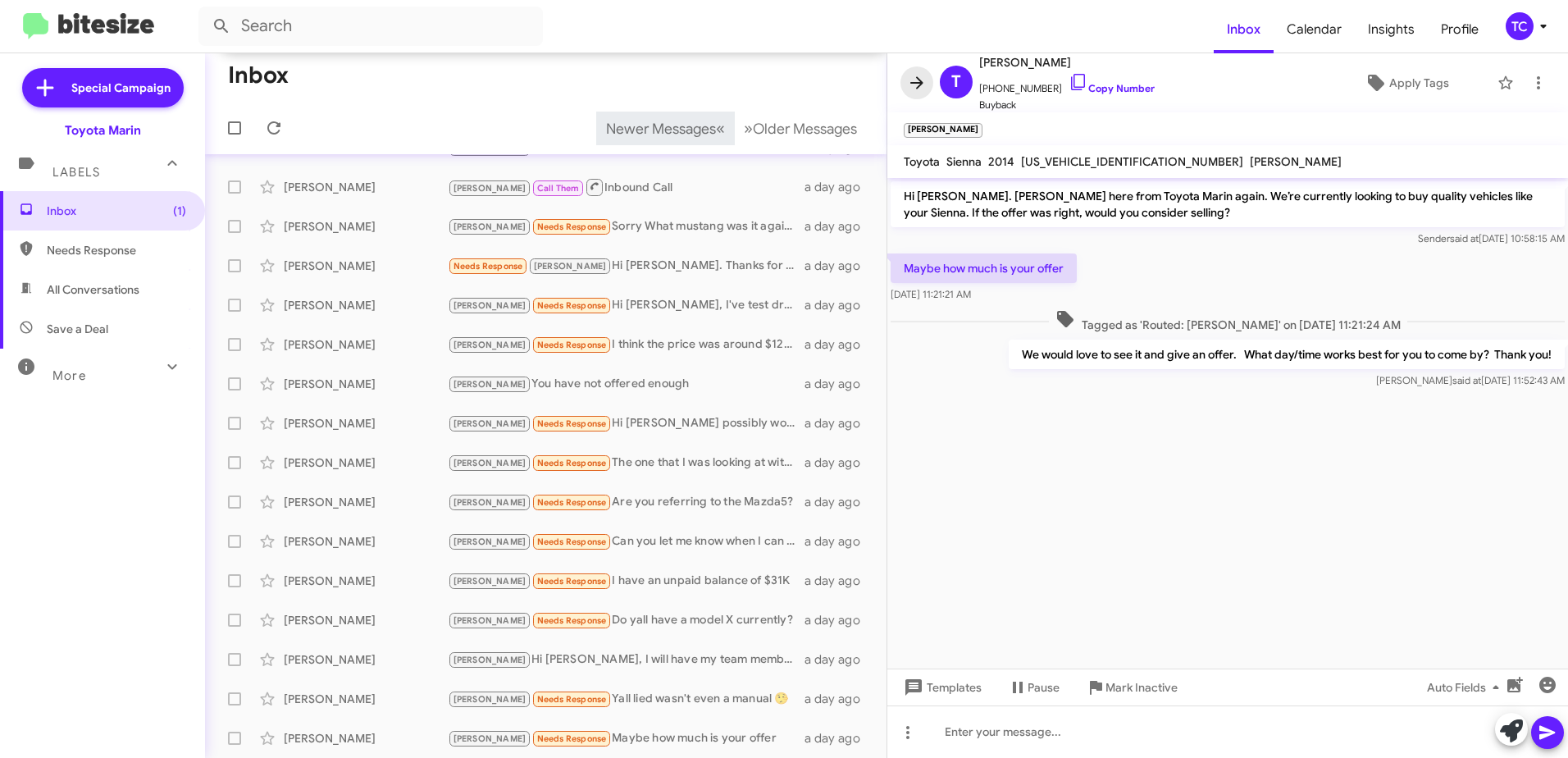
click at [922, 85] on icon at bounding box center [917, 82] width 13 height 13
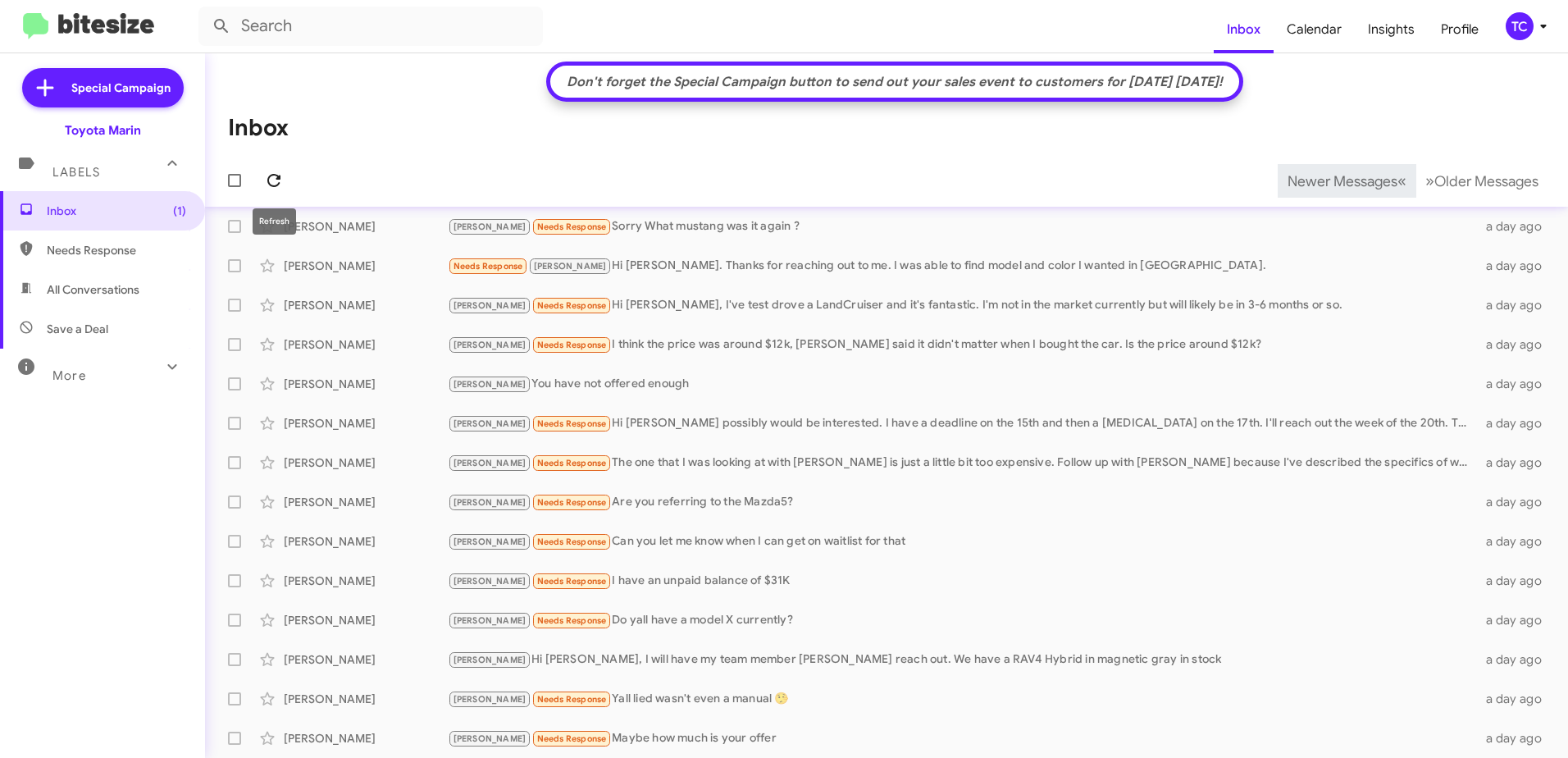
click at [268, 180] on icon at bounding box center [273, 180] width 13 height 13
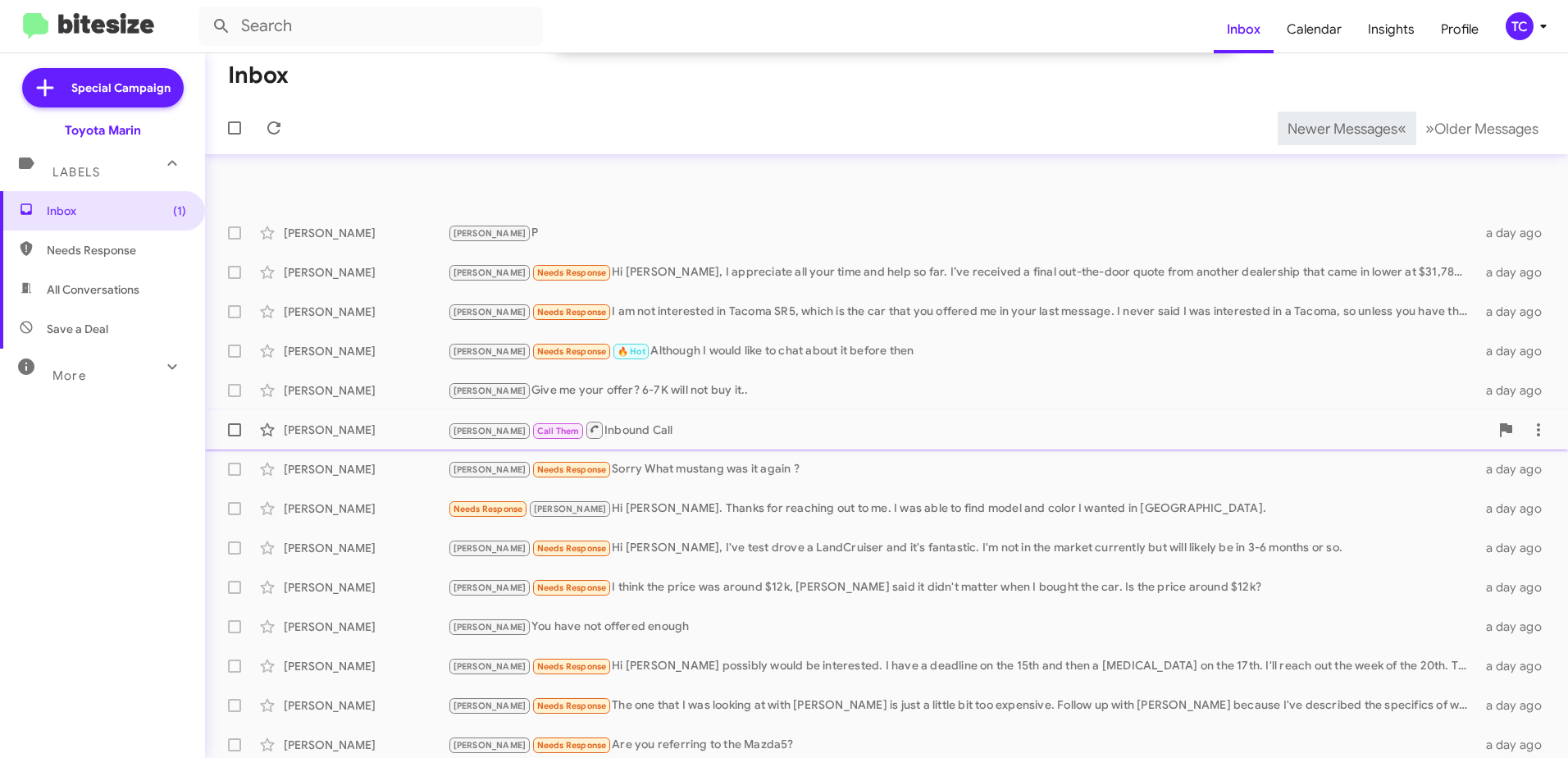
scroll to position [243, 0]
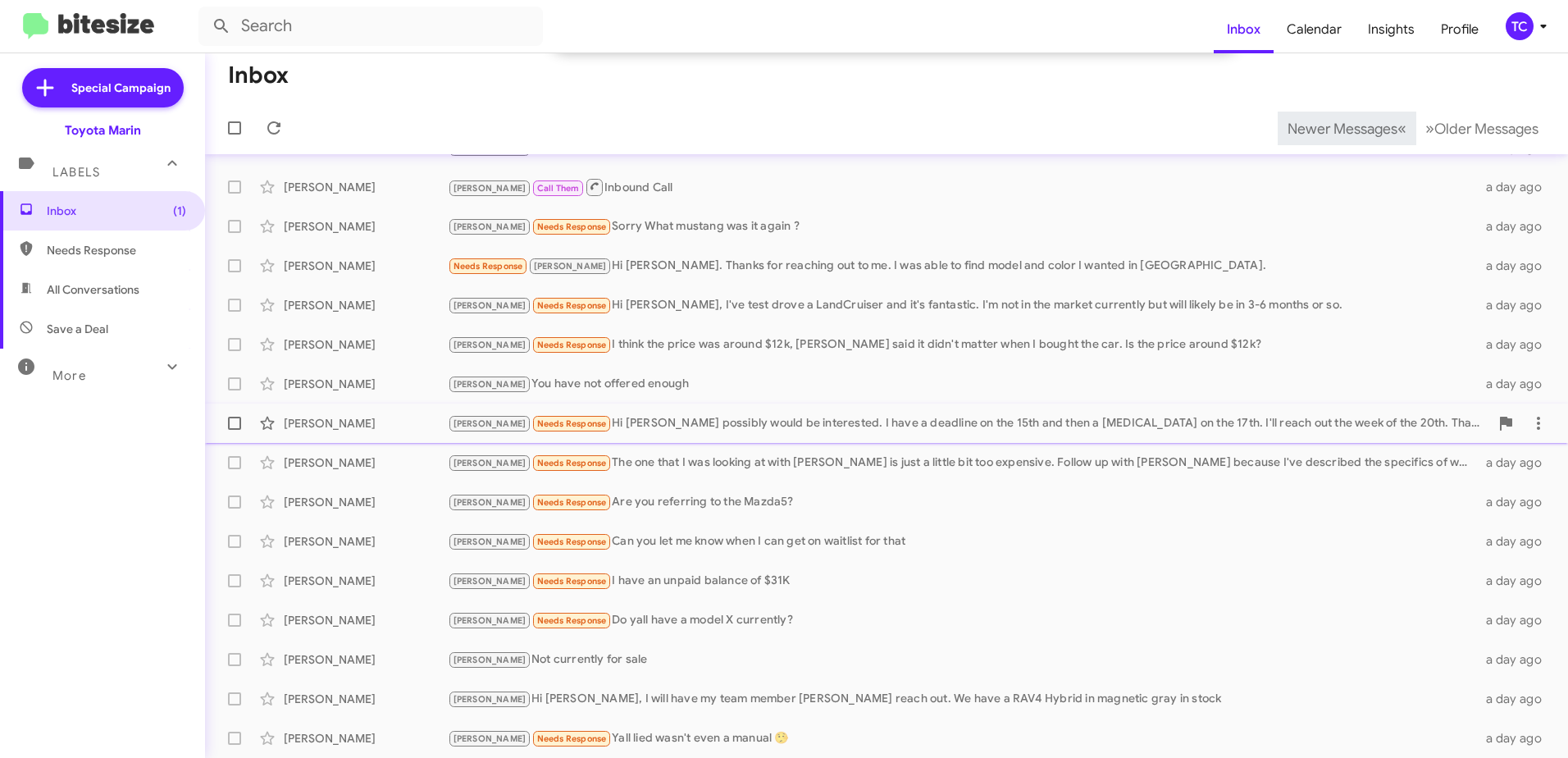
click at [667, 427] on div "[PERSON_NAME] Needs Response Hi [PERSON_NAME] I possibly would be interested. I…" at bounding box center [969, 423] width 1042 height 19
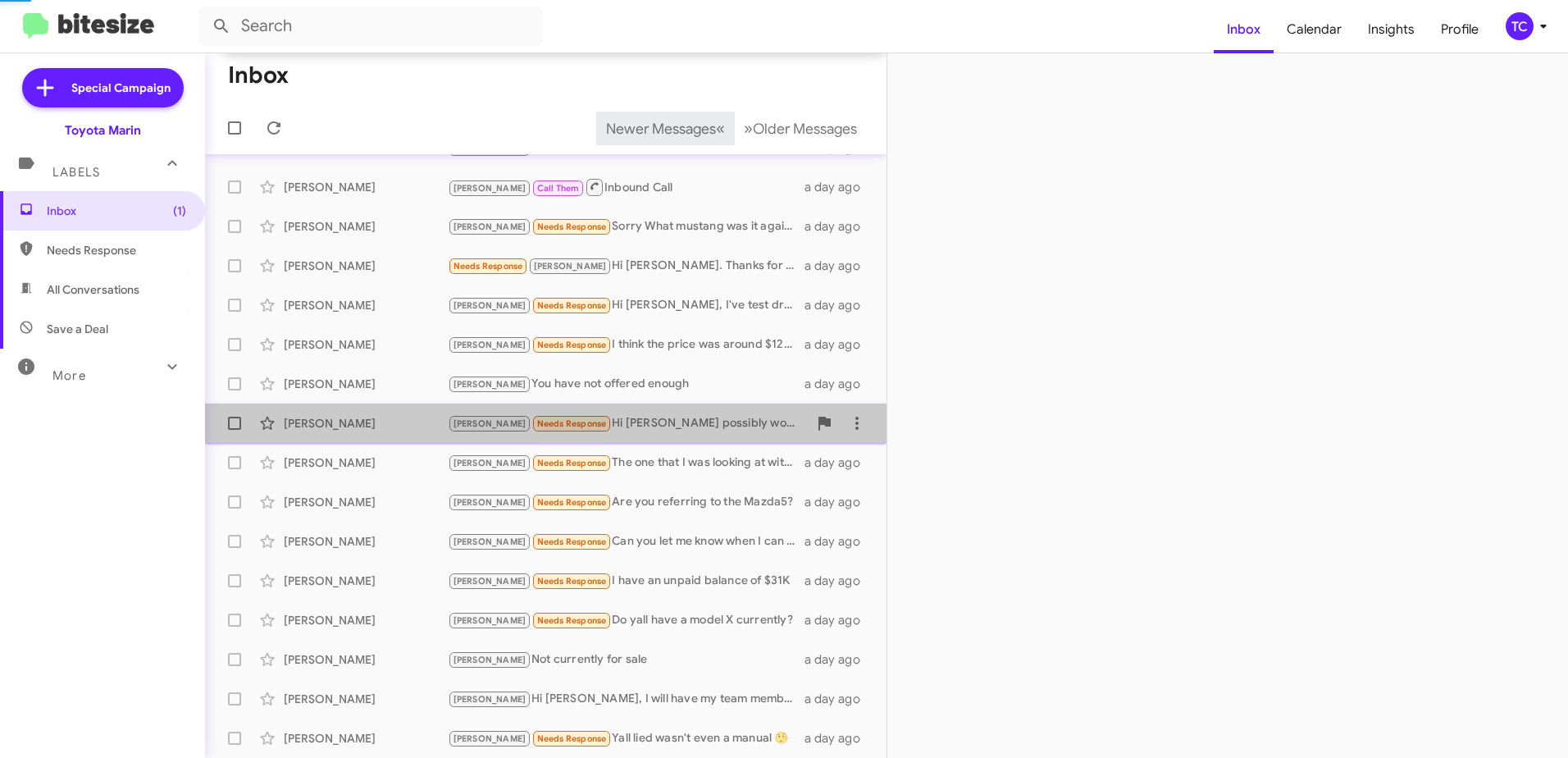
scroll to position [272, 0]
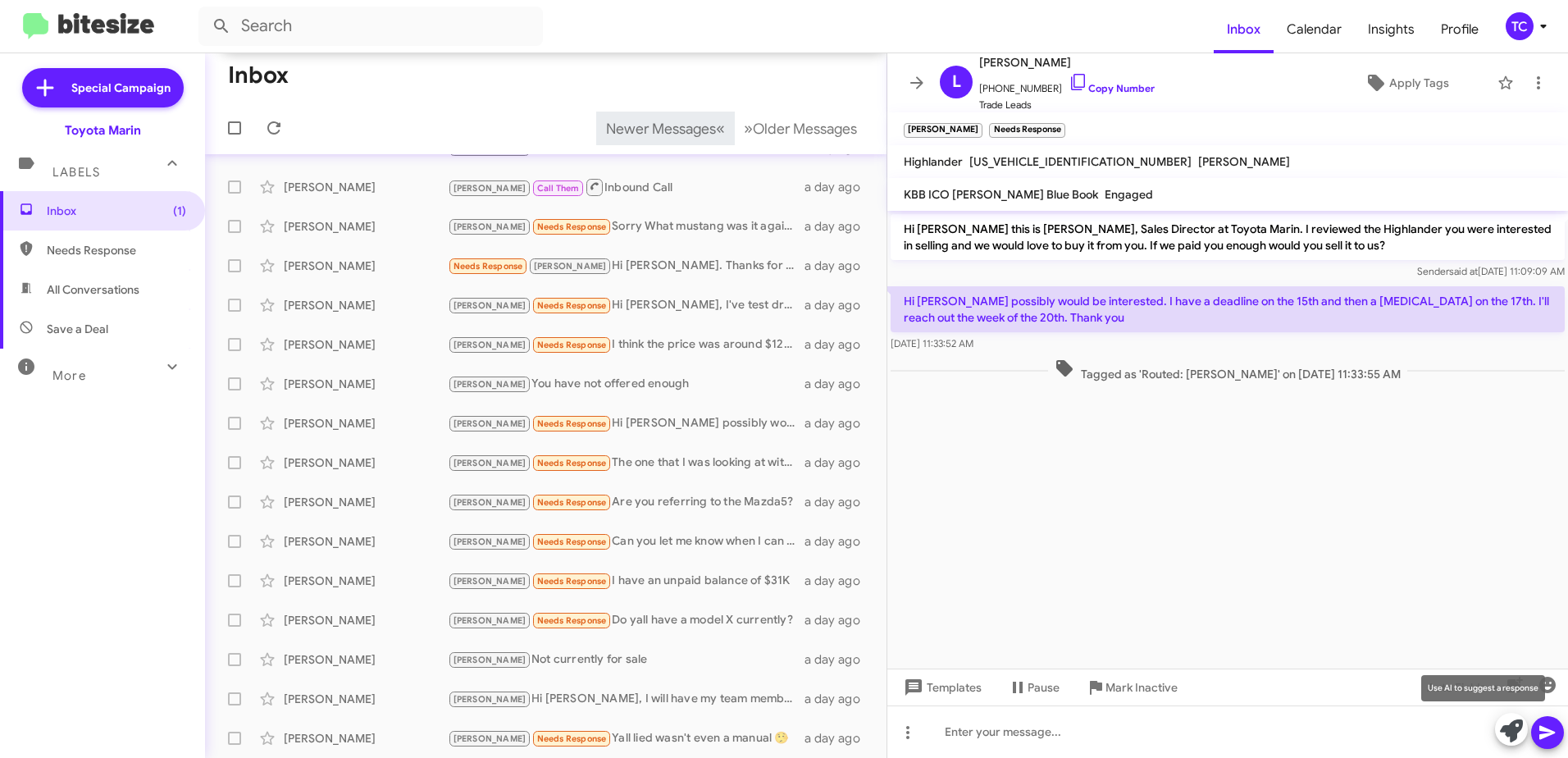
click at [1511, 728] on icon at bounding box center [1512, 732] width 23 height 23
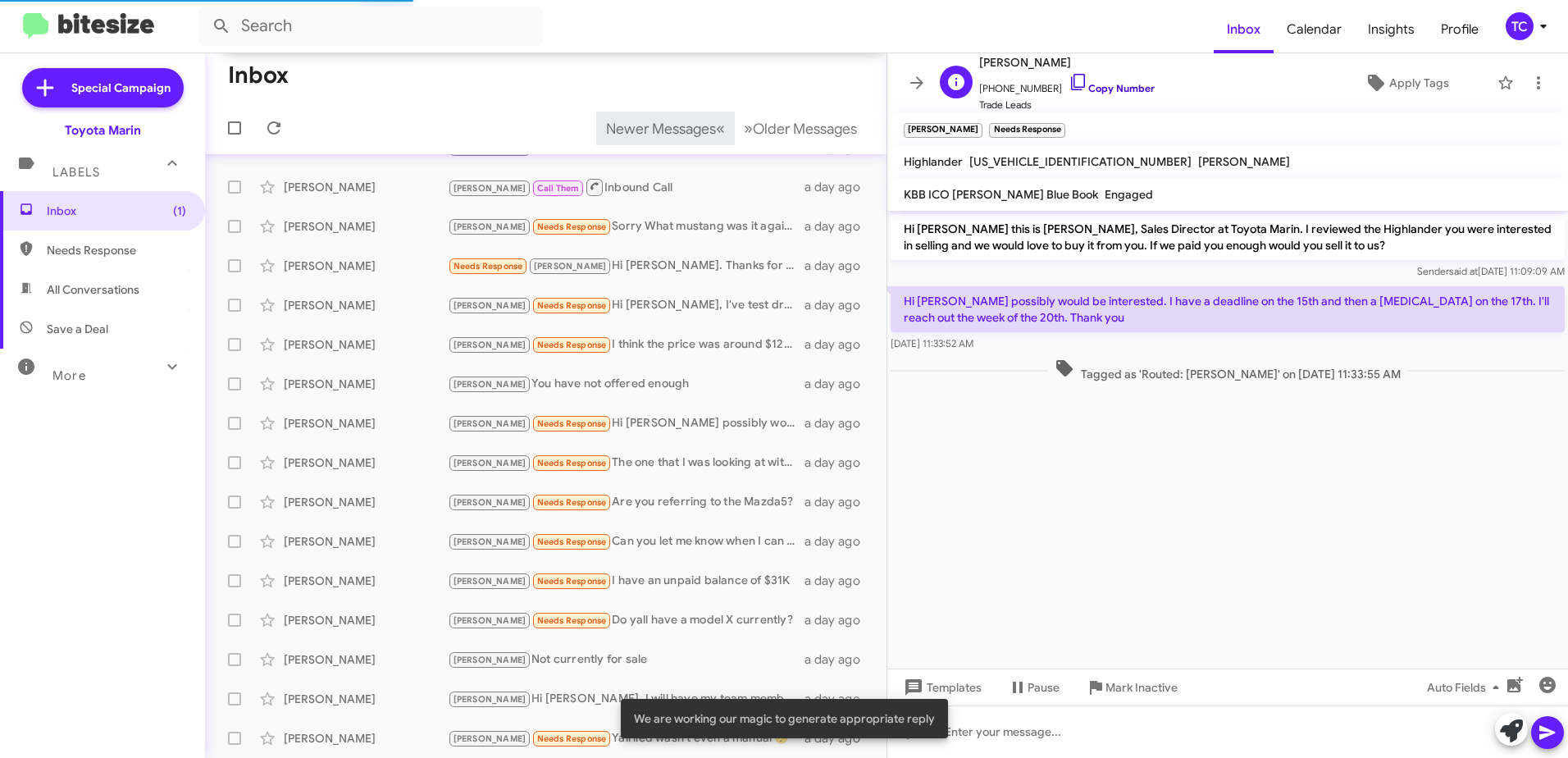
click at [1069, 82] on icon at bounding box center [1079, 82] width 20 height 20
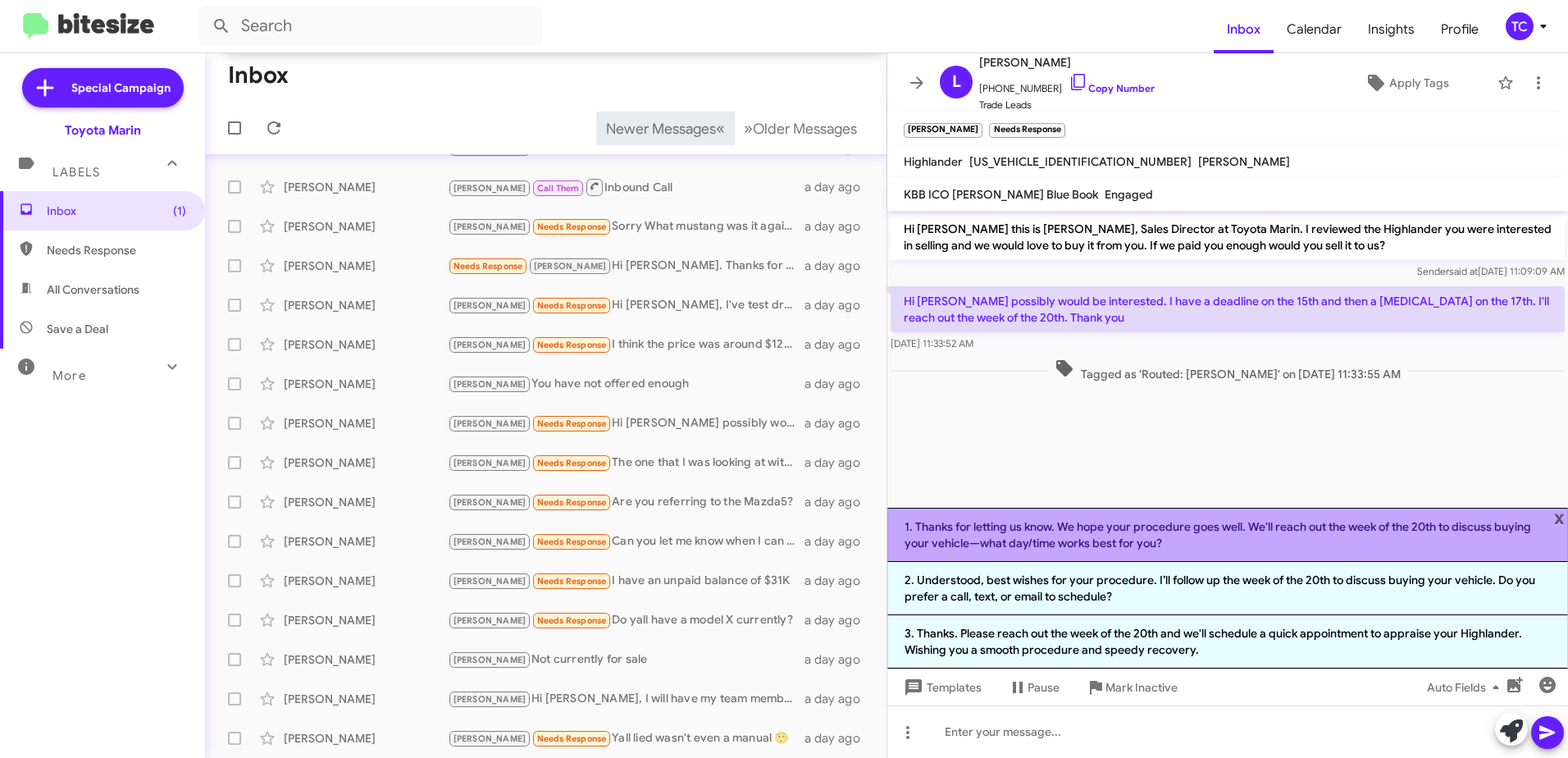
click at [1161, 531] on li "1. Thanks for letting us know. We hope your procedure goes well. We'll reach ou…" at bounding box center [1227, 534] width 681 height 54
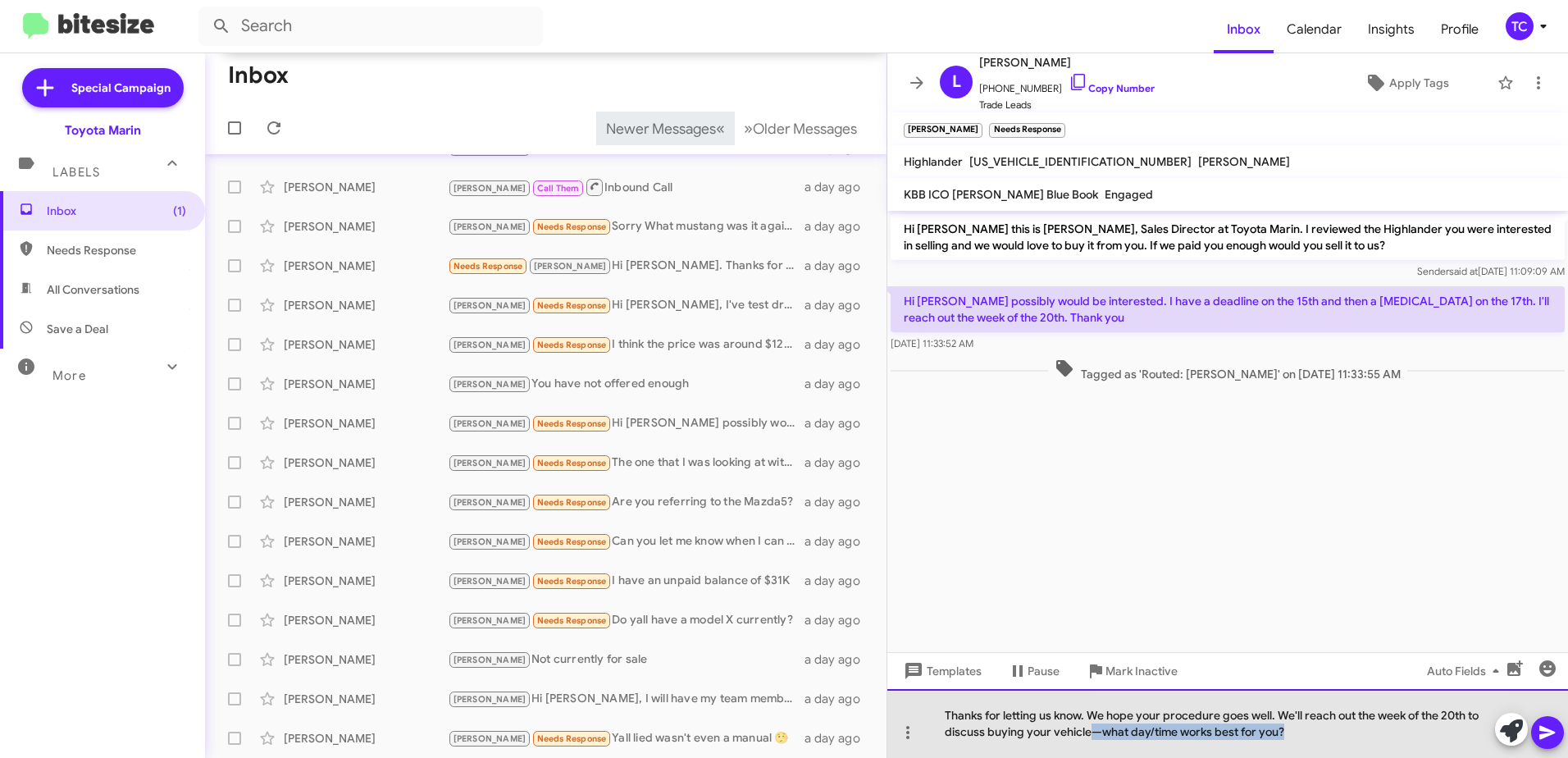
drag, startPoint x: 1312, startPoint y: 737, endPoint x: 1095, endPoint y: 737, distance: 217.0
click at [1095, 737] on div "Thanks for letting us know. We hope your procedure goes well. We'll reach out t…" at bounding box center [1227, 724] width 681 height 69
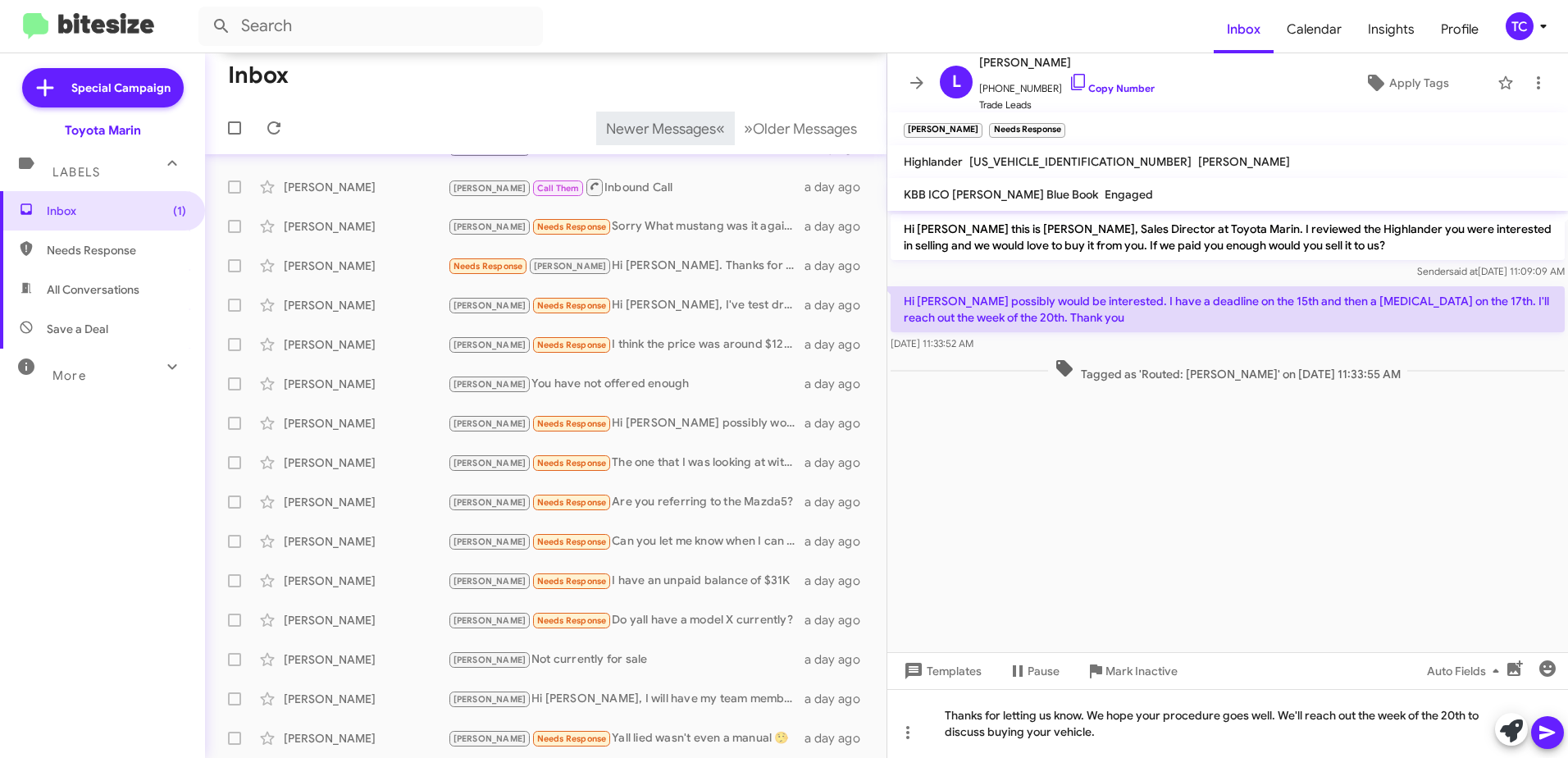
click at [1551, 731] on icon at bounding box center [1547, 733] width 20 height 20
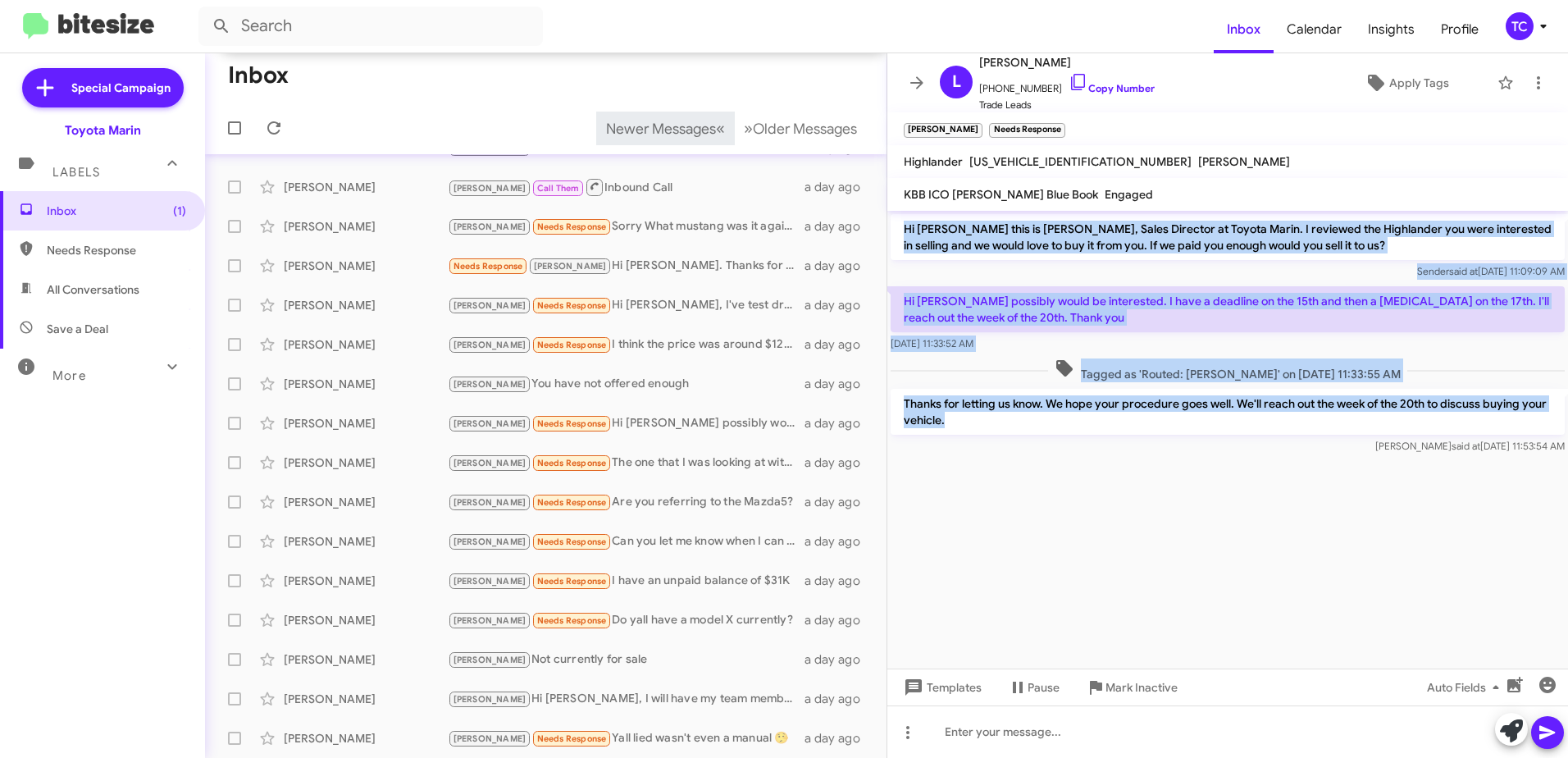
drag, startPoint x: 972, startPoint y: 427, endPoint x: 903, endPoint y: 228, distance: 210.6
click at [903, 228] on div "Hi [PERSON_NAME] this is [PERSON_NAME], Sales Director at Toyota Marin. I revie…" at bounding box center [1227, 334] width 681 height 247
copy div "Hi [PERSON_NAME] this is [PERSON_NAME], Sales Director at Toyota Marin. I revie…"
